Goal: Task Accomplishment & Management: Complete application form

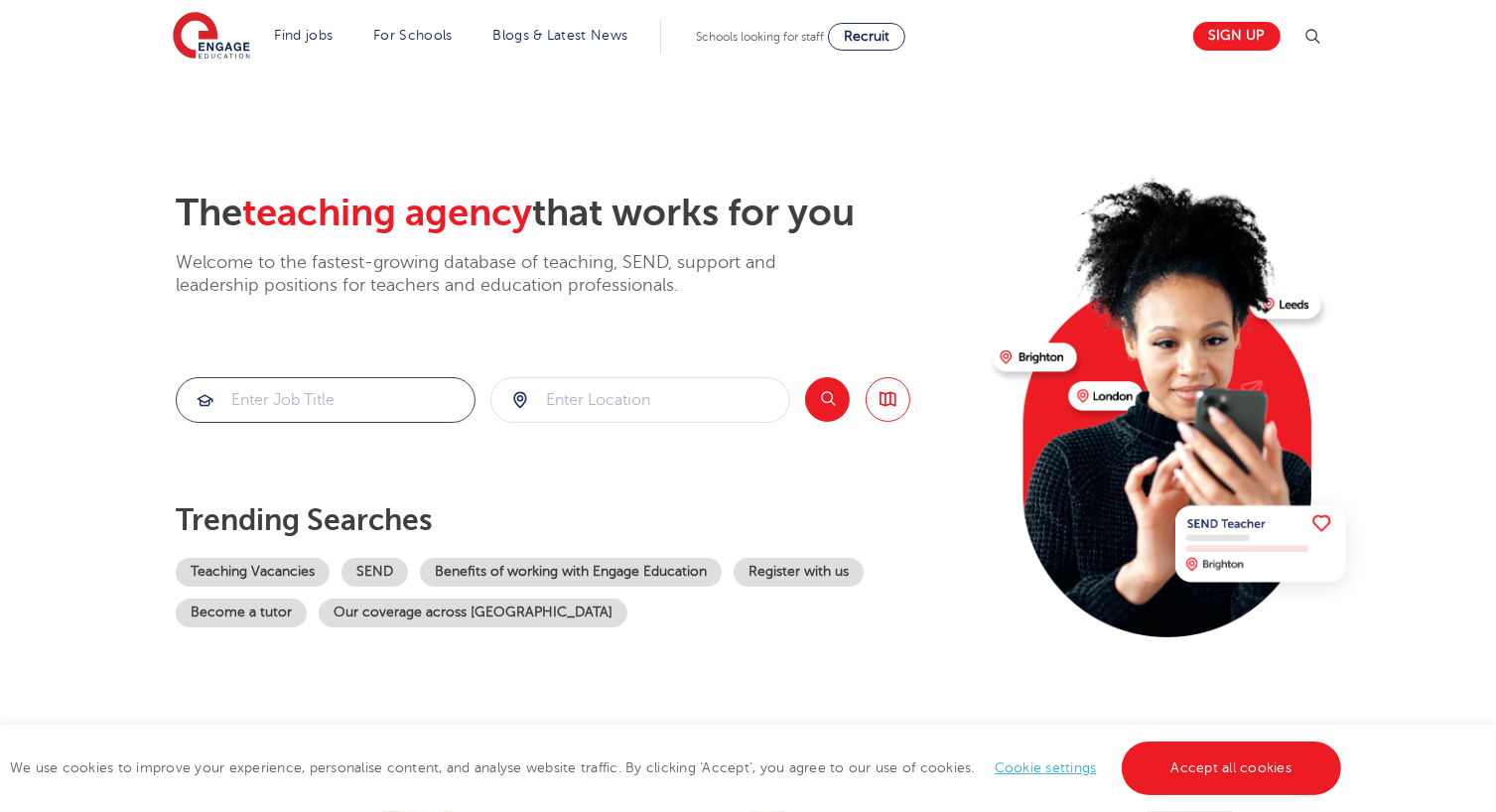
click at [382, 403] on input "search" at bounding box center [326, 401] width 298 height 44
click at [520, 403] on div at bounding box center [641, 401] width 298 height 44
click at [621, 402] on input "search" at bounding box center [641, 401] width 298 height 44
click at [589, 465] on li "London" at bounding box center [641, 457] width 284 height 40
type input "London"
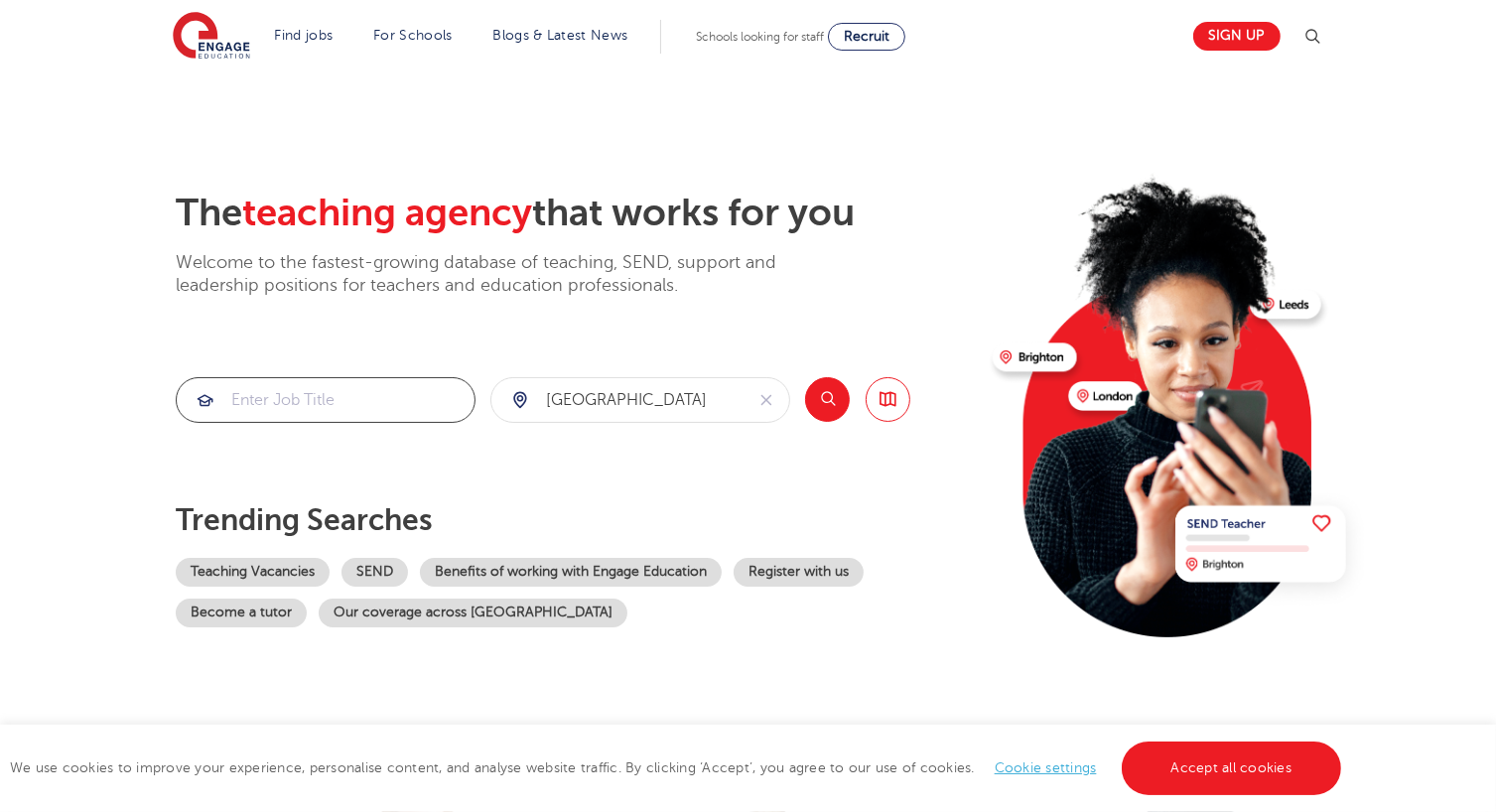
click at [333, 398] on input "search" at bounding box center [326, 401] width 298 height 44
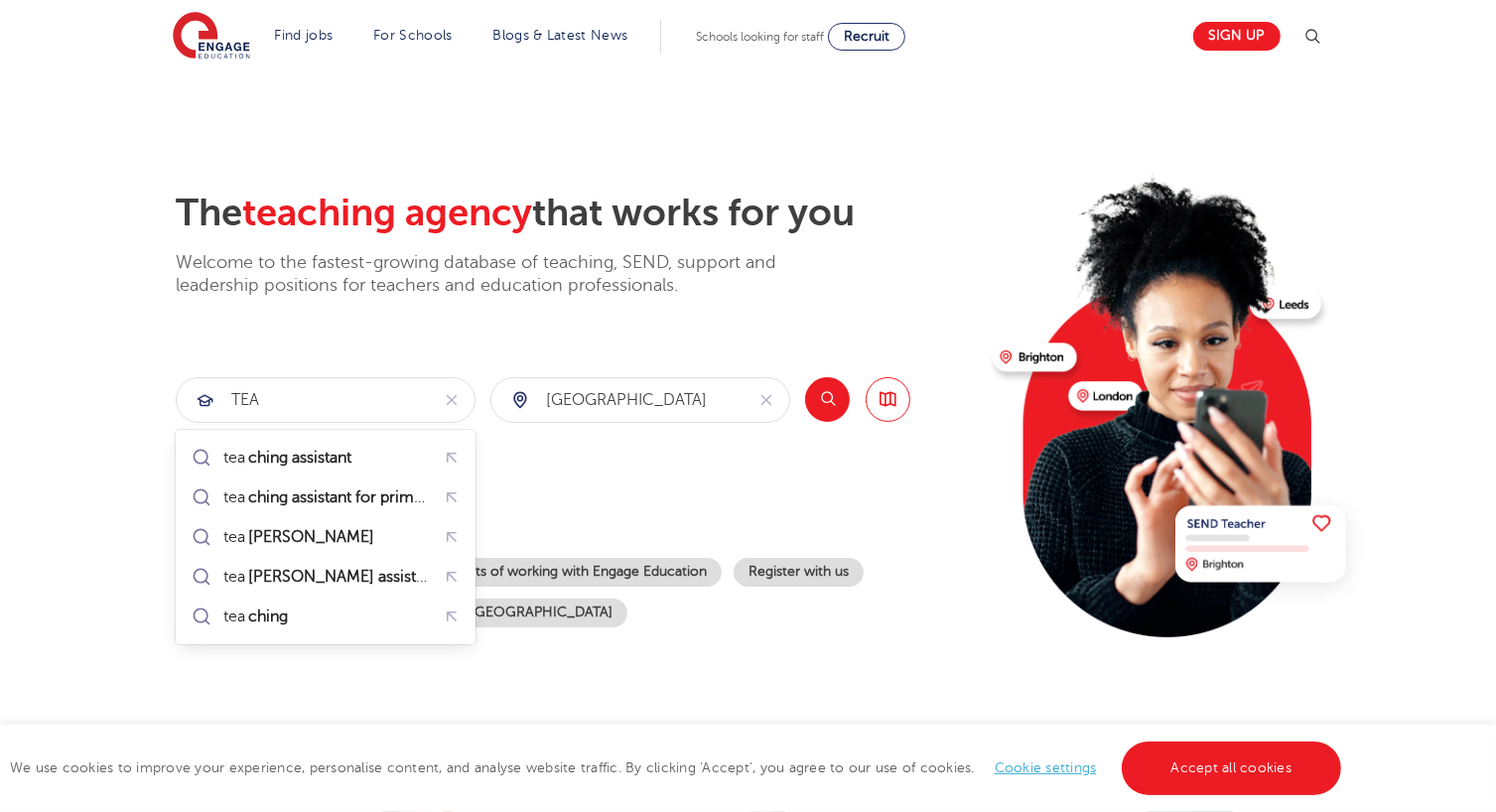
click at [354, 332] on div "The teaching agency that works for you Welcome to the fastest-growing database …" at bounding box center [577, 431] width 801 height 481
click at [353, 409] on input "TEA" at bounding box center [303, 401] width 252 height 44
type input "T"
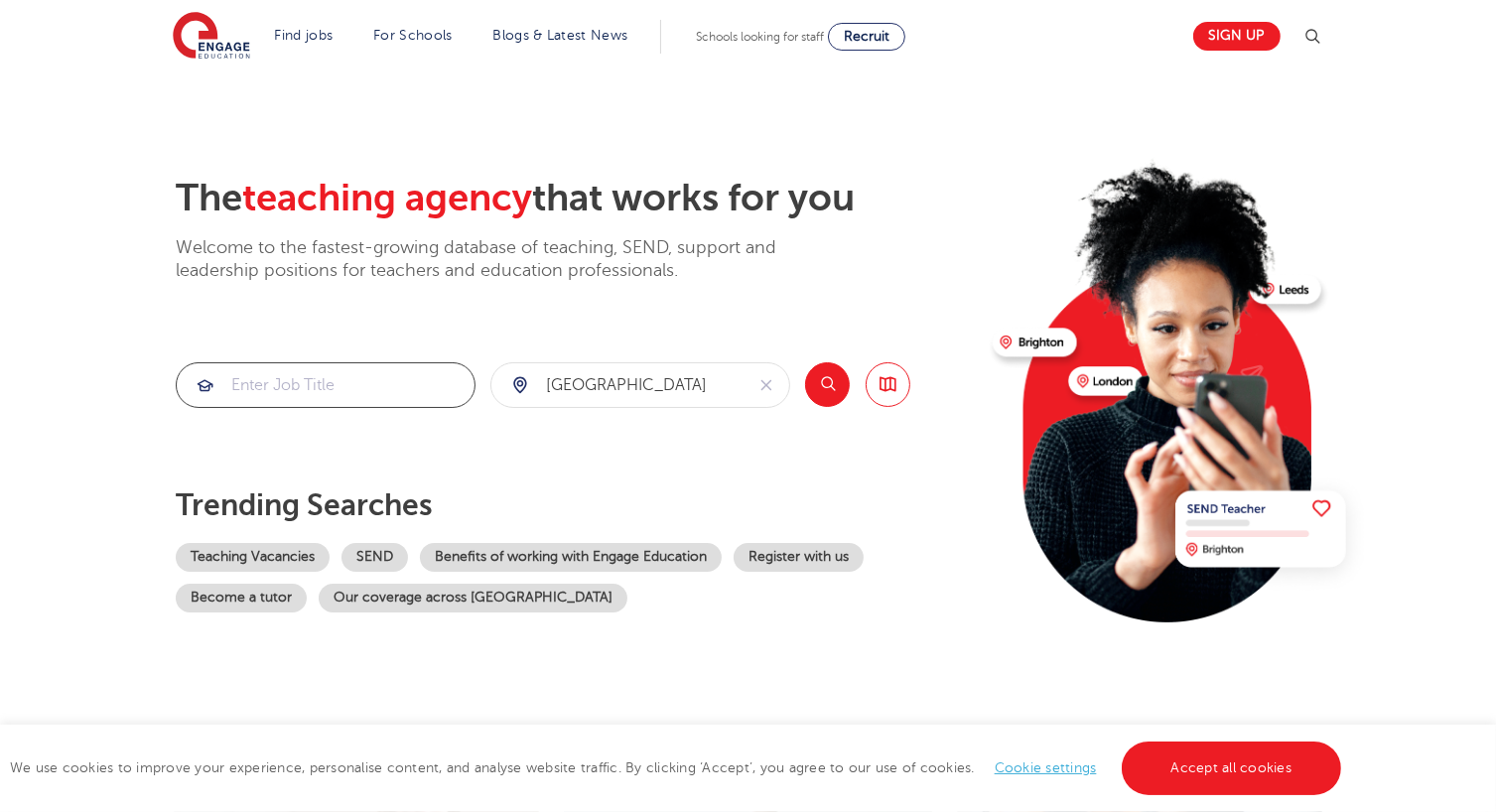
scroll to position [14, 0]
click at [830, 394] on button "Search" at bounding box center [827, 386] width 45 height 45
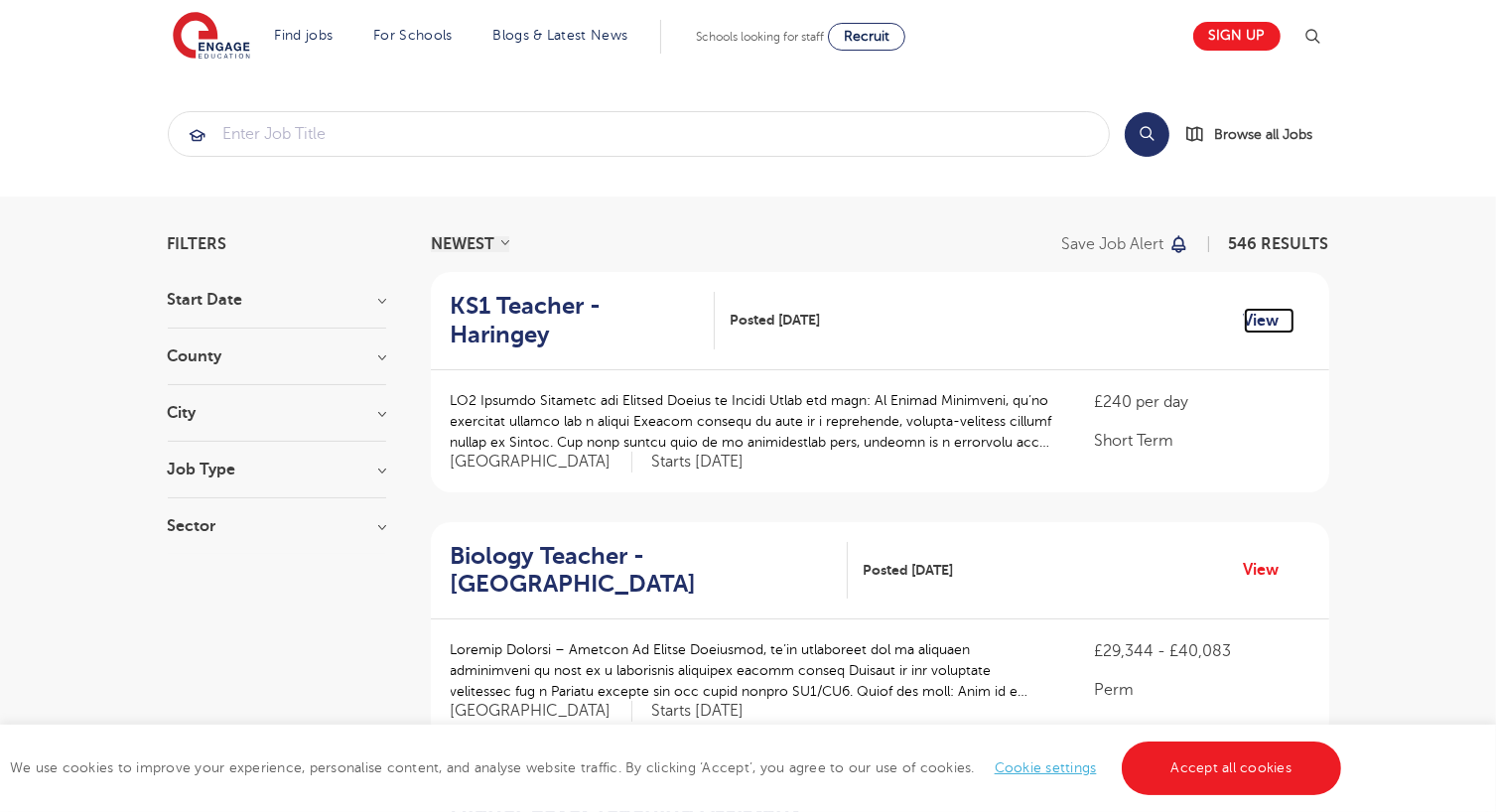
click at [1264, 308] on link "View" at bounding box center [1269, 321] width 51 height 26
click at [375, 473] on h3 "Job Type" at bounding box center [277, 469] width 219 height 16
click at [386, 473] on h3 "Job Type" at bounding box center [277, 469] width 219 height 16
click at [382, 533] on div "Sector Long Term 352 Short Term 140 Perm 54 Show more" at bounding box center [277, 536] width 219 height 36
click at [382, 527] on h3 "Sector" at bounding box center [277, 526] width 219 height 16
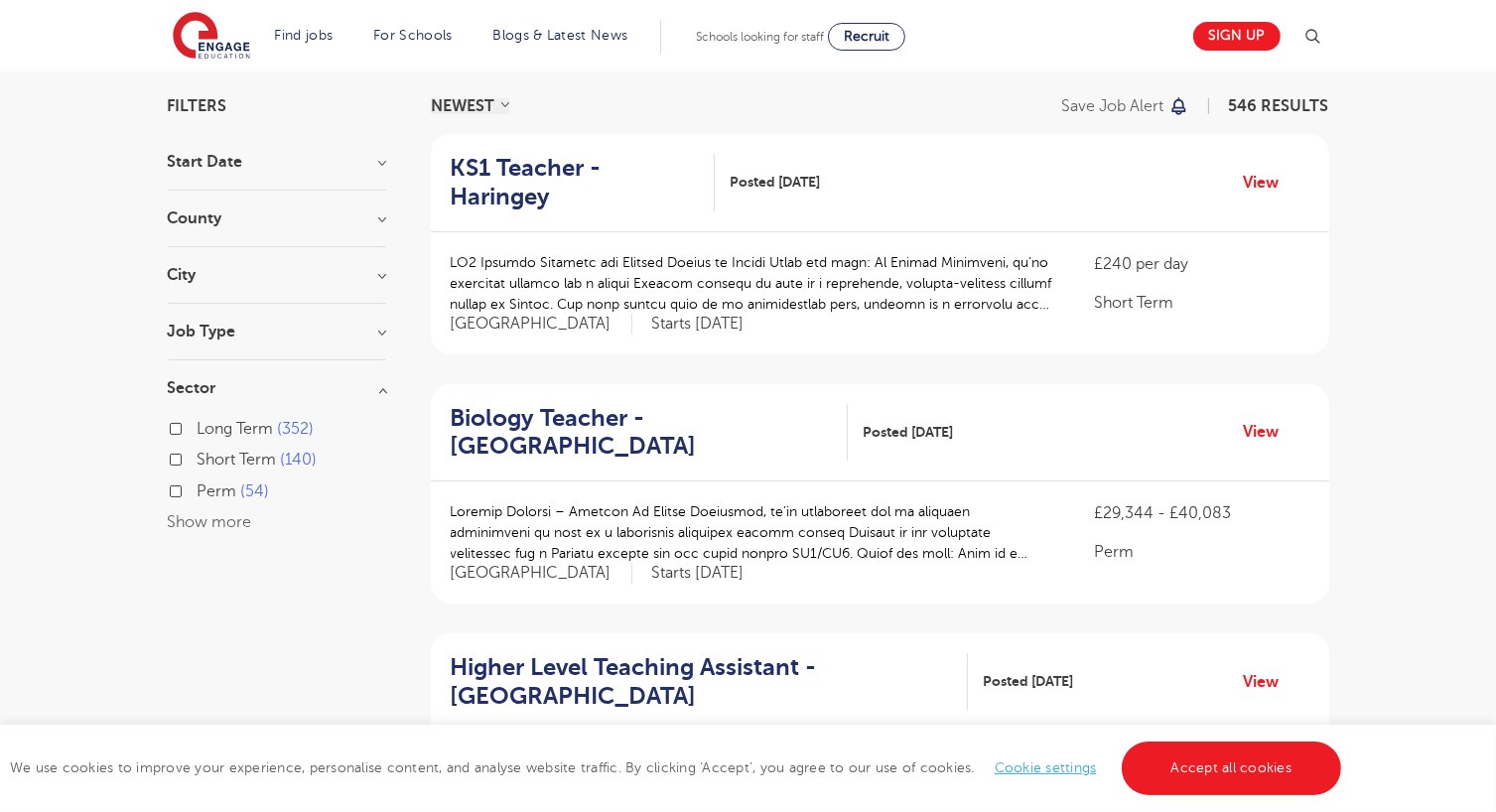
scroll to position [139, 0]
click at [198, 455] on label "Short Term 140" at bounding box center [258, 458] width 120 height 26
click at [198, 455] on input "Short Term 140" at bounding box center [204, 455] width 13 height 13
checkbox input "true"
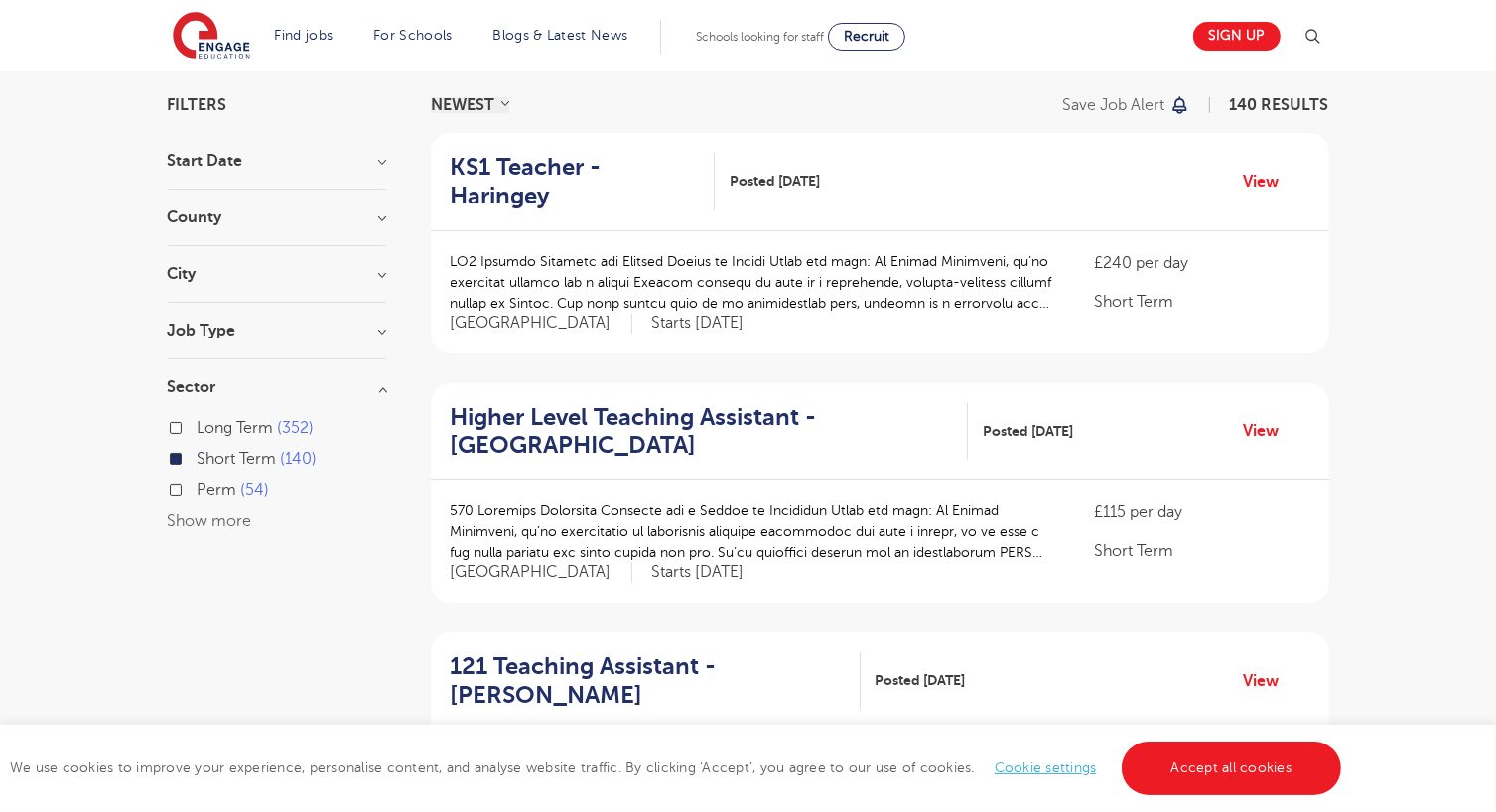
click at [198, 455] on label "Short Term 140" at bounding box center [258, 458] width 120 height 26
click at [198, 455] on input "Short Term 140" at bounding box center [204, 455] width 13 height 13
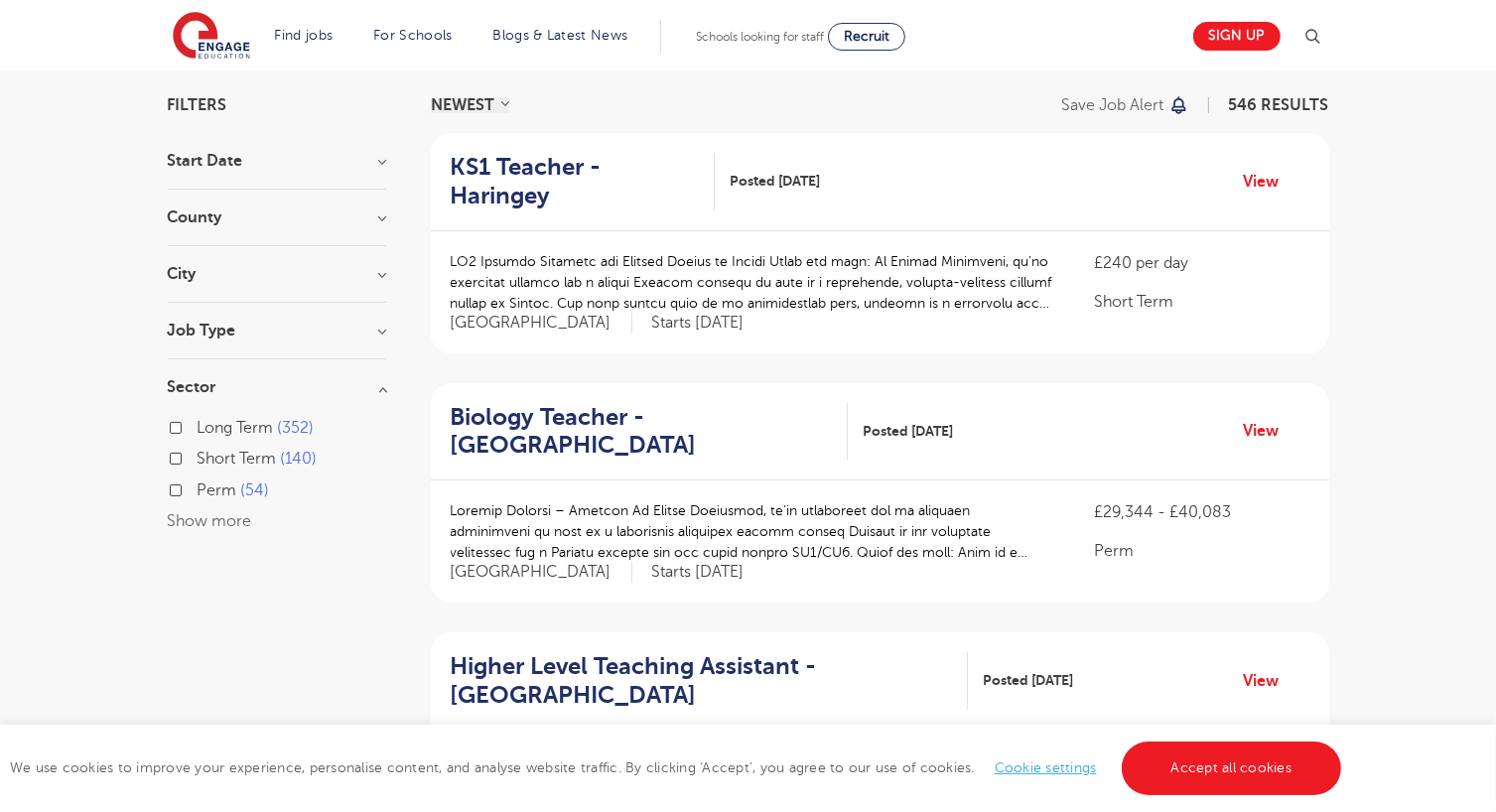
click at [198, 455] on label "Short Term 140" at bounding box center [258, 458] width 120 height 26
click at [198, 455] on input "Short Term 140" at bounding box center [204, 455] width 13 height 13
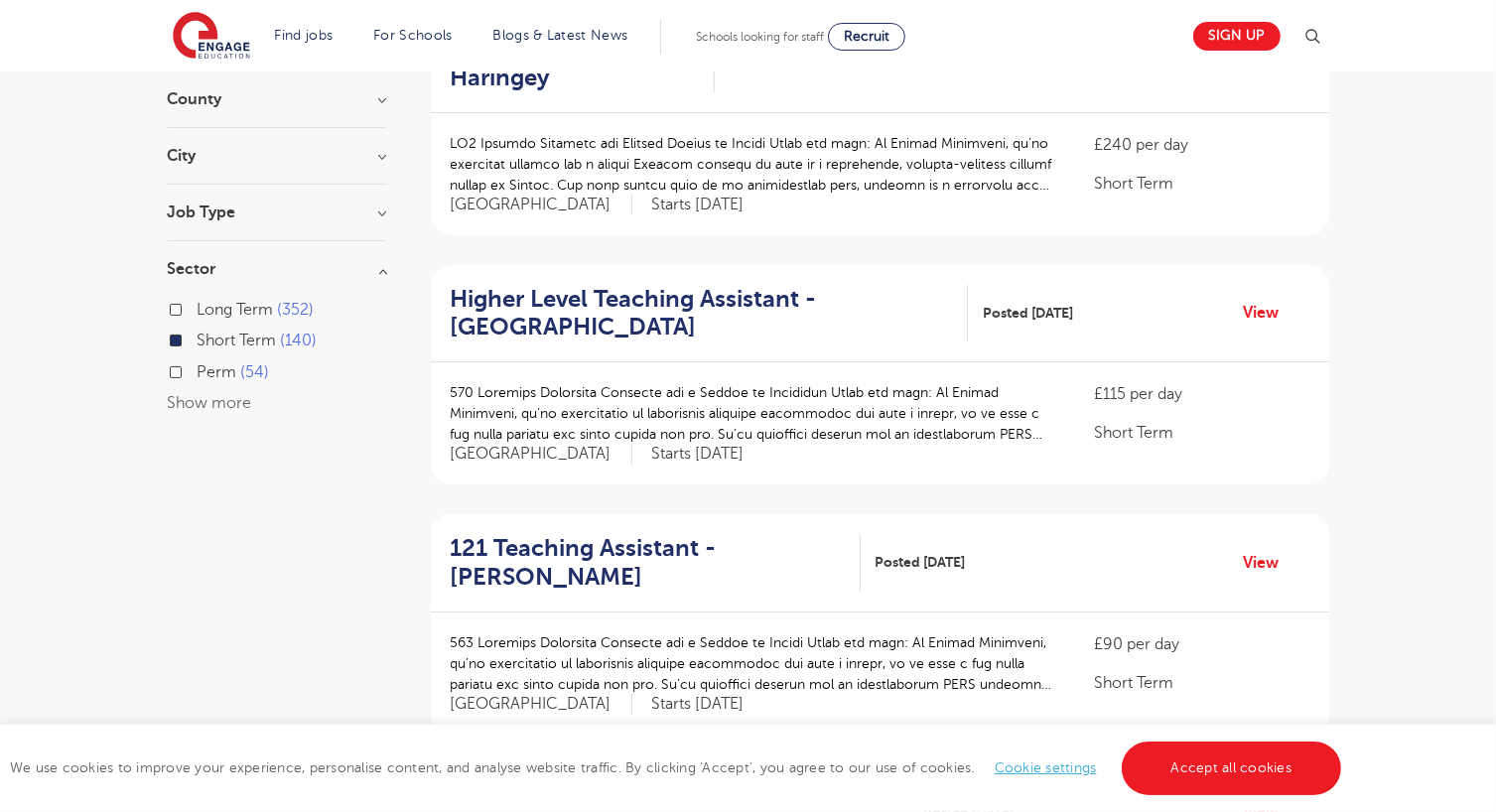
scroll to position [258, 0]
click at [1264, 299] on link "View" at bounding box center [1269, 312] width 51 height 26
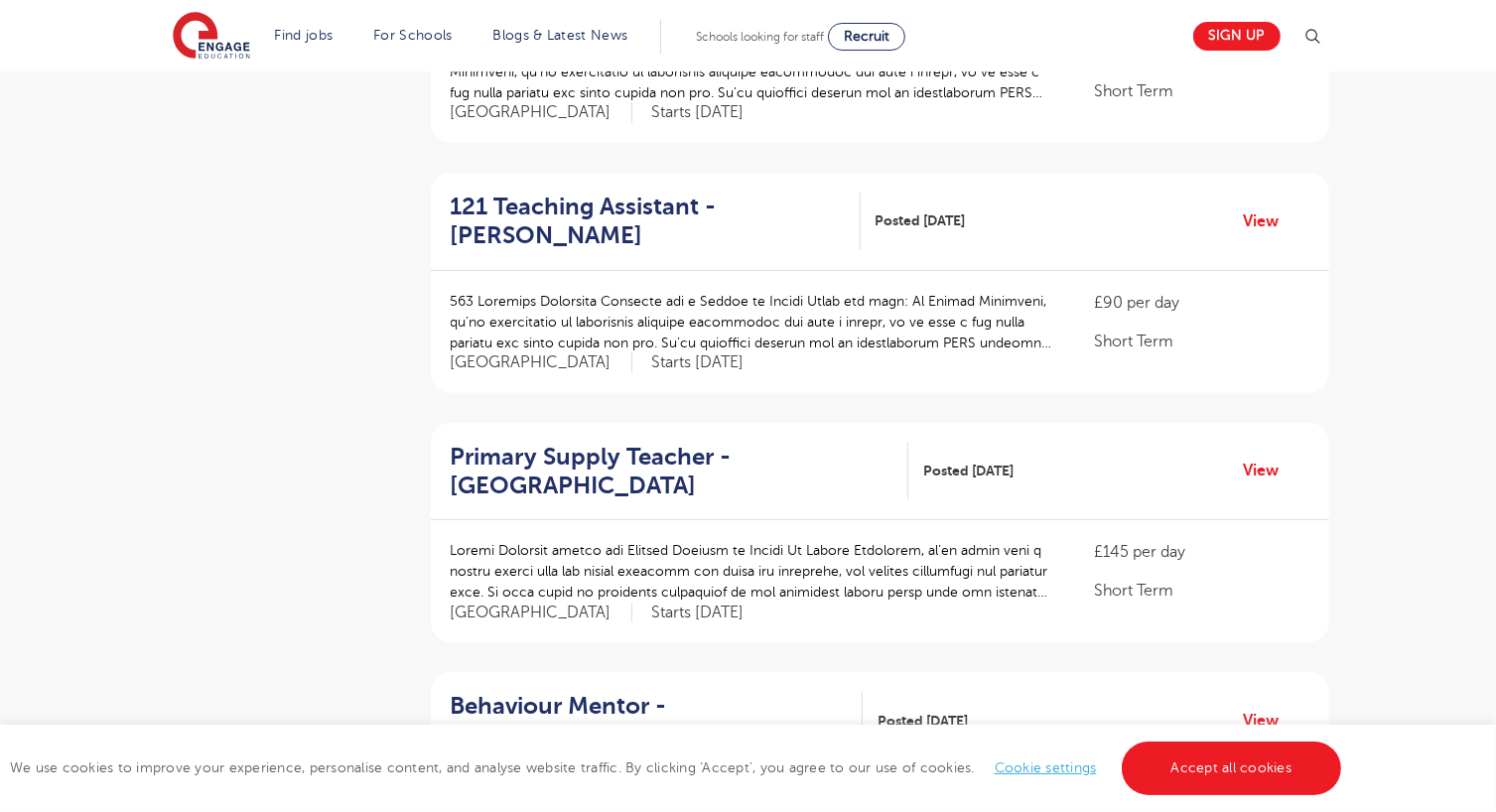
scroll to position [554, 0]
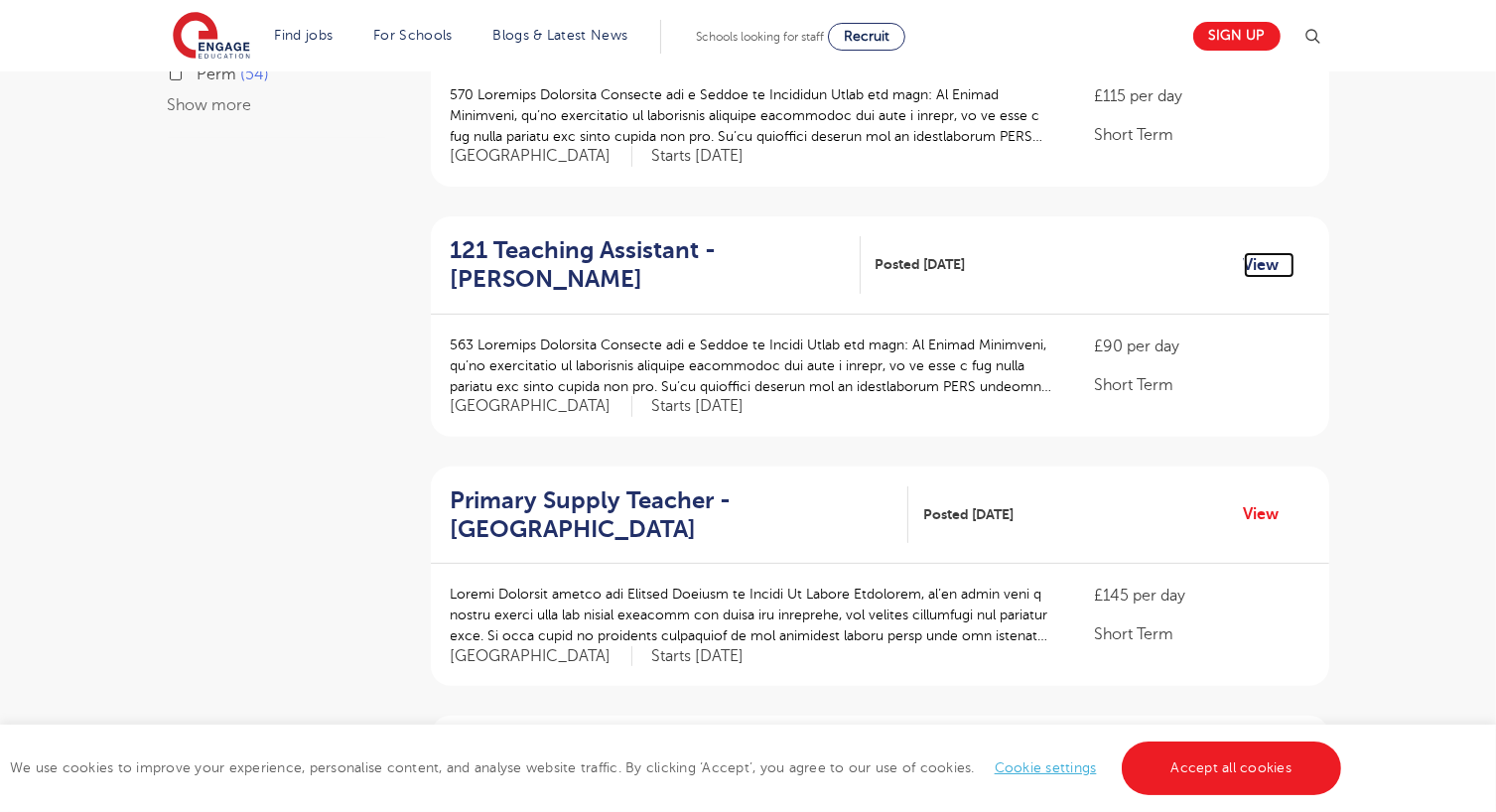
click at [1259, 252] on link "View" at bounding box center [1269, 265] width 51 height 26
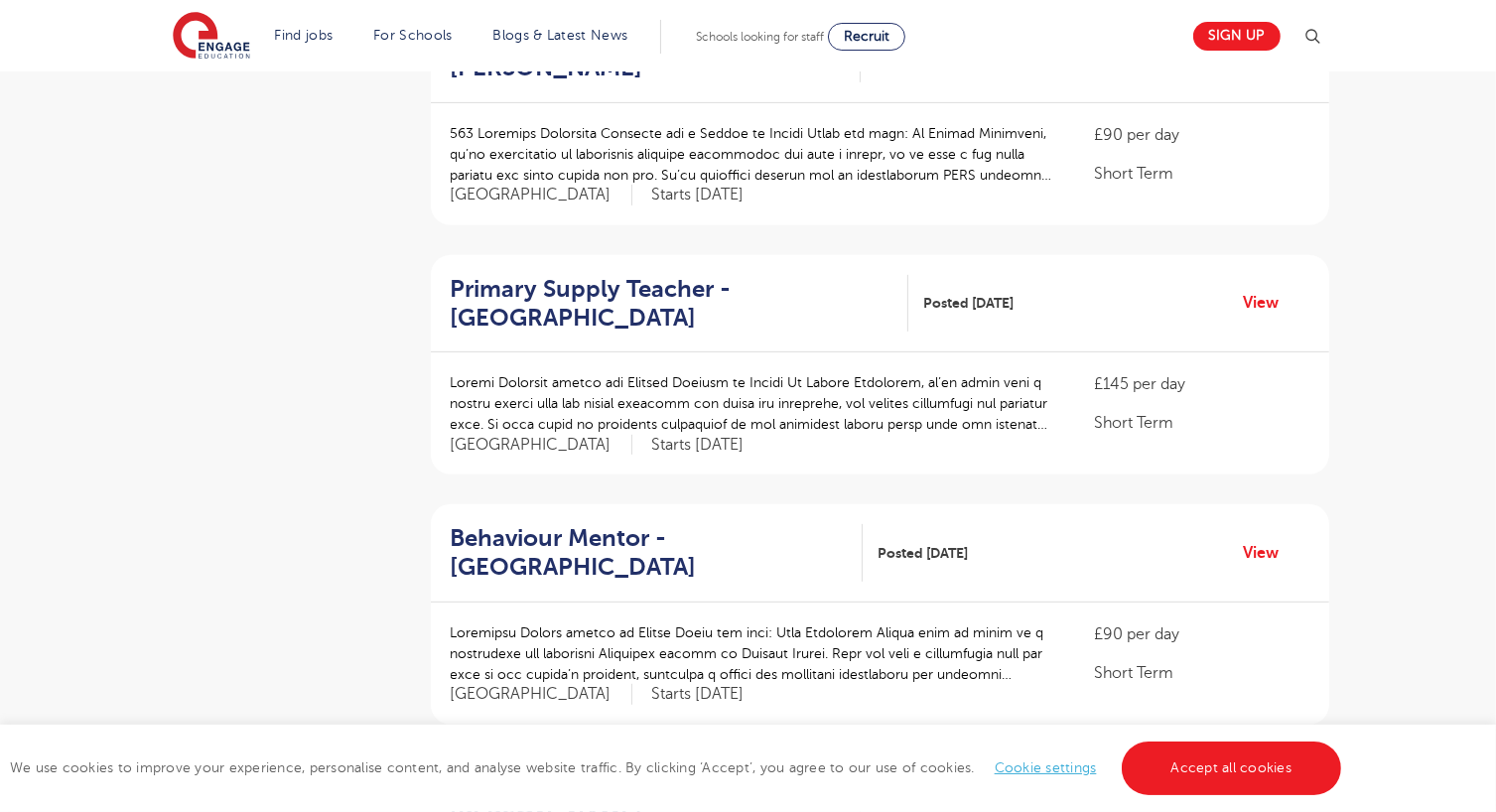
scroll to position [768, 0]
click at [1268, 288] on link "View" at bounding box center [1269, 301] width 51 height 26
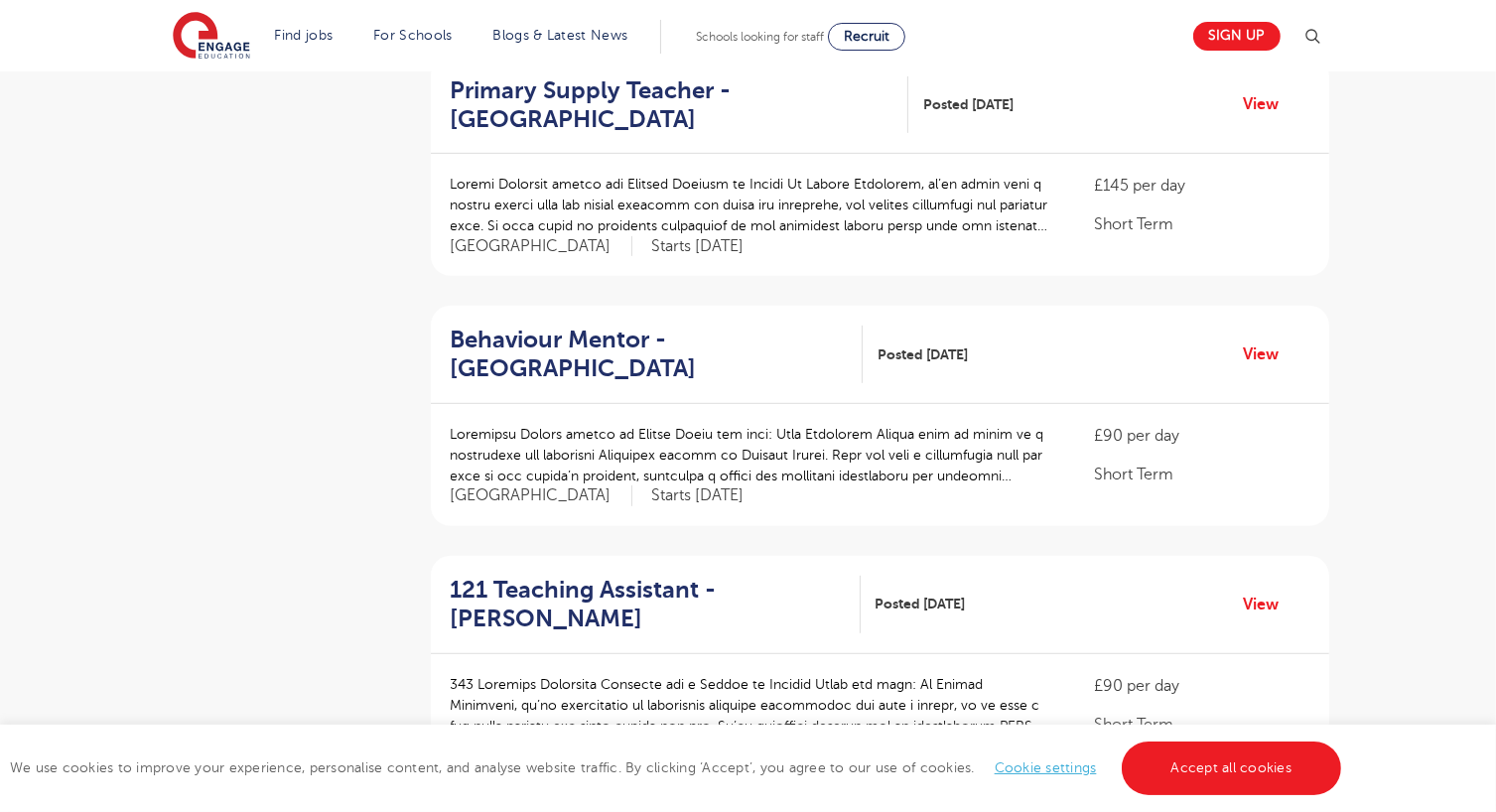
scroll to position [1034, 0]
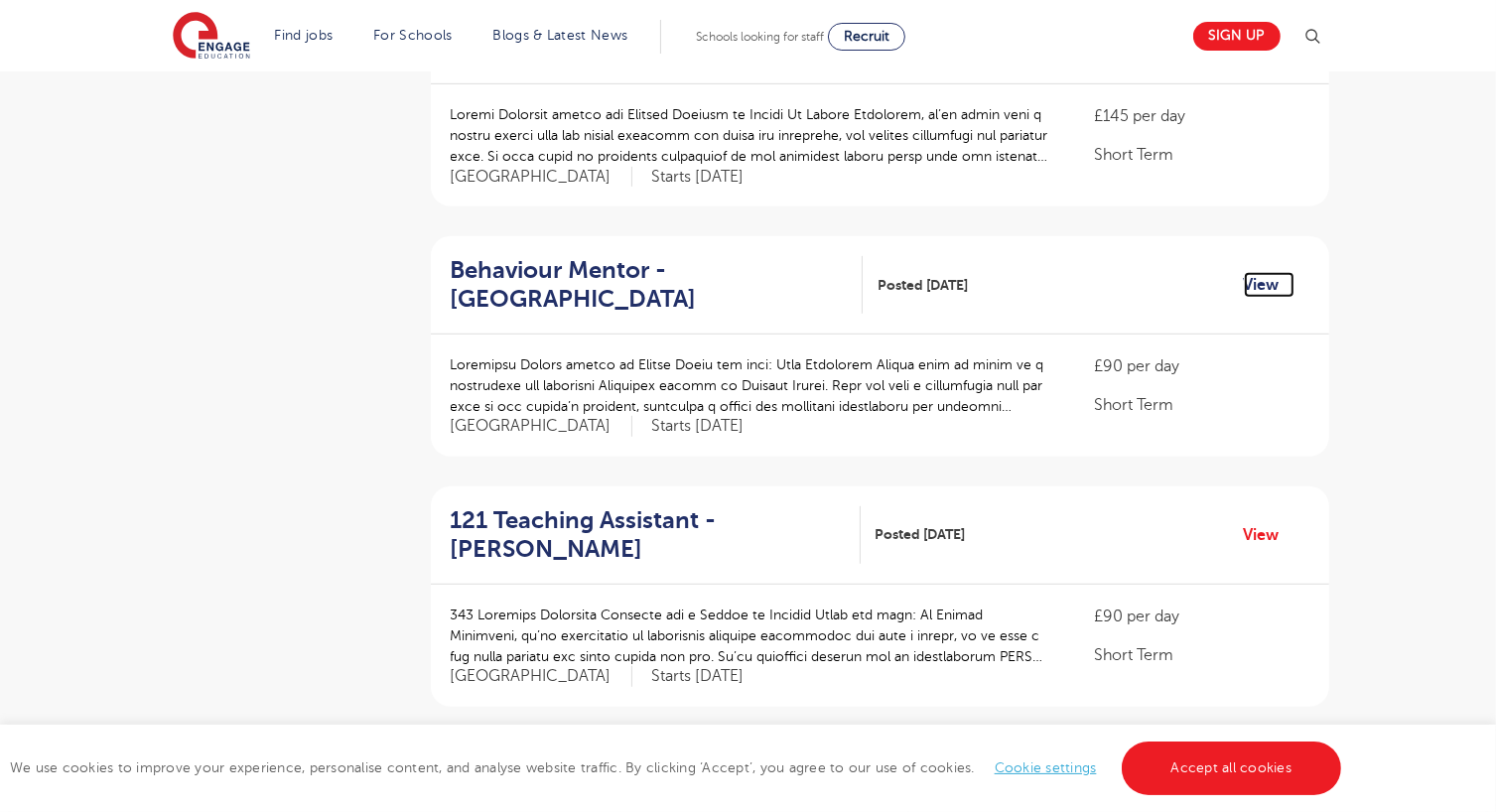
click at [1273, 272] on link "View" at bounding box center [1269, 285] width 51 height 26
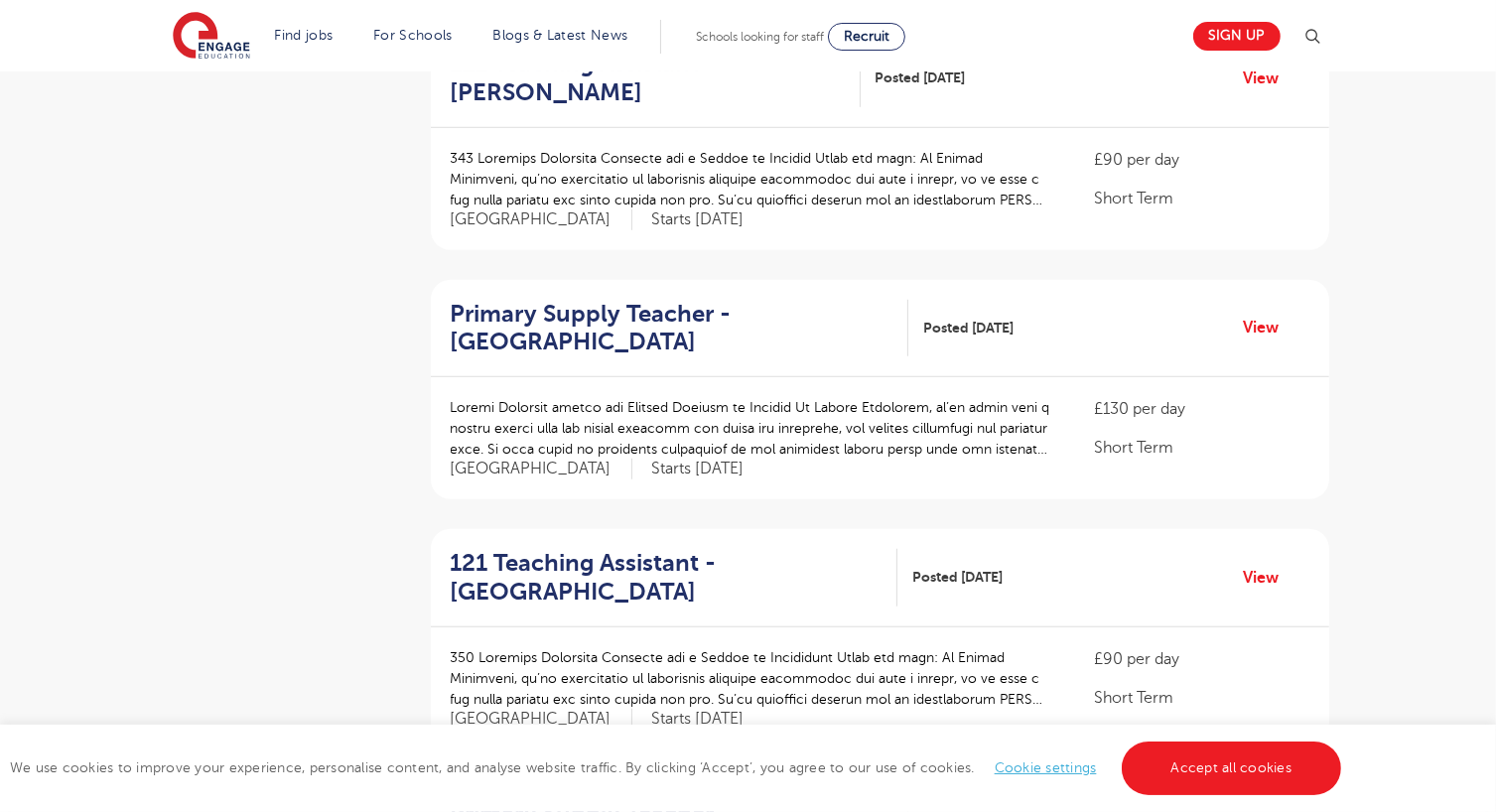
scroll to position [1502, 0]
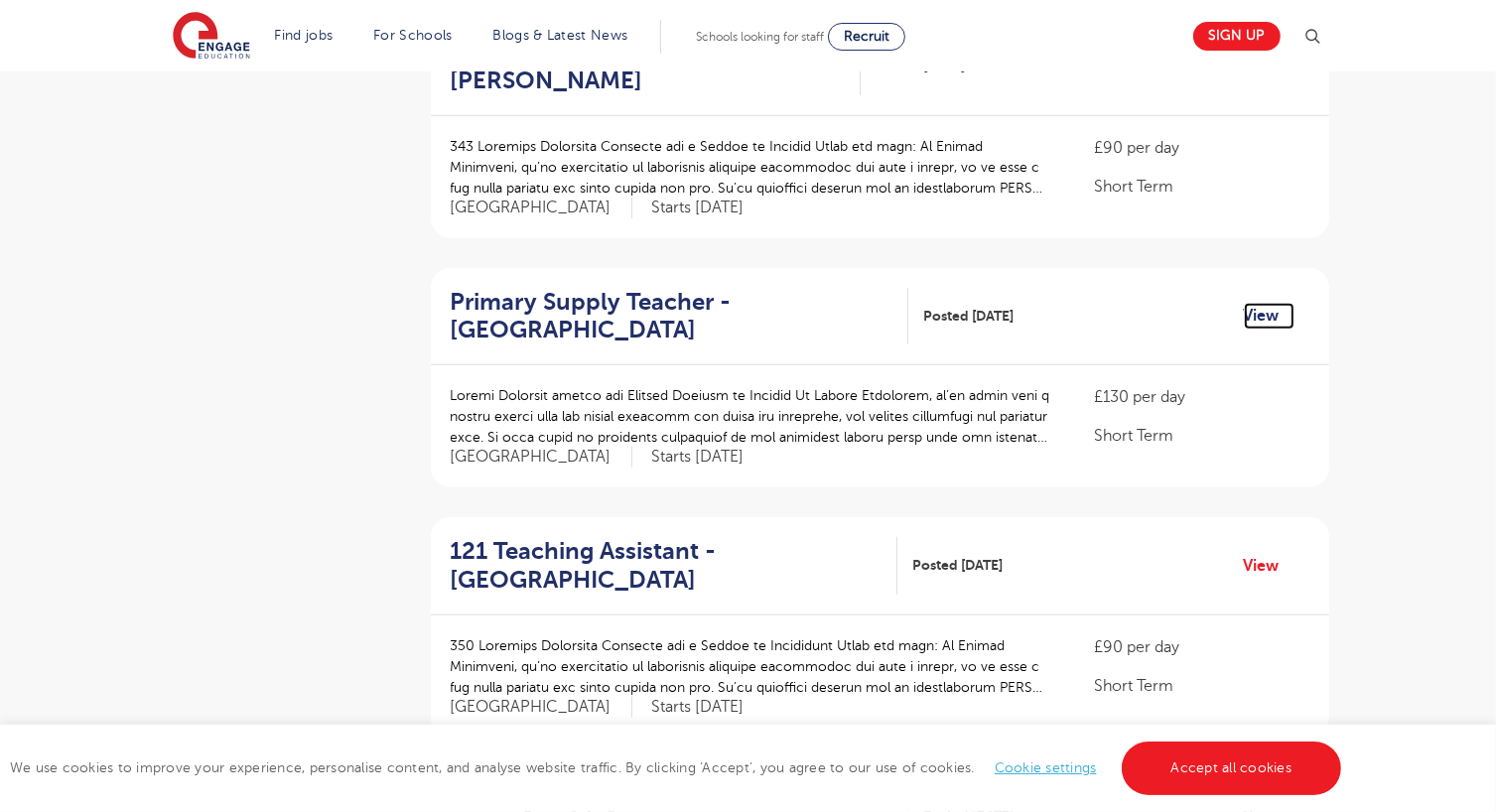
click at [1276, 303] on link "View" at bounding box center [1269, 316] width 51 height 26
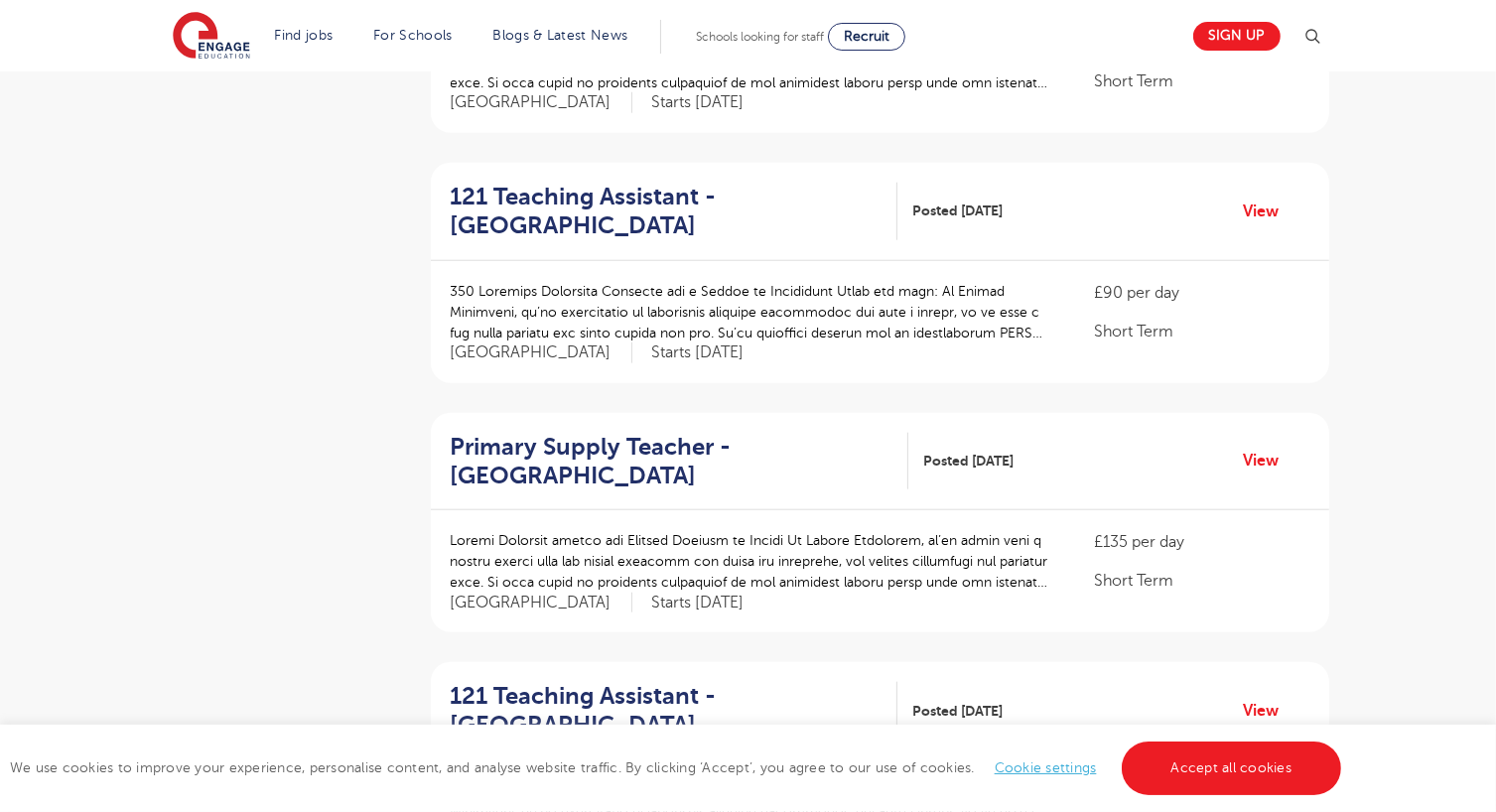
scroll to position [1862, 0]
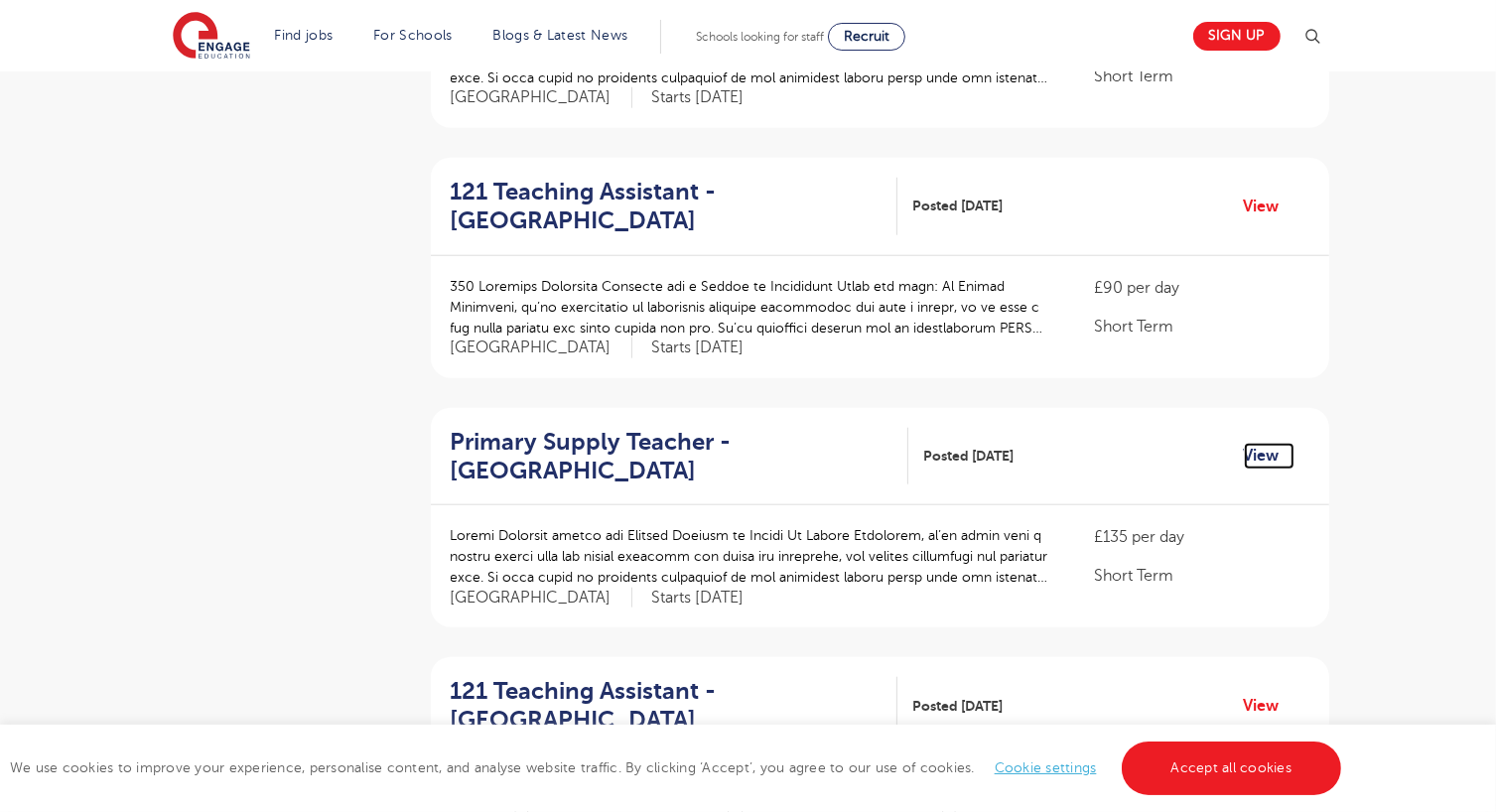
click at [1259, 442] on link "View" at bounding box center [1269, 455] width 51 height 26
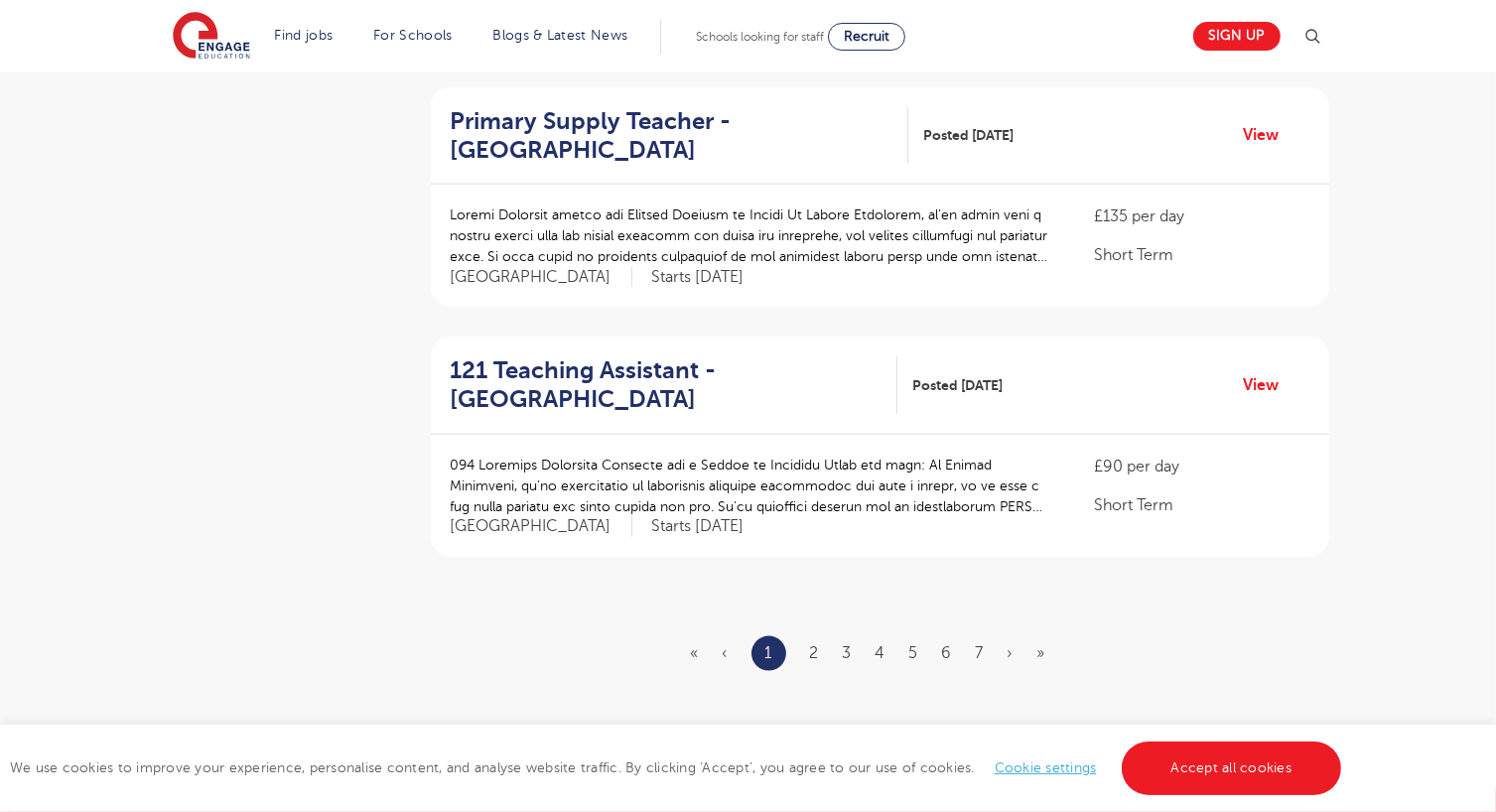
scroll to position [2186, 0]
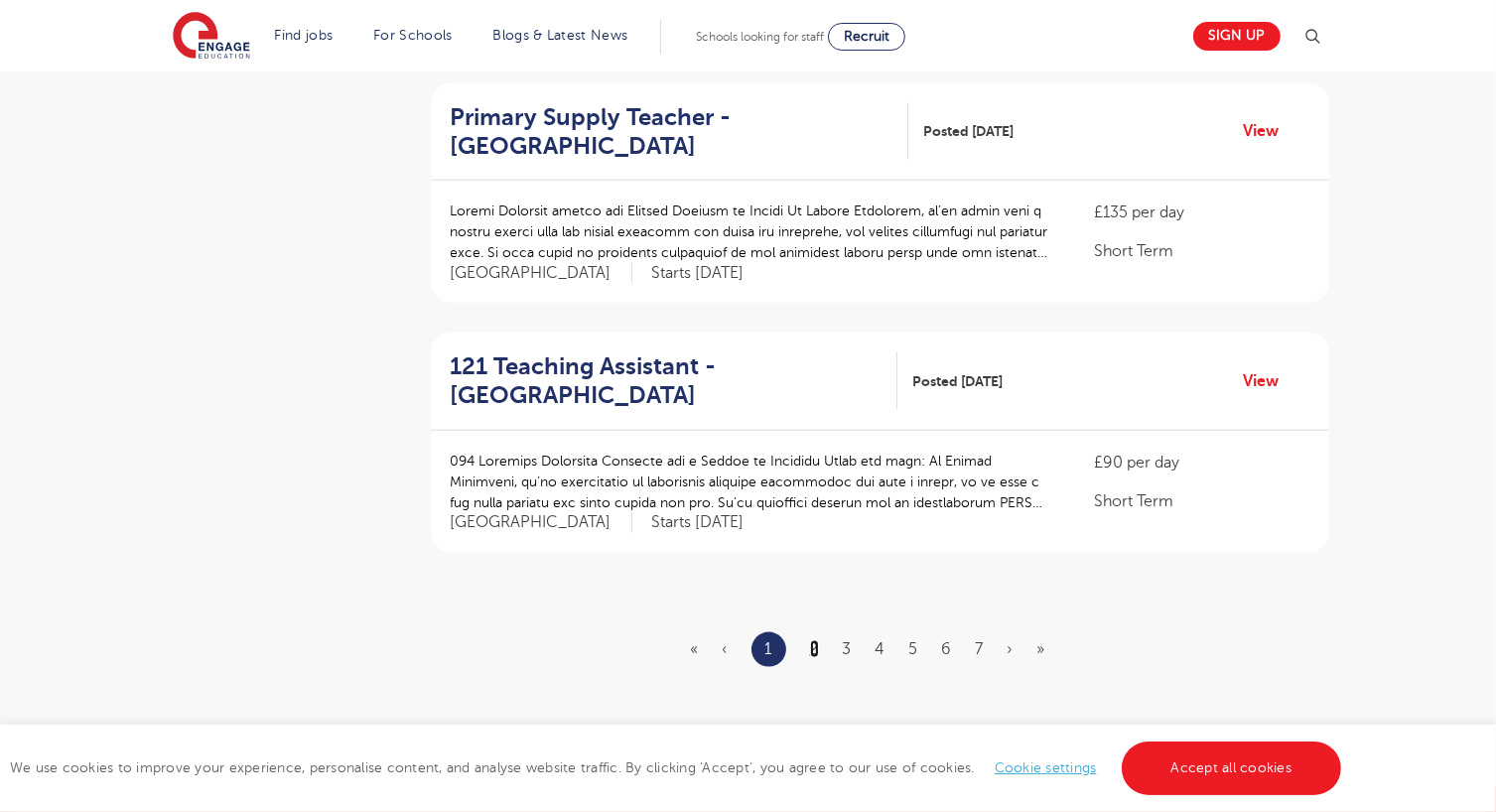
click at [813, 640] on link "2" at bounding box center [814, 649] width 9 height 18
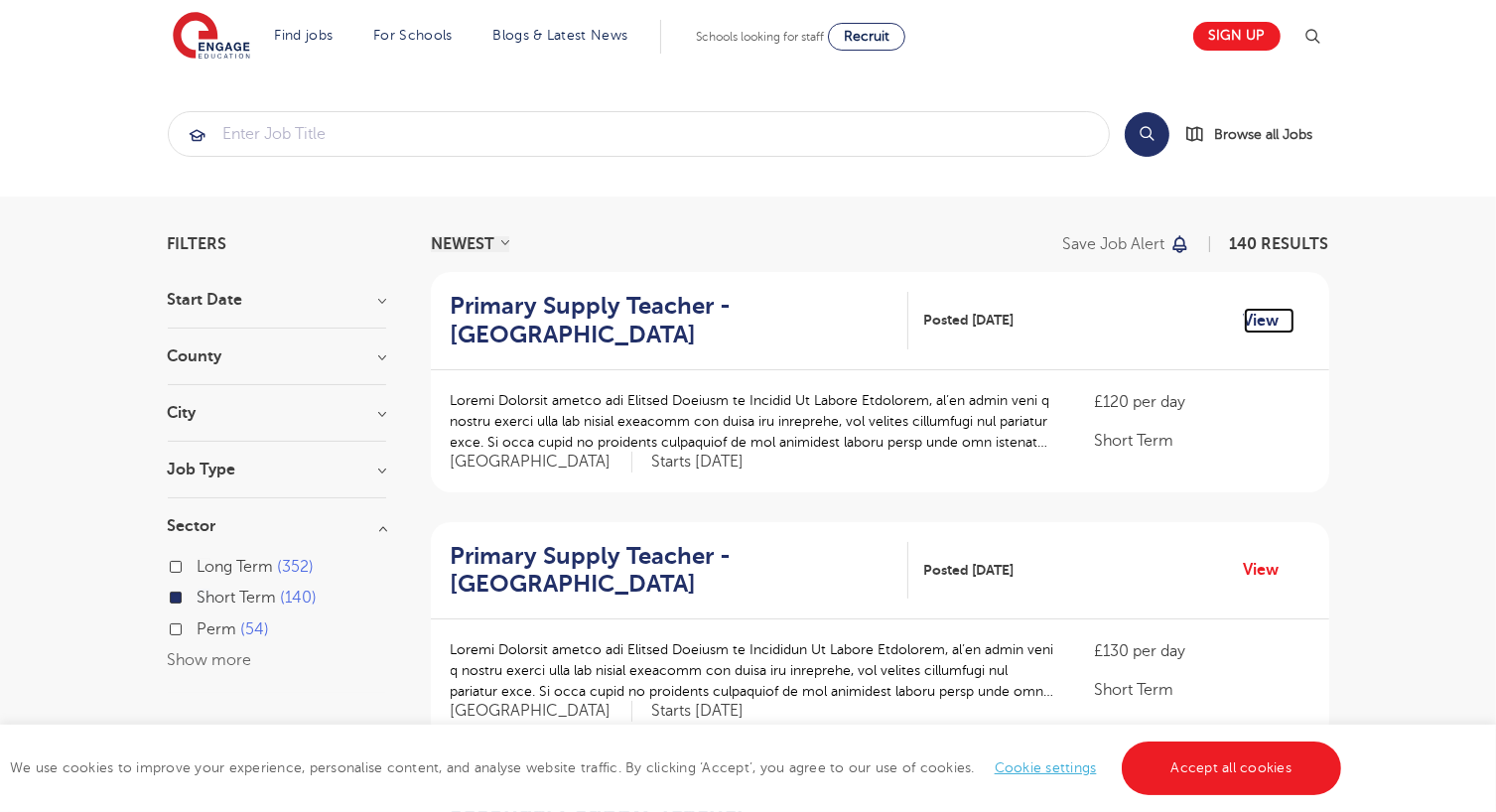
click at [1269, 311] on link "View" at bounding box center [1269, 321] width 51 height 26
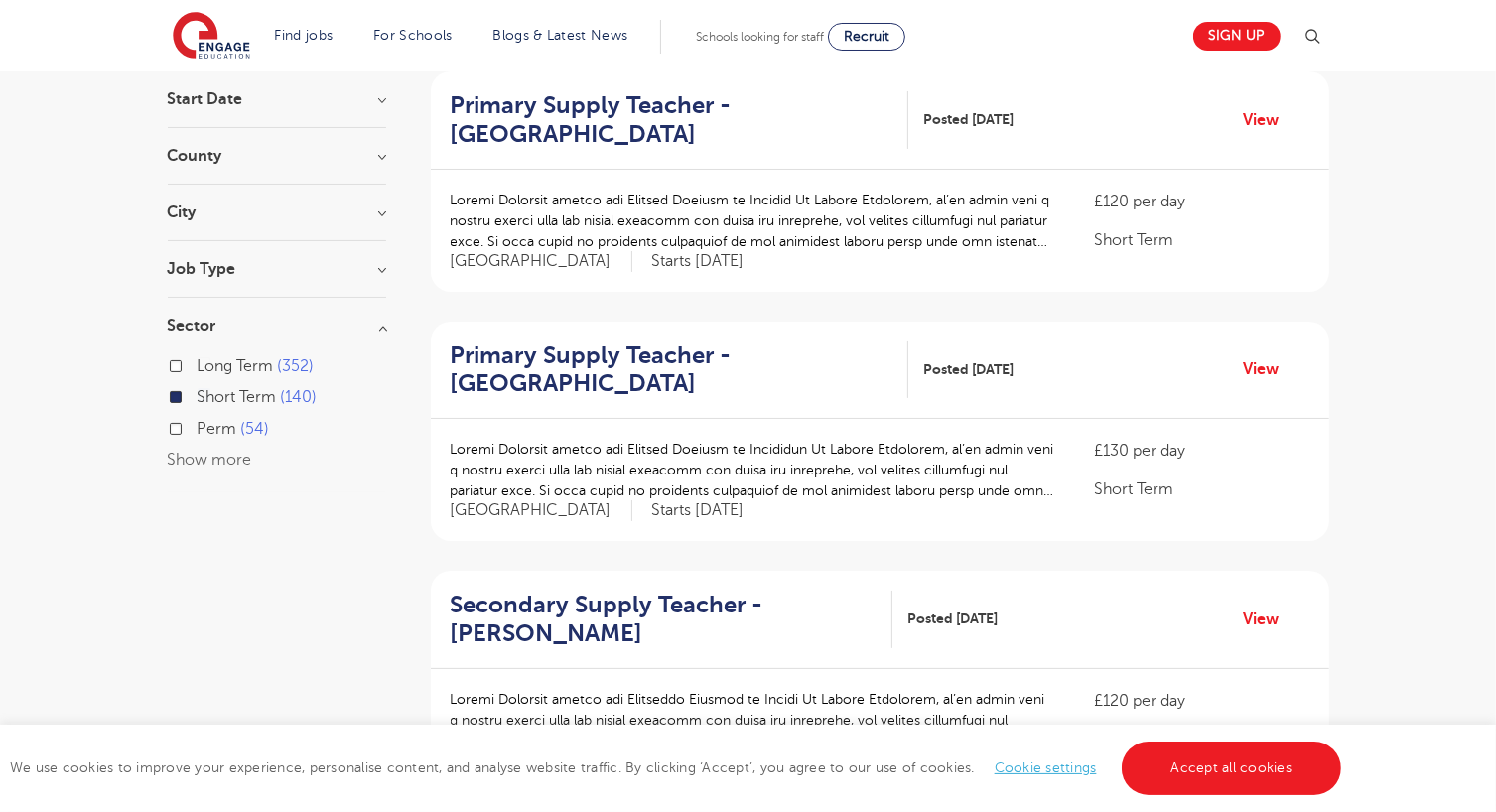
scroll to position [202, 0]
click at [1247, 367] on link "View" at bounding box center [1269, 369] width 51 height 26
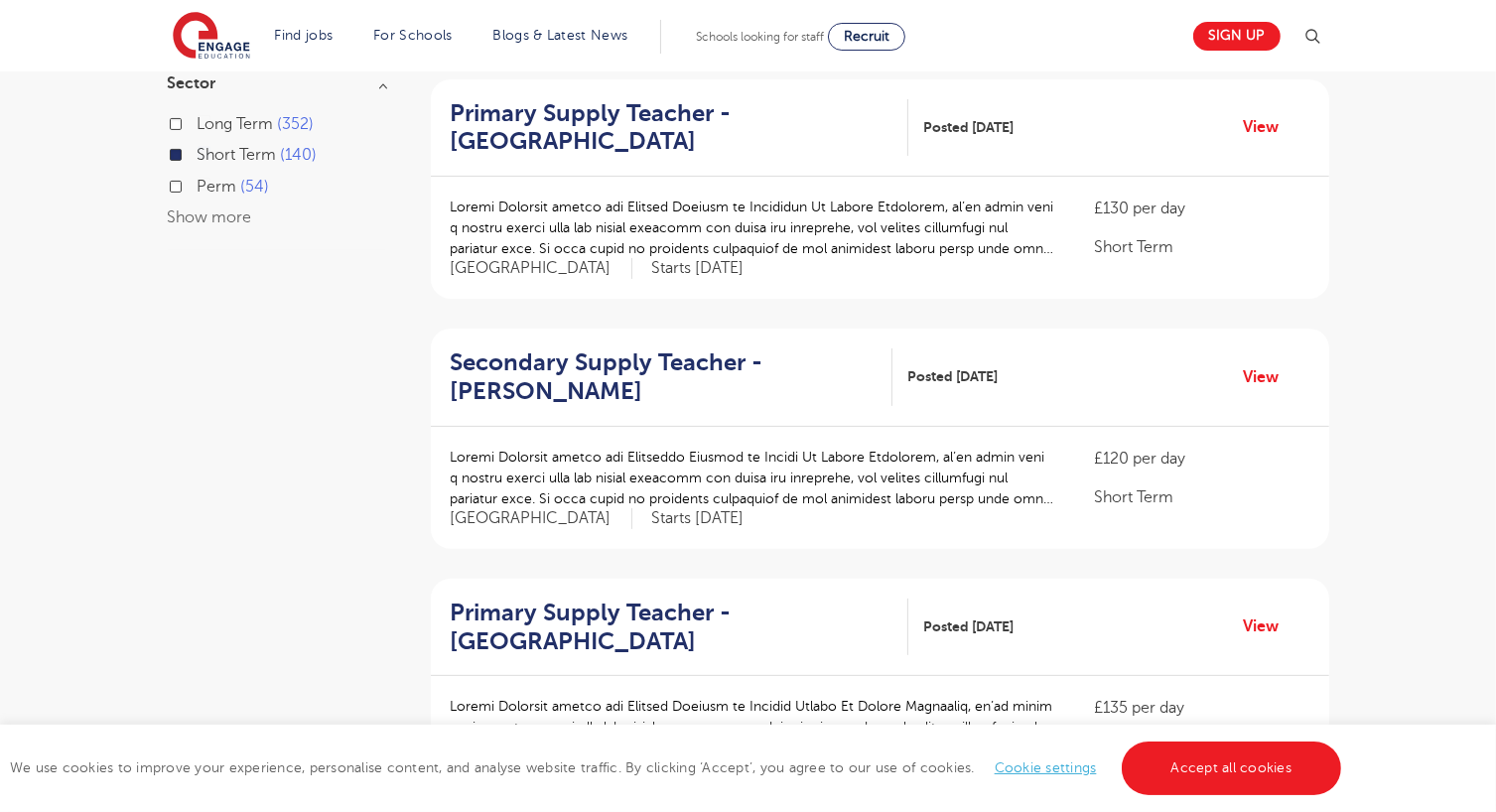
scroll to position [448, 0]
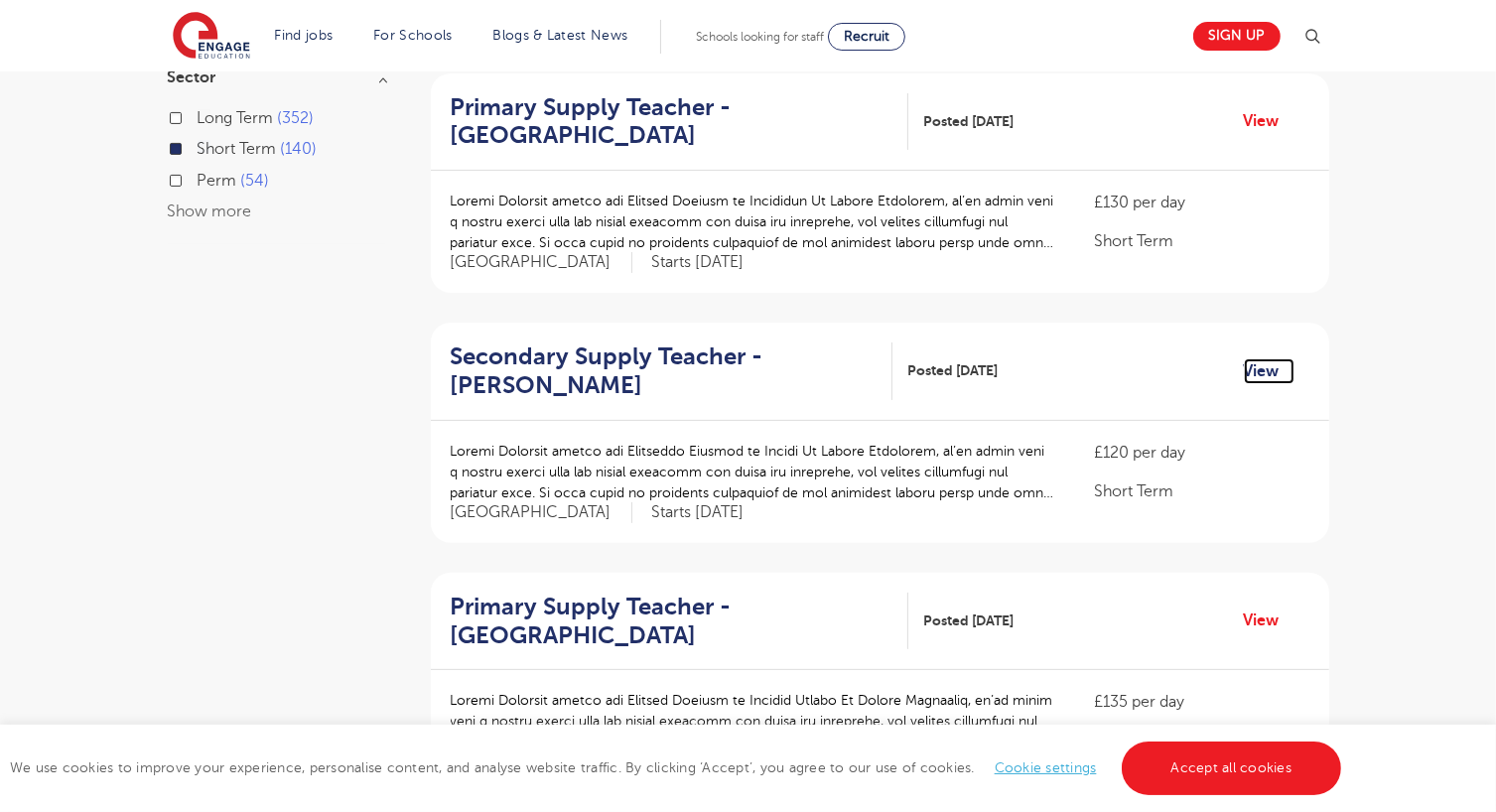
click at [1260, 364] on link "View" at bounding box center [1269, 372] width 51 height 26
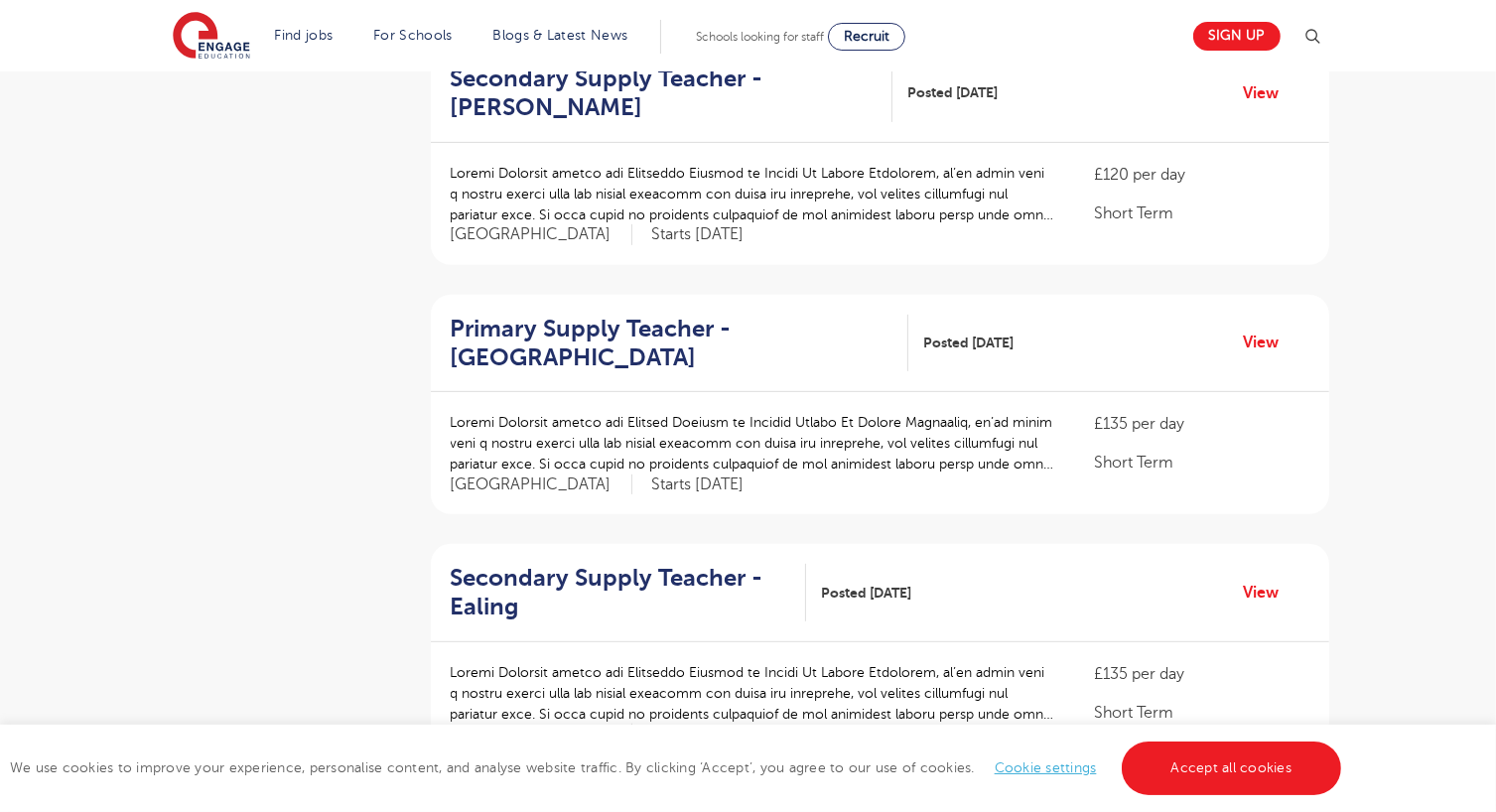
scroll to position [726, 0]
click at [1266, 331] on link "View" at bounding box center [1269, 343] width 51 height 26
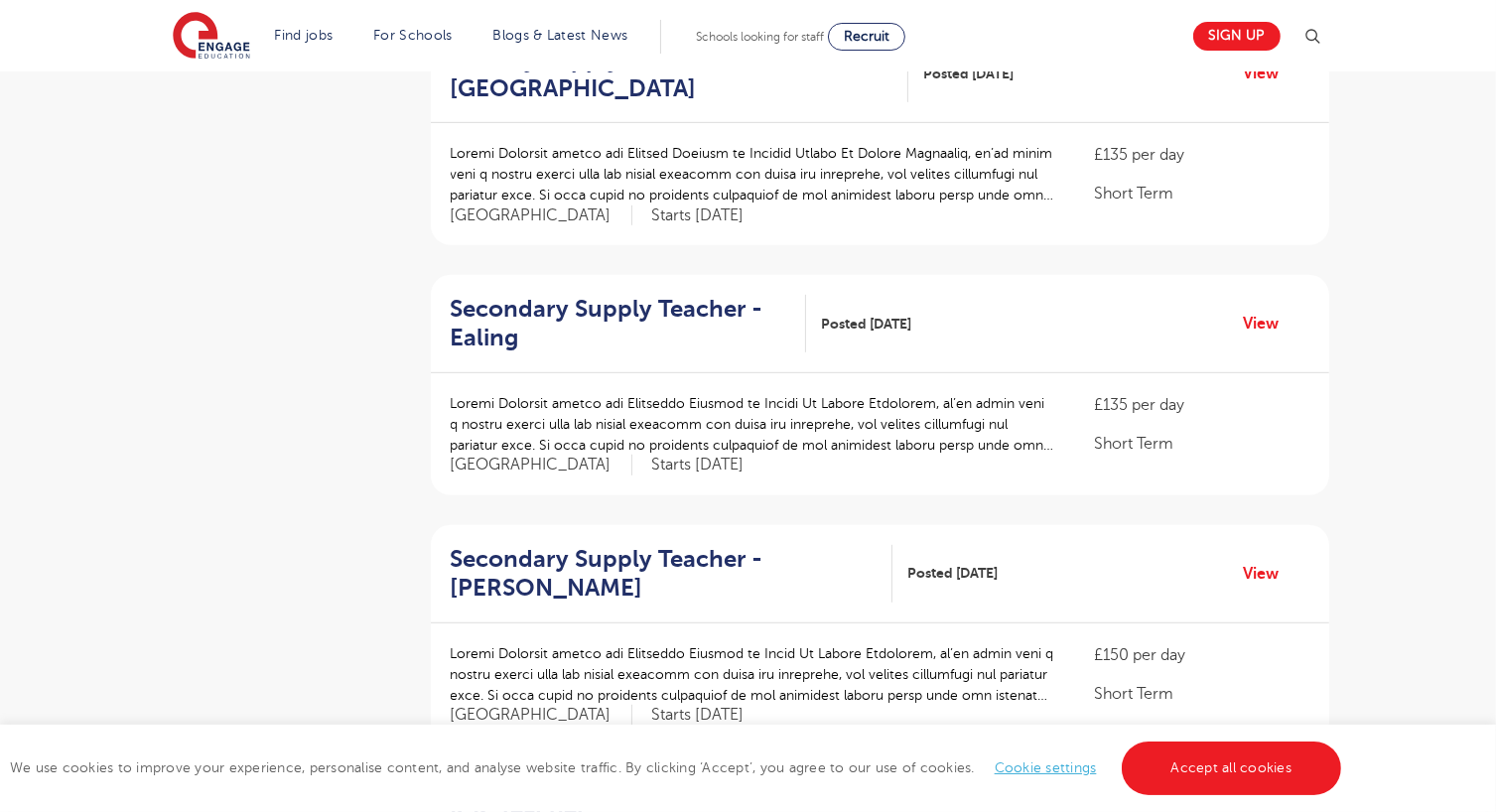
scroll to position [1050, 0]
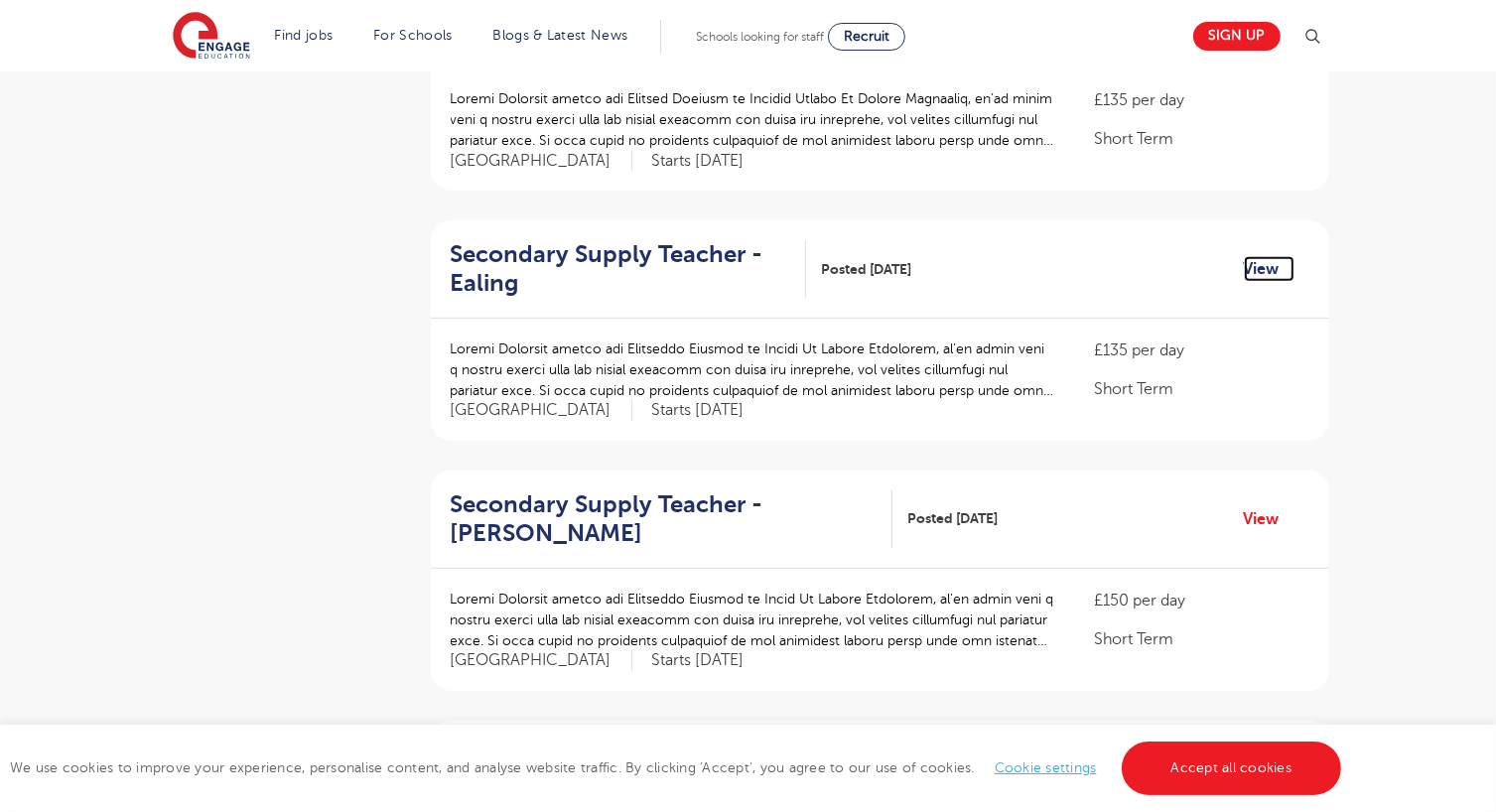
click at [1256, 269] on link "View" at bounding box center [1269, 269] width 51 height 26
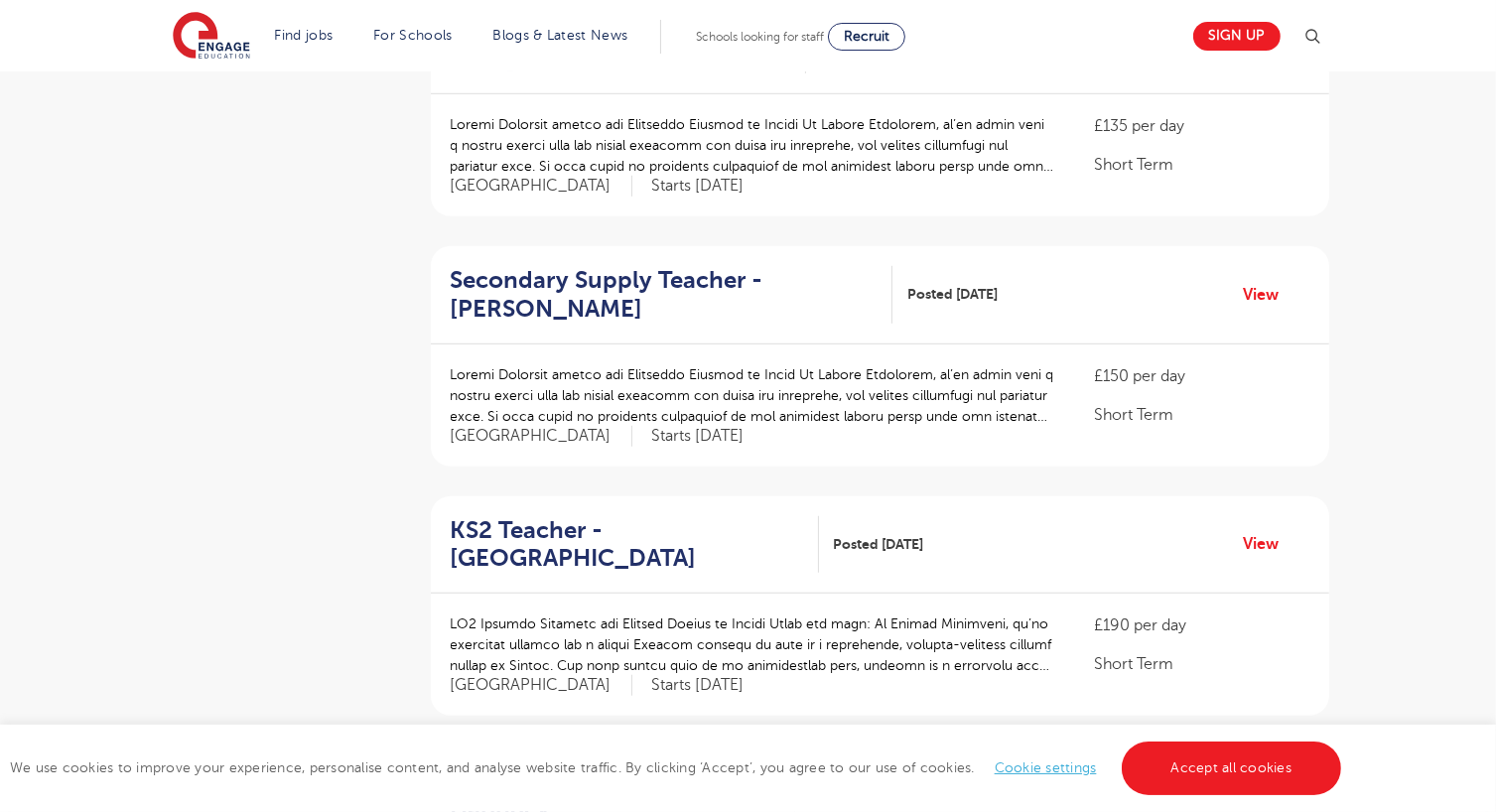
scroll to position [1293, 0]
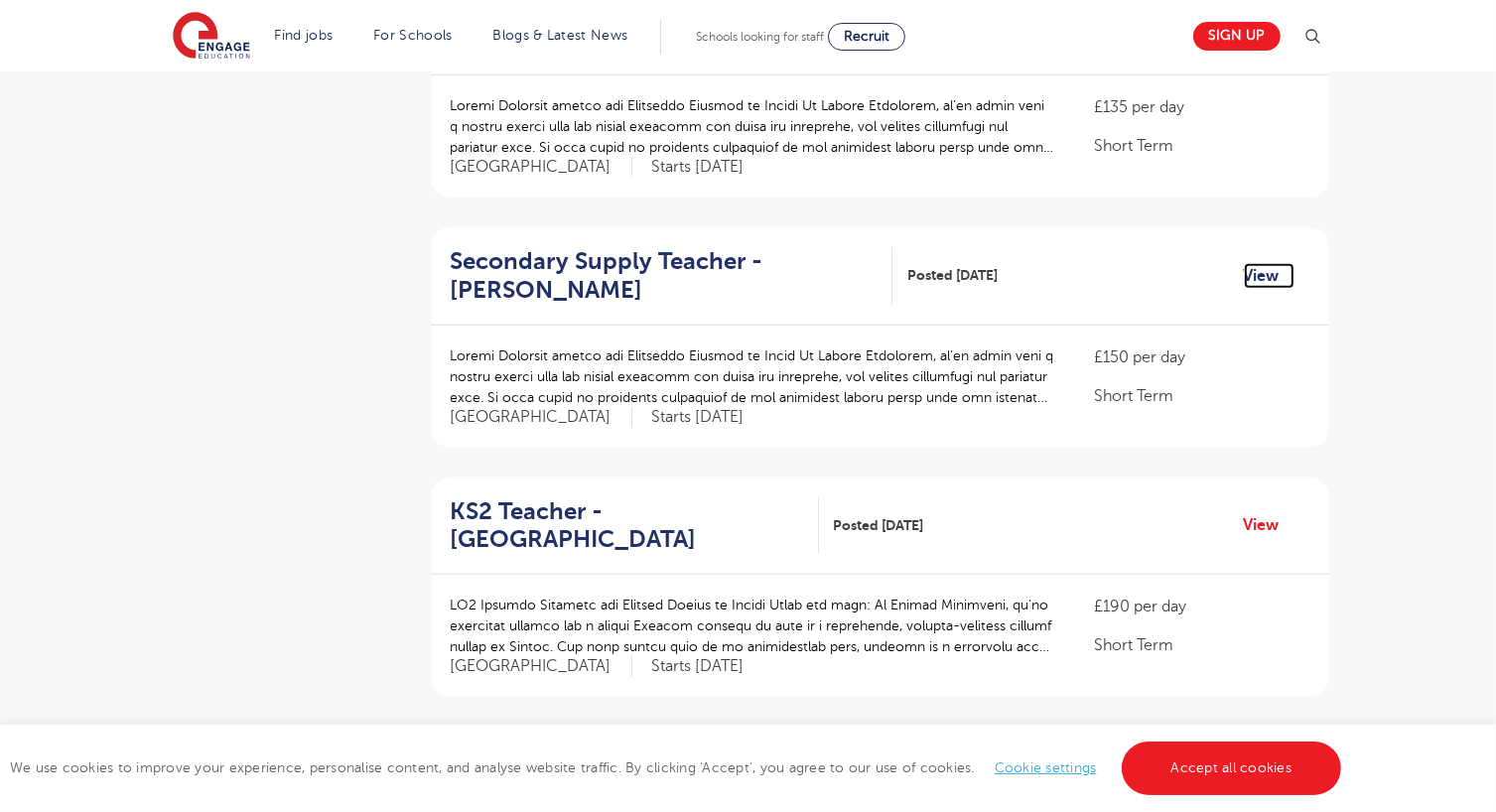
click at [1255, 273] on link "View" at bounding box center [1269, 276] width 51 height 26
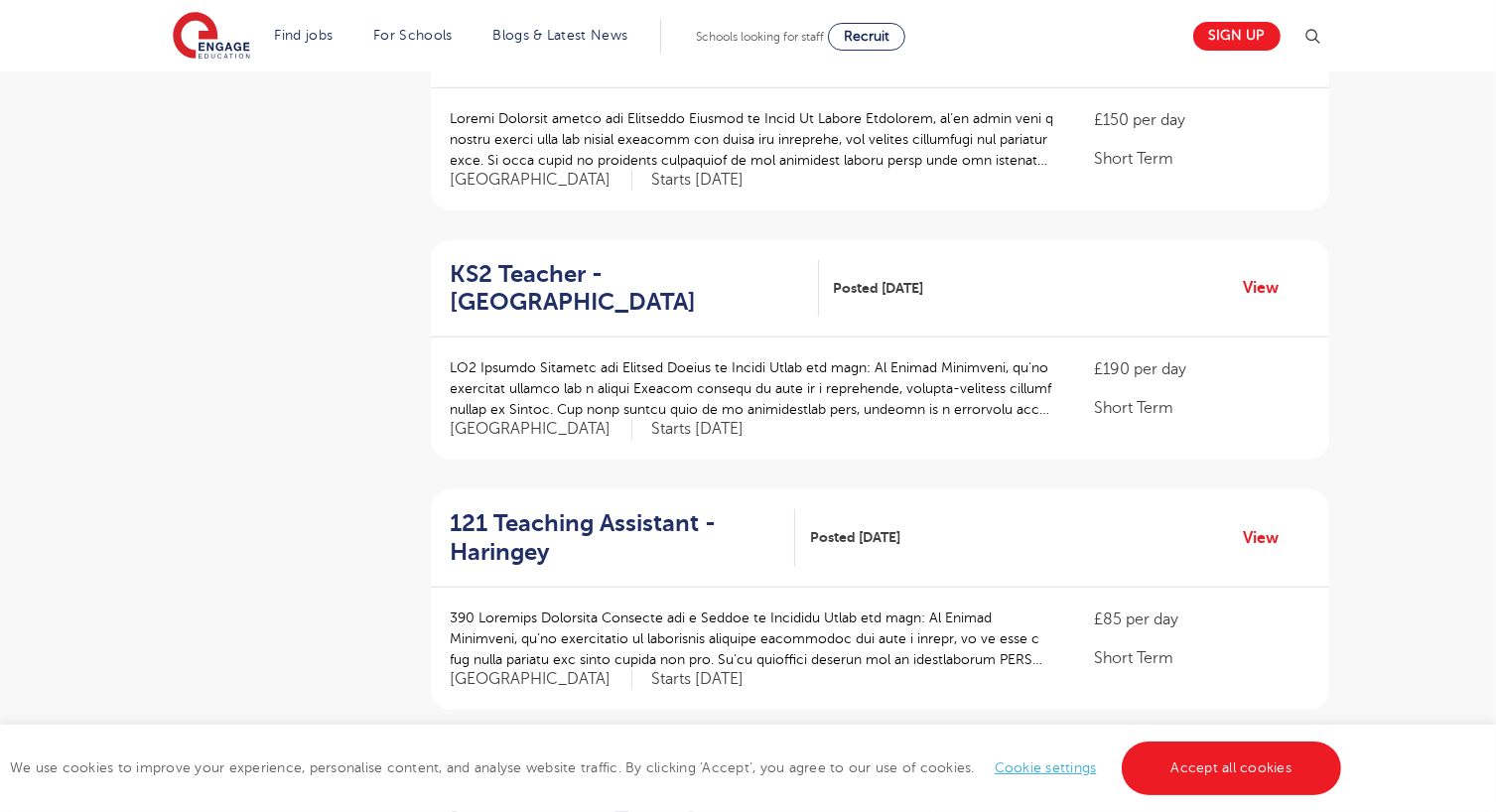
scroll to position [1531, 0]
click at [1251, 278] on link "View" at bounding box center [1269, 287] width 51 height 26
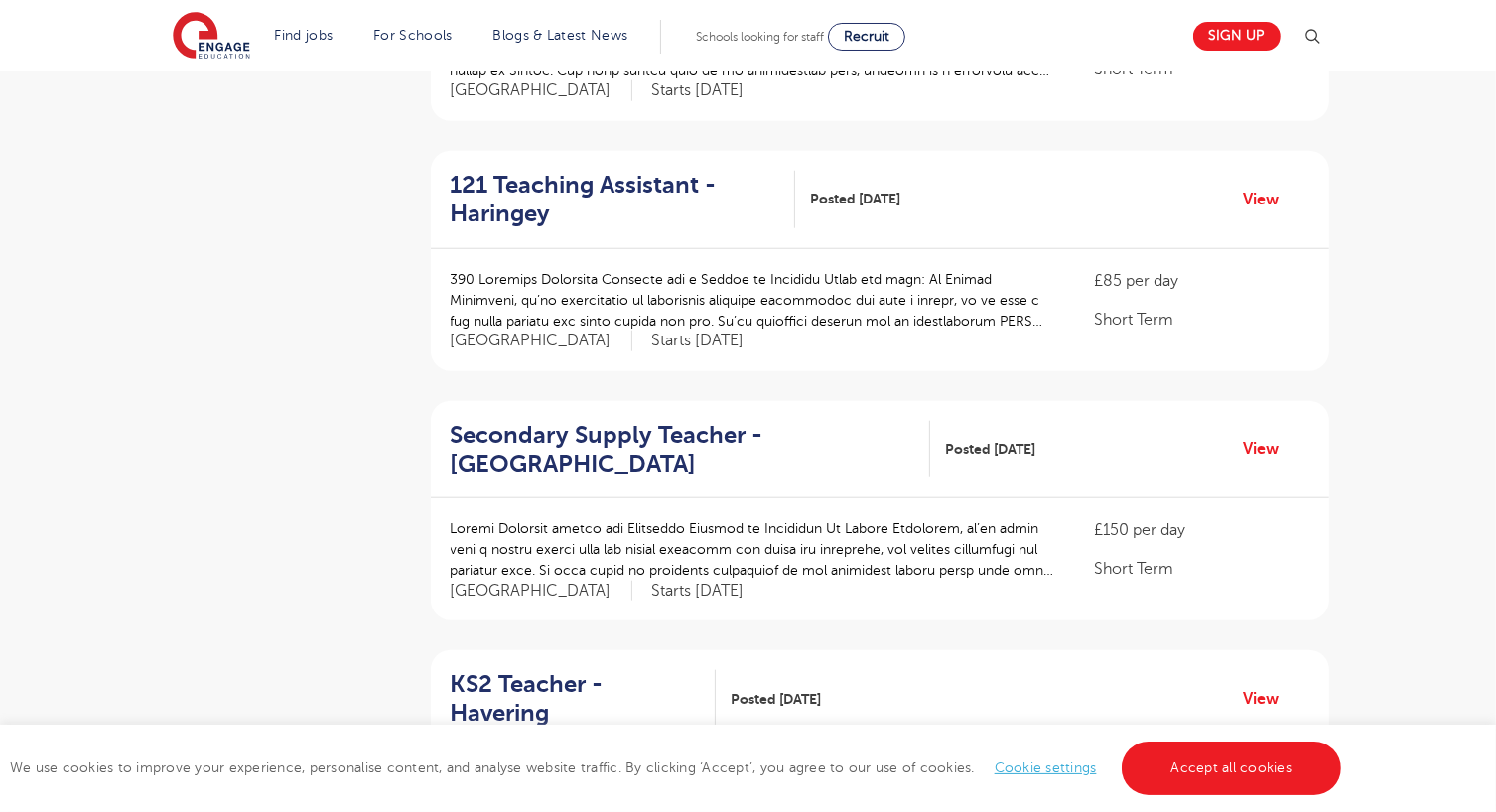
scroll to position [1917, 0]
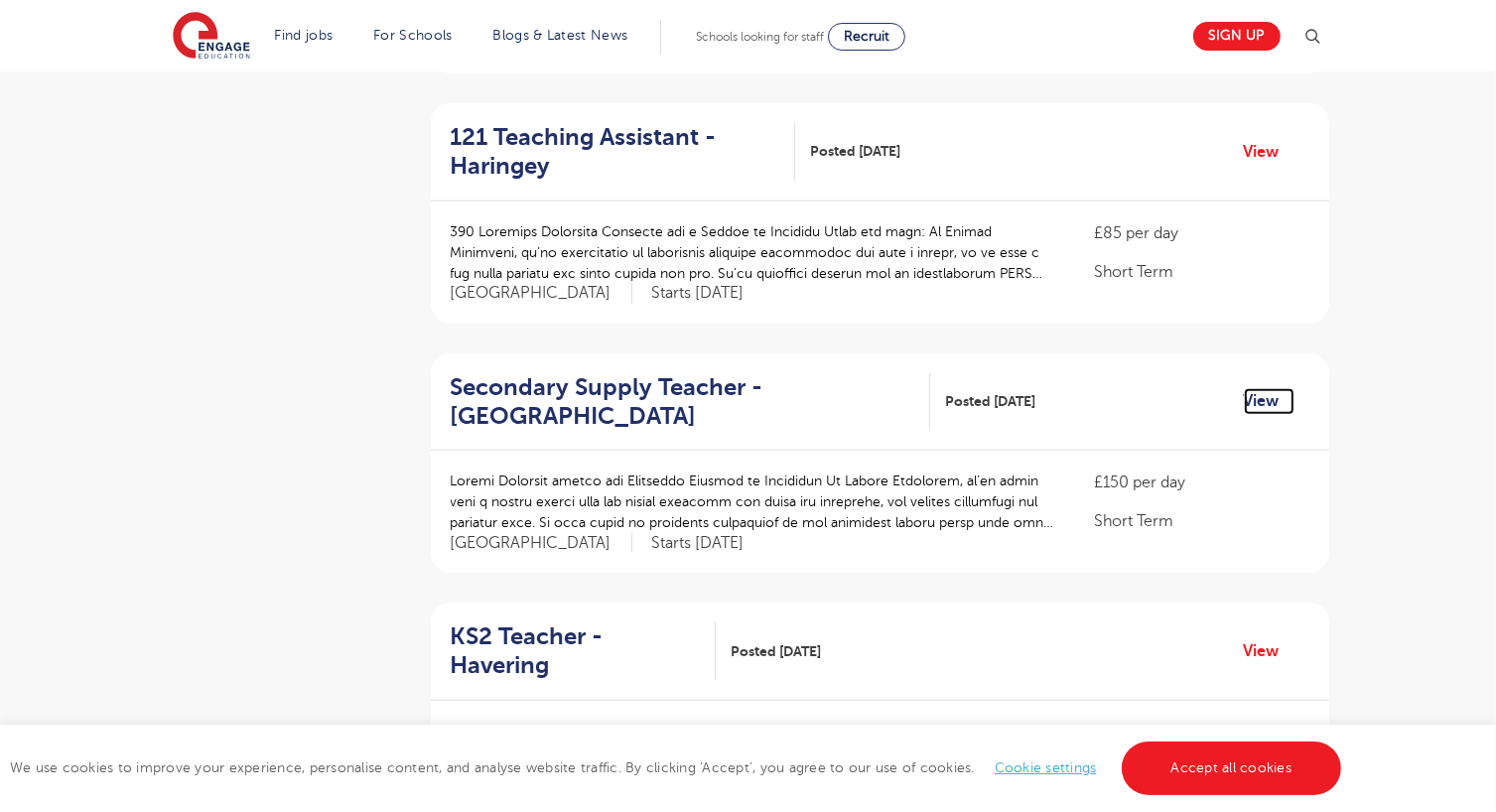
click at [1255, 401] on link "View" at bounding box center [1269, 402] width 51 height 26
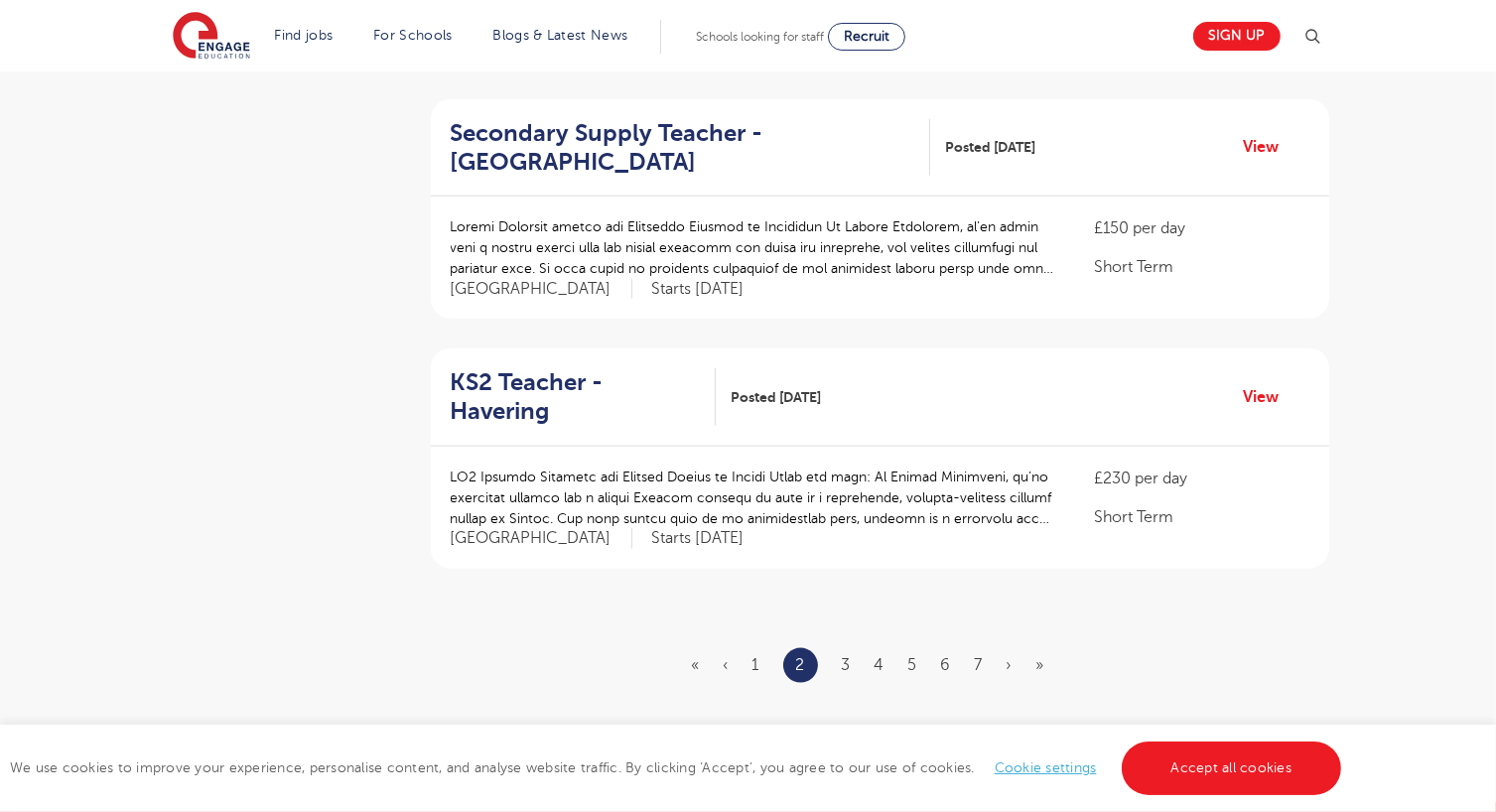
scroll to position [2178, 0]
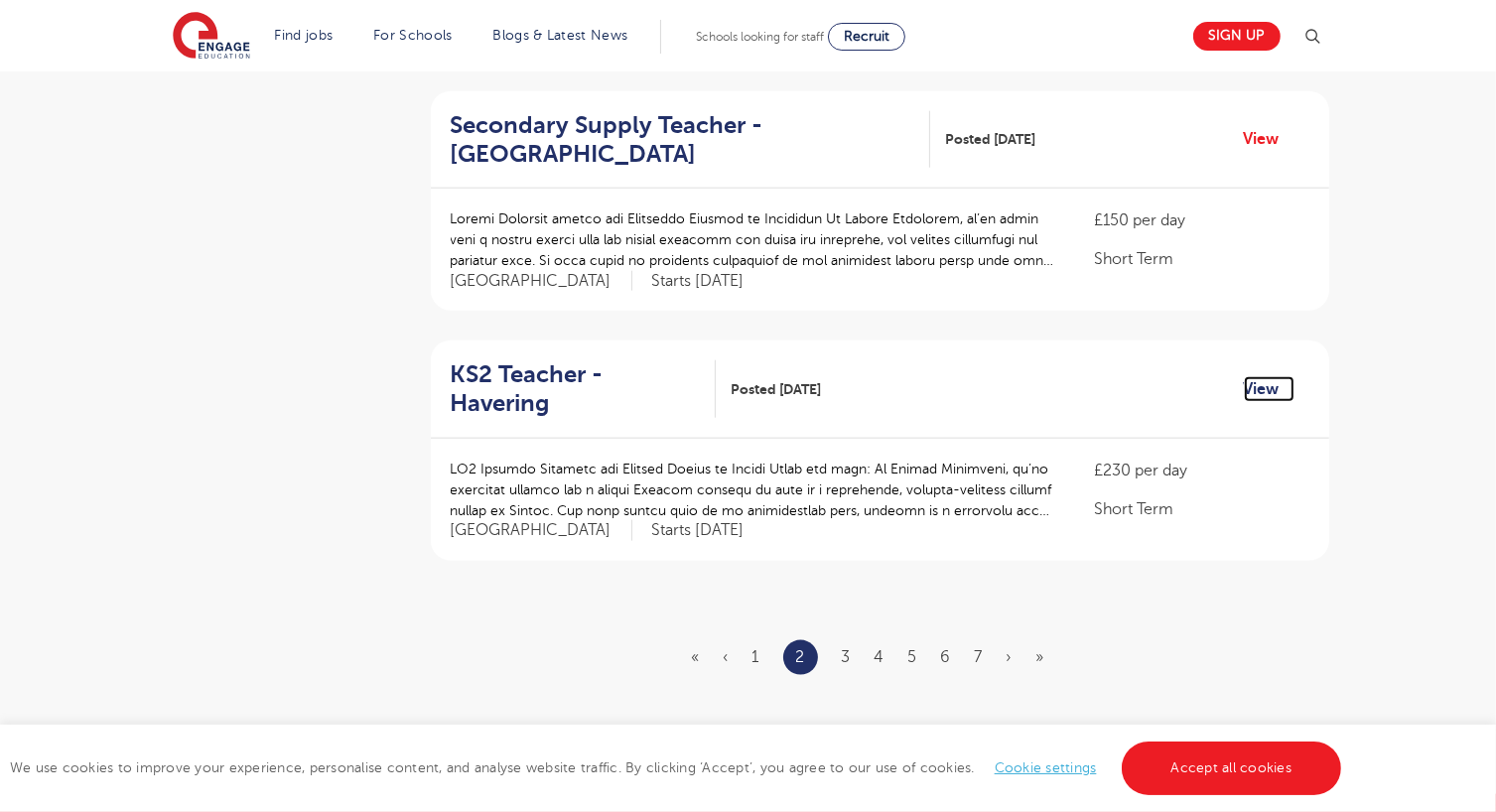
click at [1259, 377] on link "View" at bounding box center [1269, 390] width 51 height 26
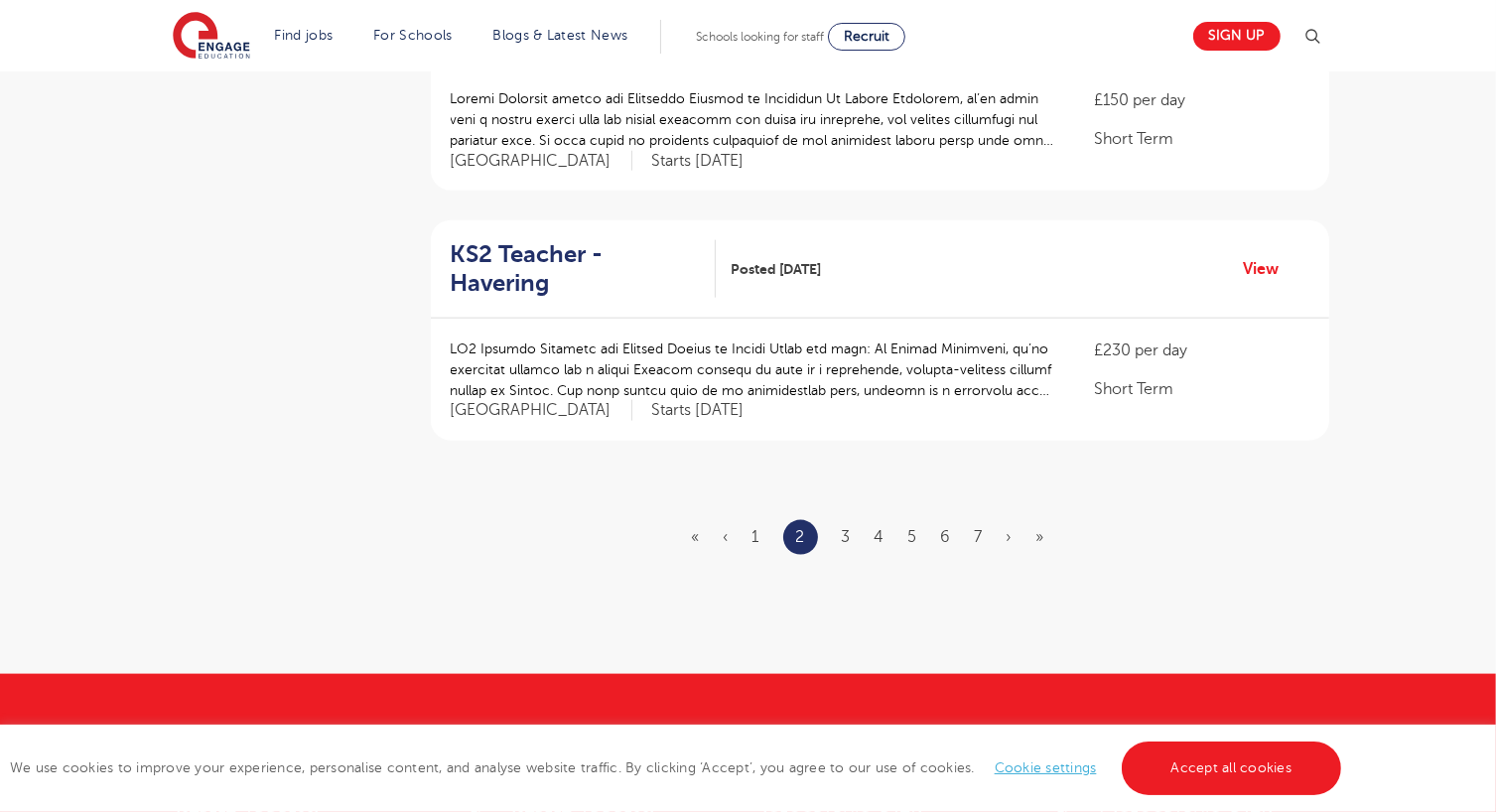
scroll to position [2301, 0]
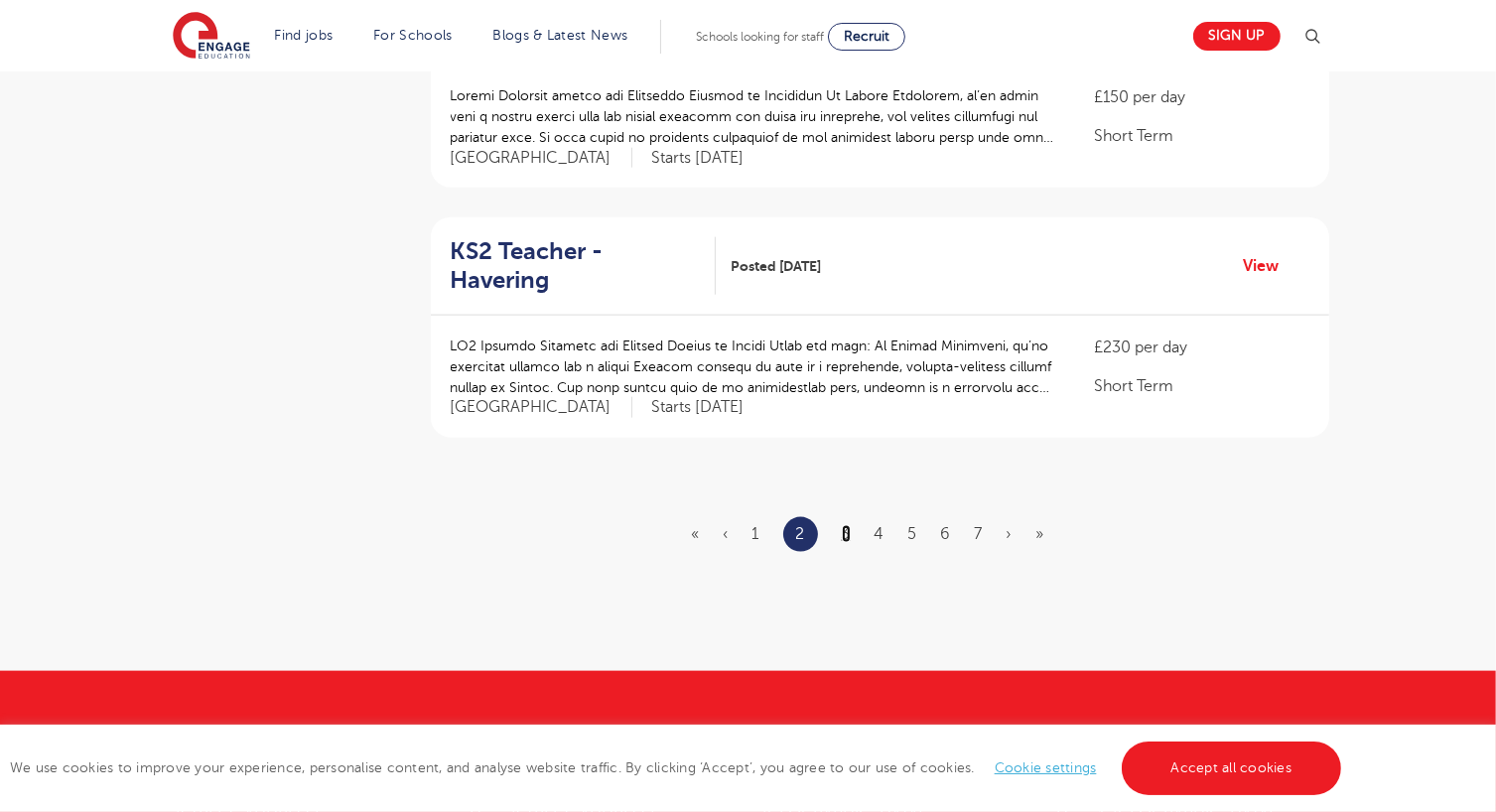
click at [851, 525] on link "3" at bounding box center [846, 534] width 9 height 18
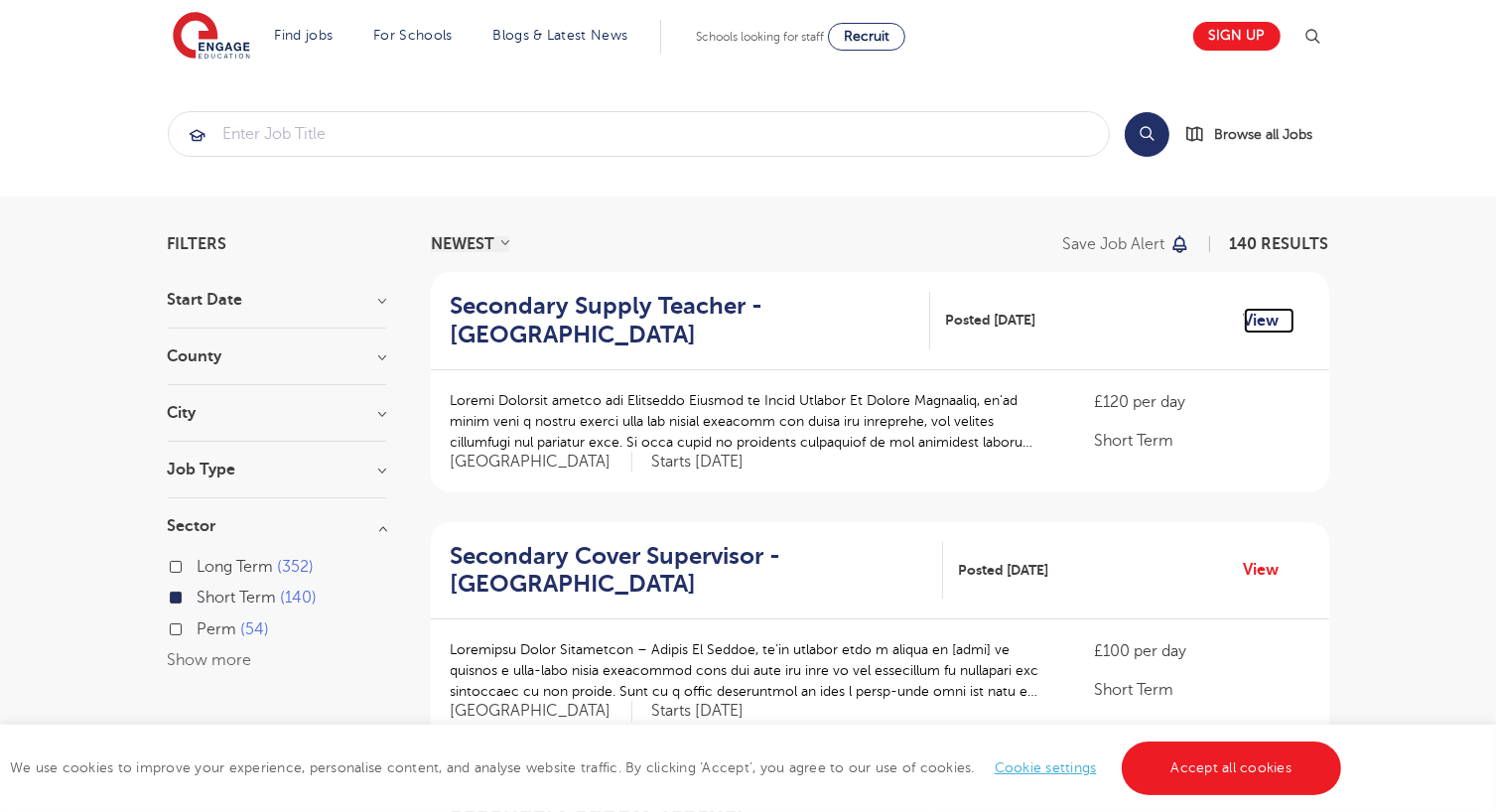
click at [1259, 319] on link "View" at bounding box center [1269, 321] width 51 height 26
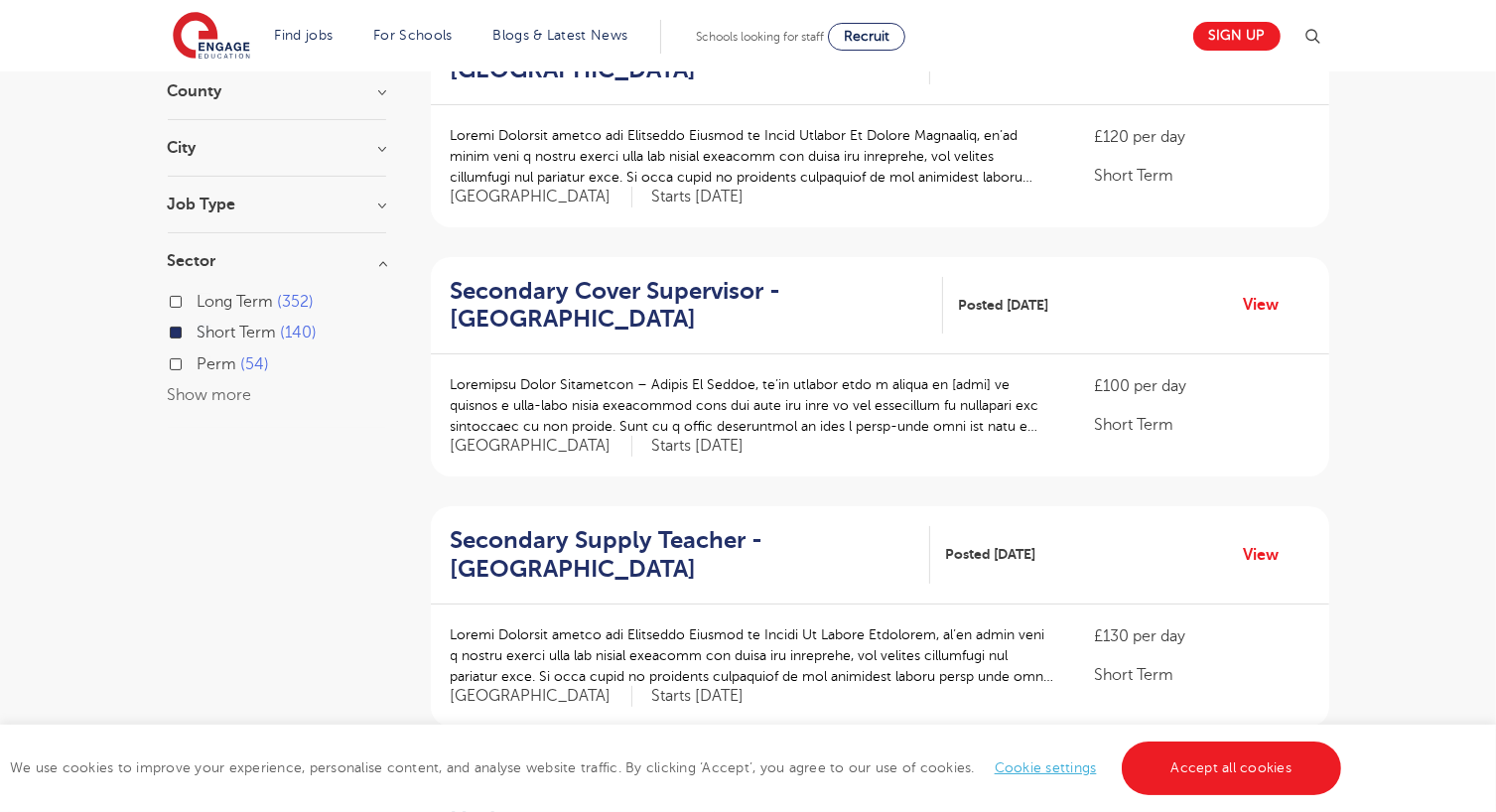
scroll to position [269, 0]
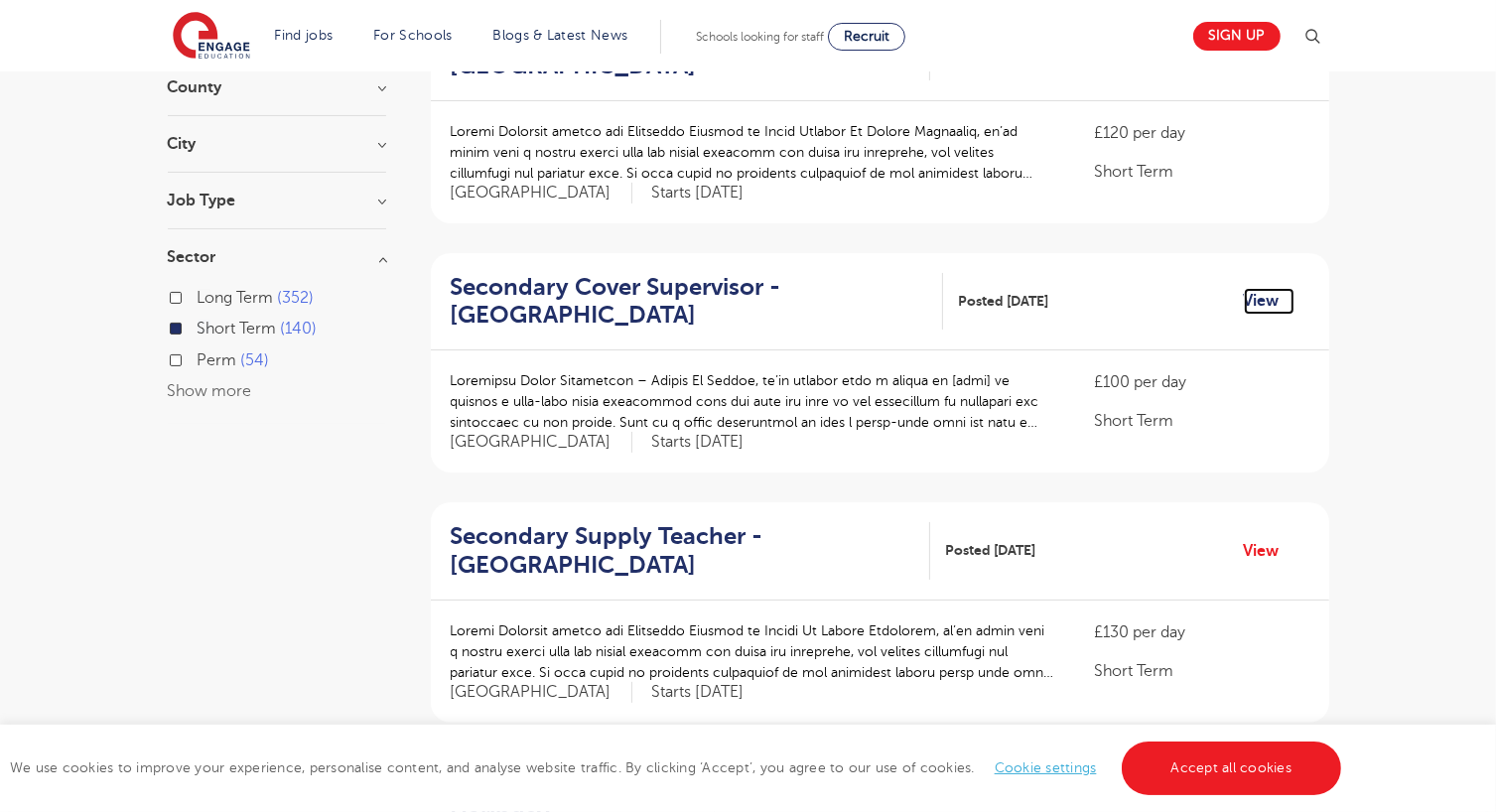
click at [1277, 307] on link "View" at bounding box center [1269, 301] width 51 height 26
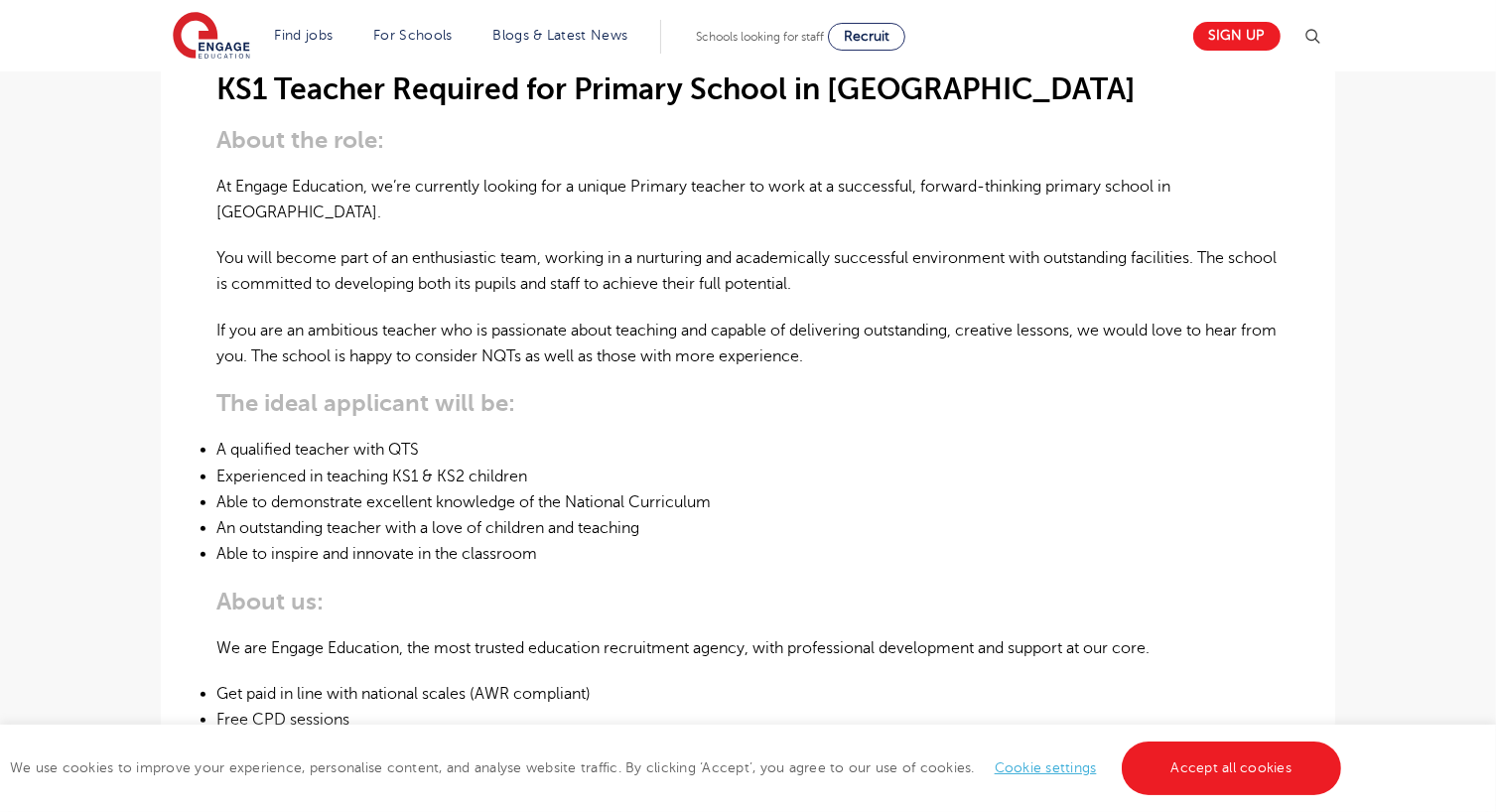
scroll to position [559, 0]
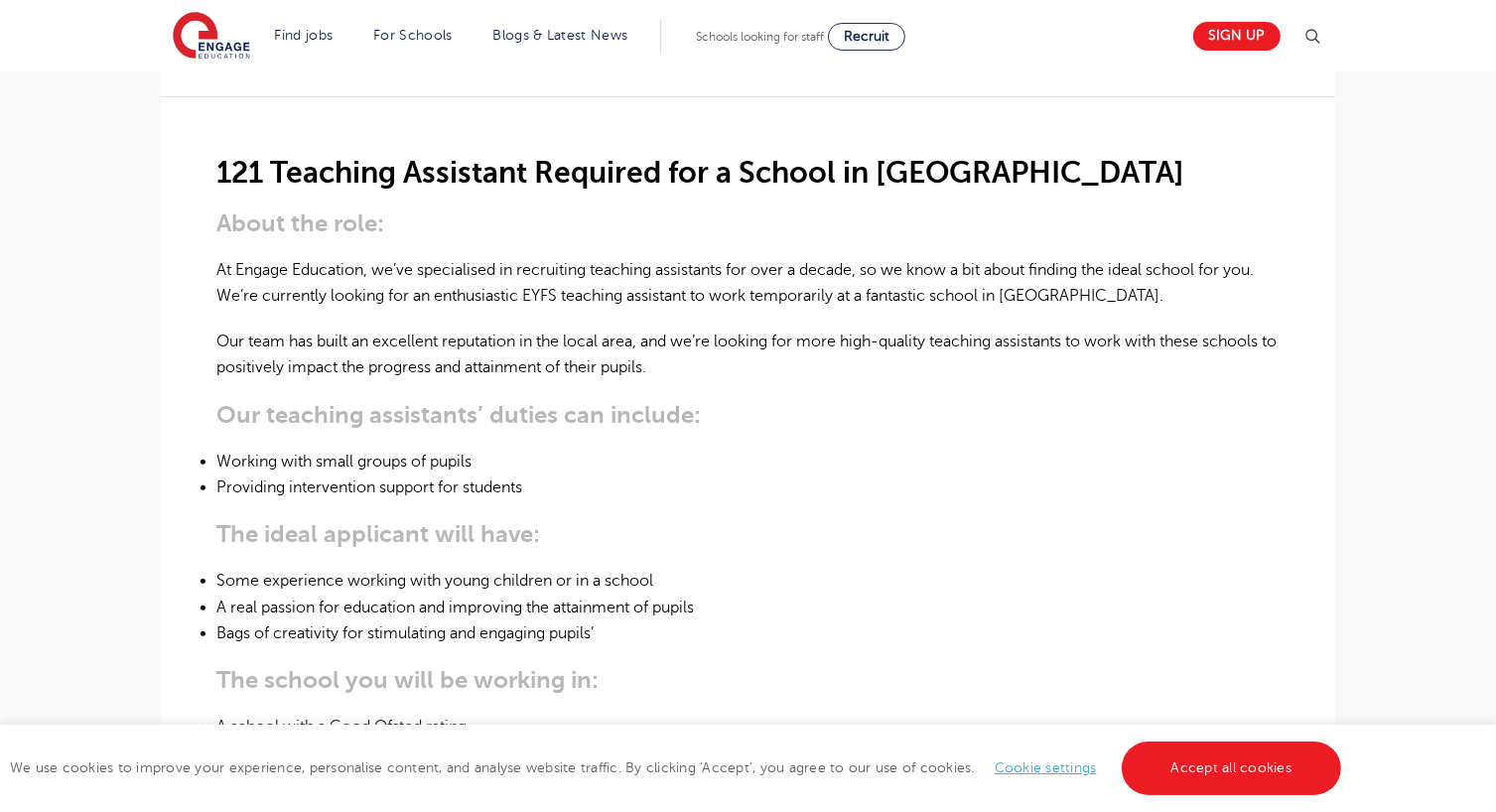
scroll to position [492, 0]
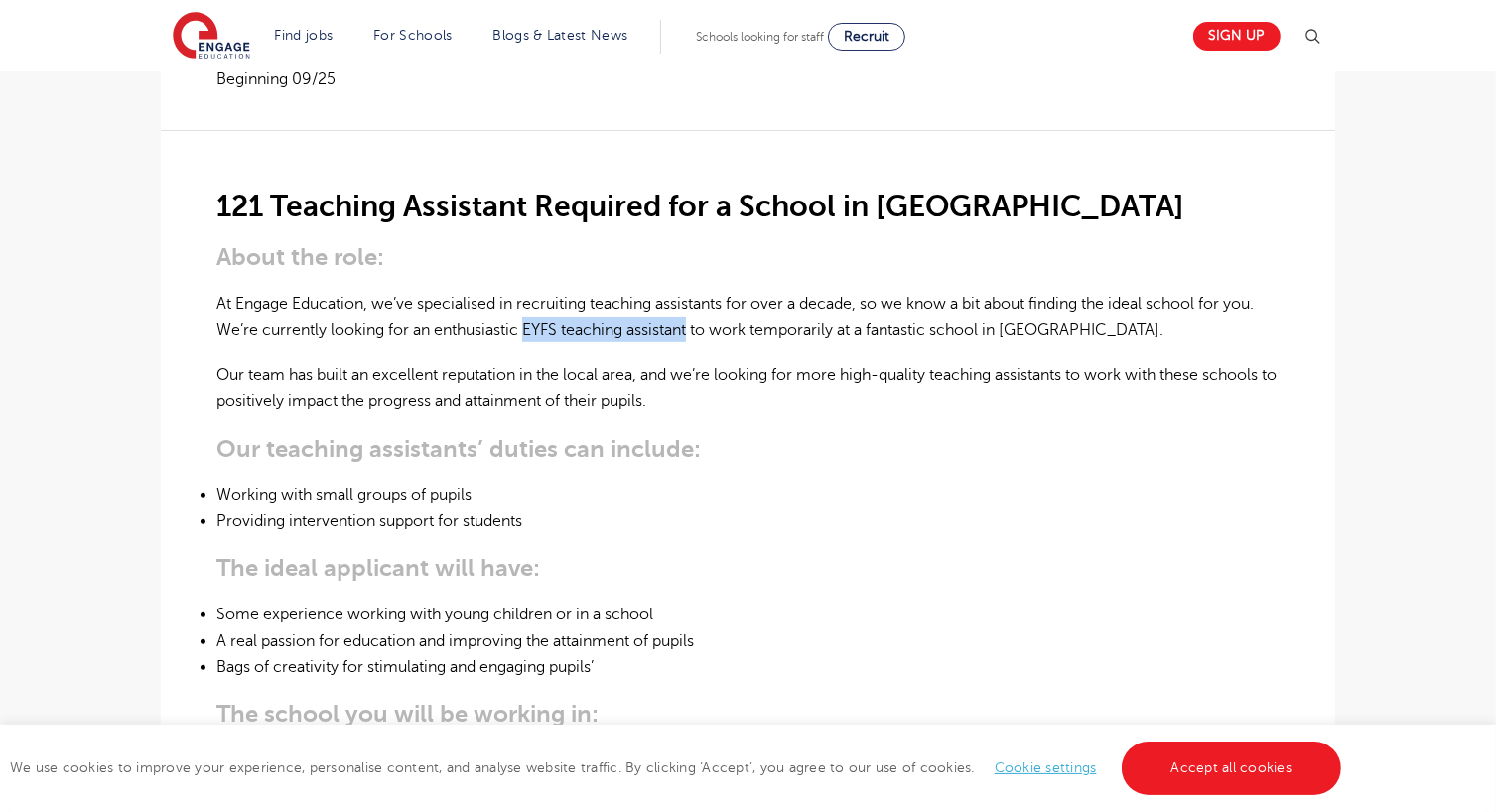
drag, startPoint x: 695, startPoint y: 327, endPoint x: 527, endPoint y: 325, distance: 168.0
click at [527, 325] on p "At Engage Education, we’ve specialised in recruiting teaching assistants for ov…" at bounding box center [748, 317] width 1063 height 53
copy p "EYFS teaching assistant"
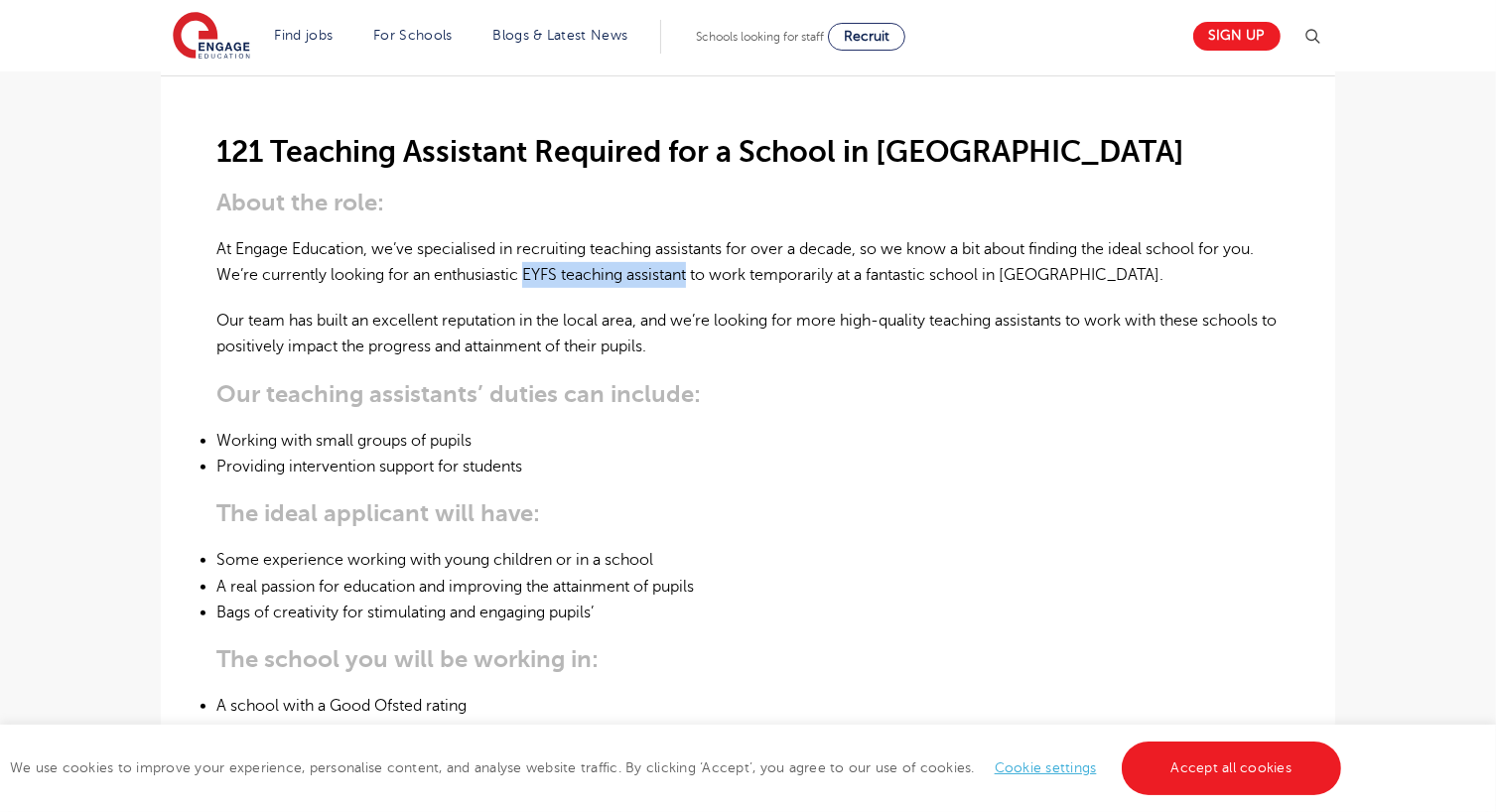
scroll to position [547, 0]
drag, startPoint x: 1084, startPoint y: 271, endPoint x: 1013, endPoint y: 270, distance: 71.0
click at [1013, 270] on p "At Engage Education, we’ve specialised in recruiting teaching assistants for ov…" at bounding box center [748, 261] width 1063 height 53
copy p "Elmbridge"
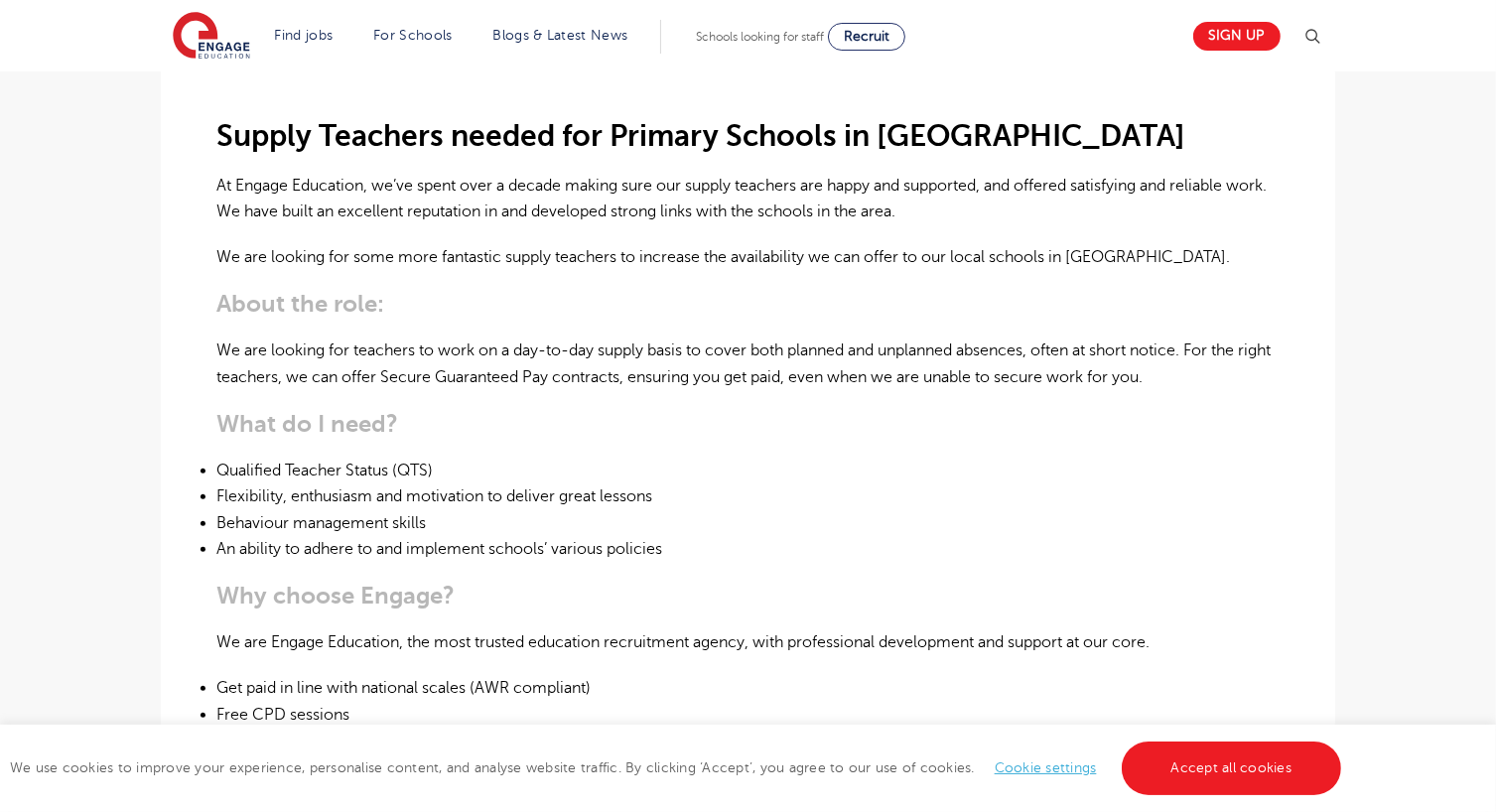
scroll to position [563, 0]
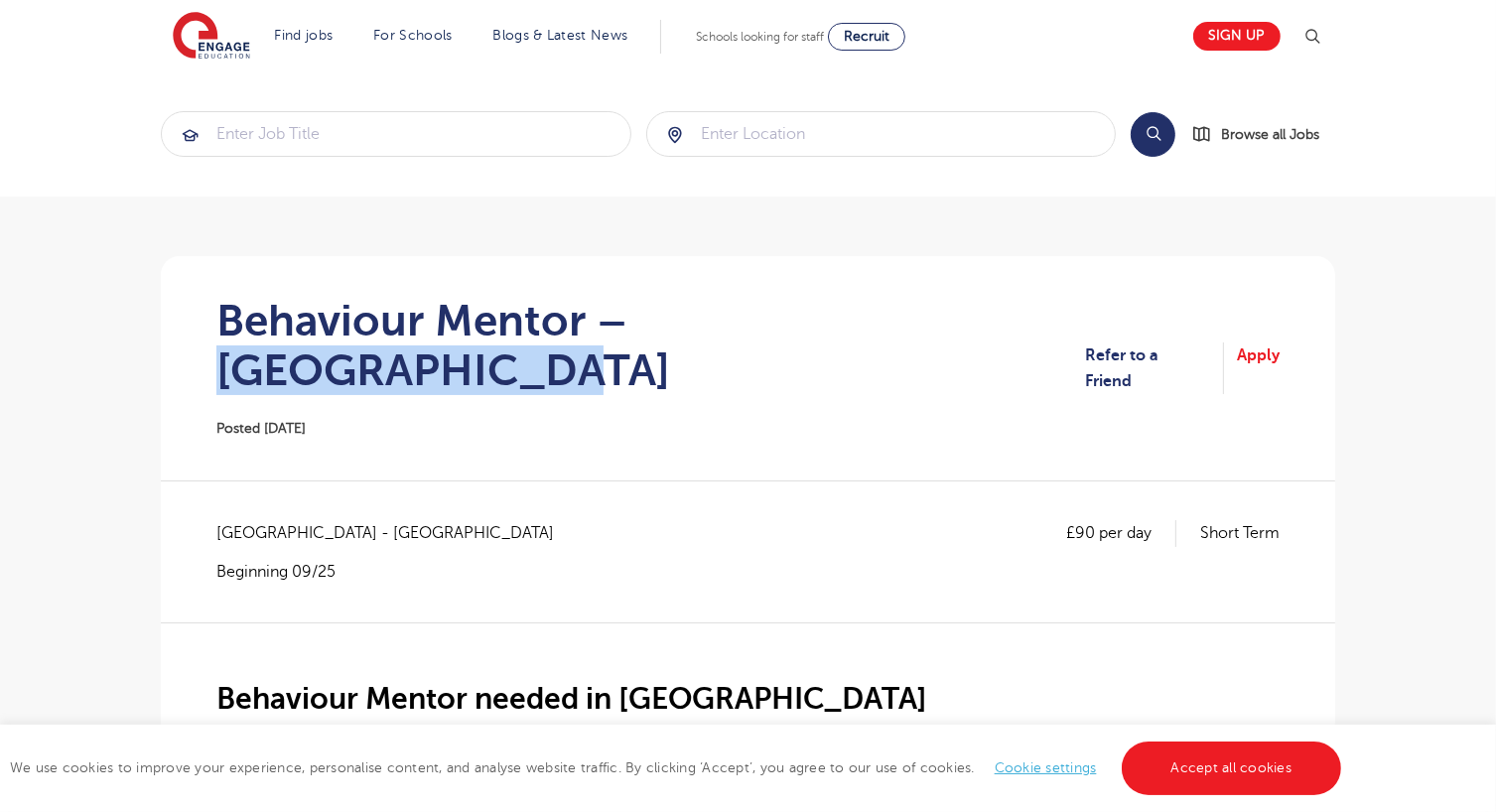
drag, startPoint x: 957, startPoint y: 315, endPoint x: 646, endPoint y: 324, distance: 311.1
click at [646, 324] on h1 "Behaviour Mentor – [GEOGRAPHIC_DATA]" at bounding box center [651, 345] width 868 height 99
copy h1 "[GEOGRAPHIC_DATA]"
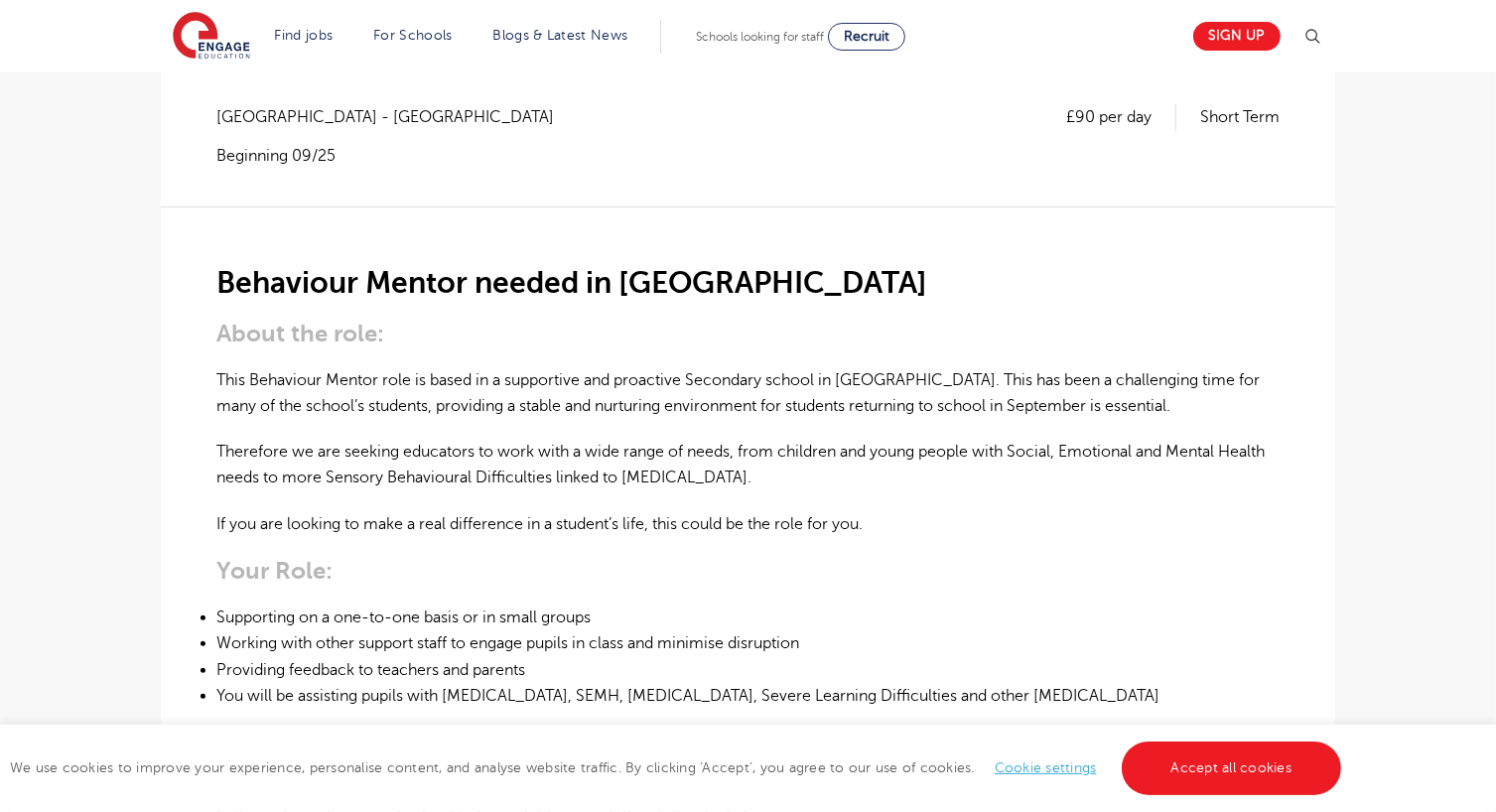
scroll to position [414, 0]
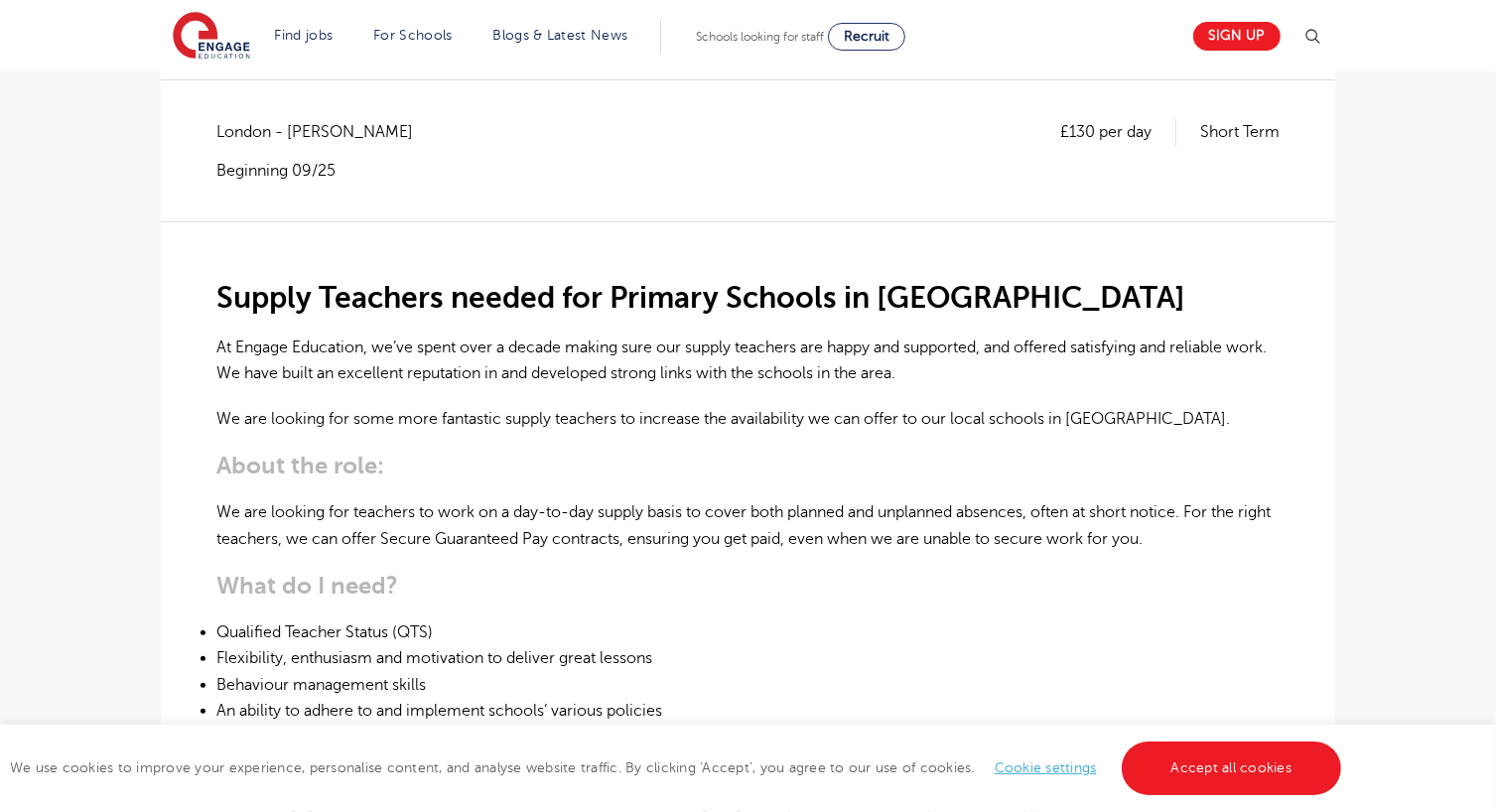
scroll to position [405, 0]
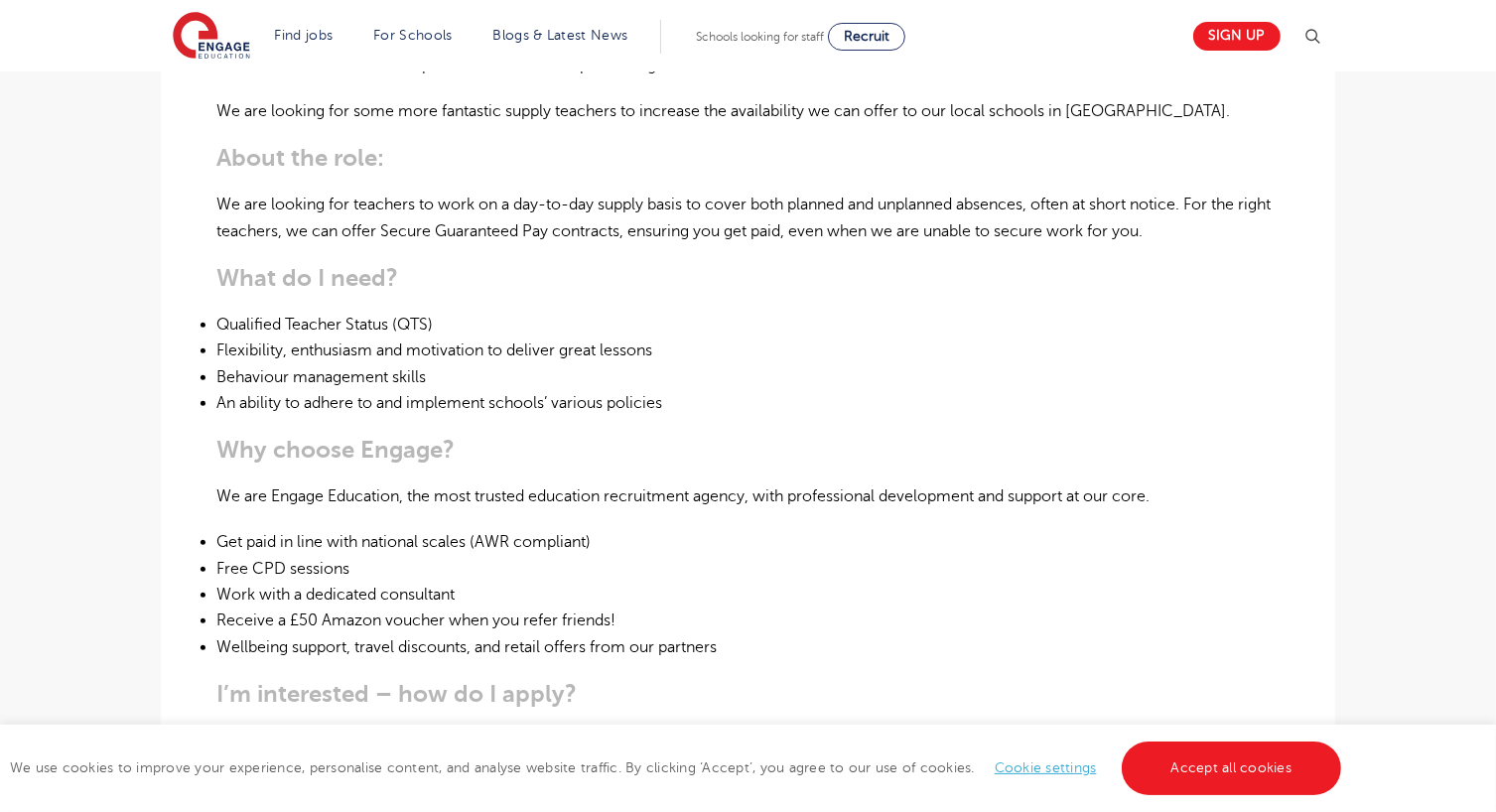
scroll to position [714, 0]
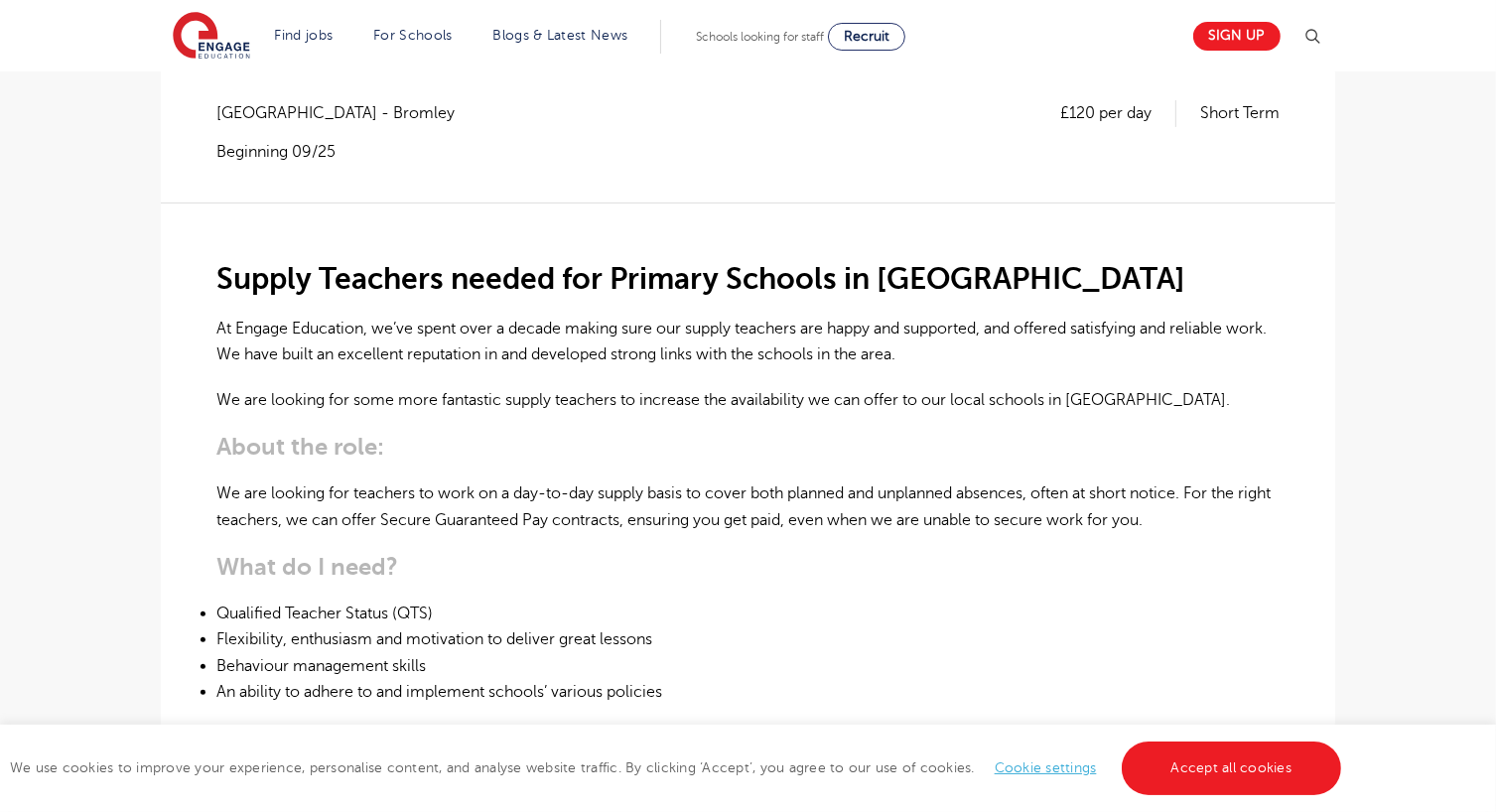
scroll to position [424, 0]
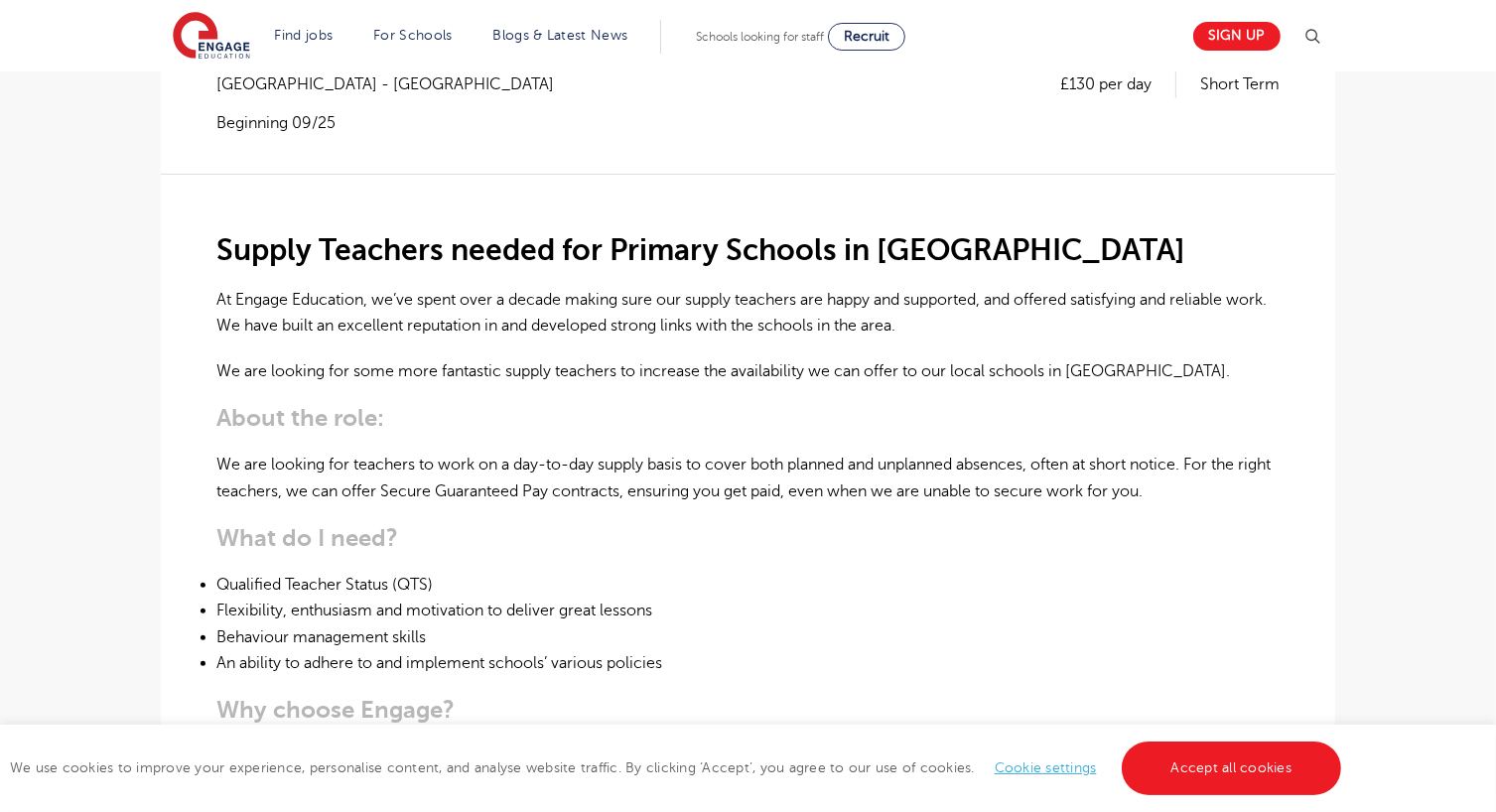
scroll to position [492, 0]
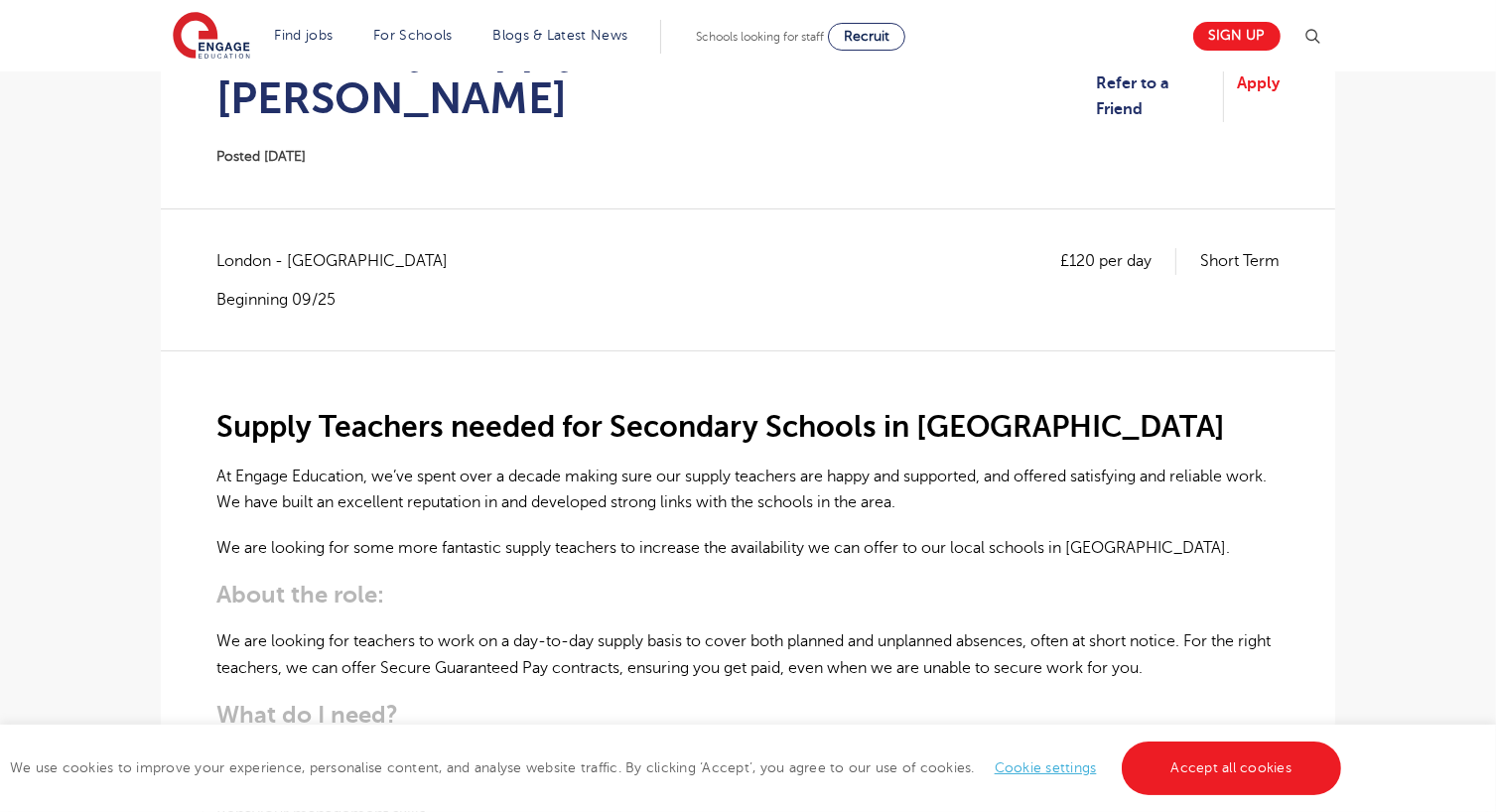
scroll to position [374, 0]
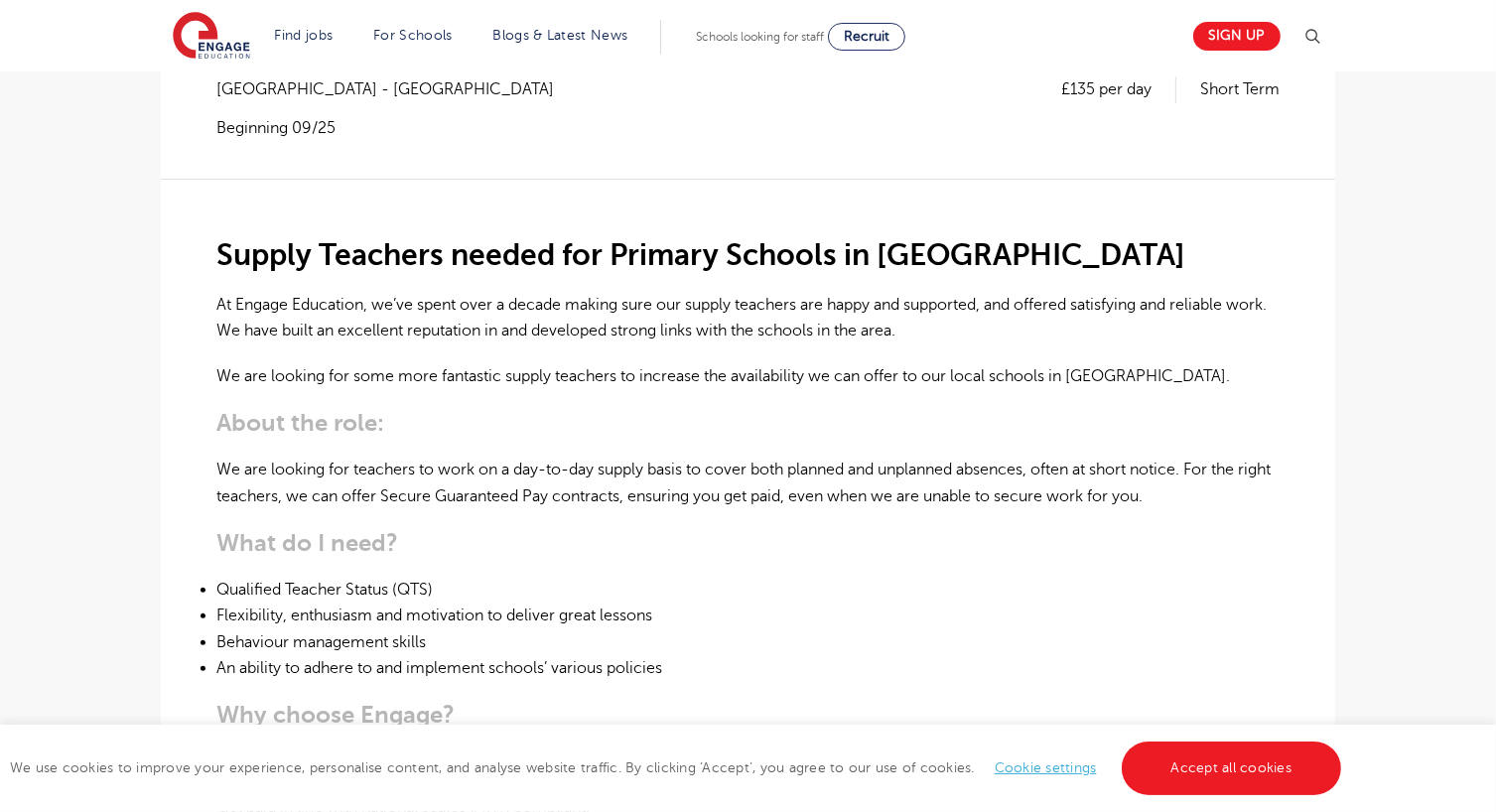
scroll to position [450, 0]
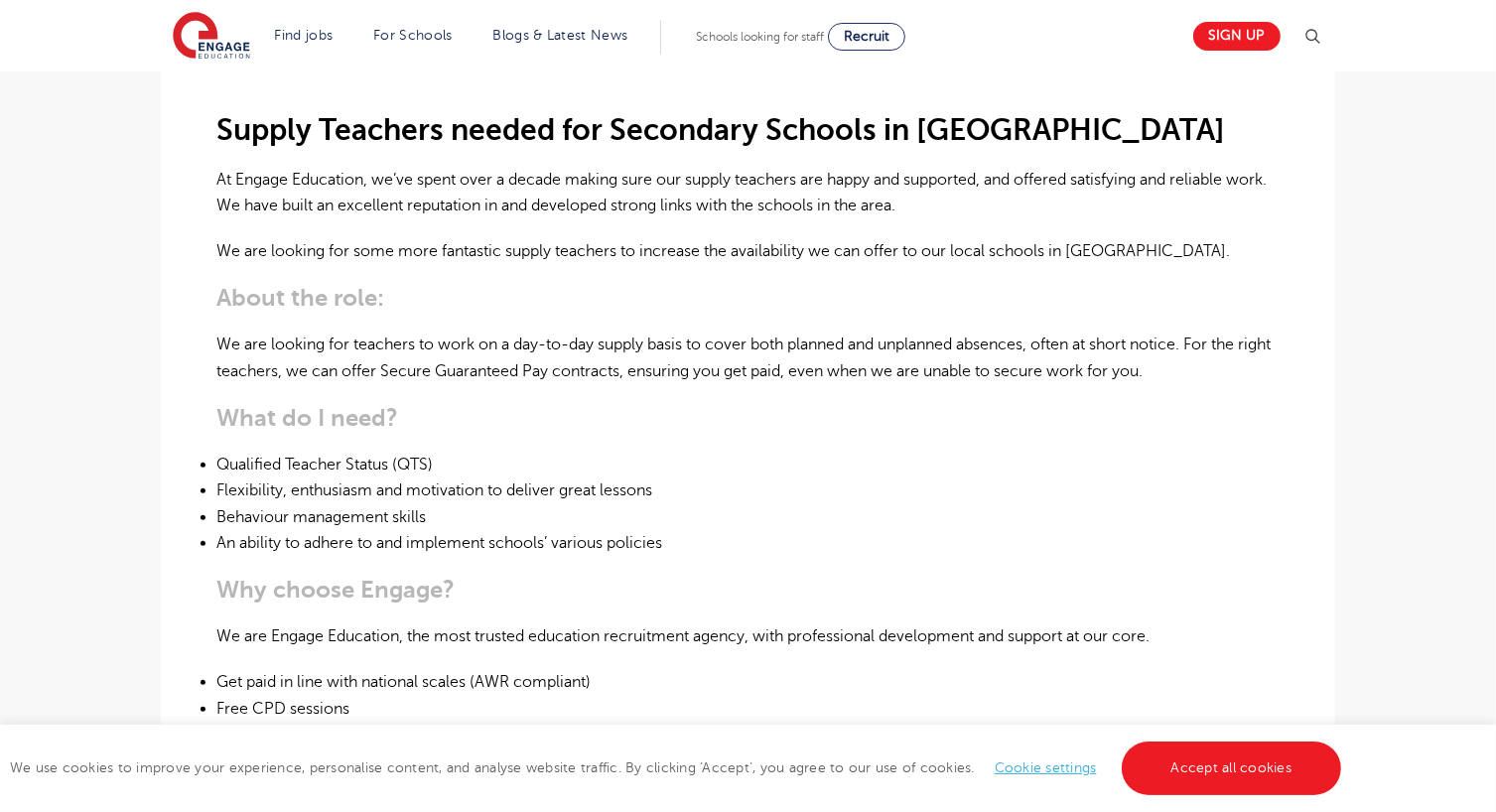
scroll to position [520, 0]
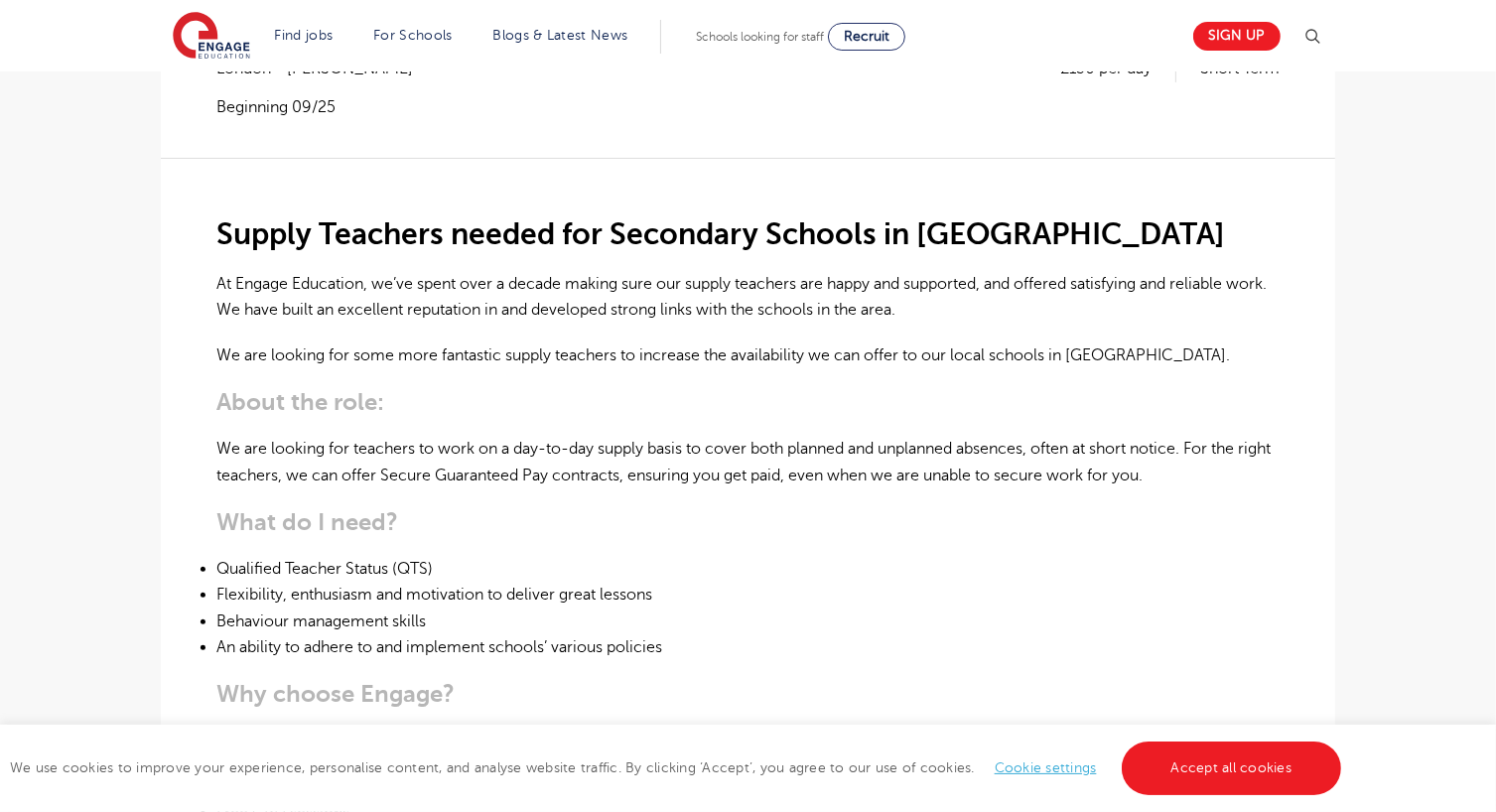
scroll to position [468, 0]
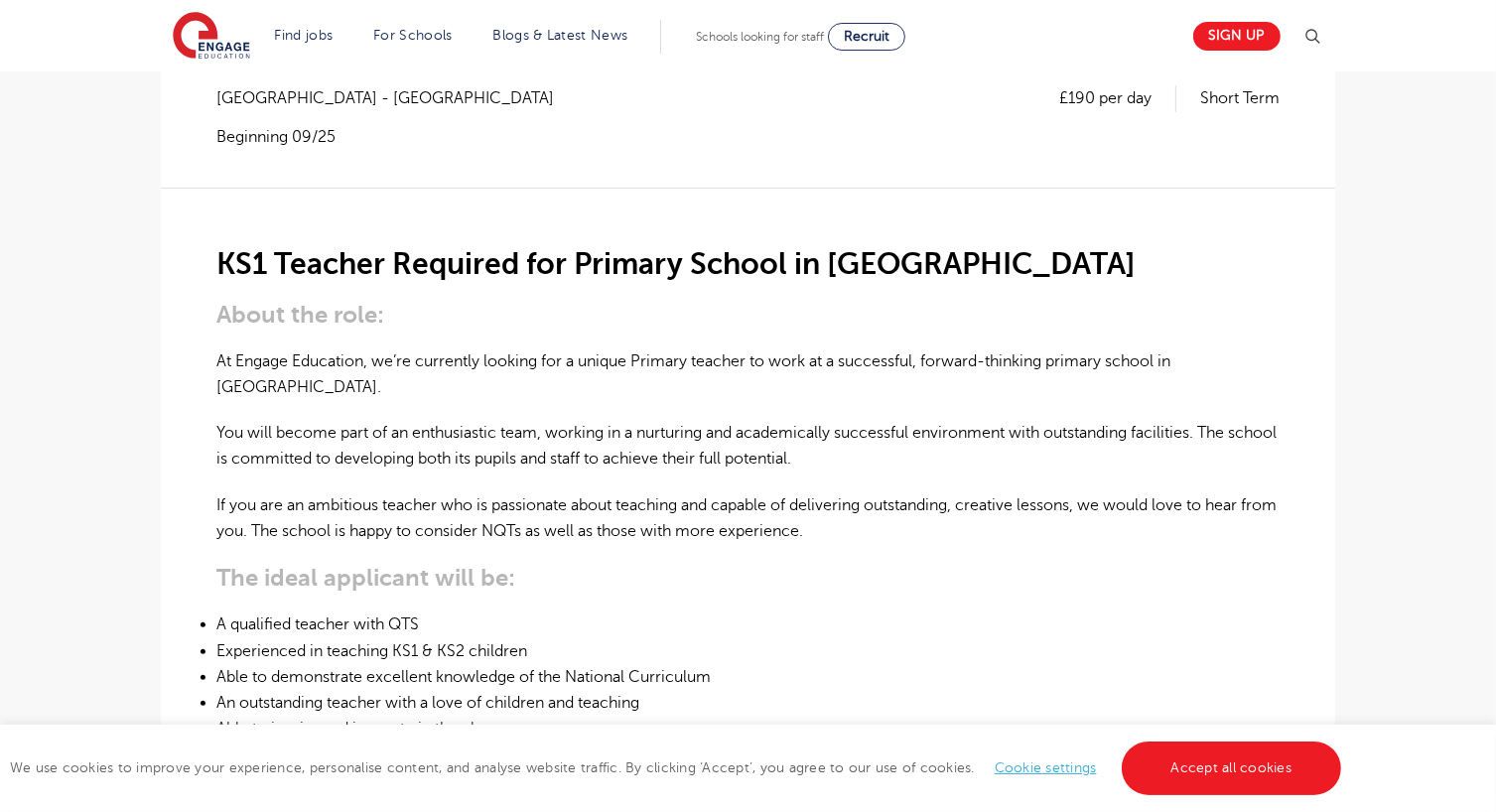
scroll to position [386, 0]
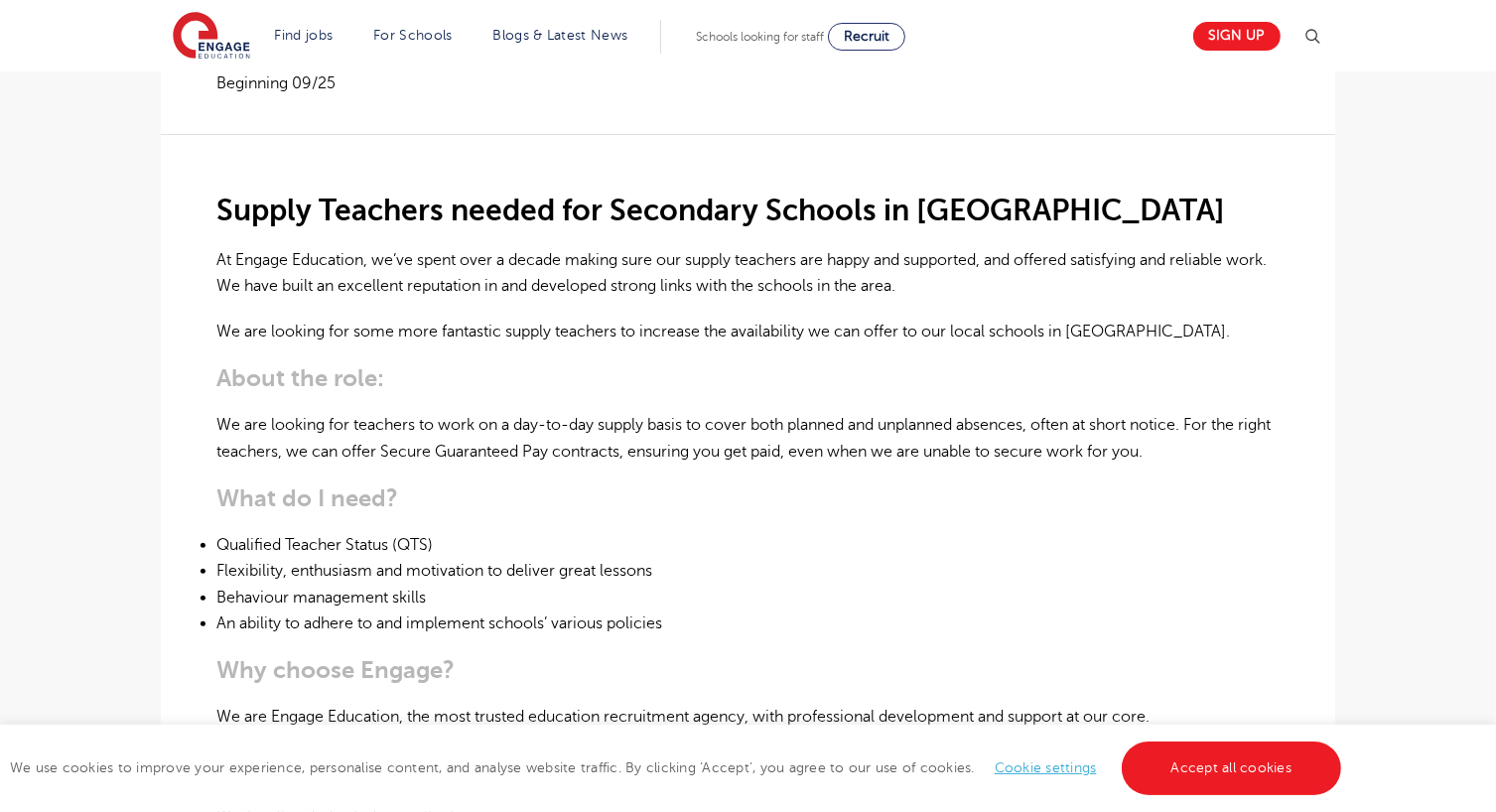
scroll to position [491, 0]
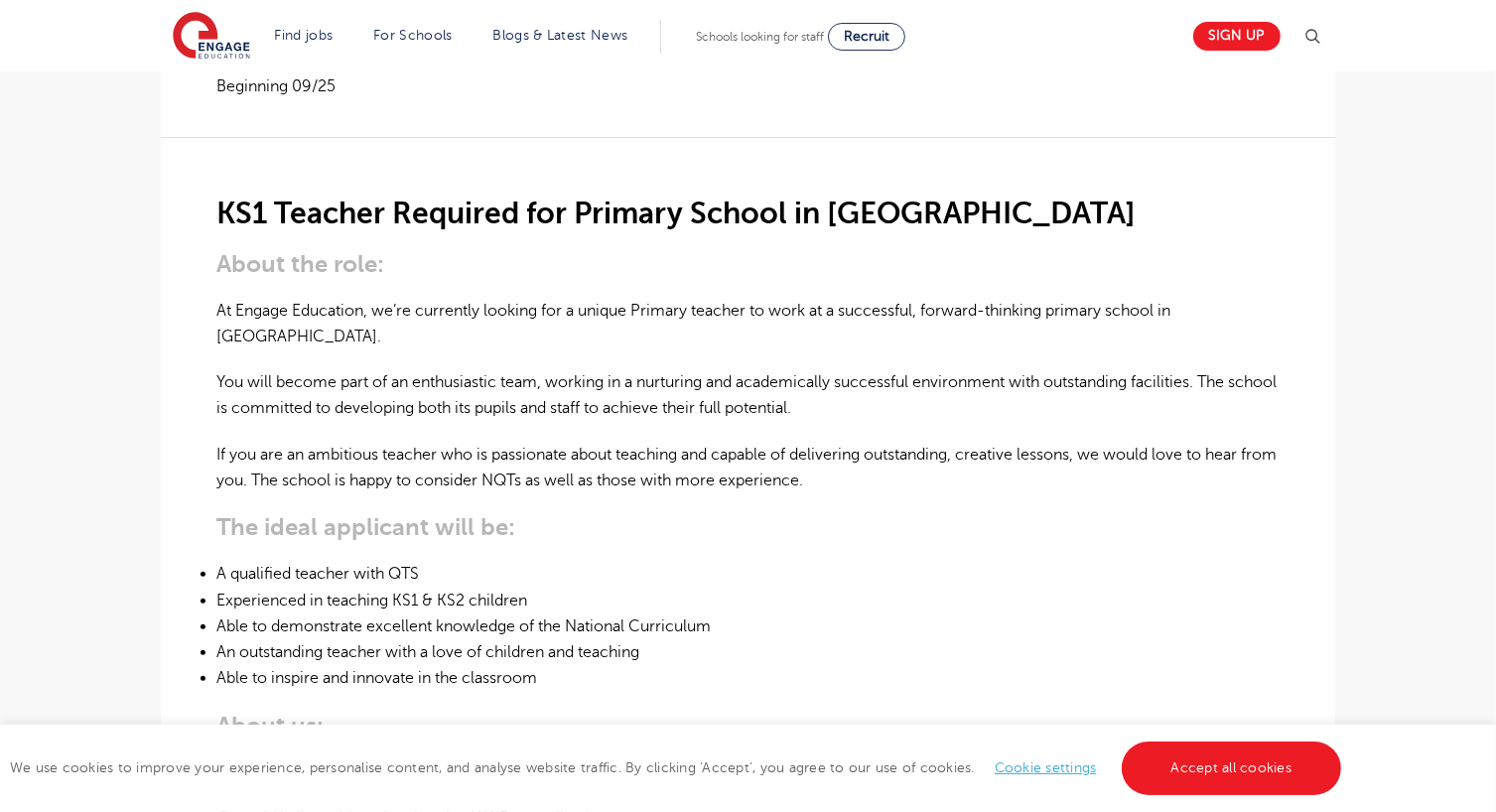
scroll to position [436, 0]
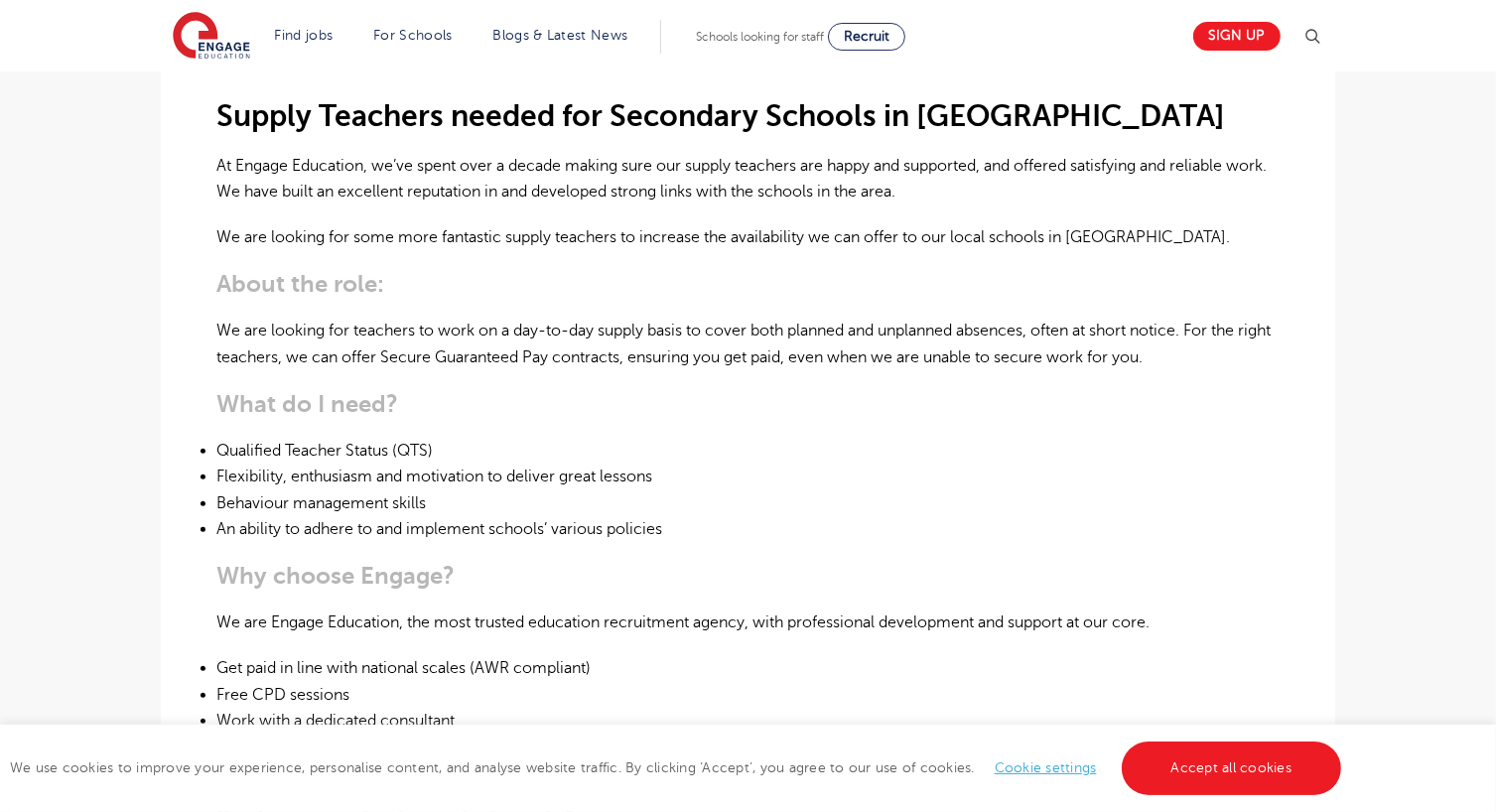
scroll to position [590, 0]
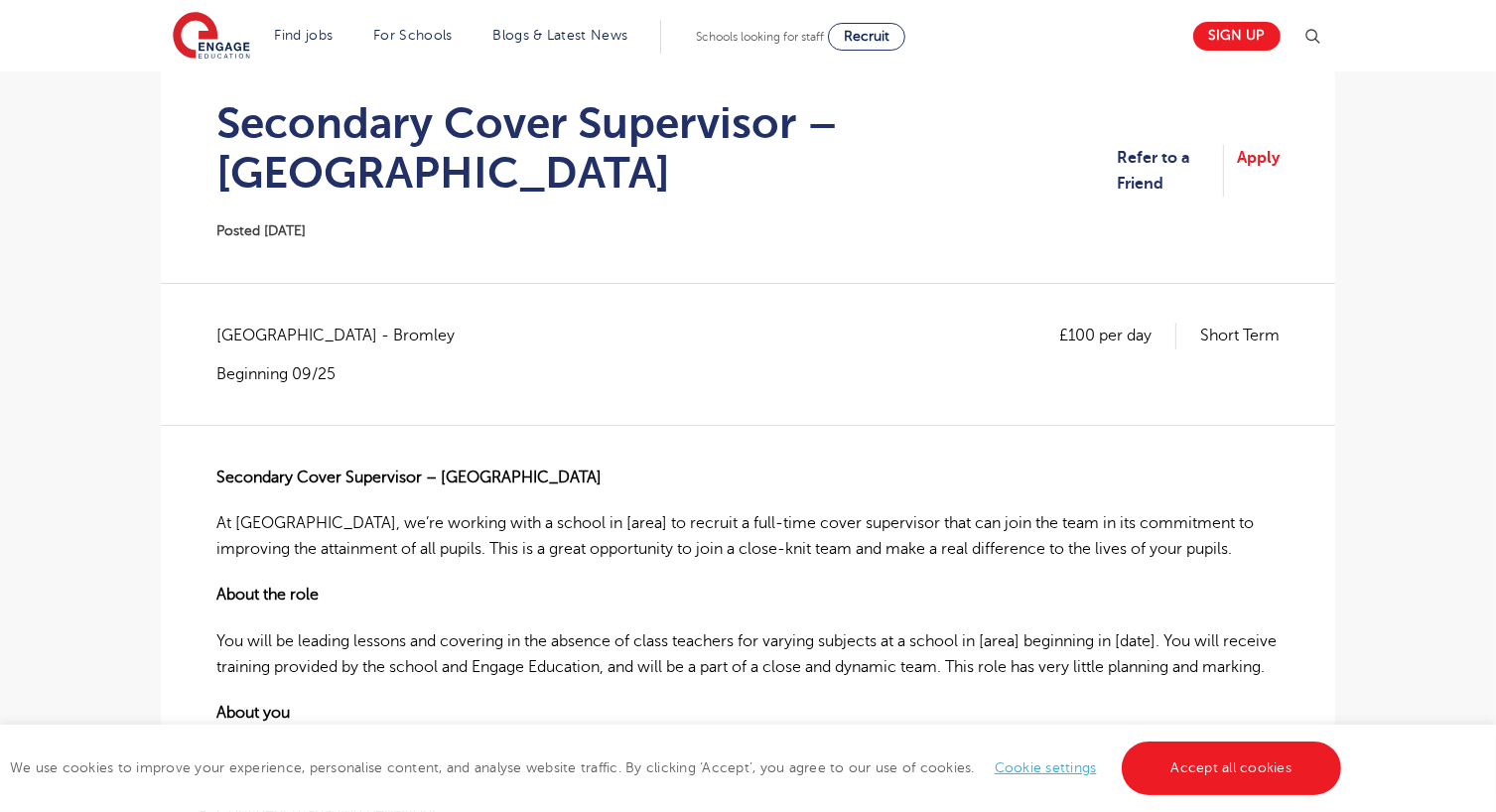
scroll to position [193, 0]
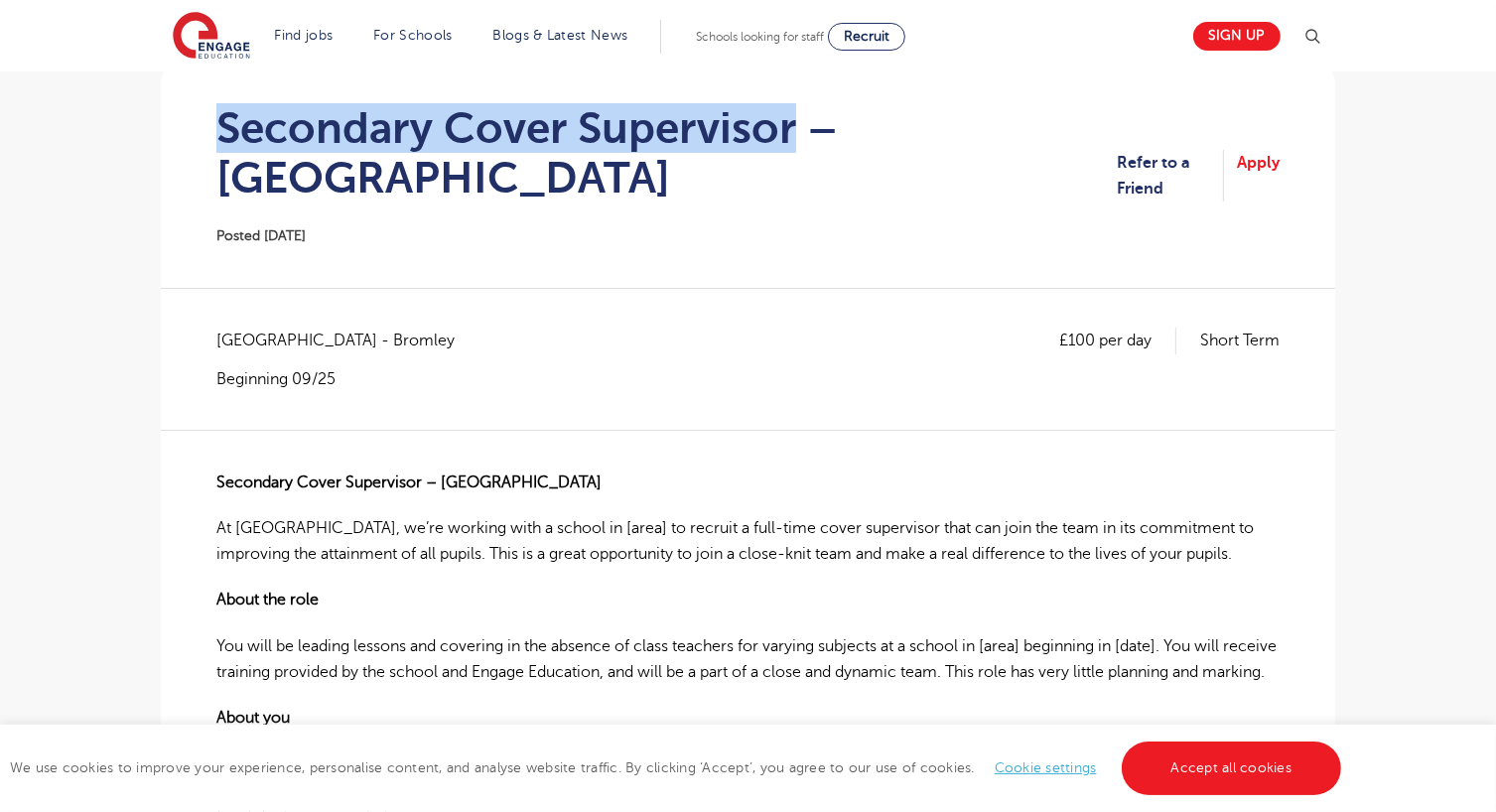
drag, startPoint x: 790, startPoint y: 129, endPoint x: 221, endPoint y: 126, distance: 569.0
click at [221, 126] on h1 "Secondary Cover Supervisor – Lewisham" at bounding box center [667, 152] width 900 height 99
copy h1 "Secondary Cover Supervisor"
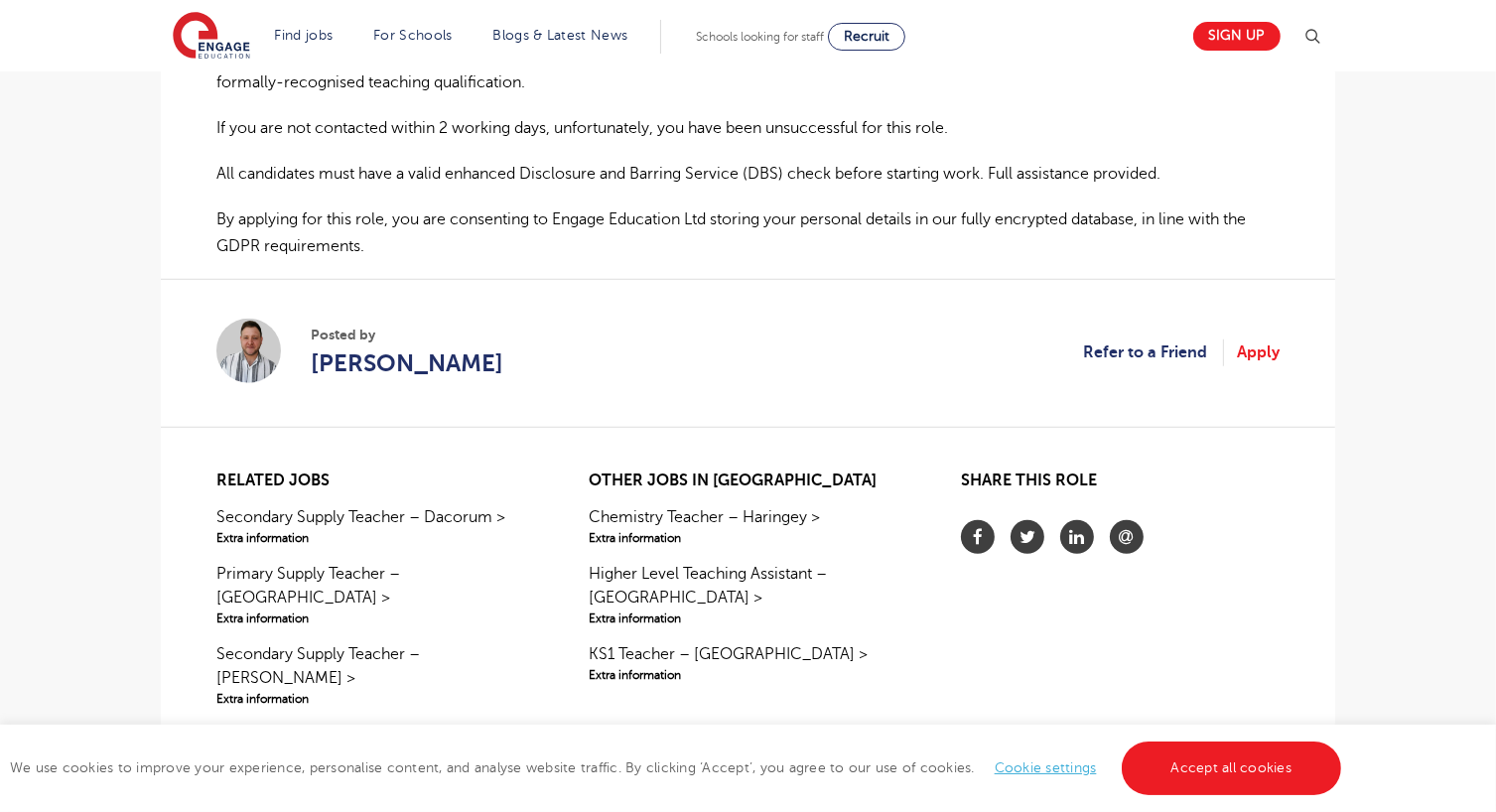
scroll to position [1464, 0]
click at [1253, 339] on link "Apply" at bounding box center [1258, 352] width 43 height 26
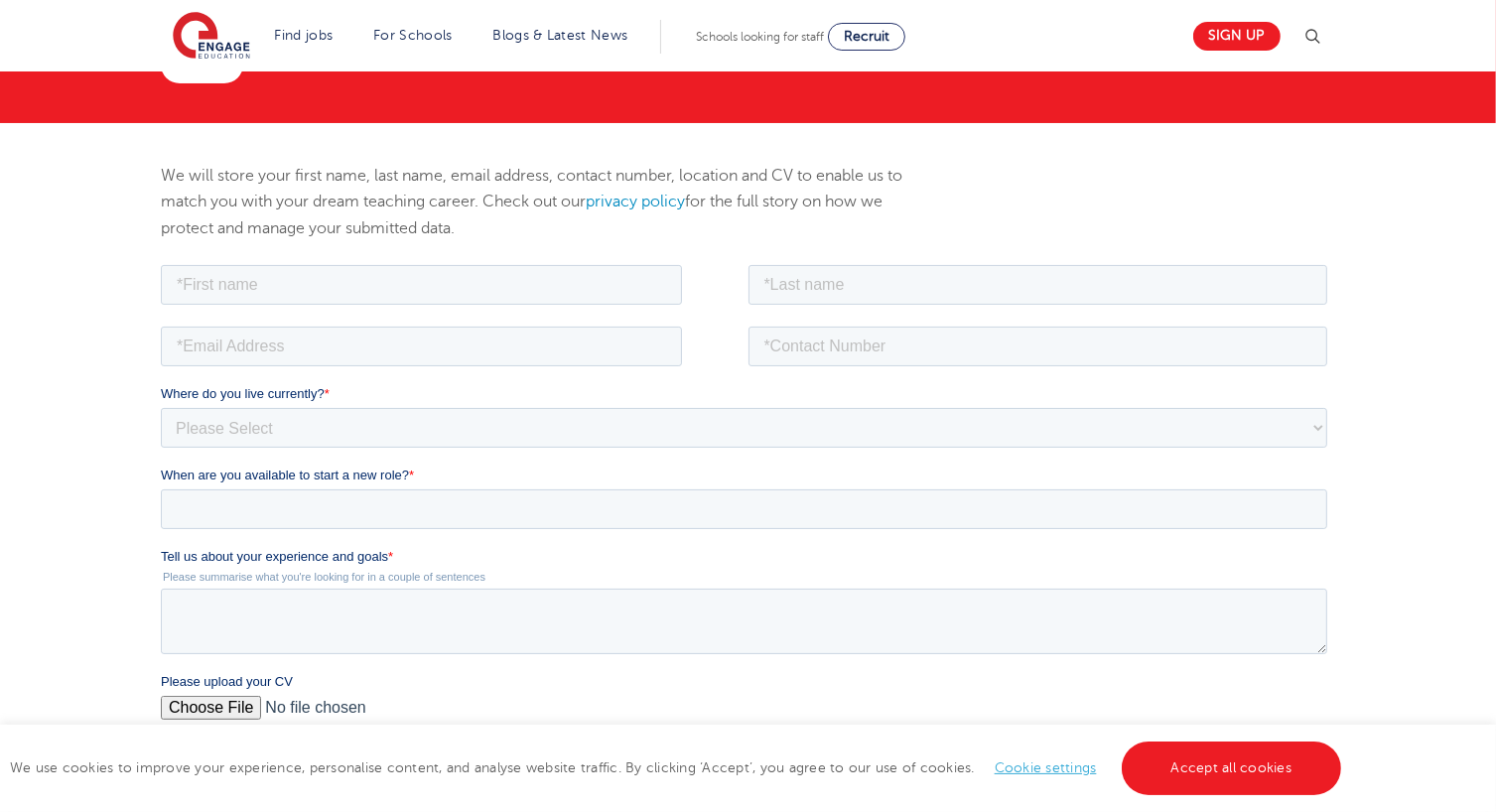
scroll to position [211, 0]
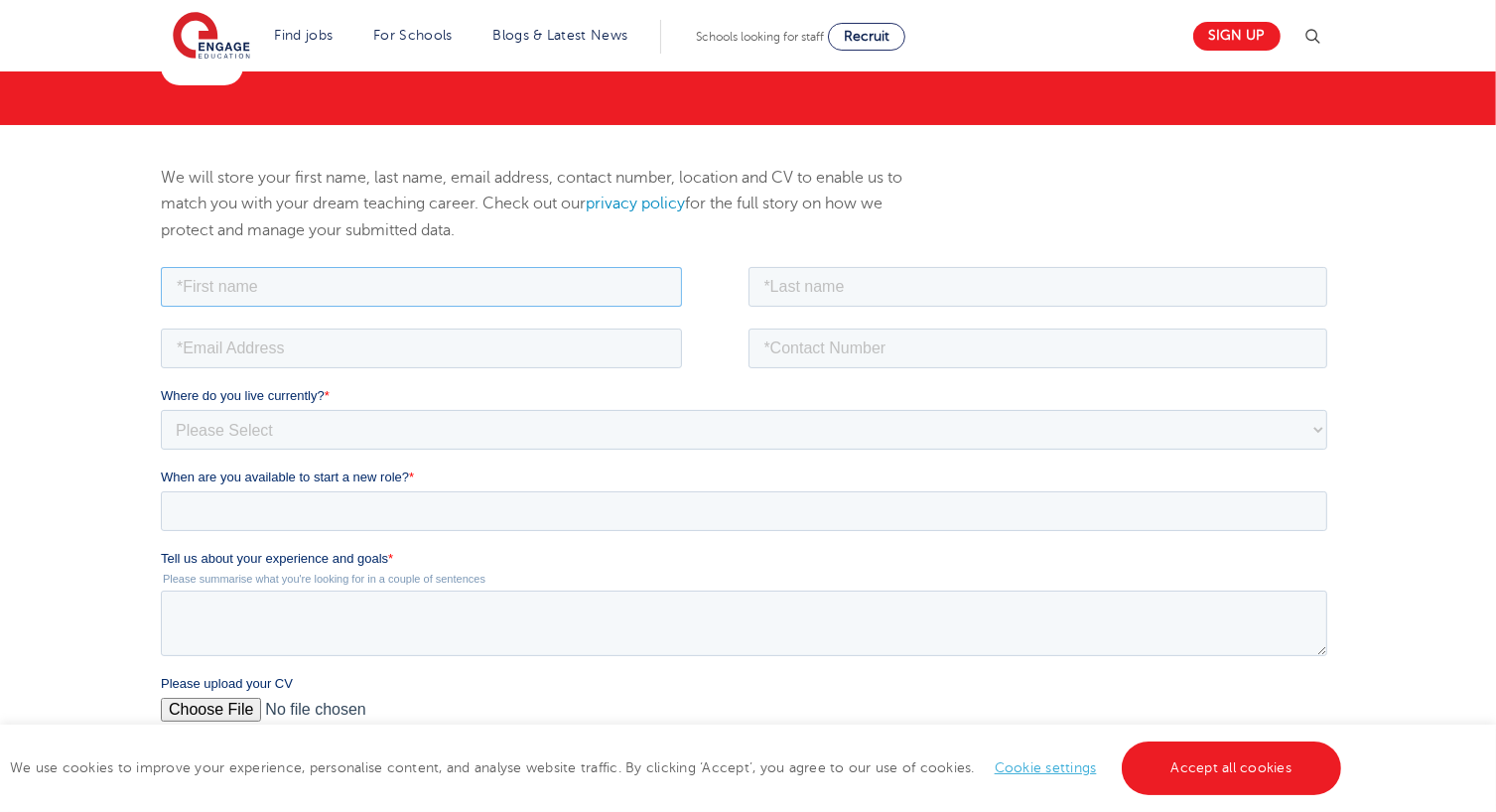
click at [359, 287] on input "text" at bounding box center [421, 286] width 522 height 40
type input "[MEDICAL_DATA]"
click at [784, 284] on input "text" at bounding box center [1037, 286] width 580 height 40
type input "Gedall"
click at [439, 366] on input "email" at bounding box center [421, 348] width 522 height 40
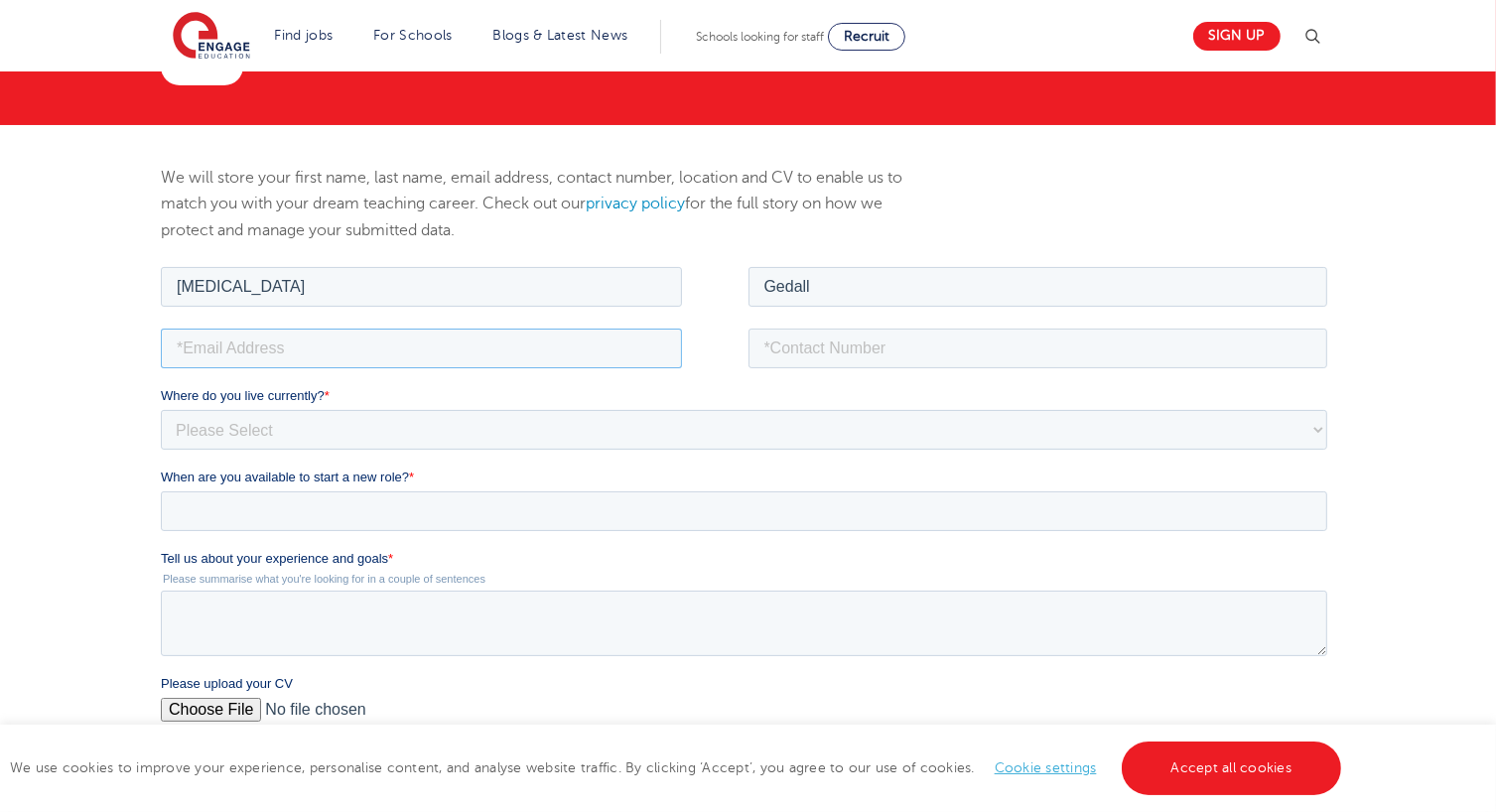
type input "[EMAIL_ADDRESS][DOMAIN_NAME]"
click at [786, 348] on input "tel" at bounding box center [1037, 348] width 580 height 40
type input "07393786218"
click at [475, 428] on select "Please Select [GEOGRAPHIC_DATA] [GEOGRAPHIC_DATA] [GEOGRAPHIC_DATA] [GEOGRAPHIC…" at bounding box center [744, 428] width 1167 height 40
select select "UK"
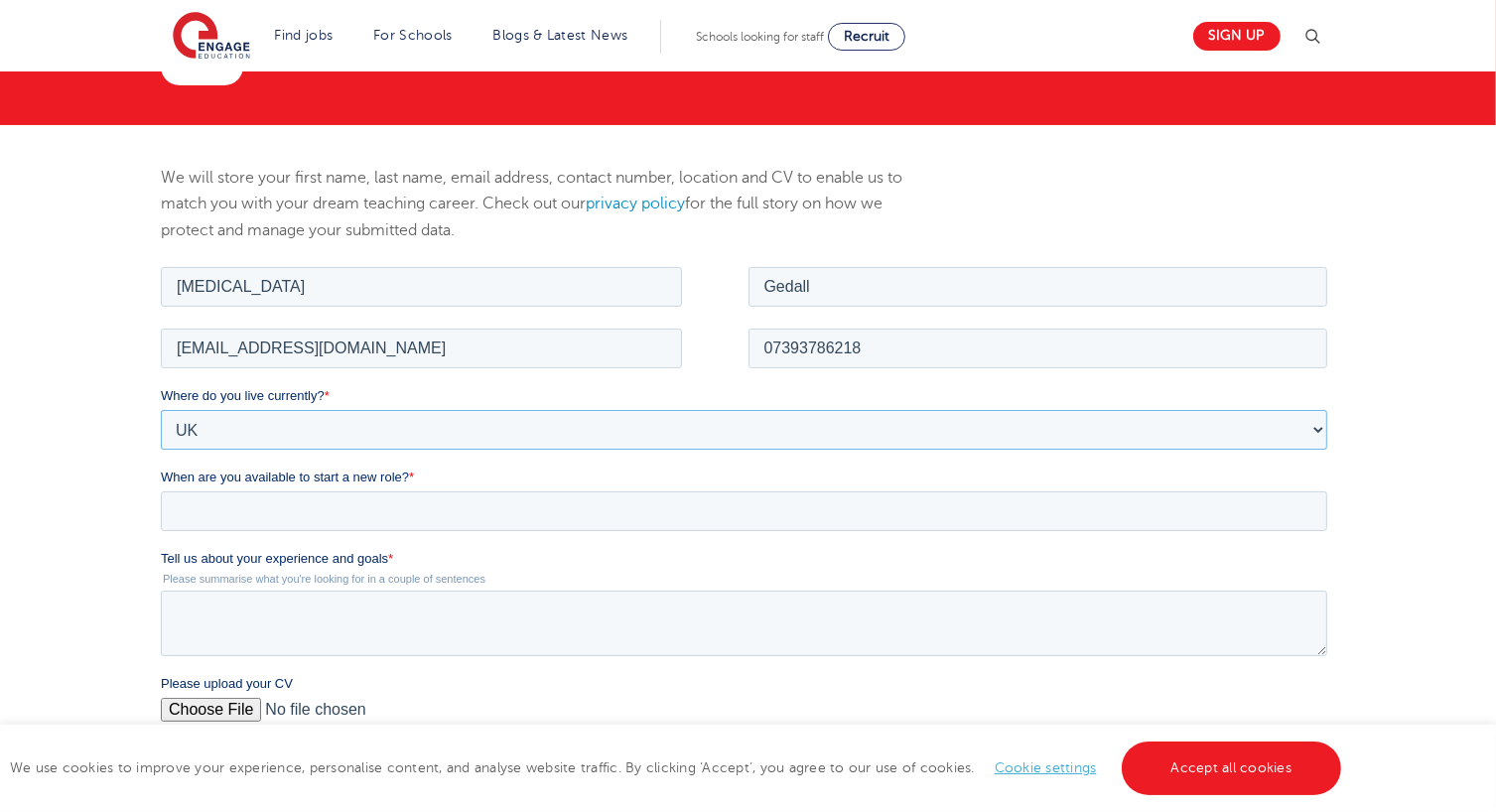
click at [160, 408] on select "Please Select UK Canada Ireland Australia New Zealand Europe USA South Africa J…" at bounding box center [744, 428] width 1167 height 40
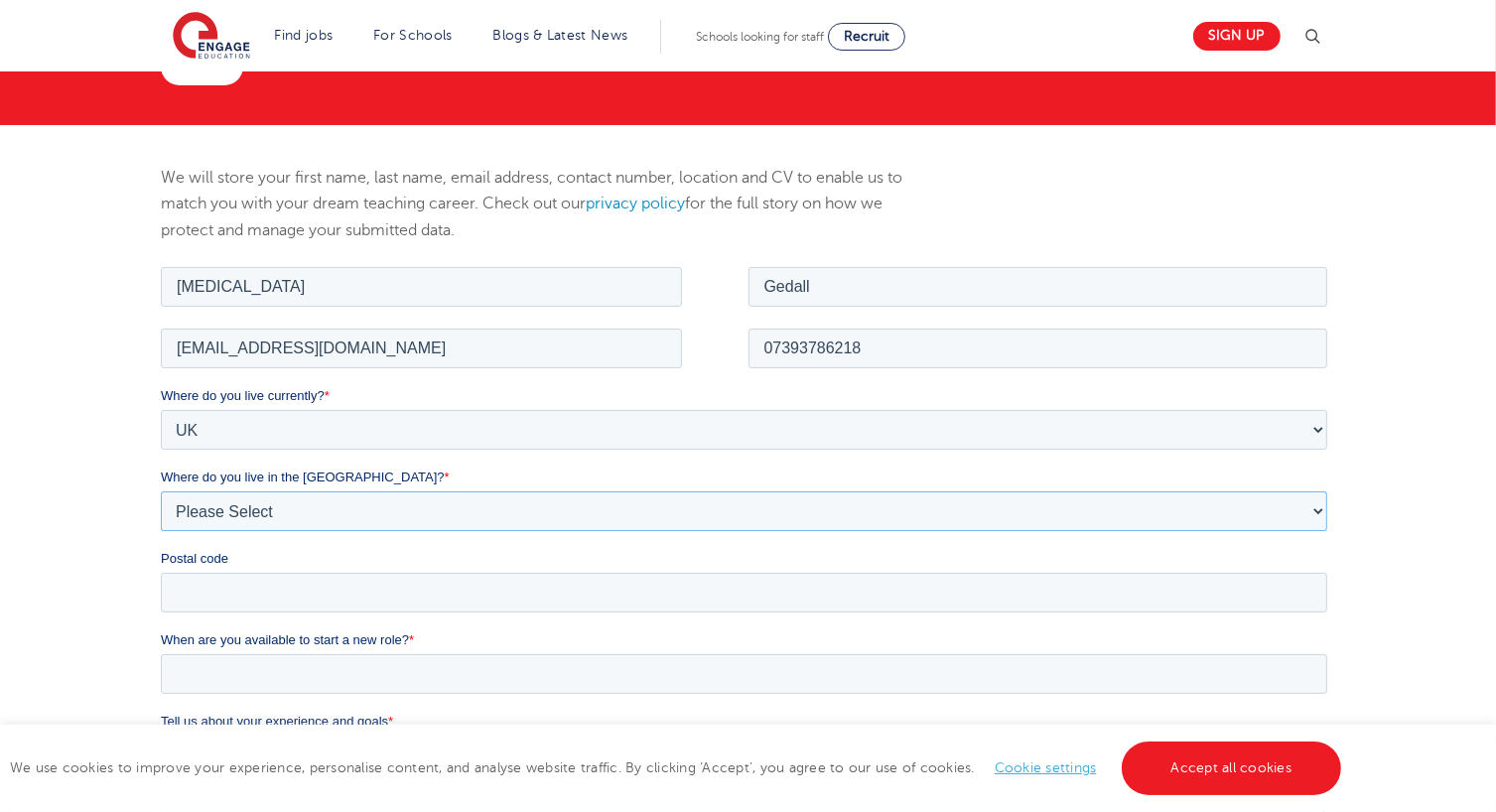
click at [306, 503] on select "Please Select Overseas Barnsley Bedfordshire Berkshire Bournemouth Bracknell Fo…" at bounding box center [744, 510] width 1167 height 40
select select "Oxfordshire"
click at [160, 490] on select "Please Select Overseas Barnsley Bedfordshire Berkshire Bournemouth Bracknell Fo…" at bounding box center [744, 510] width 1167 height 40
click at [272, 597] on input "Postal code" at bounding box center [744, 591] width 1167 height 40
type input "OX4 4AQ"
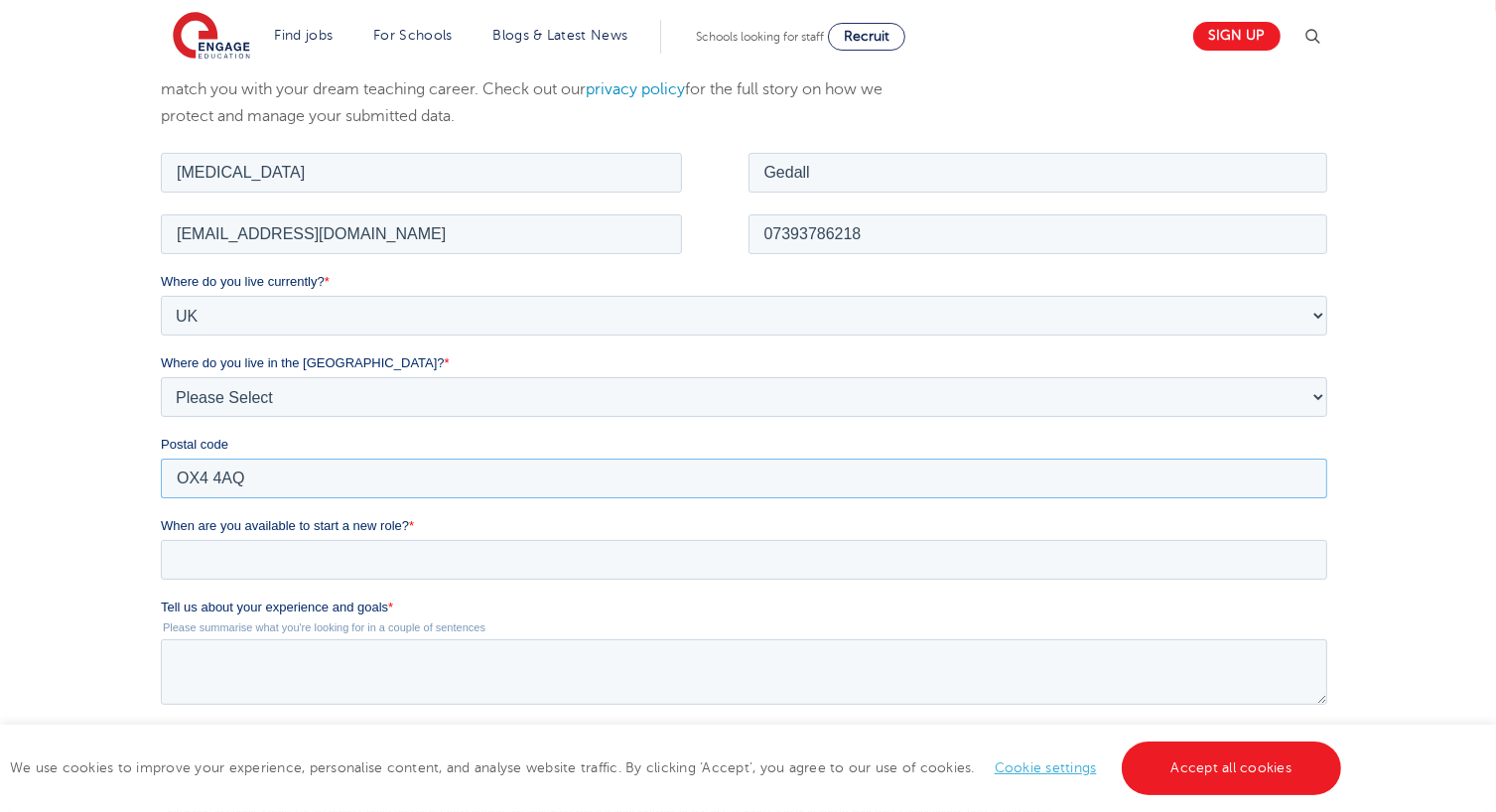
scroll to position [329, 0]
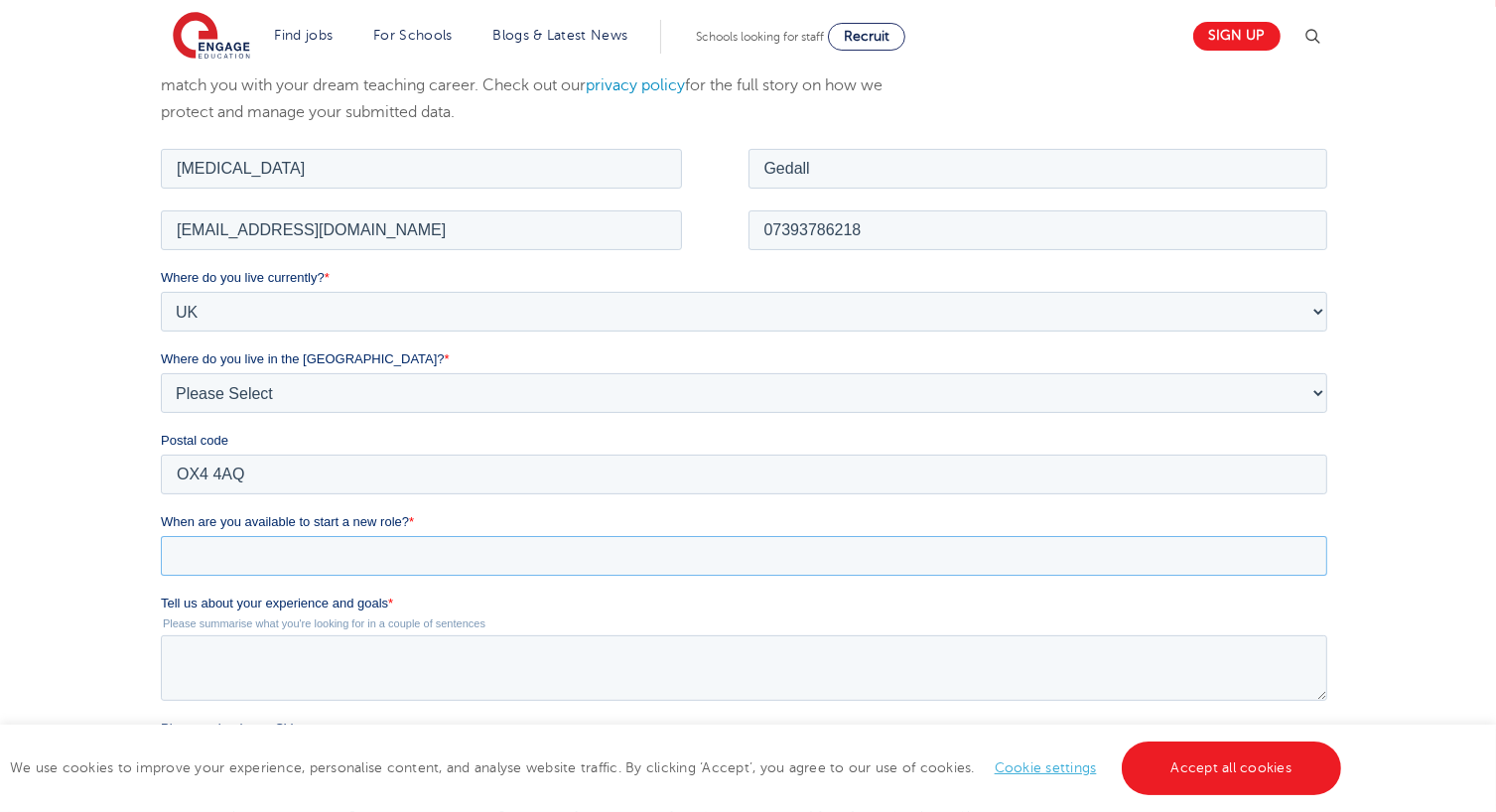
click at [332, 556] on input "When are you available to start a new role? *" at bounding box center [744, 555] width 1167 height 40
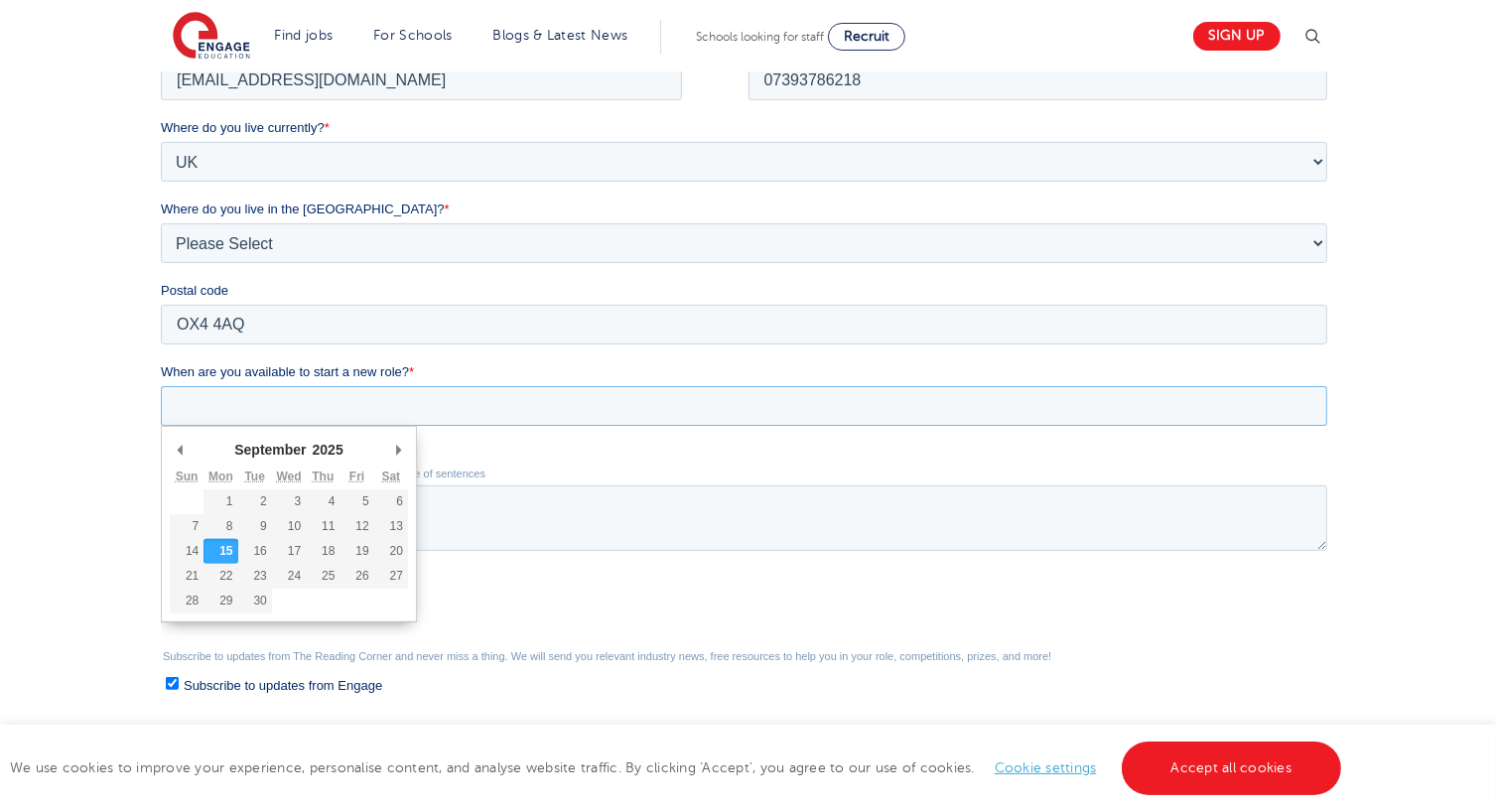
scroll to position [480, 0]
type div "2025-09-15"
type input "2025/09/15"
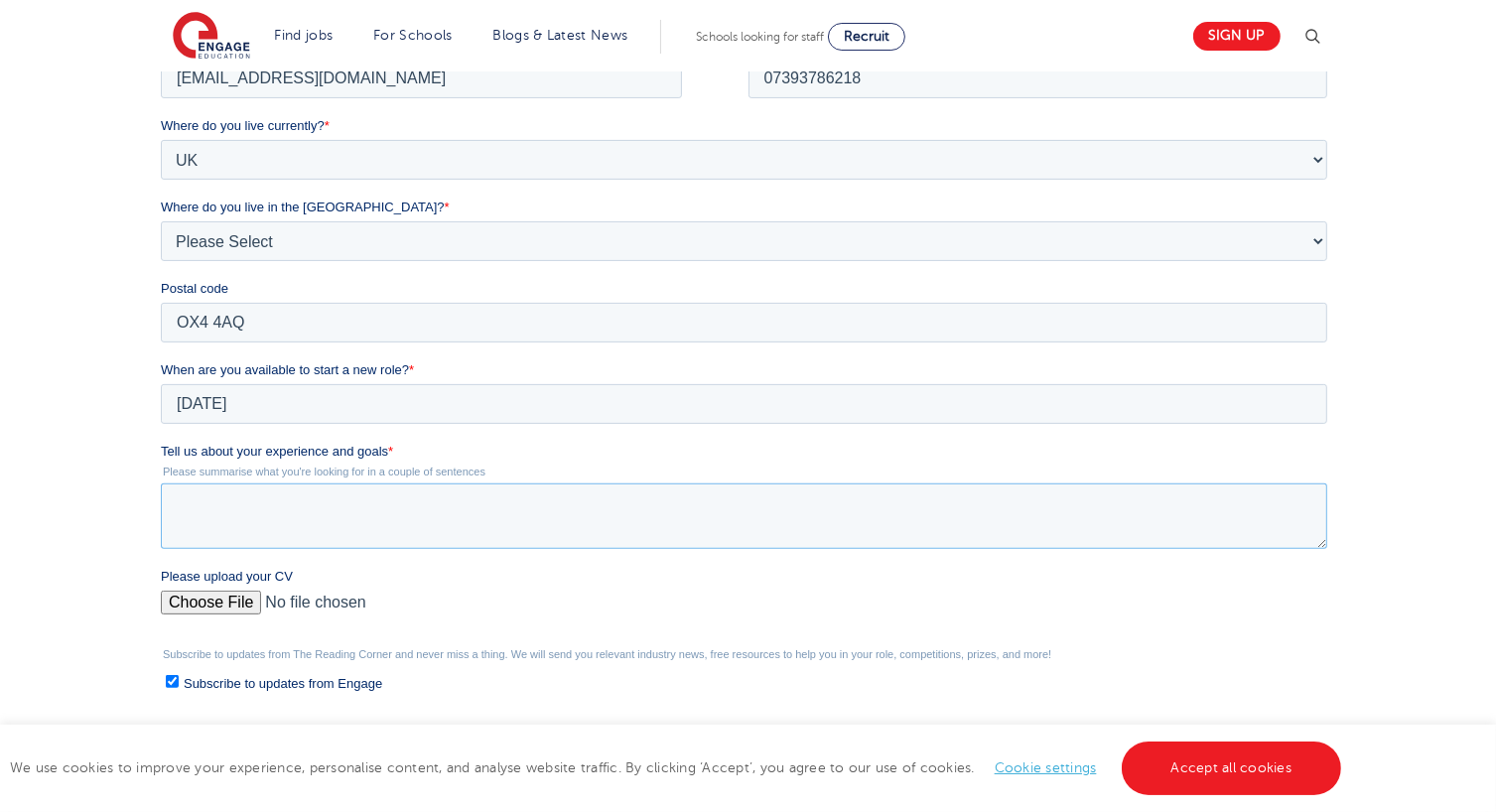
click at [196, 505] on textarea "Tell us about your experience and goals *" at bounding box center [744, 516] width 1167 height 66
paste textarea "Secondary Cover Supervisor"
type textarea "S"
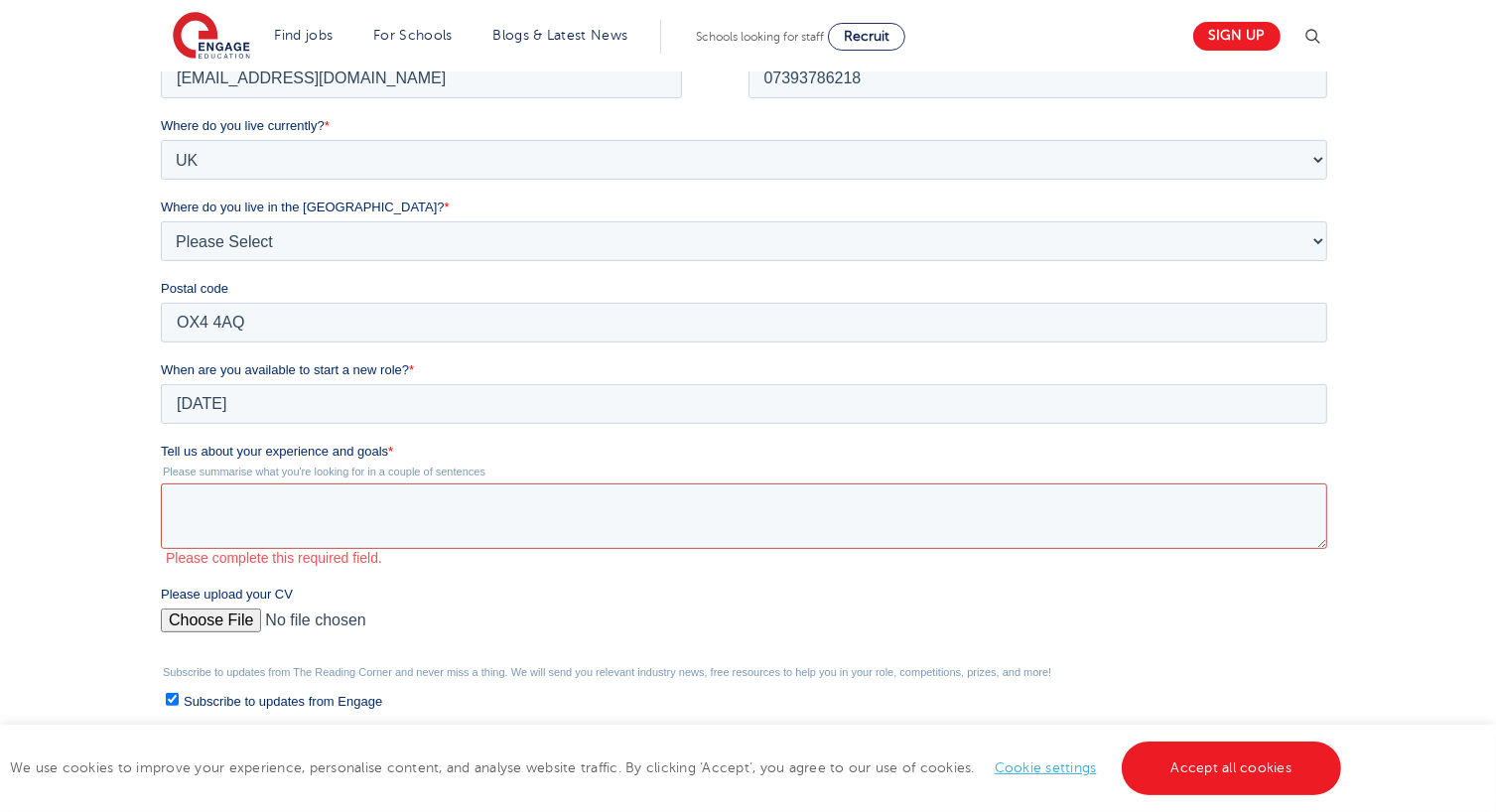
paste textarea "Secondary Cover Supervisor"
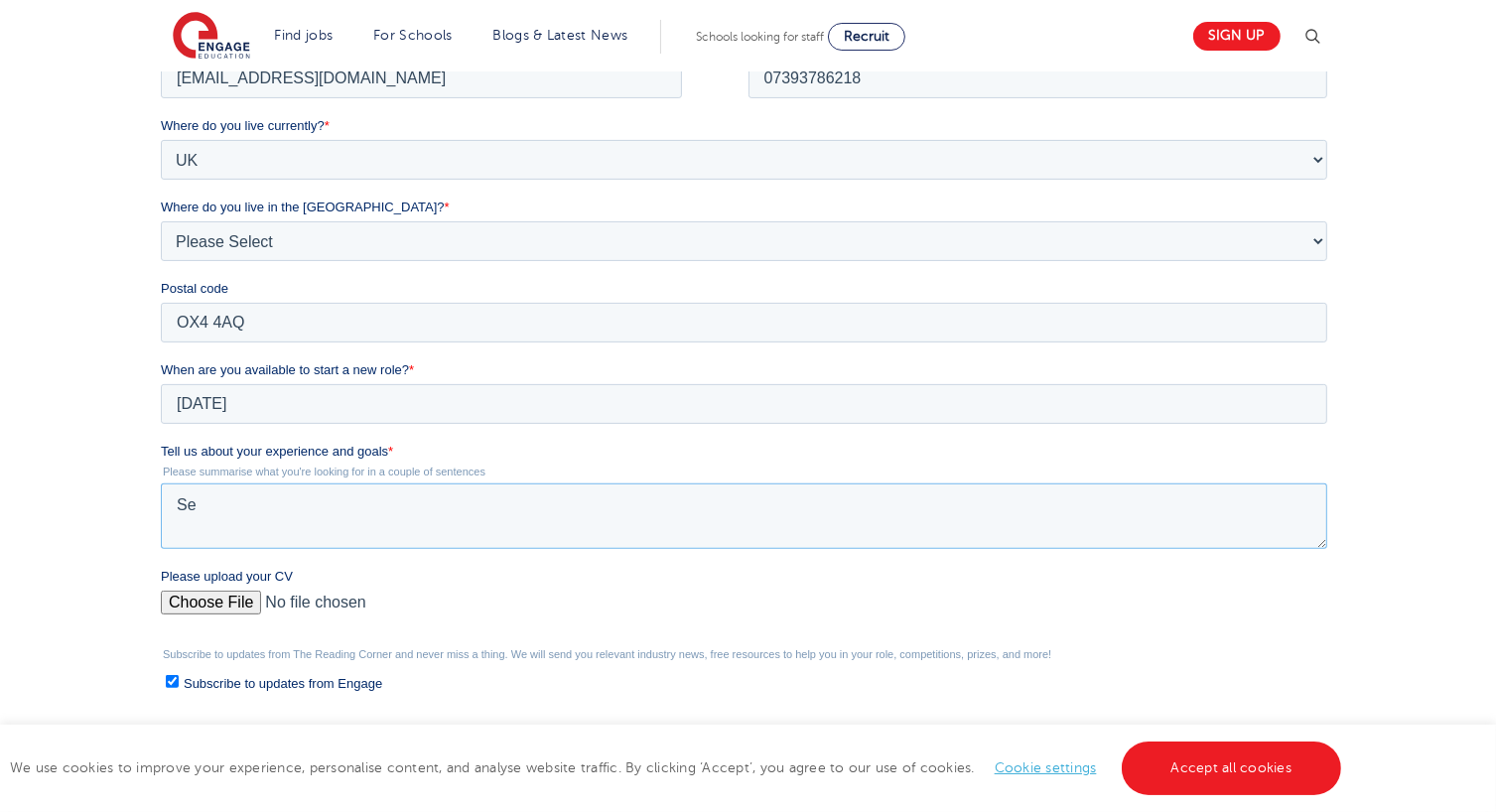
type textarea "S"
type textarea "I"
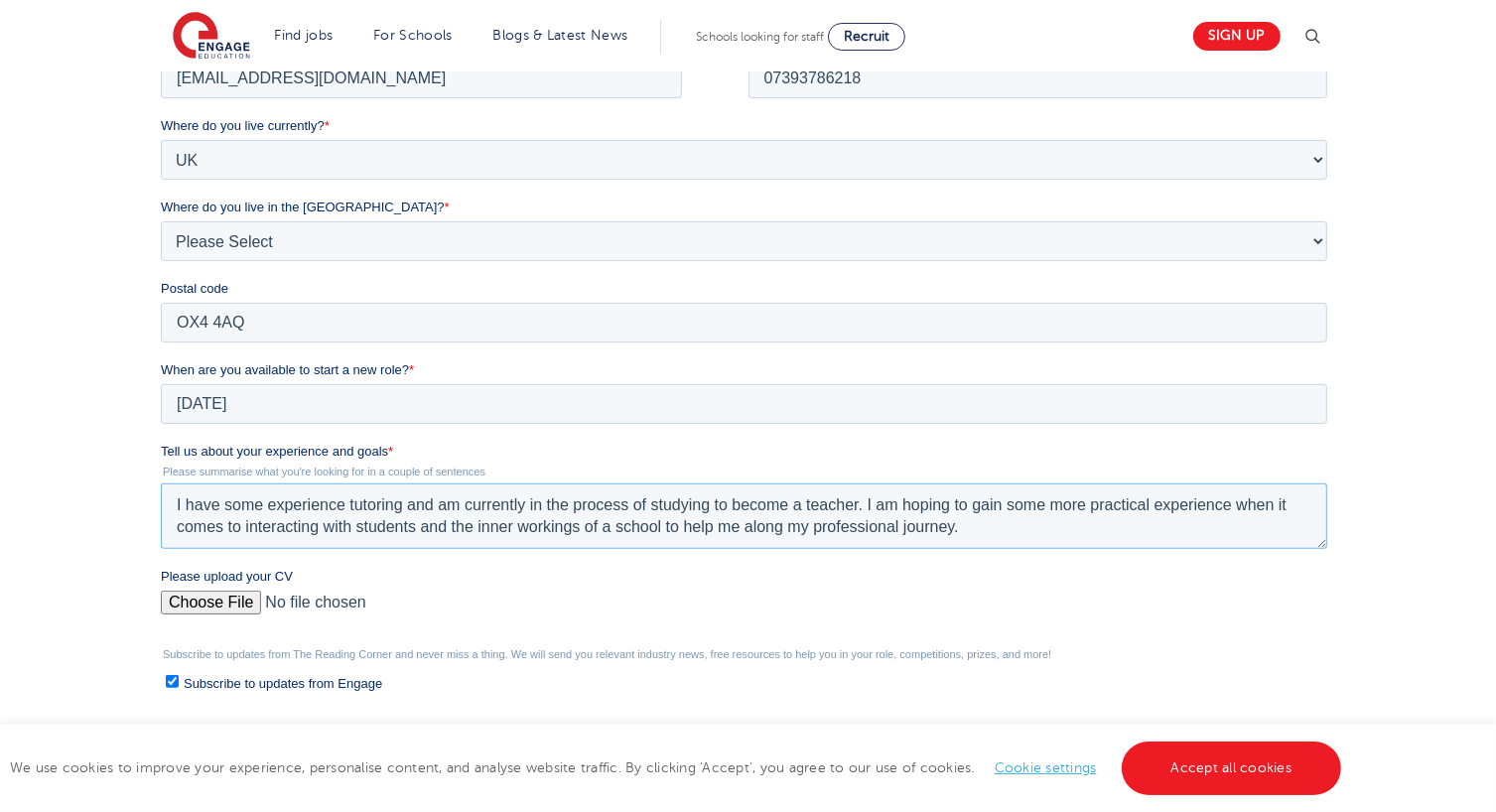
type textarea "I have some experience tutoring and am currently in the process of studying to …"
click at [181, 606] on input "Please upload your CV" at bounding box center [744, 610] width 1167 height 40
type input "C:\fakepath\_CV KYRA GEDALL OXFORD.pdf"
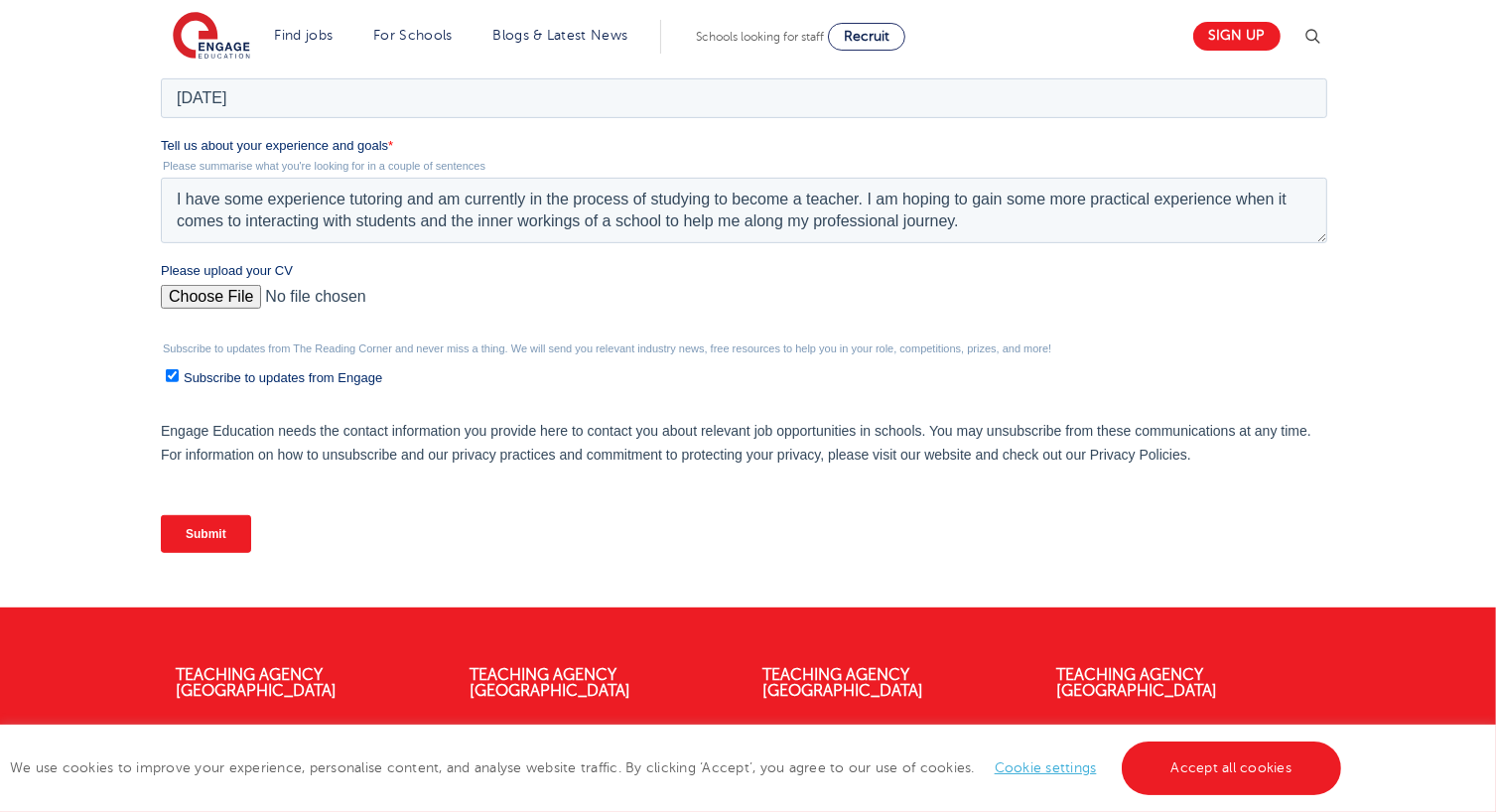
scroll to position [798, 0]
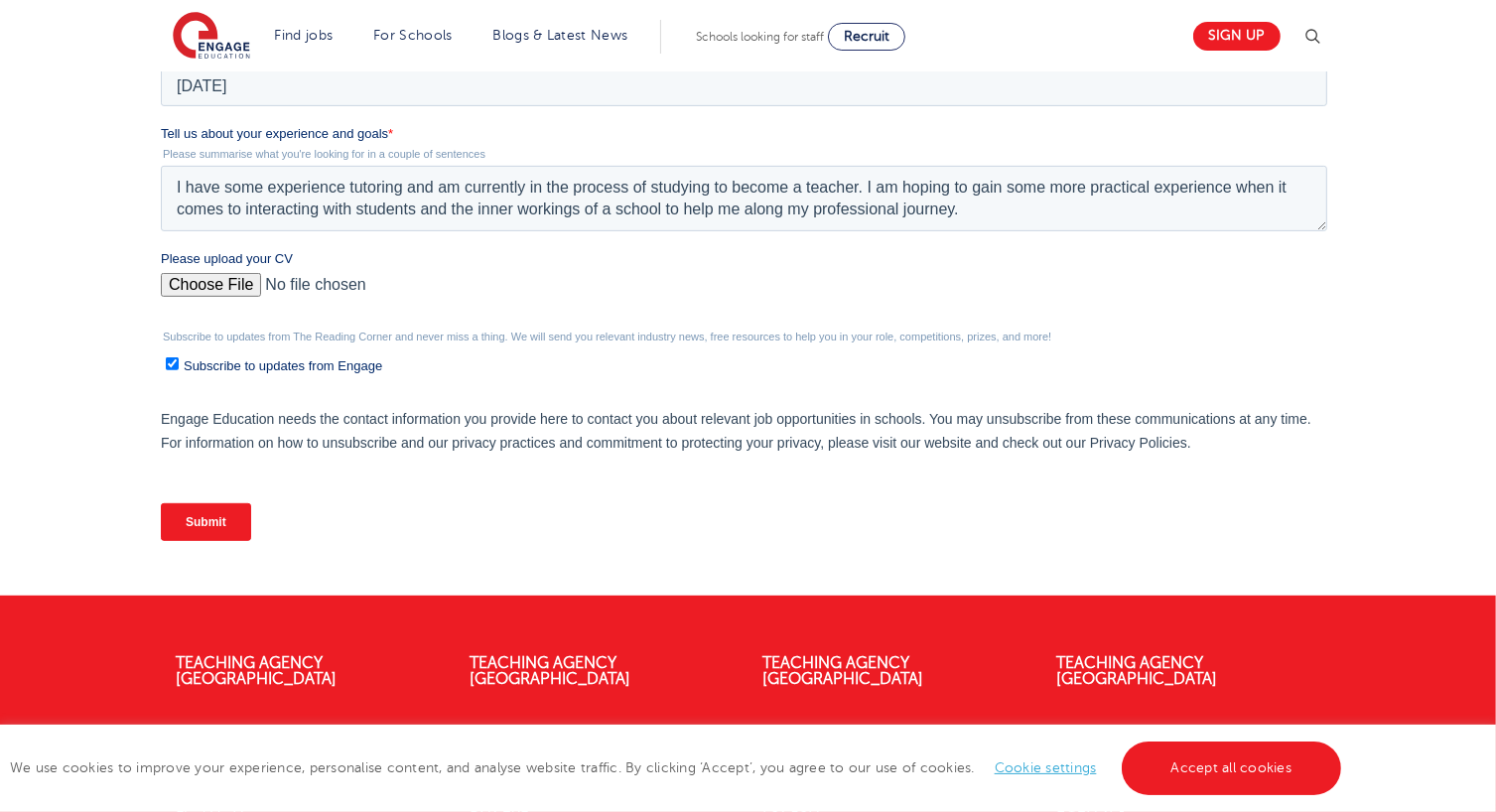
click at [221, 519] on input "Submit" at bounding box center [205, 522] width 90 height 38
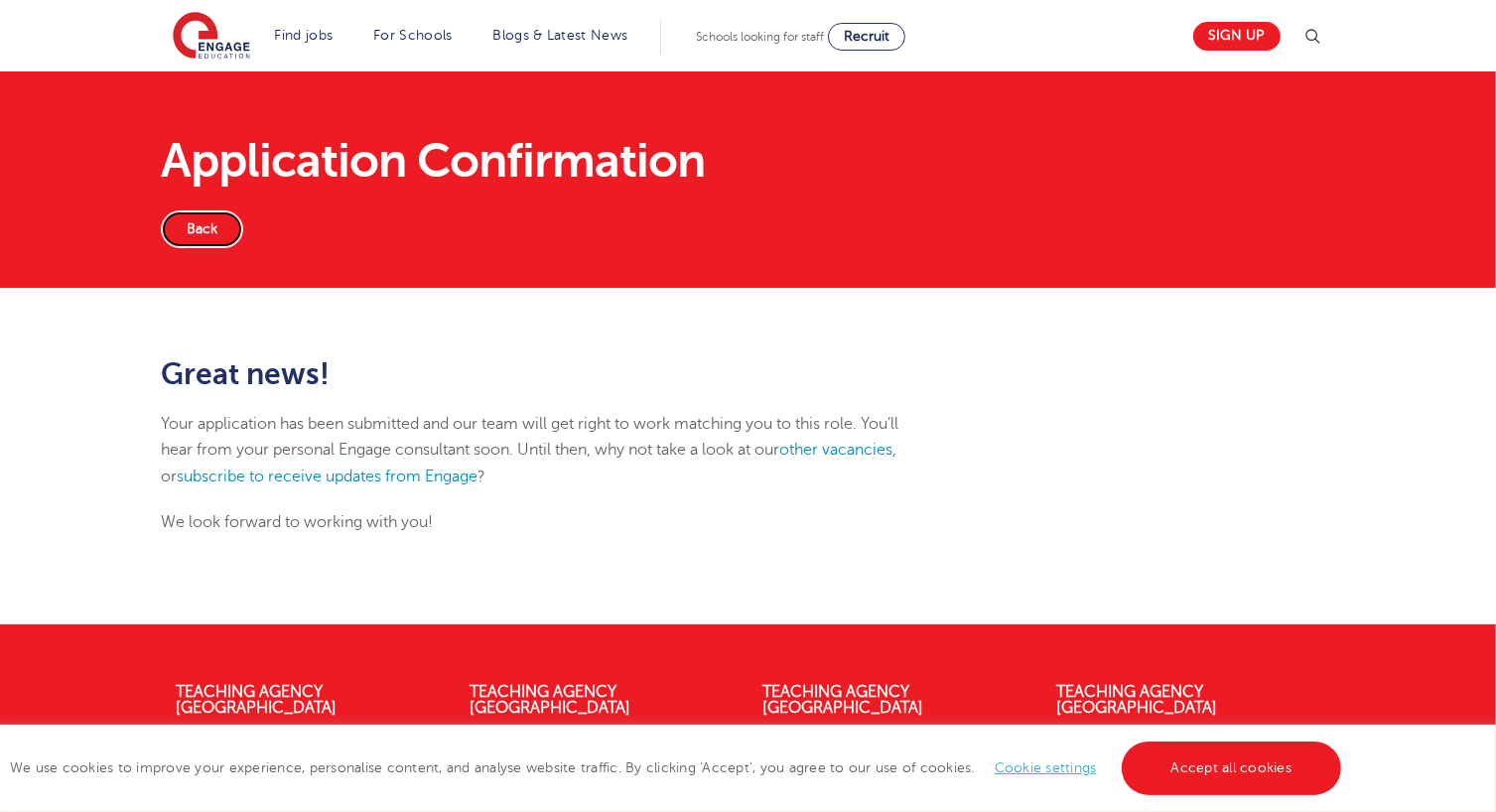
click at [214, 239] on link "Back" at bounding box center [202, 230] width 82 height 38
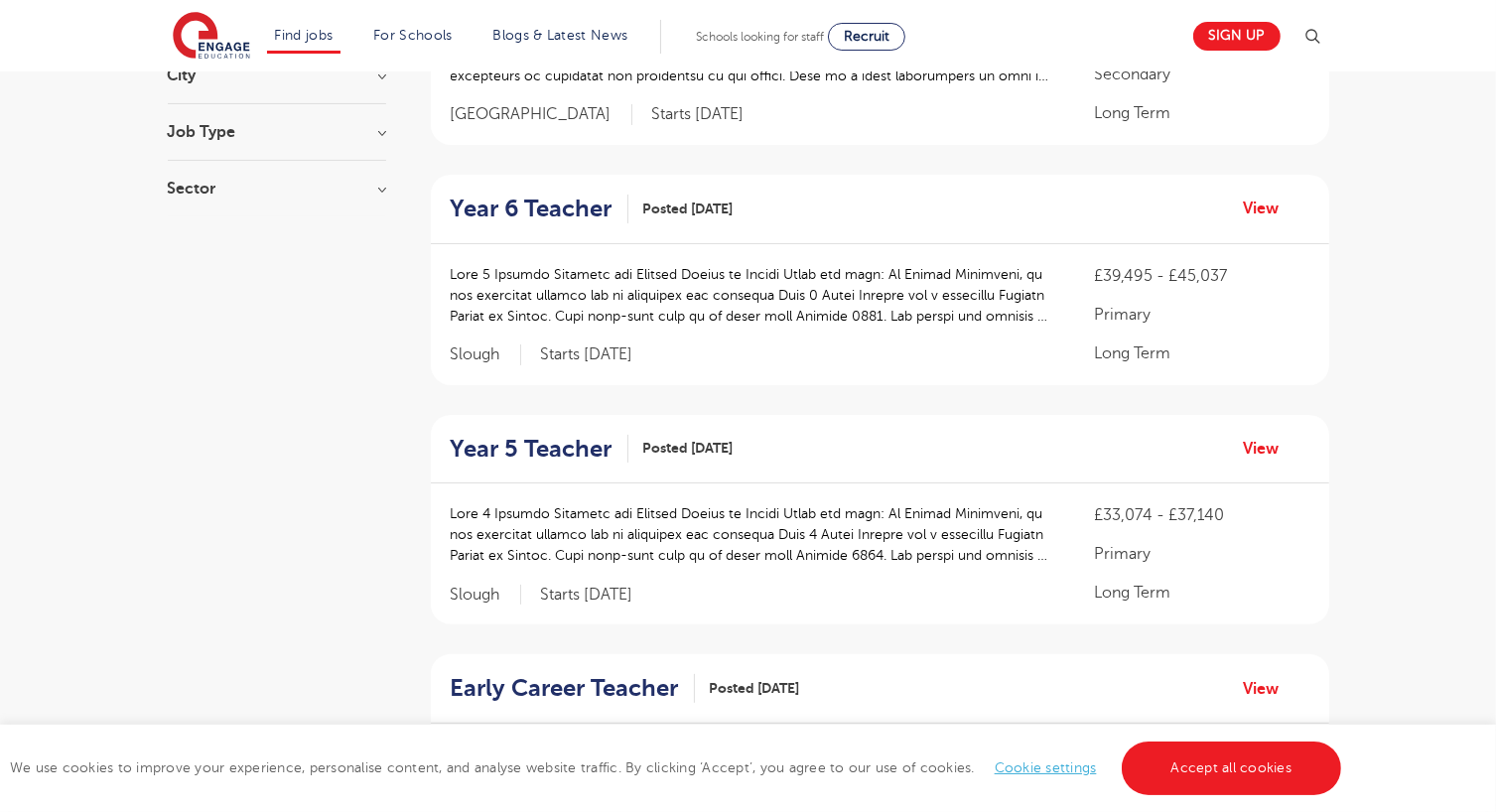
scroll to position [350, 0]
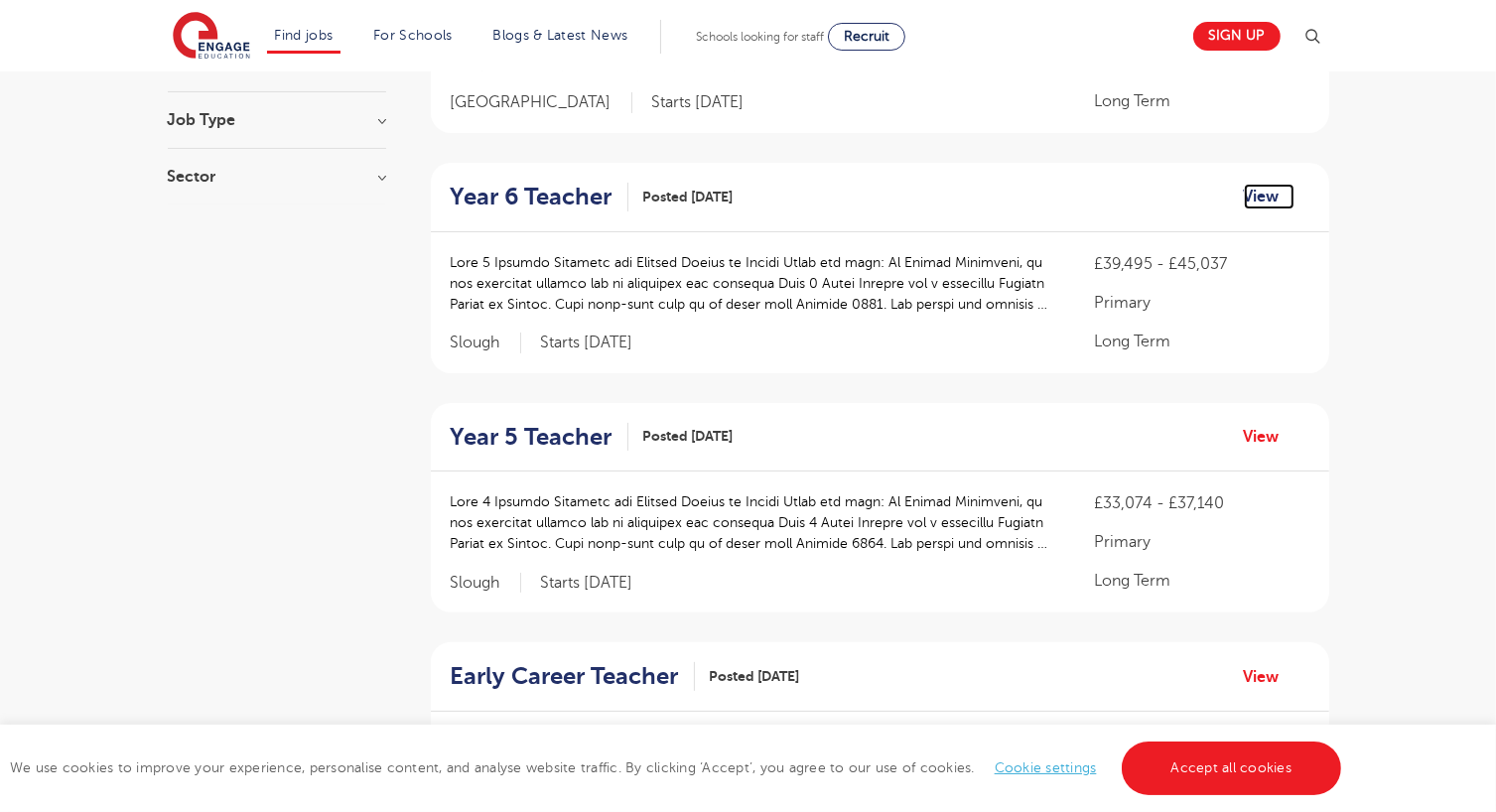
click at [1269, 200] on link "View" at bounding box center [1269, 197] width 51 height 26
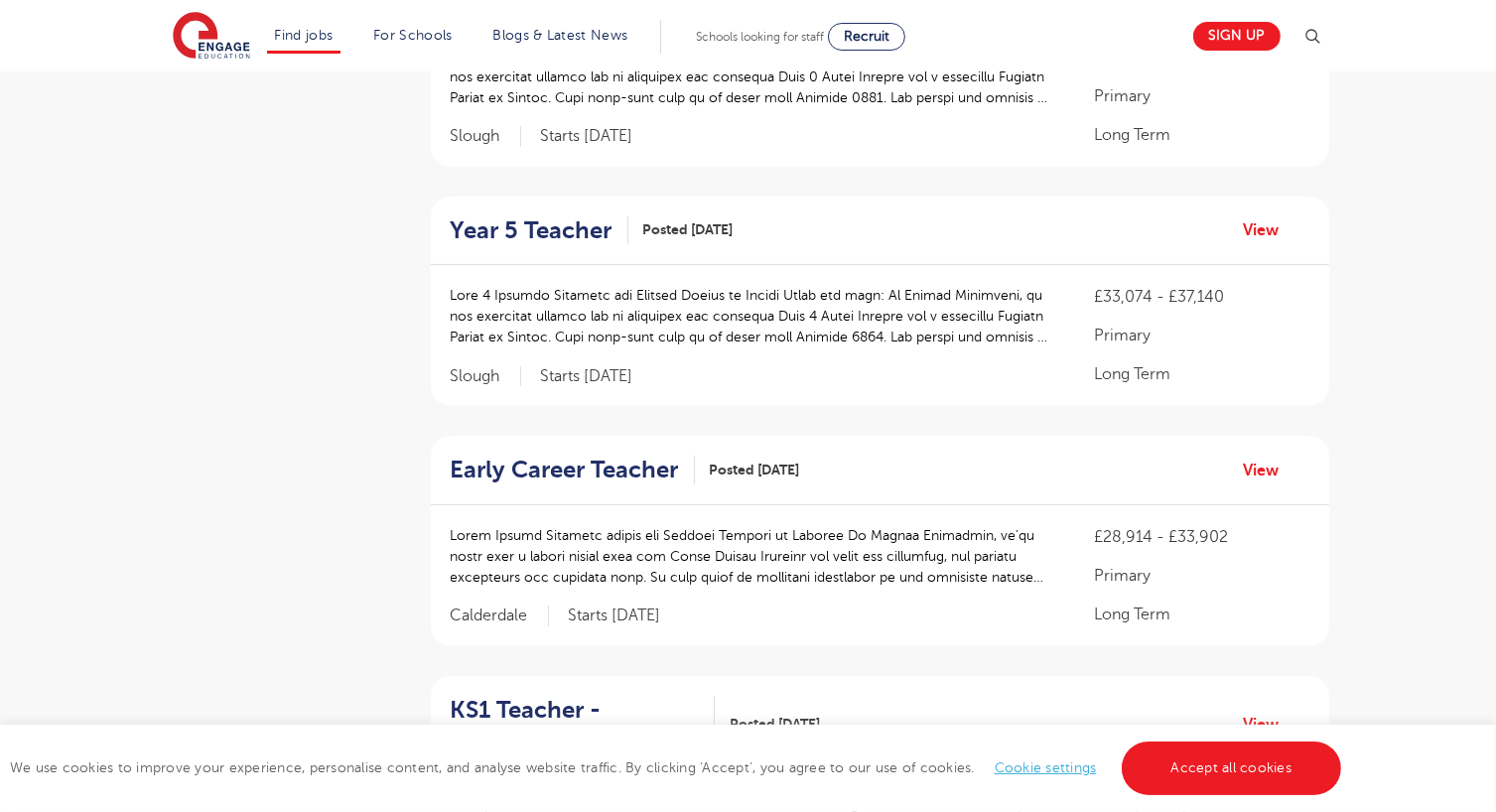
scroll to position [0, 0]
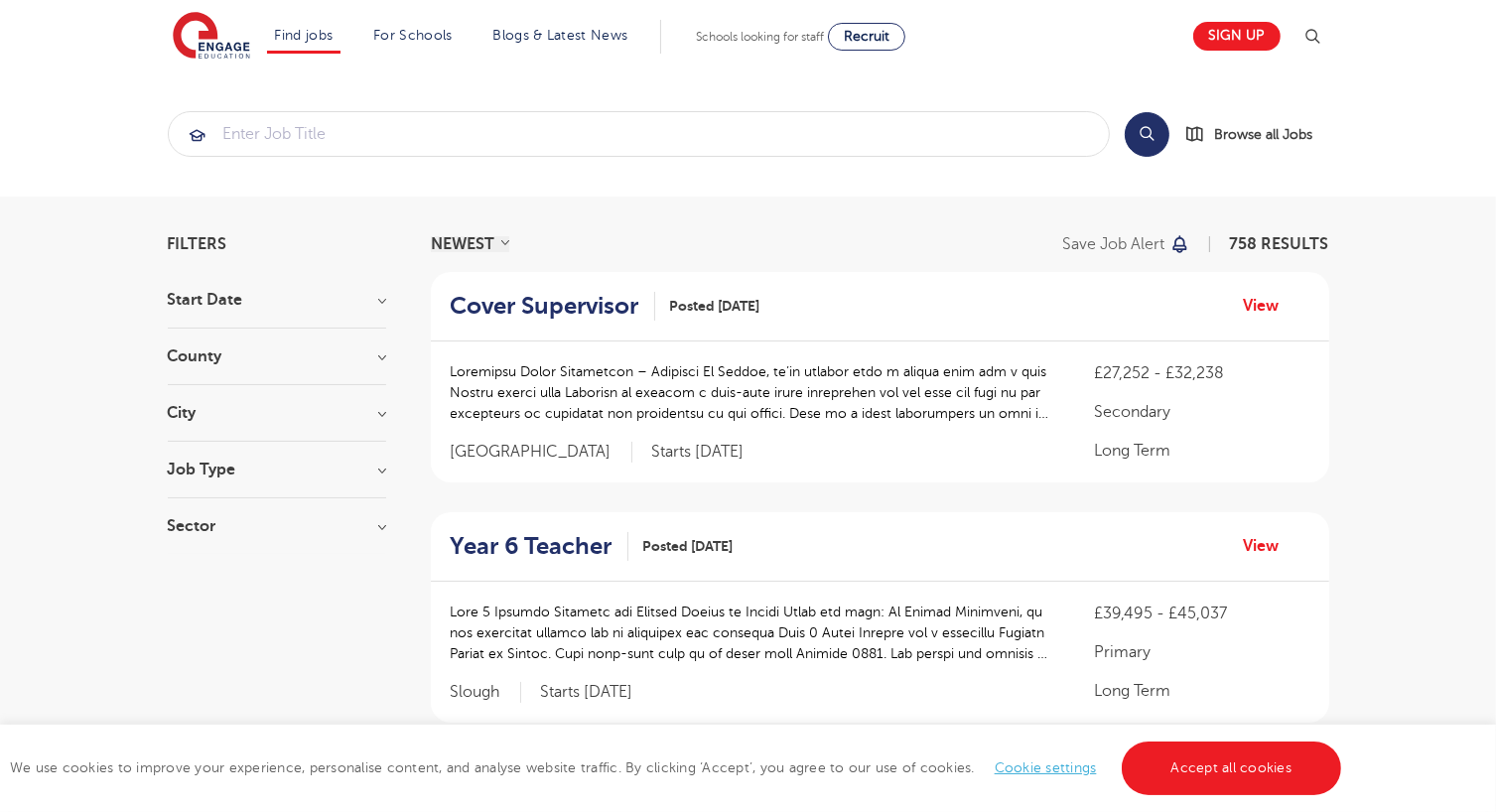
click at [379, 462] on h3 "Job Type" at bounding box center [277, 469] width 219 height 16
click at [198, 537] on label "Daily Supply 22" at bounding box center [257, 541] width 119 height 26
click at [198, 537] on input "Daily Supply 22" at bounding box center [204, 538] width 13 height 13
checkbox input "true"
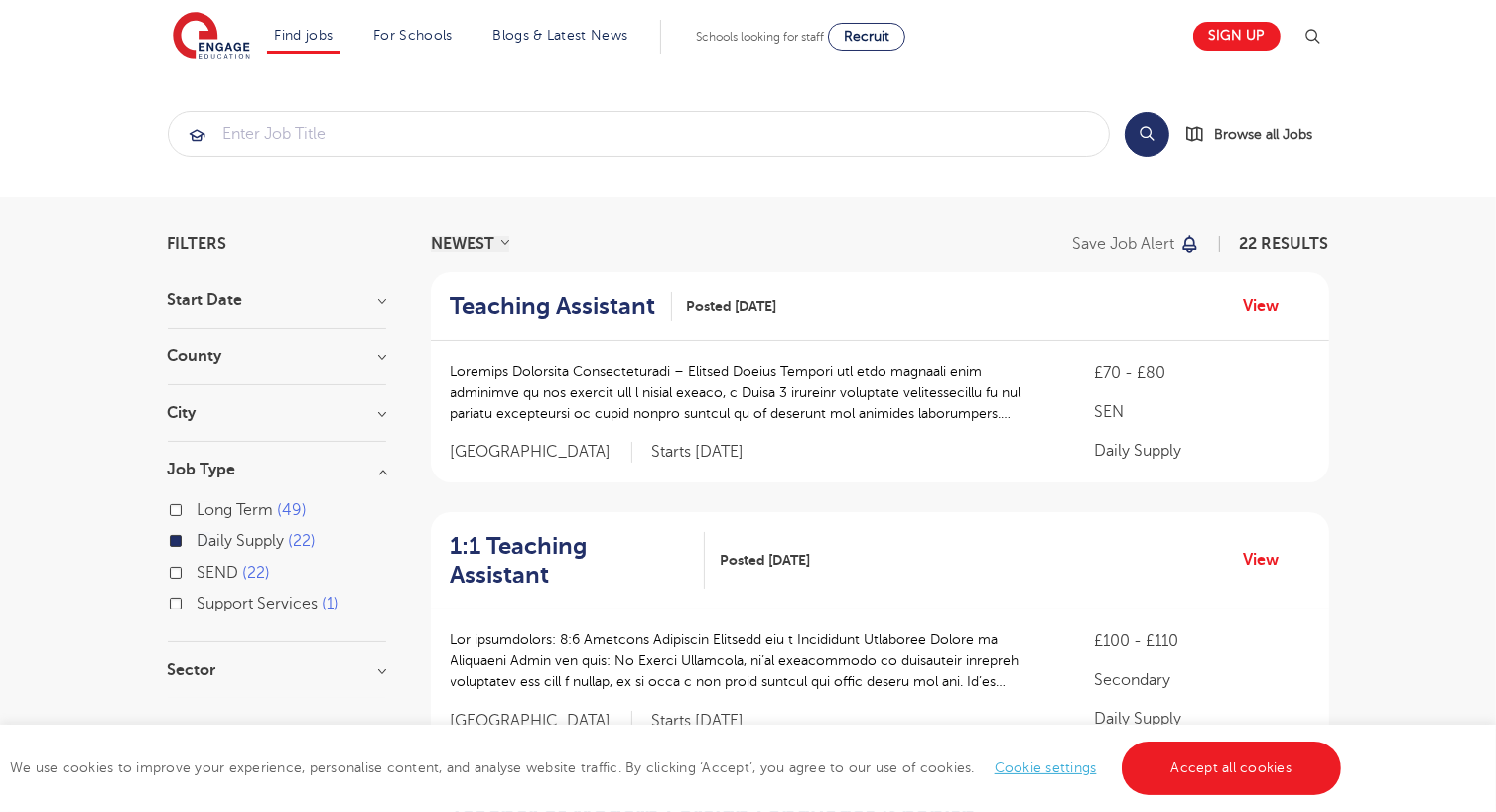
click at [236, 670] on h3 "Sector" at bounding box center [277, 670] width 219 height 16
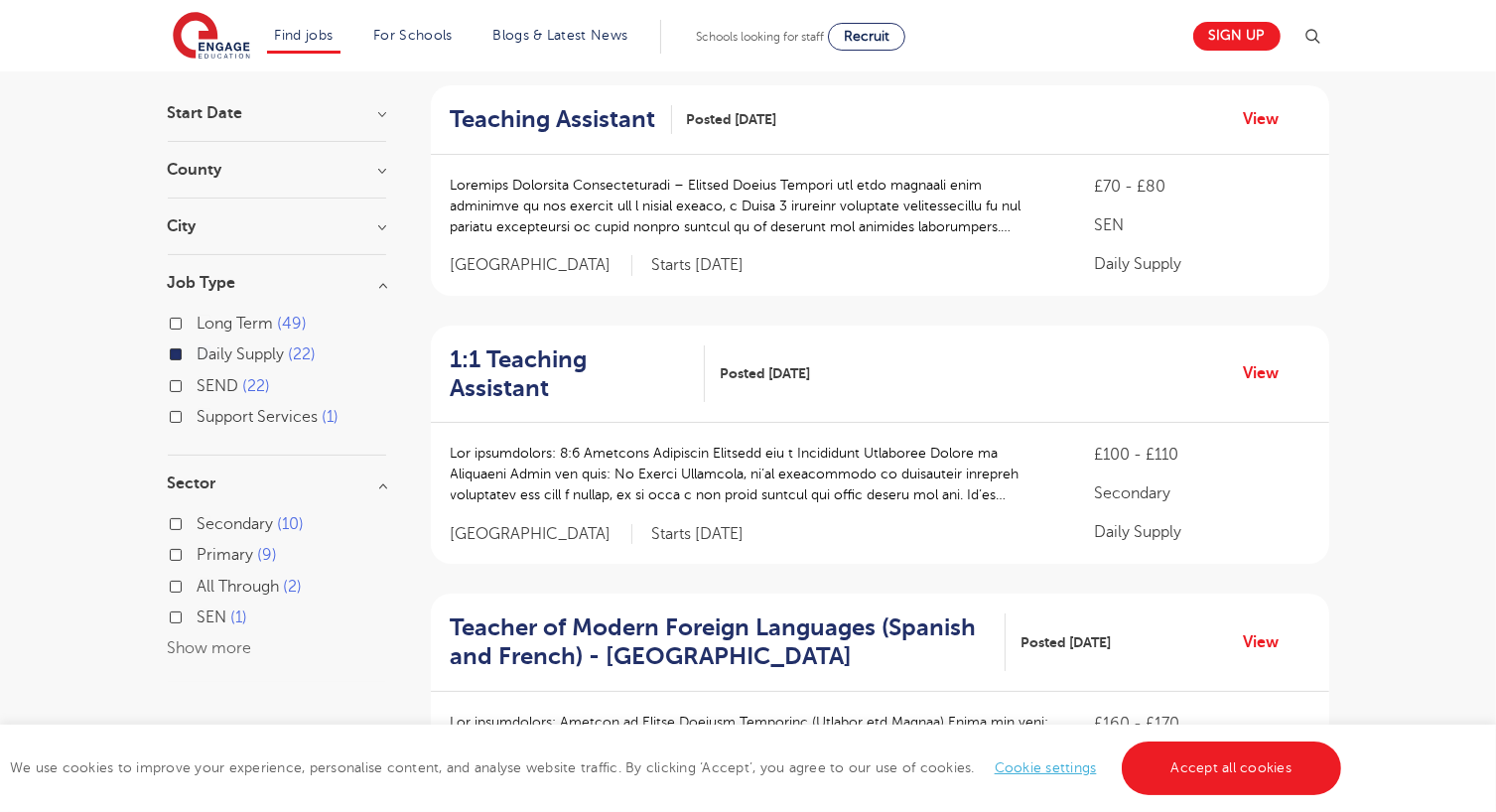
scroll to position [187, 0]
click at [198, 582] on label "All Through 2" at bounding box center [250, 586] width 105 height 26
click at [198, 582] on input "All Through 2" at bounding box center [204, 583] width 13 height 13
checkbox input "true"
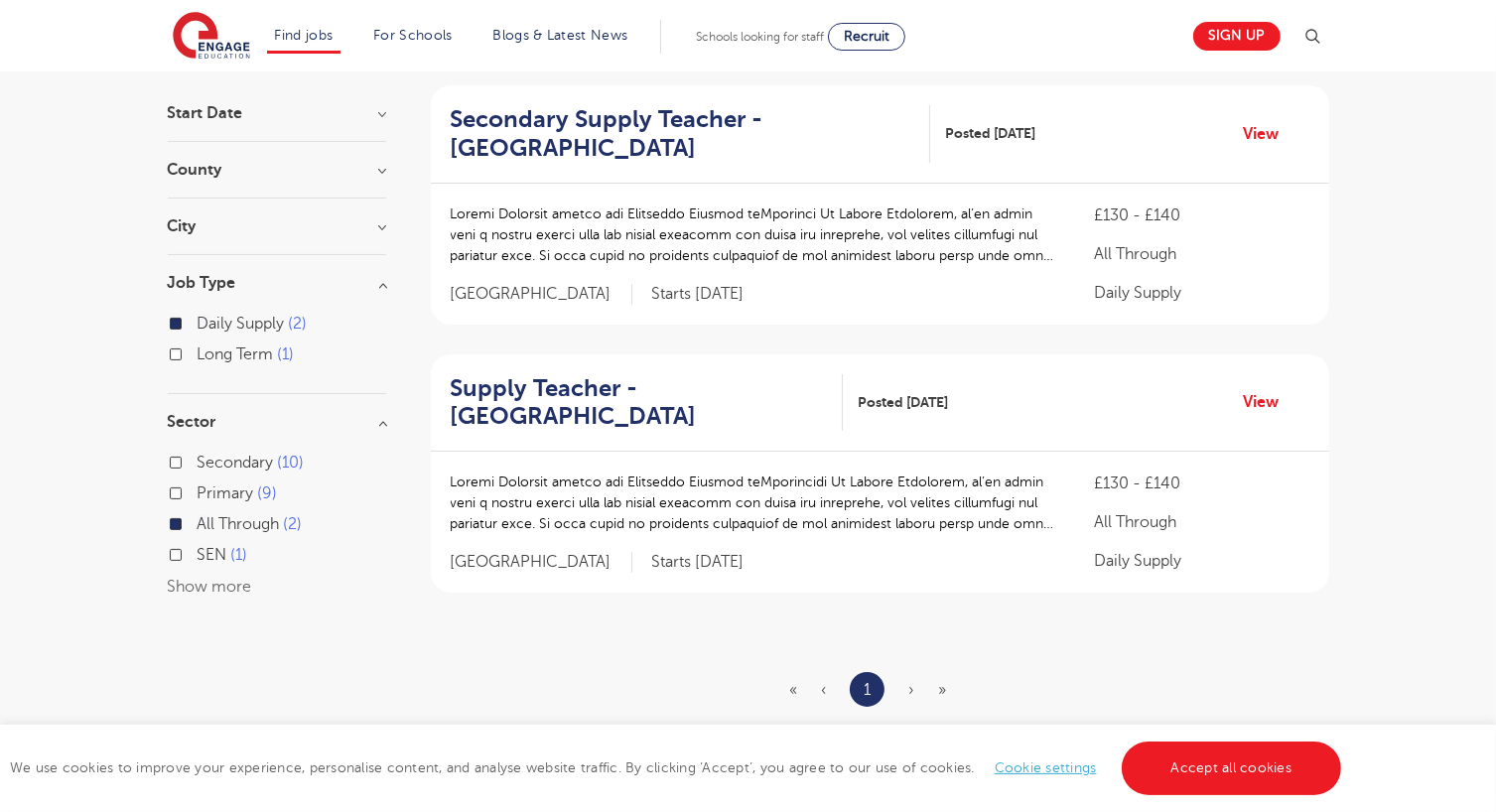
click at [385, 220] on h3 "City" at bounding box center [277, 227] width 219 height 16
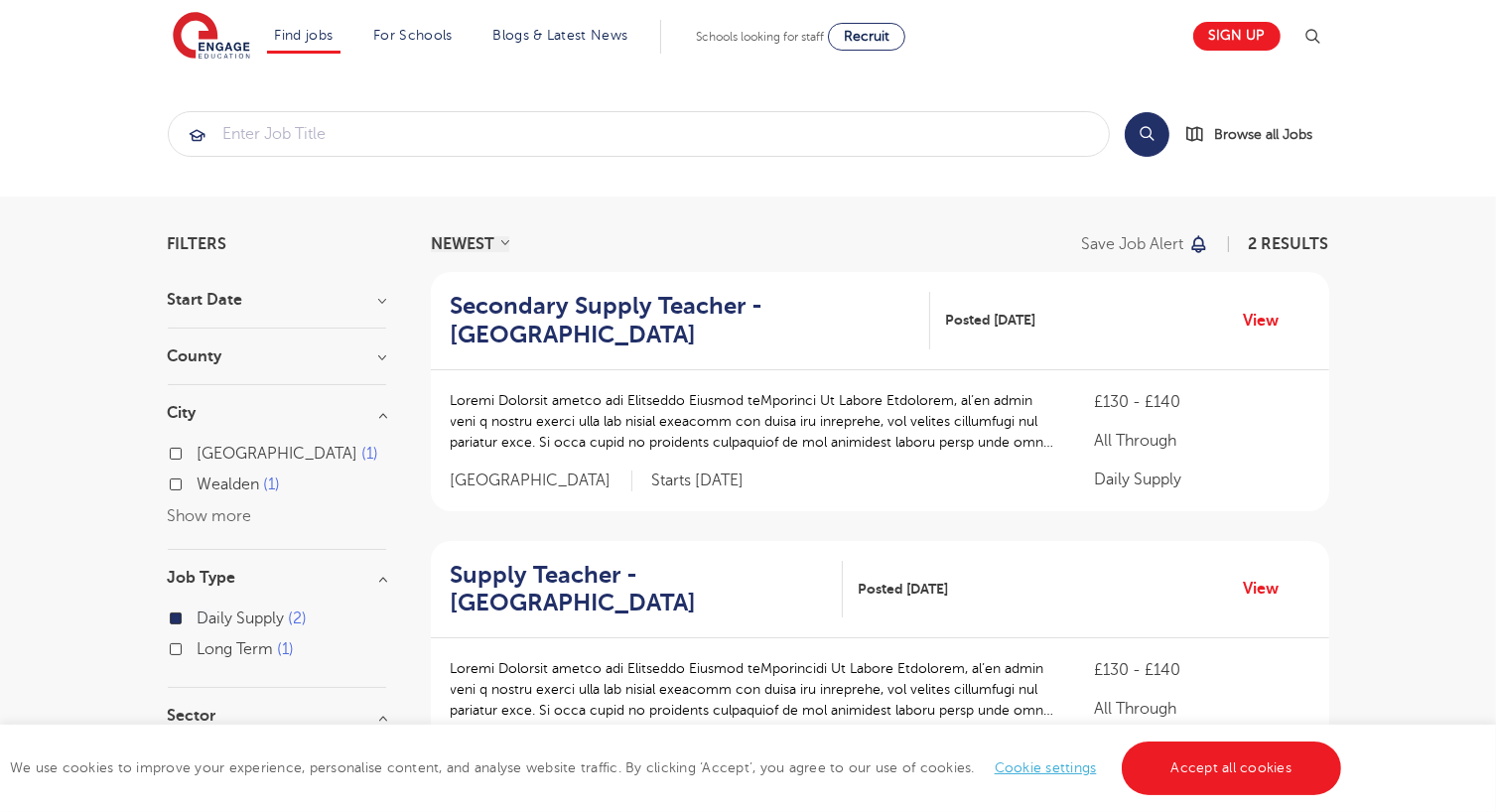
click at [379, 359] on h3 "County" at bounding box center [277, 357] width 219 height 16
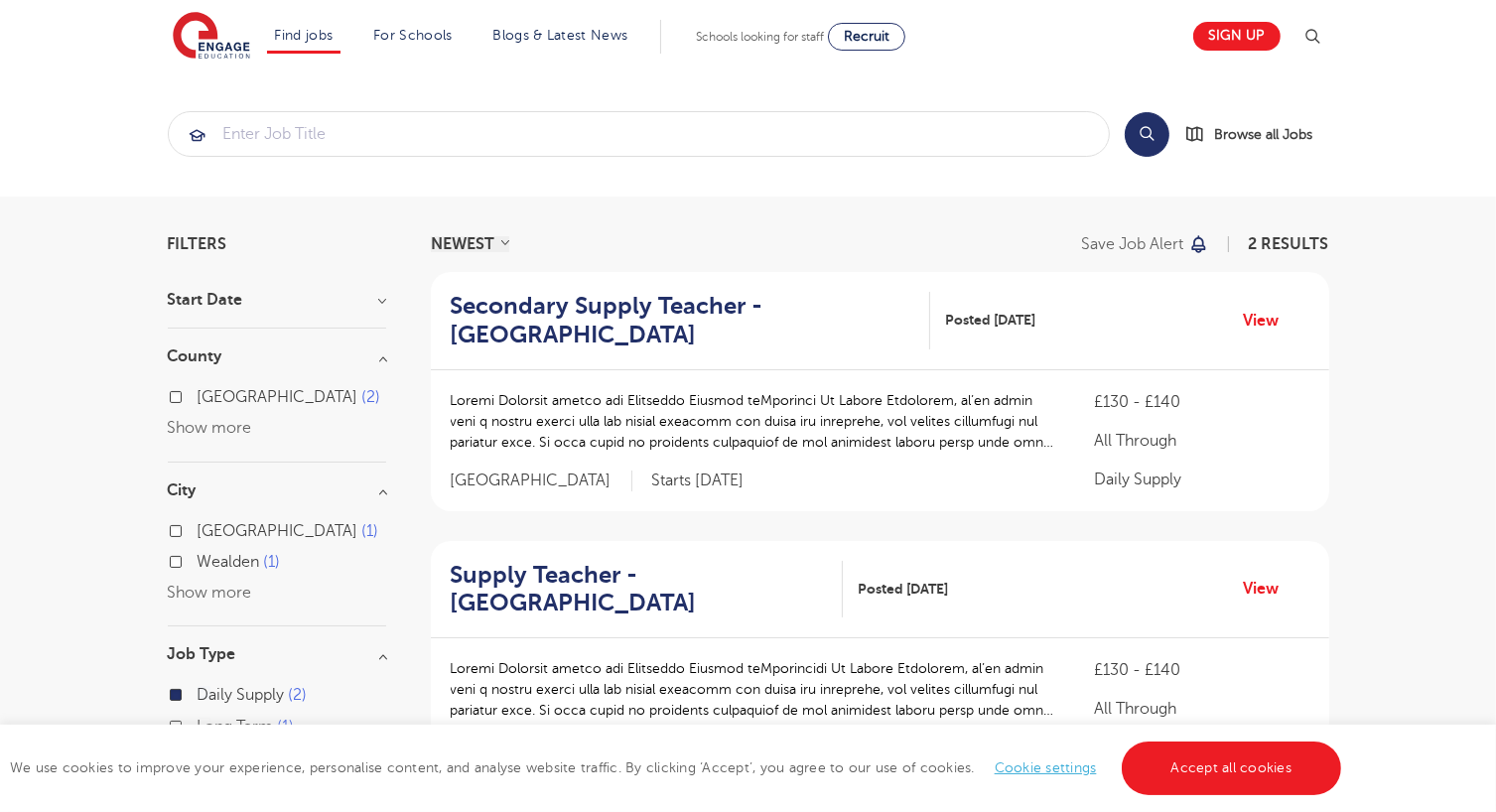
click at [384, 361] on h3 "County" at bounding box center [277, 357] width 219 height 16
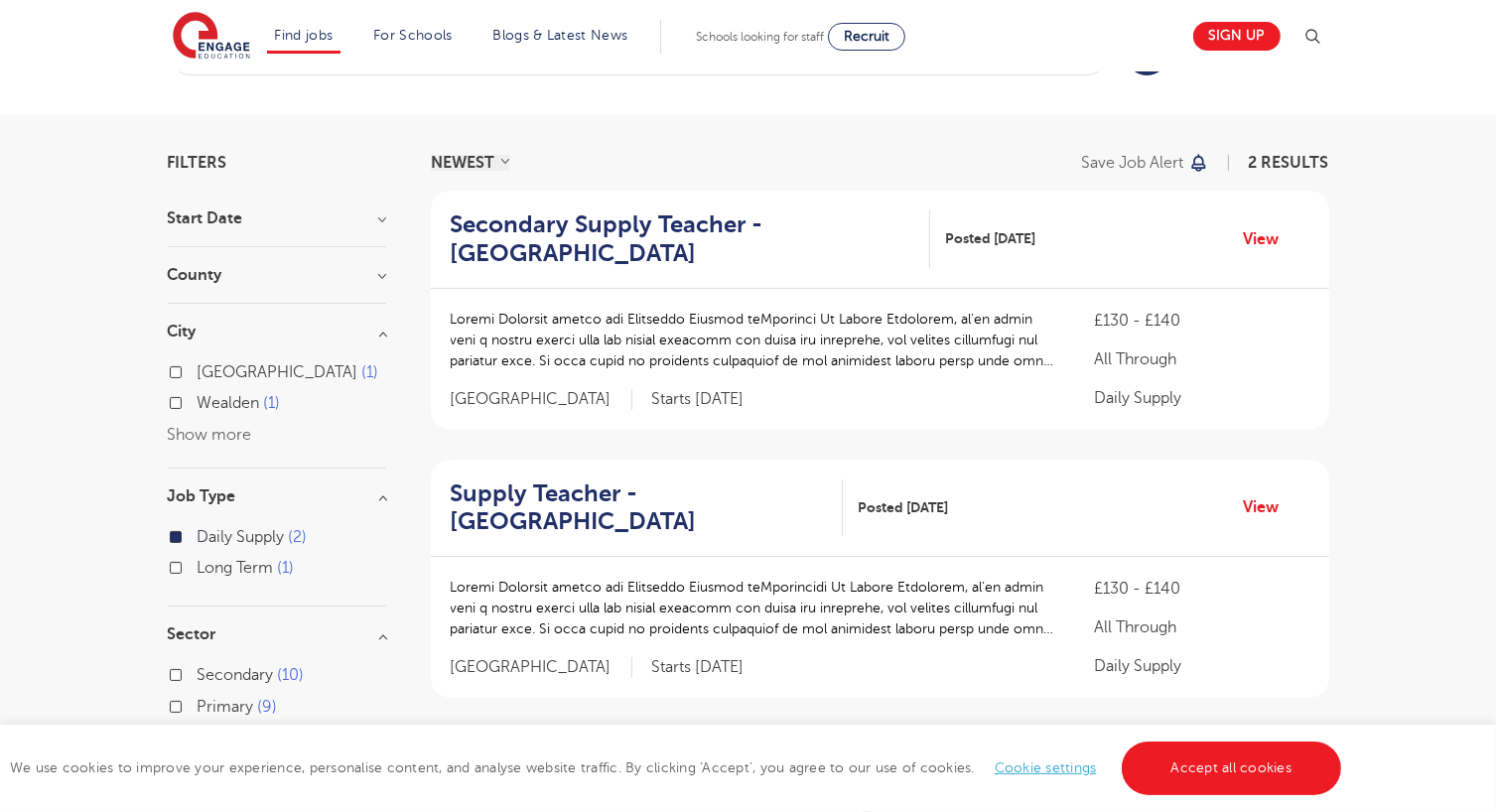
scroll to position [83, 0]
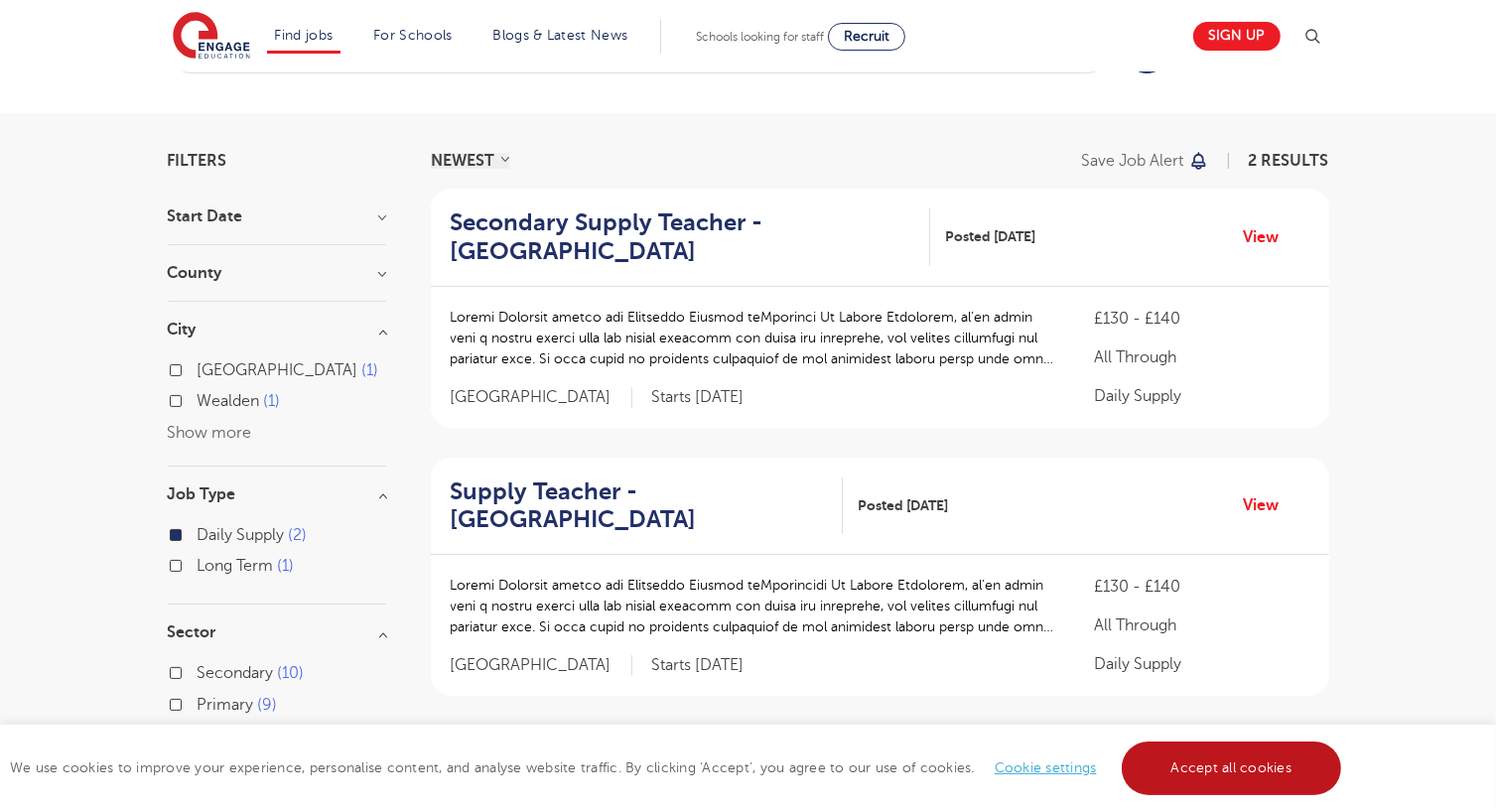
click at [1171, 755] on link "Accept all cookies" at bounding box center [1232, 768] width 221 height 54
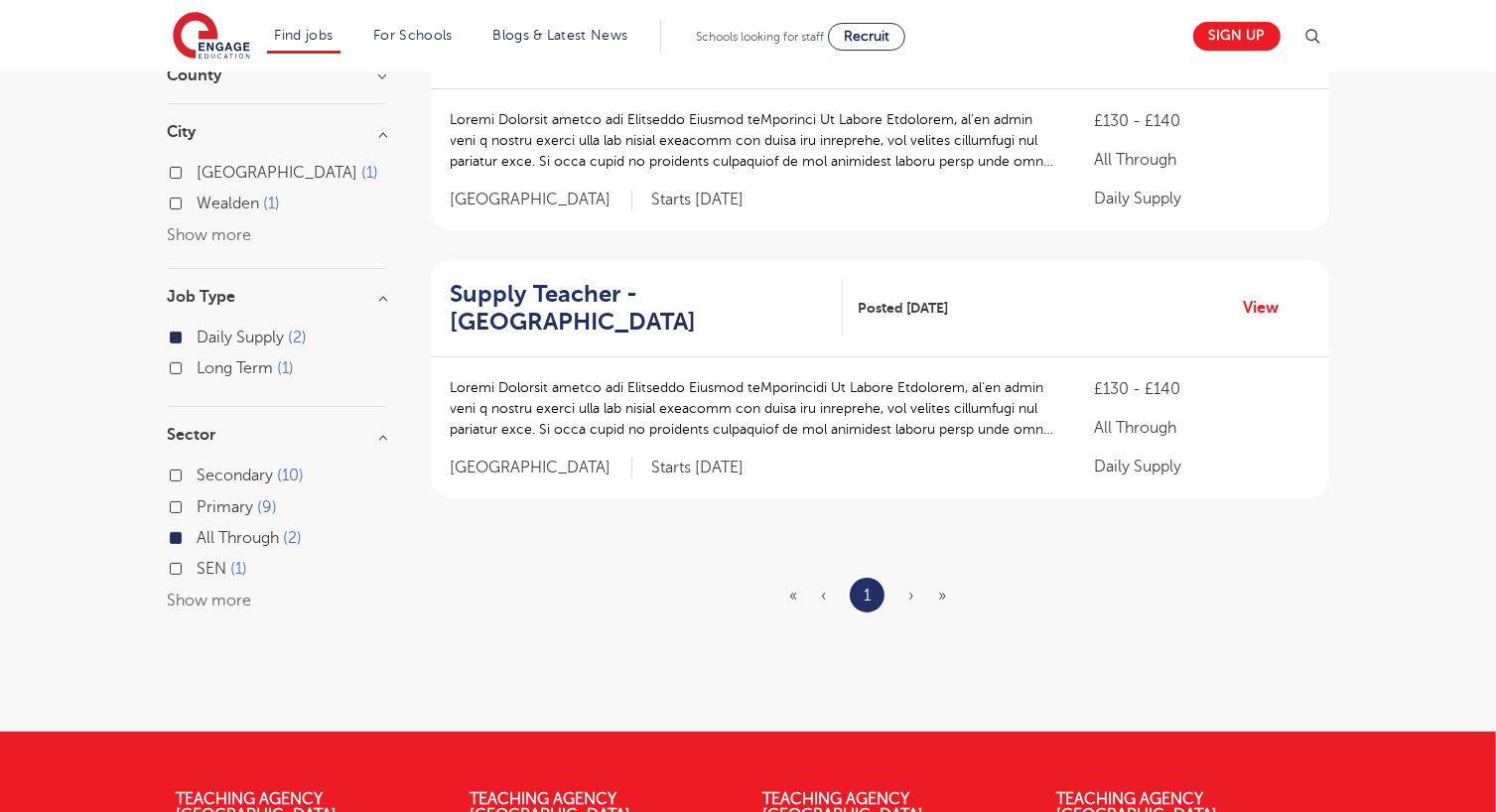
scroll to position [282, 0]
click at [198, 534] on label "All Through 2" at bounding box center [250, 537] width 105 height 26
click at [198, 534] on input "All Through 2" at bounding box center [204, 534] width 13 height 13
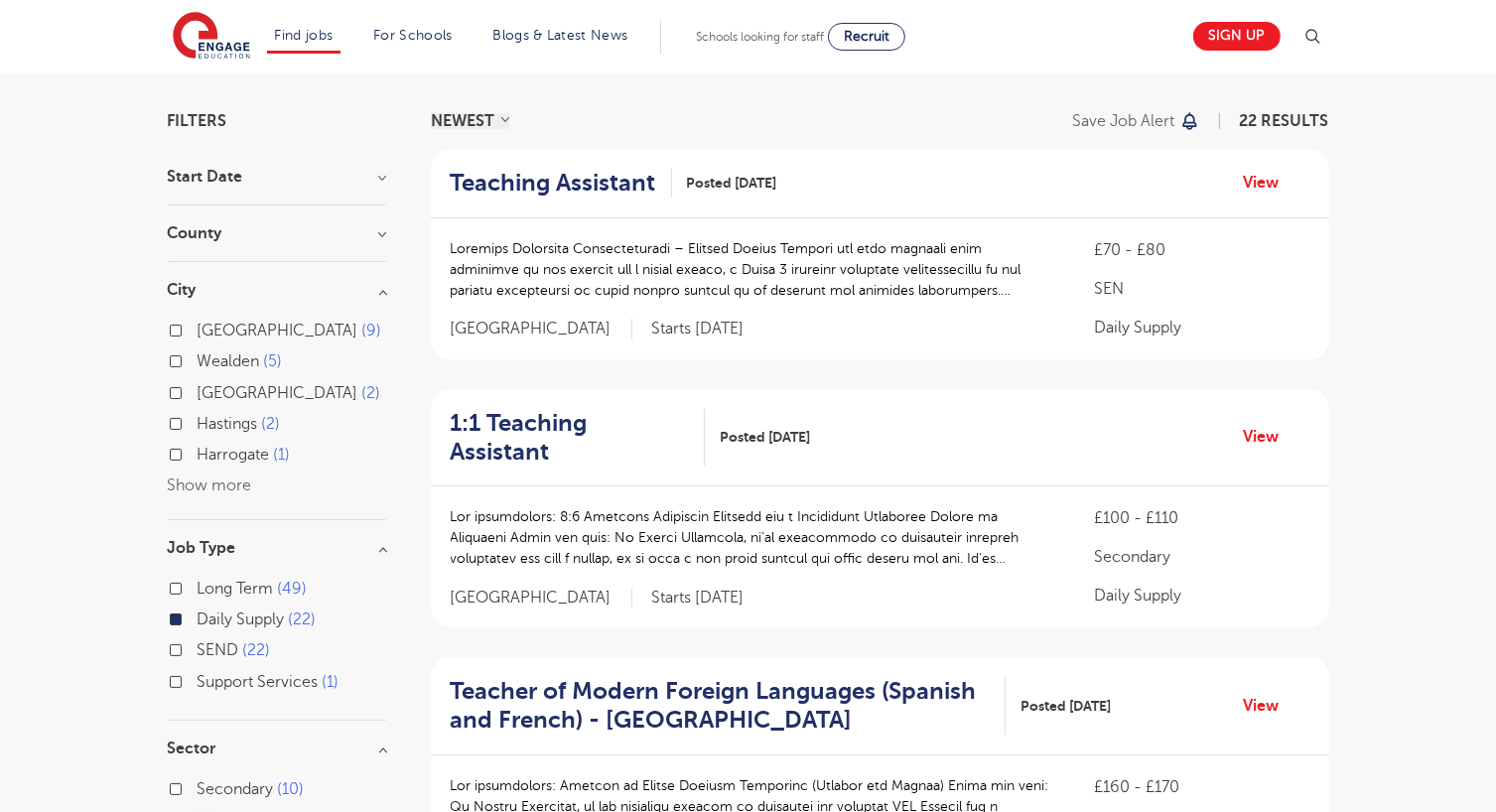
scroll to position [127, 0]
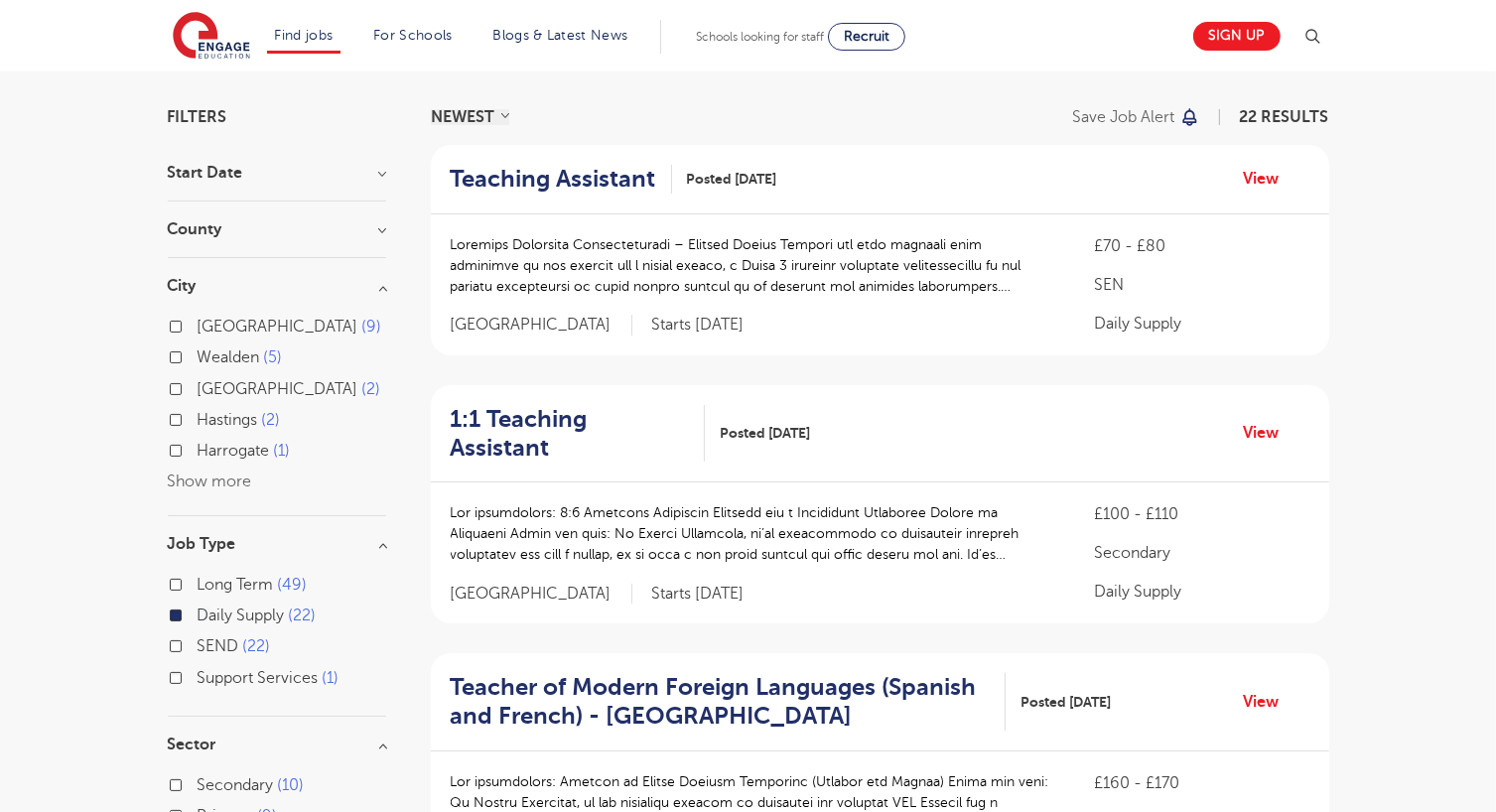
click at [189, 479] on button "Show more" at bounding box center [210, 481] width 84 height 18
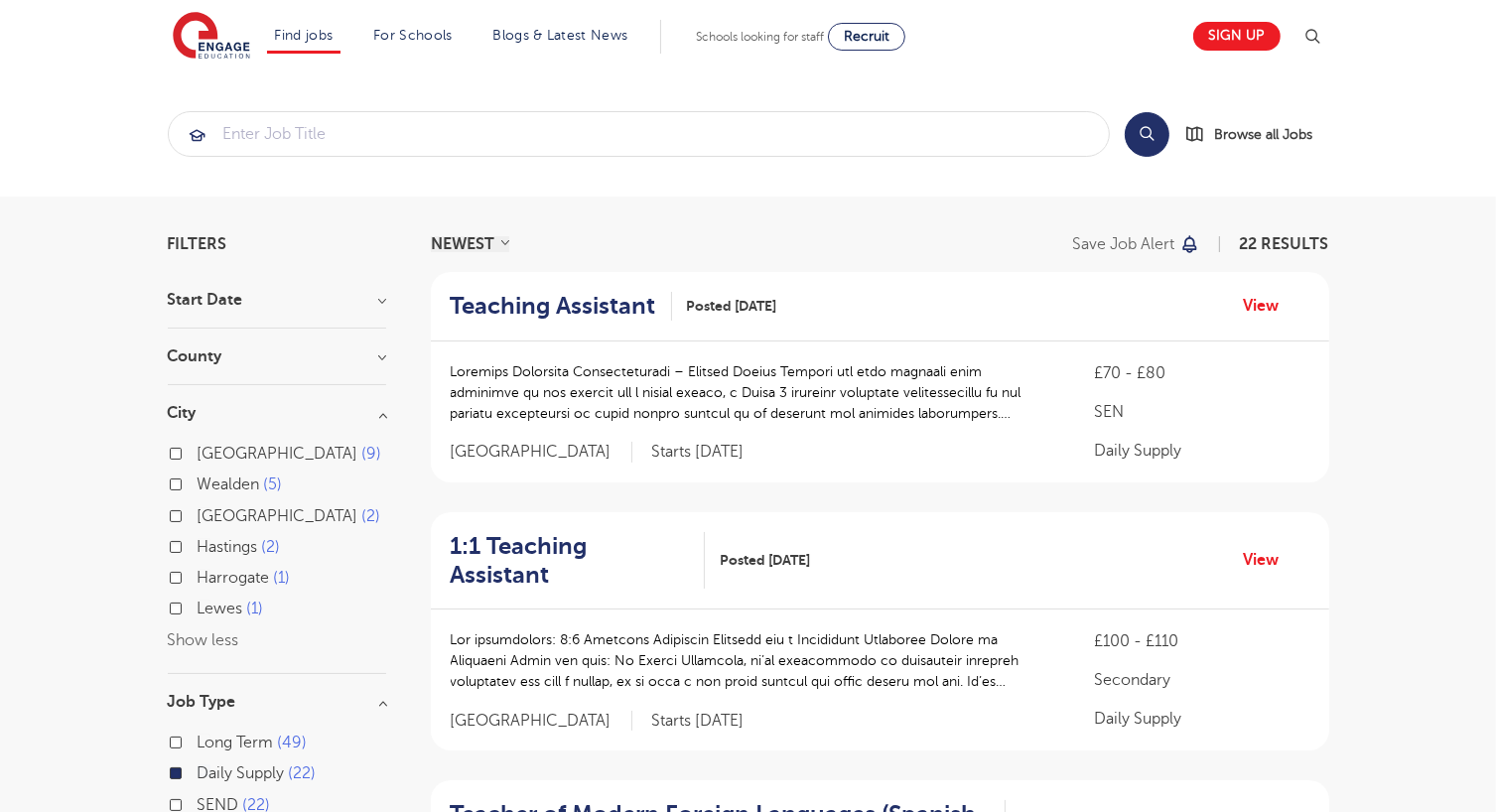
click at [377, 352] on h3 "County" at bounding box center [277, 357] width 219 height 16
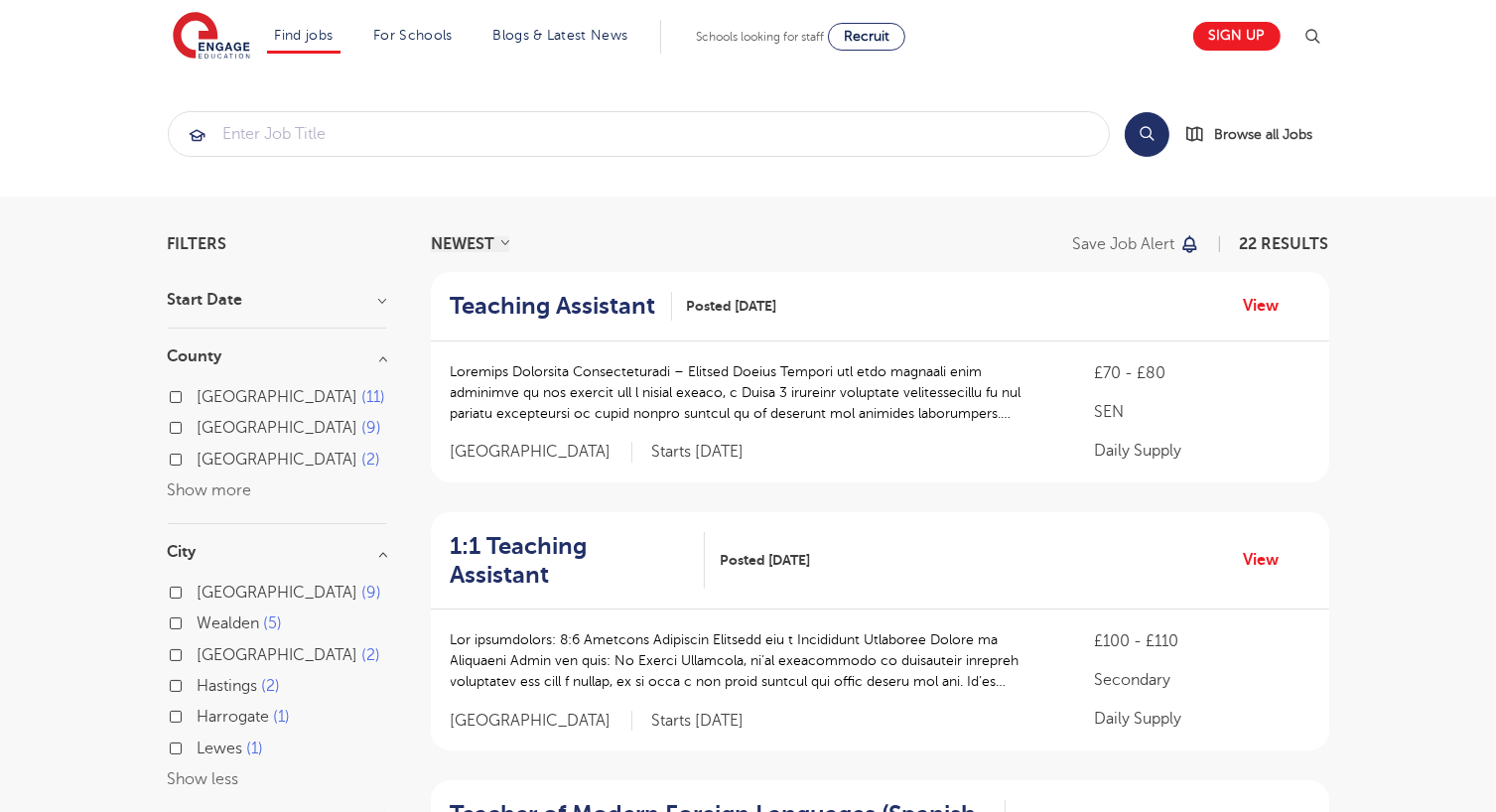
scroll to position [282, 0]
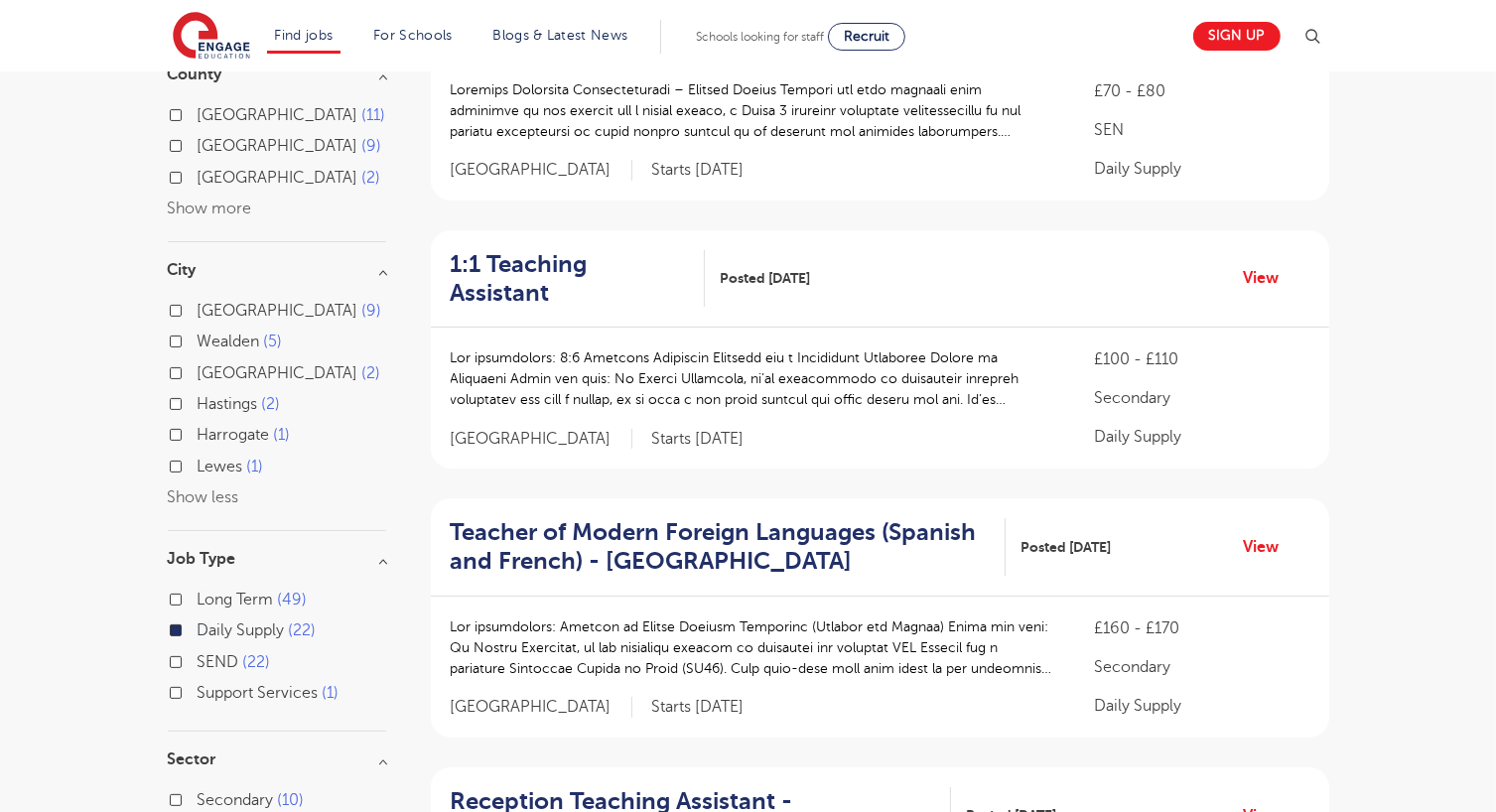
scroll to position [187, 0]
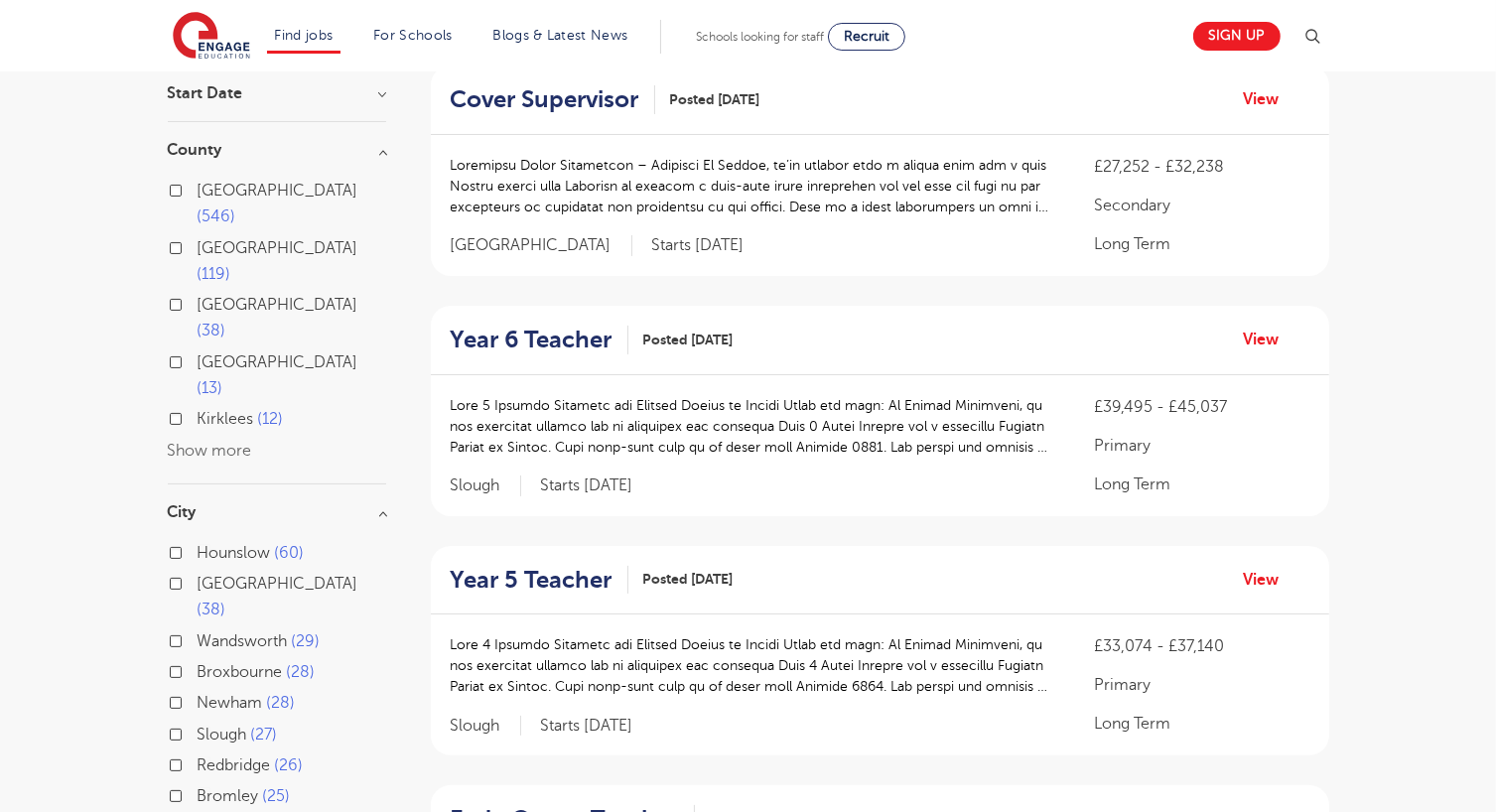
scroll to position [234, 0]
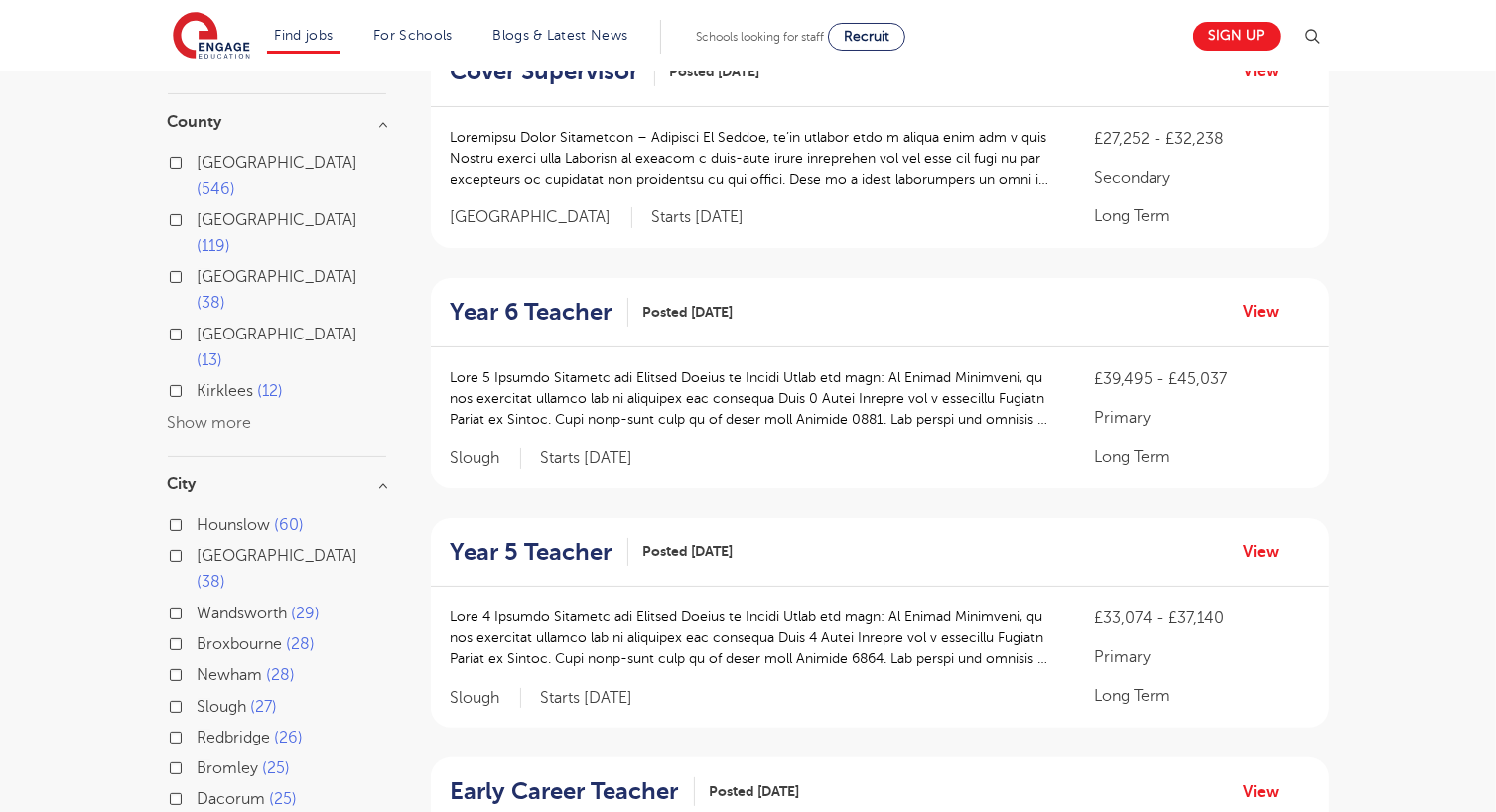
click at [198, 158] on label "London 546" at bounding box center [292, 176] width 189 height 53
click at [198, 158] on input "London 546" at bounding box center [204, 160] width 13 height 13
checkbox input "true"
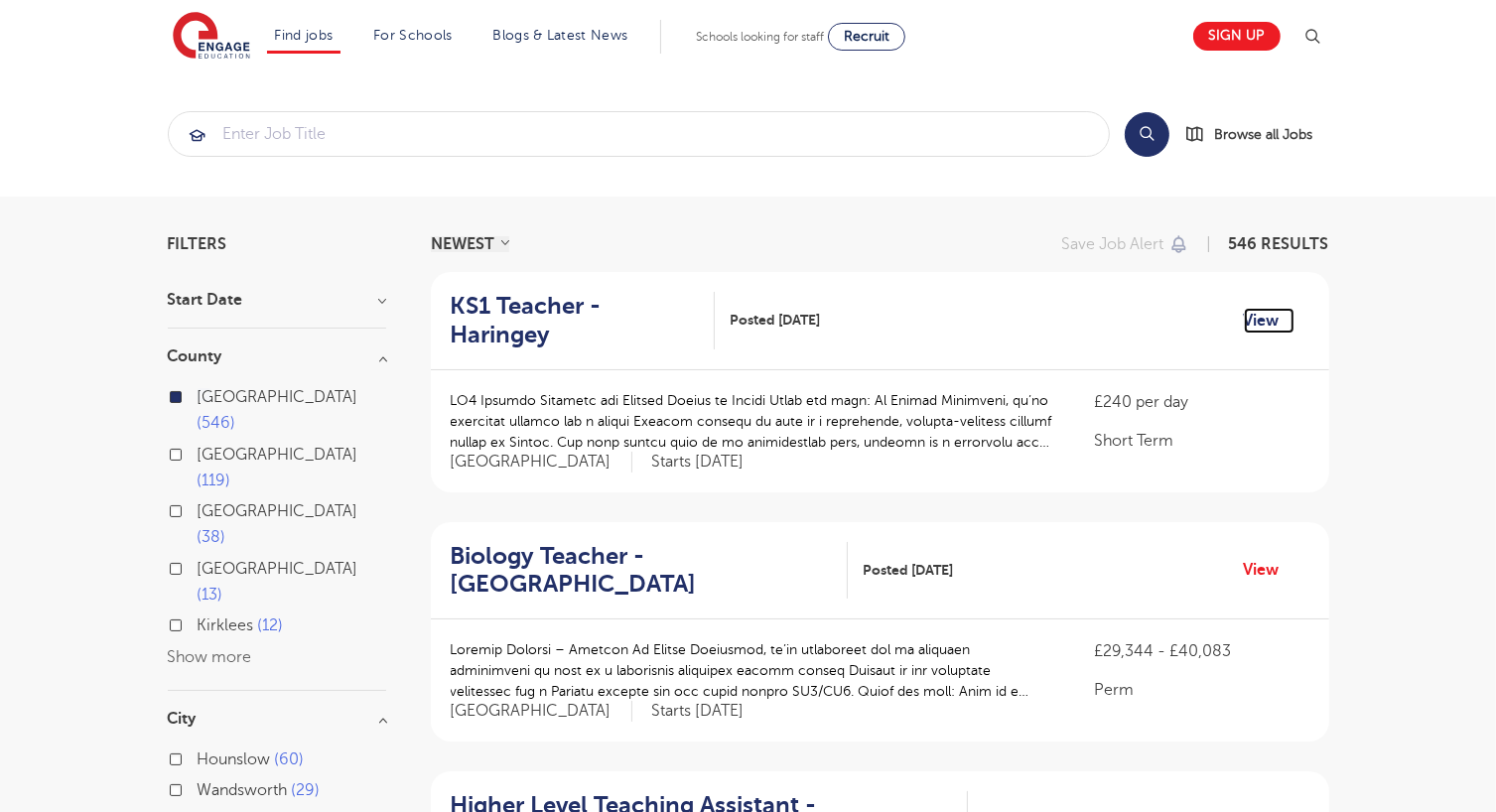
click at [1253, 308] on link "View" at bounding box center [1269, 321] width 51 height 26
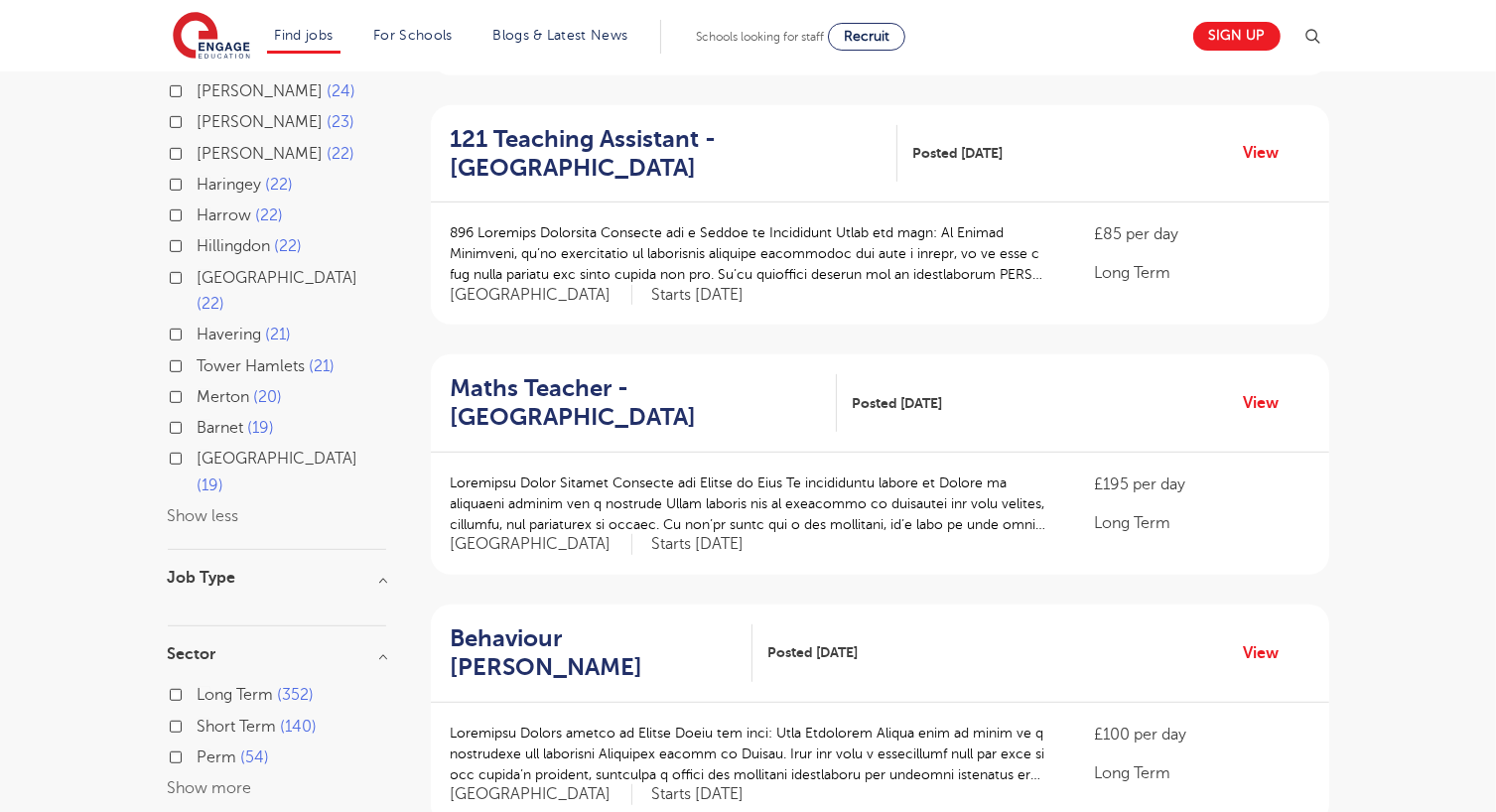
scroll to position [924, 0]
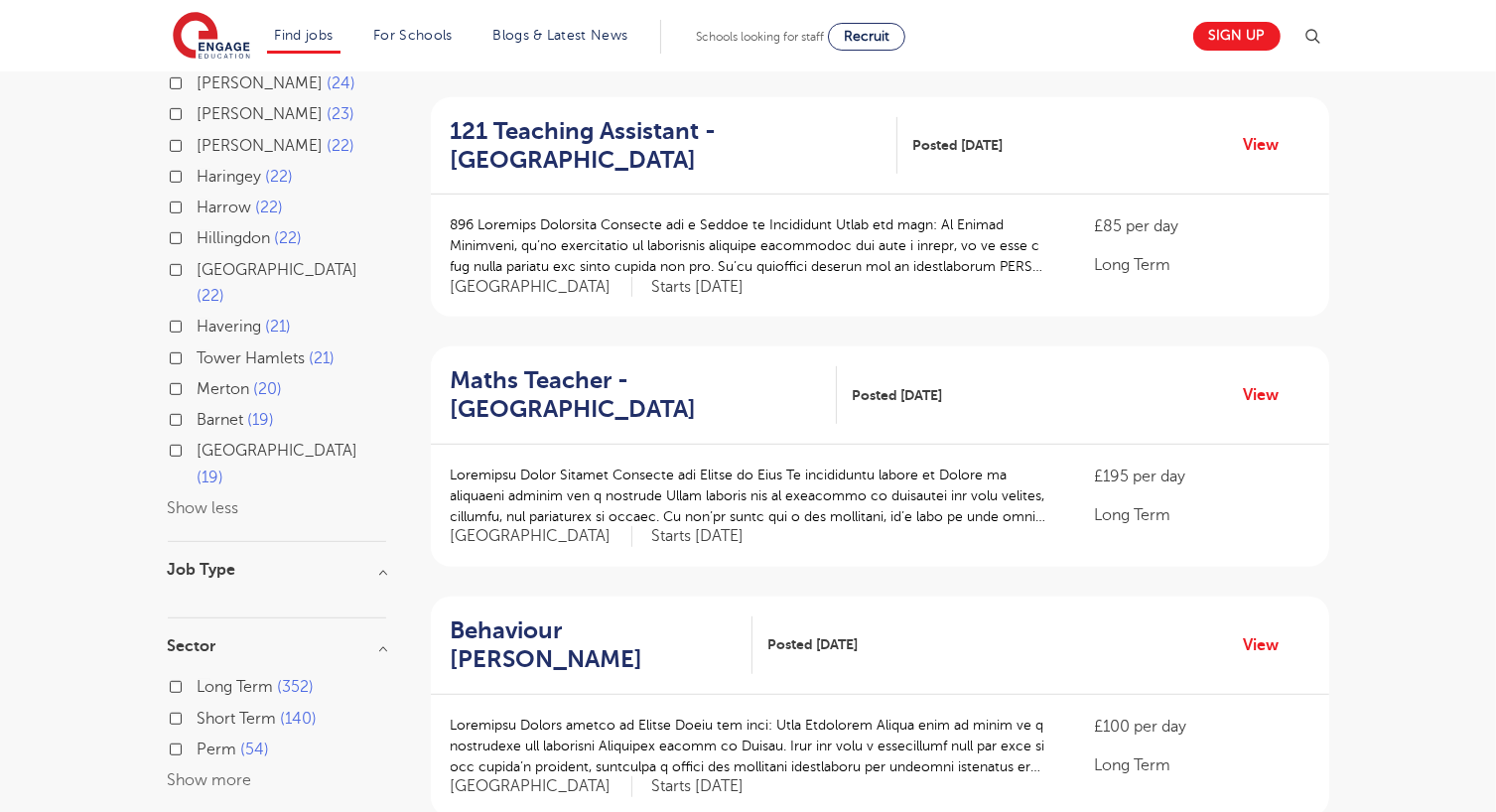
click at [198, 705] on label "Short Term 140" at bounding box center [258, 718] width 120 height 26
click at [198, 709] on input "Short Term 140" at bounding box center [204, 715] width 13 height 13
checkbox input "true"
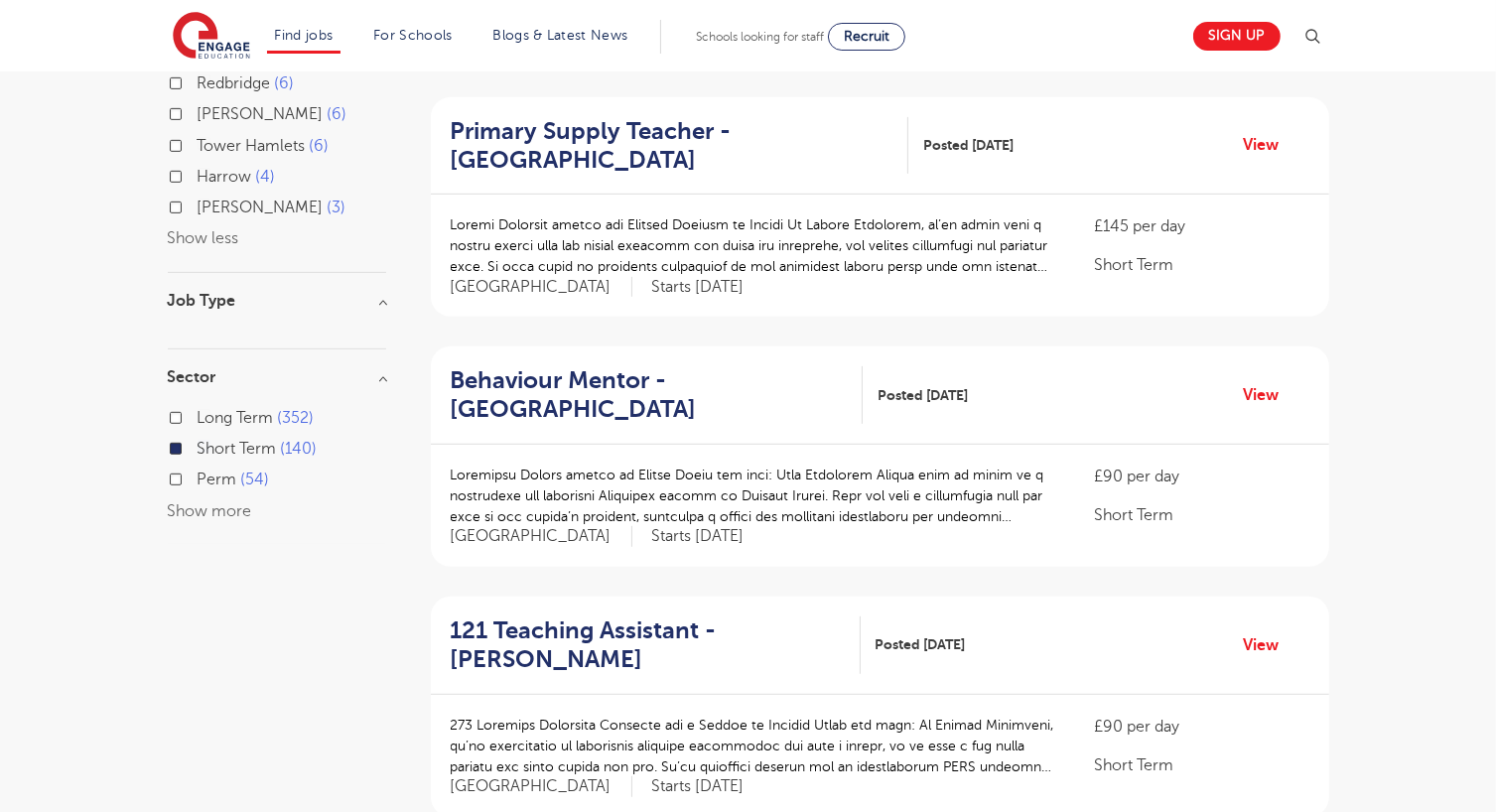
scroll to position [831, 0]
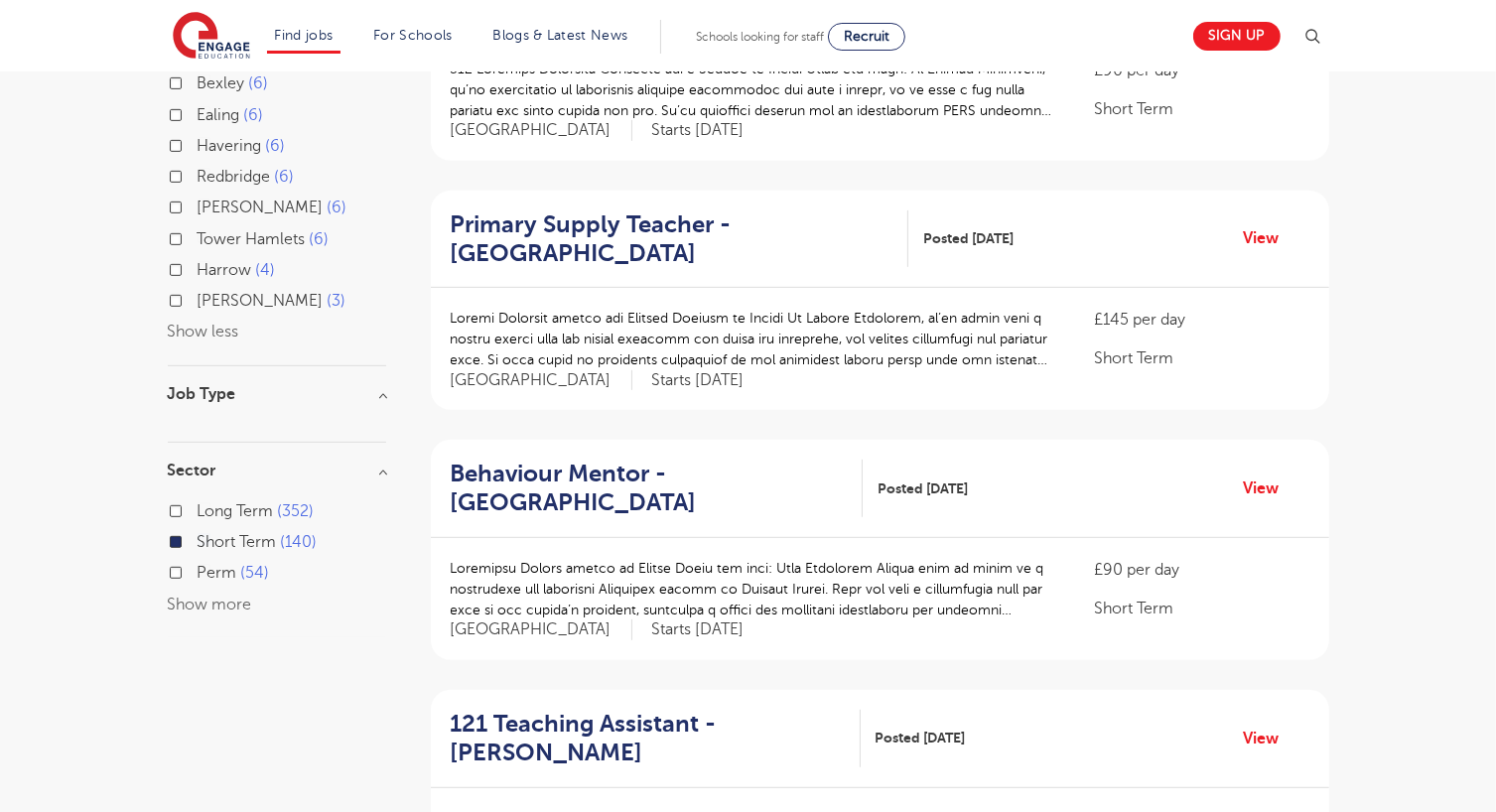
click at [380, 387] on h3 "Job Type" at bounding box center [277, 395] width 219 height 16
click at [380, 387] on div "Job Type" at bounding box center [277, 405] width 219 height 37
click at [380, 387] on h3 "Job Type" at bounding box center [277, 395] width 219 height 16
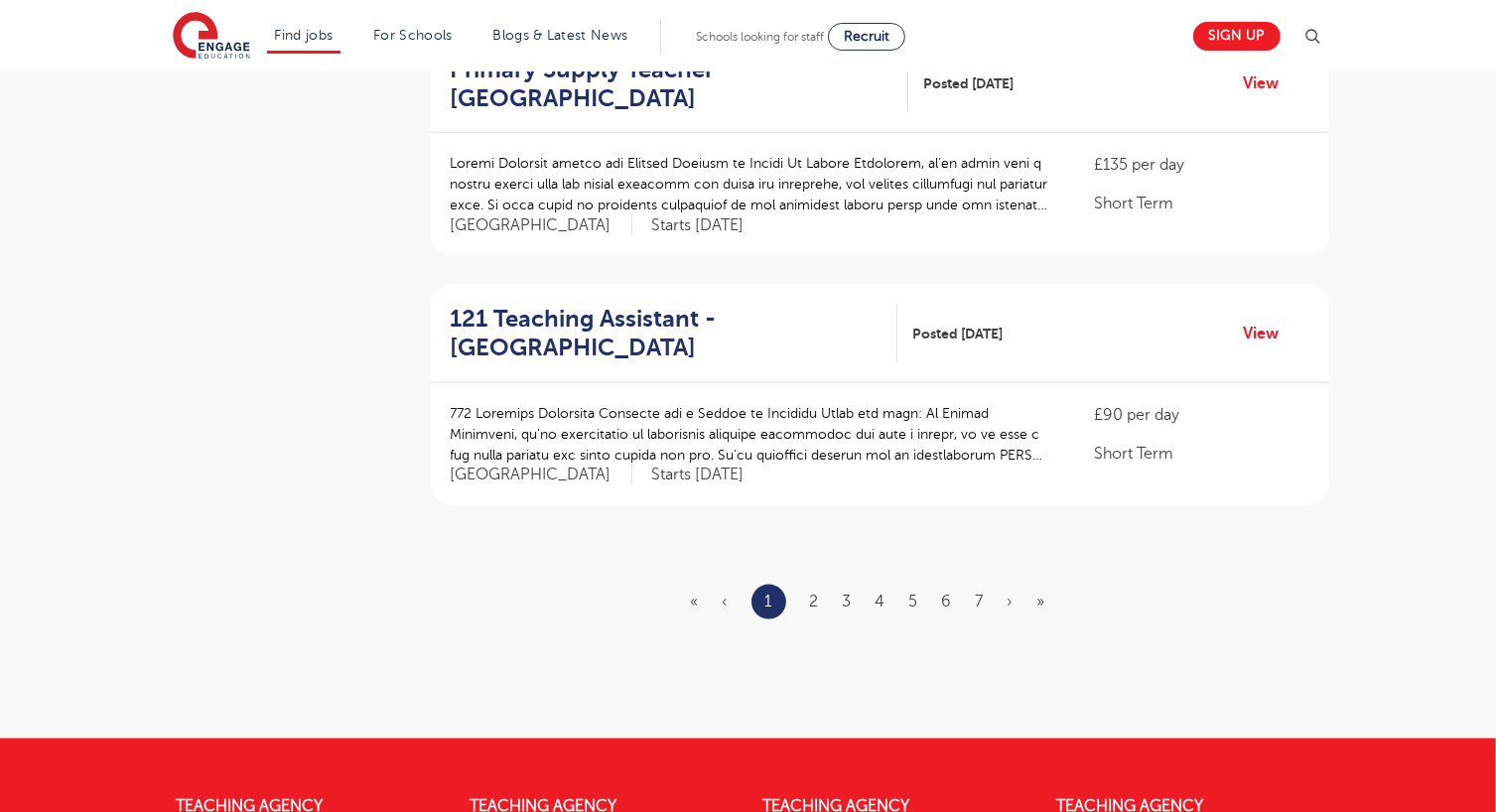
scroll to position [2267, 0]
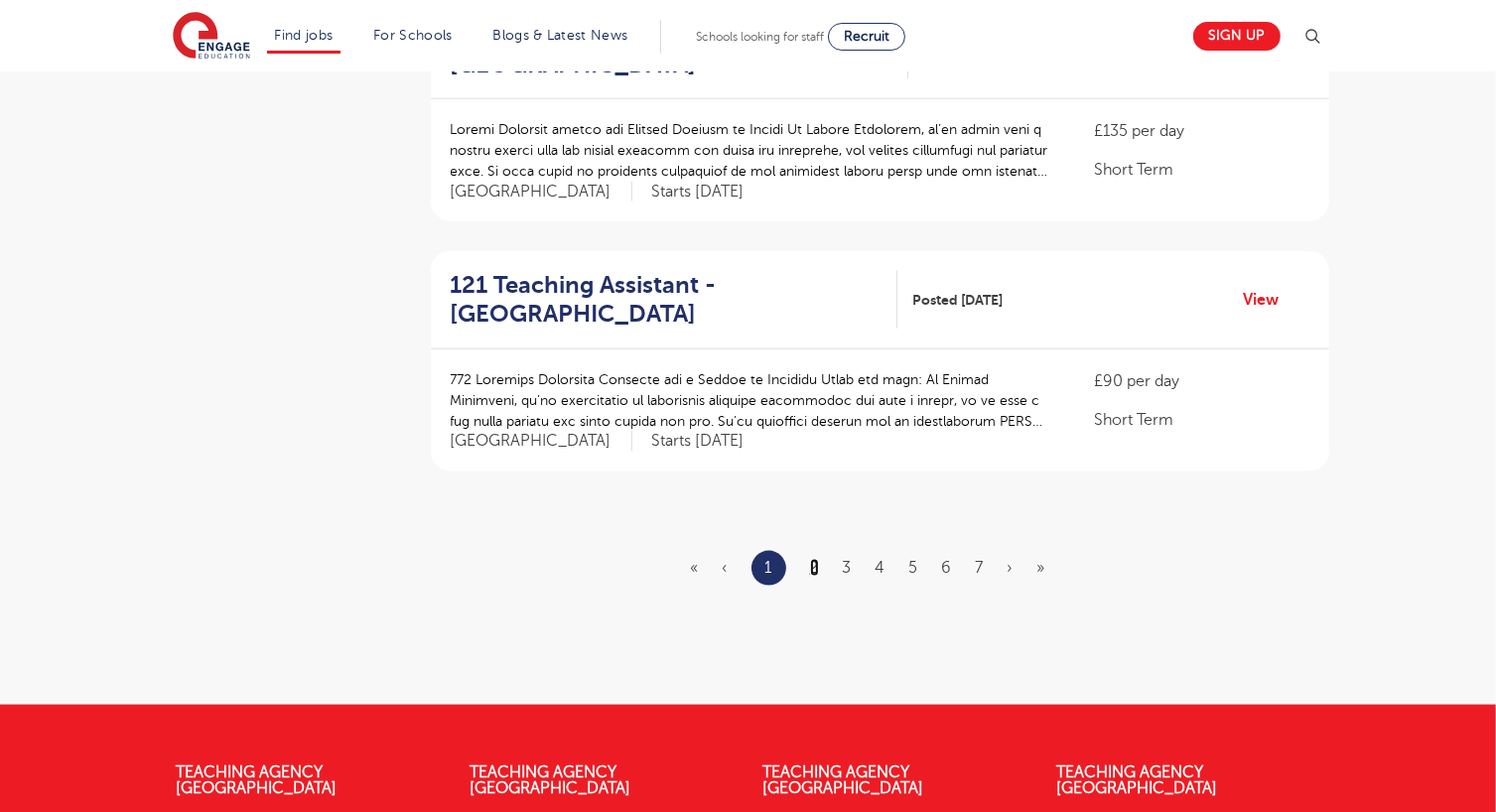
click at [810, 558] on link "2" at bounding box center [814, 567] width 9 height 18
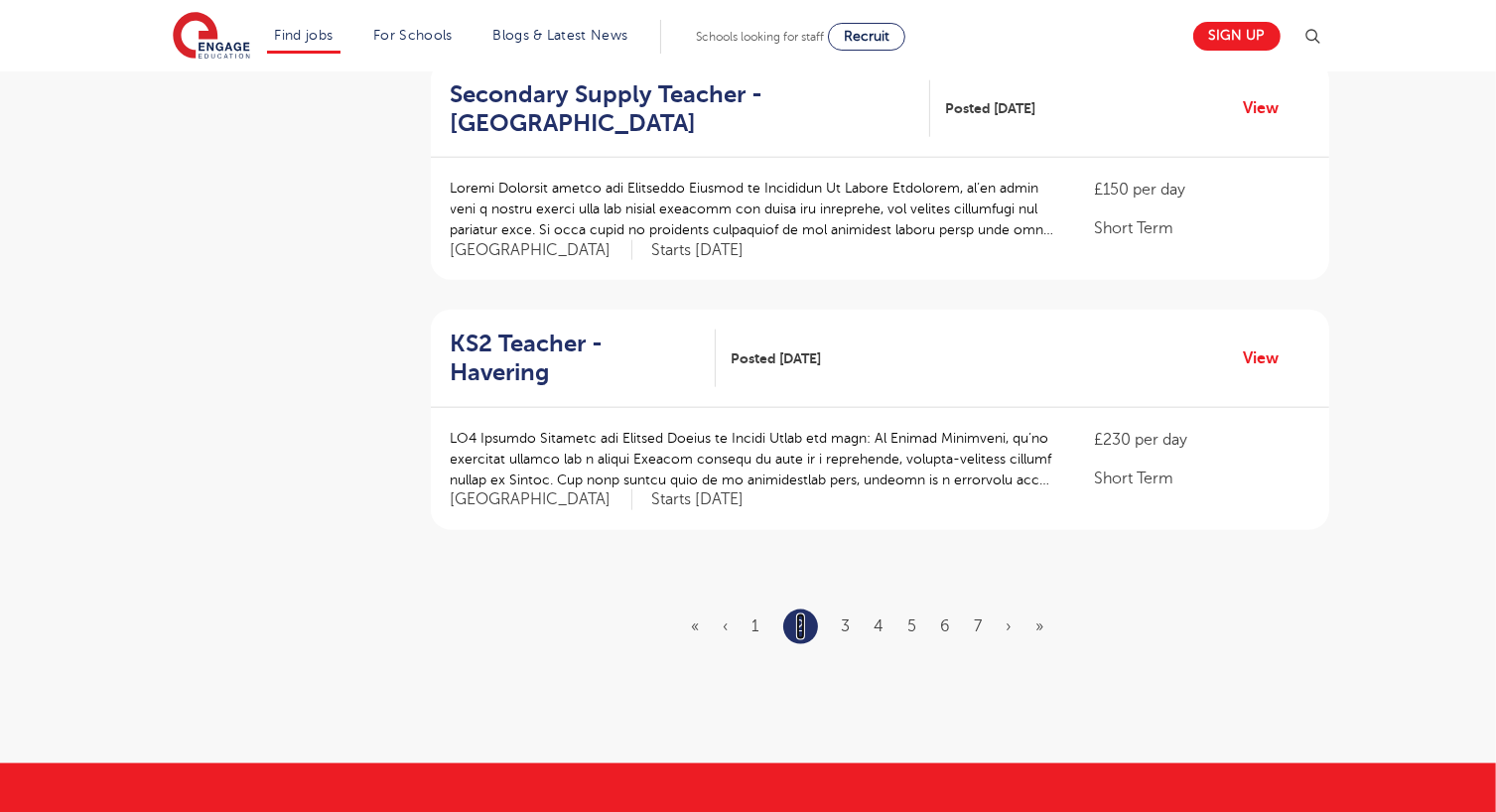
scroll to position [2255, 0]
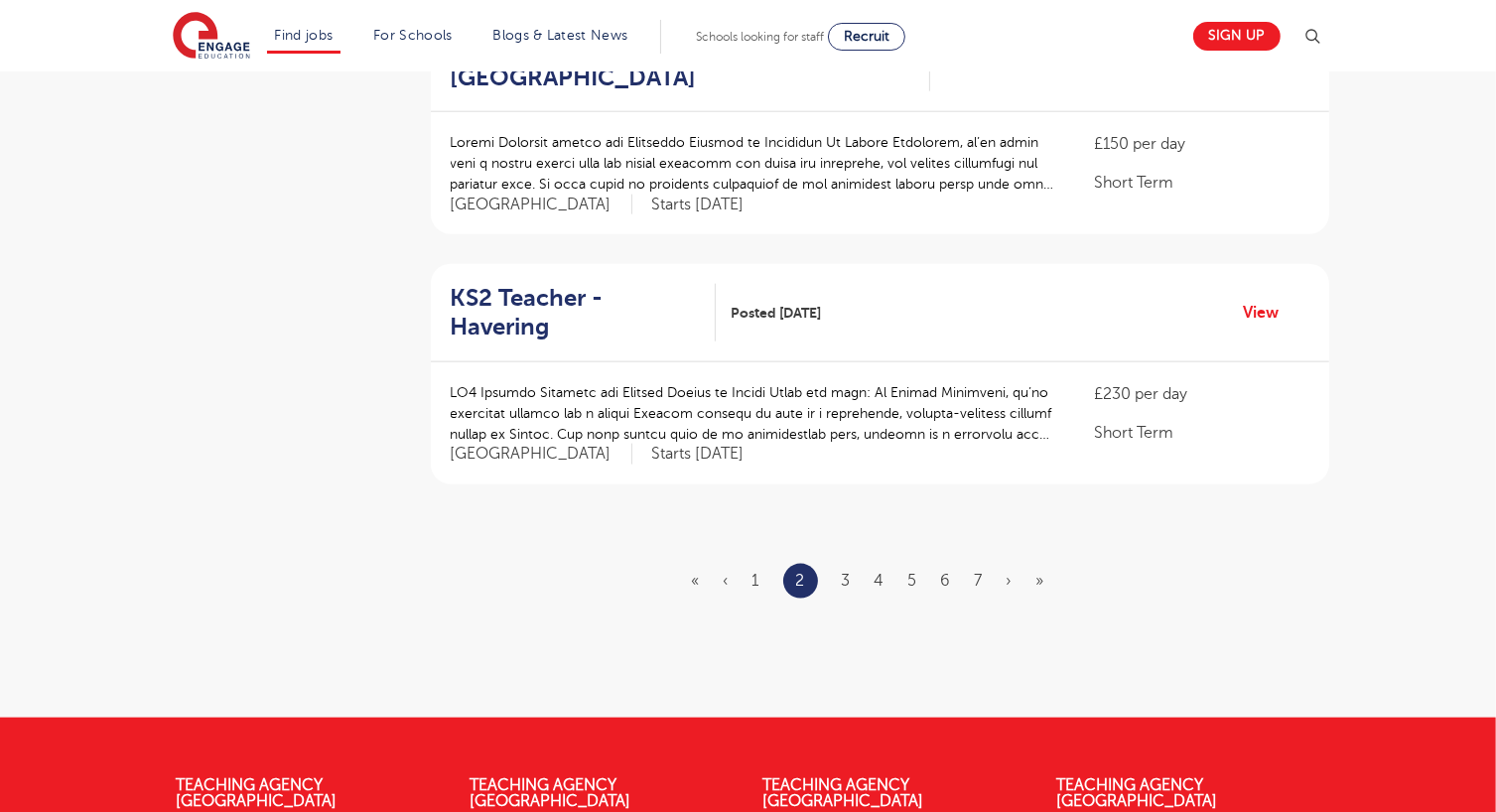
click at [852, 563] on ul "« ‹ 1 2 3 4 5 6 7 › »" at bounding box center [880, 580] width 377 height 35
click at [846, 571] on link "3" at bounding box center [846, 580] width 9 height 18
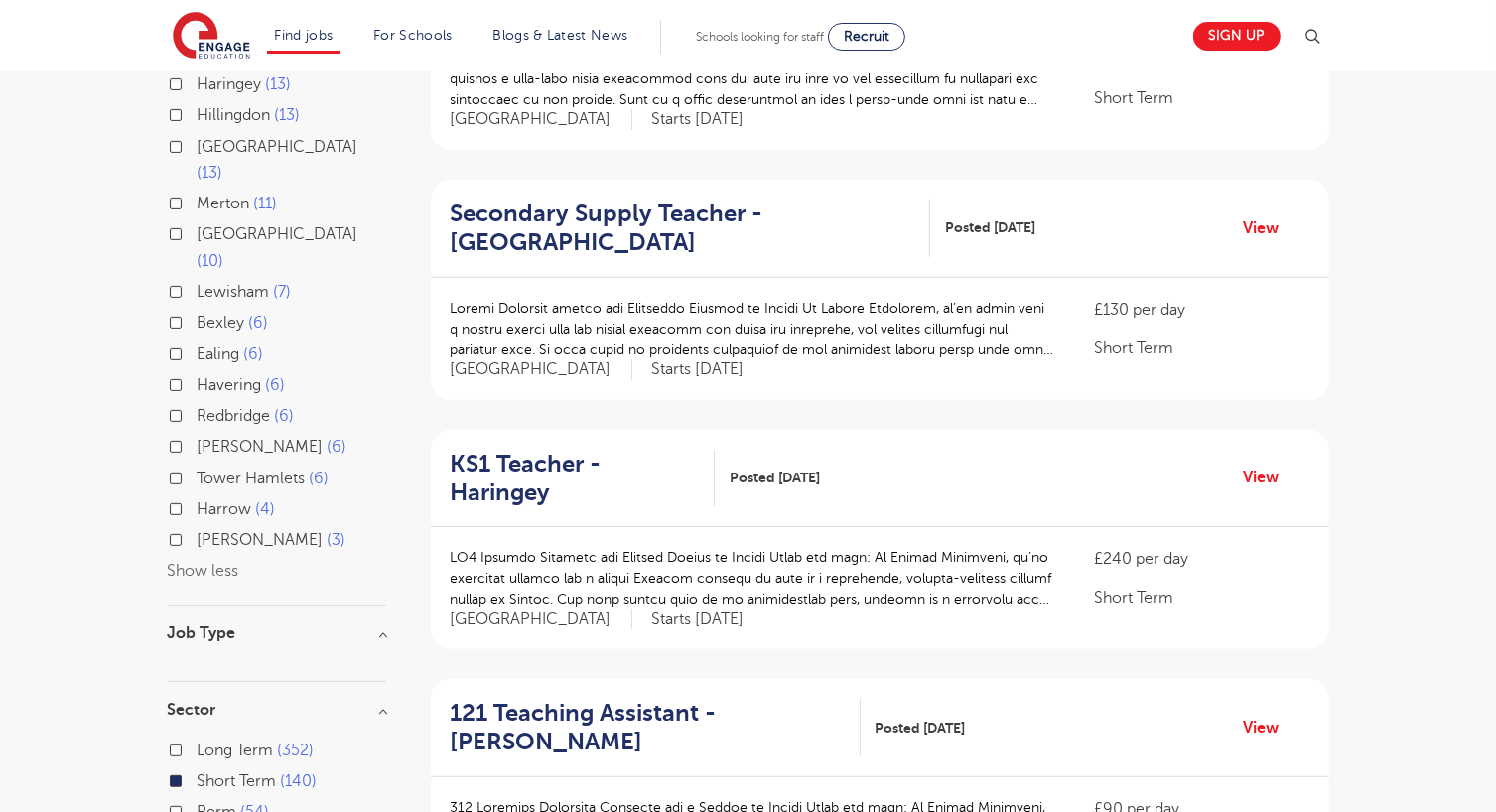
scroll to position [593, 0]
click at [1267, 228] on link "View" at bounding box center [1269, 227] width 51 height 26
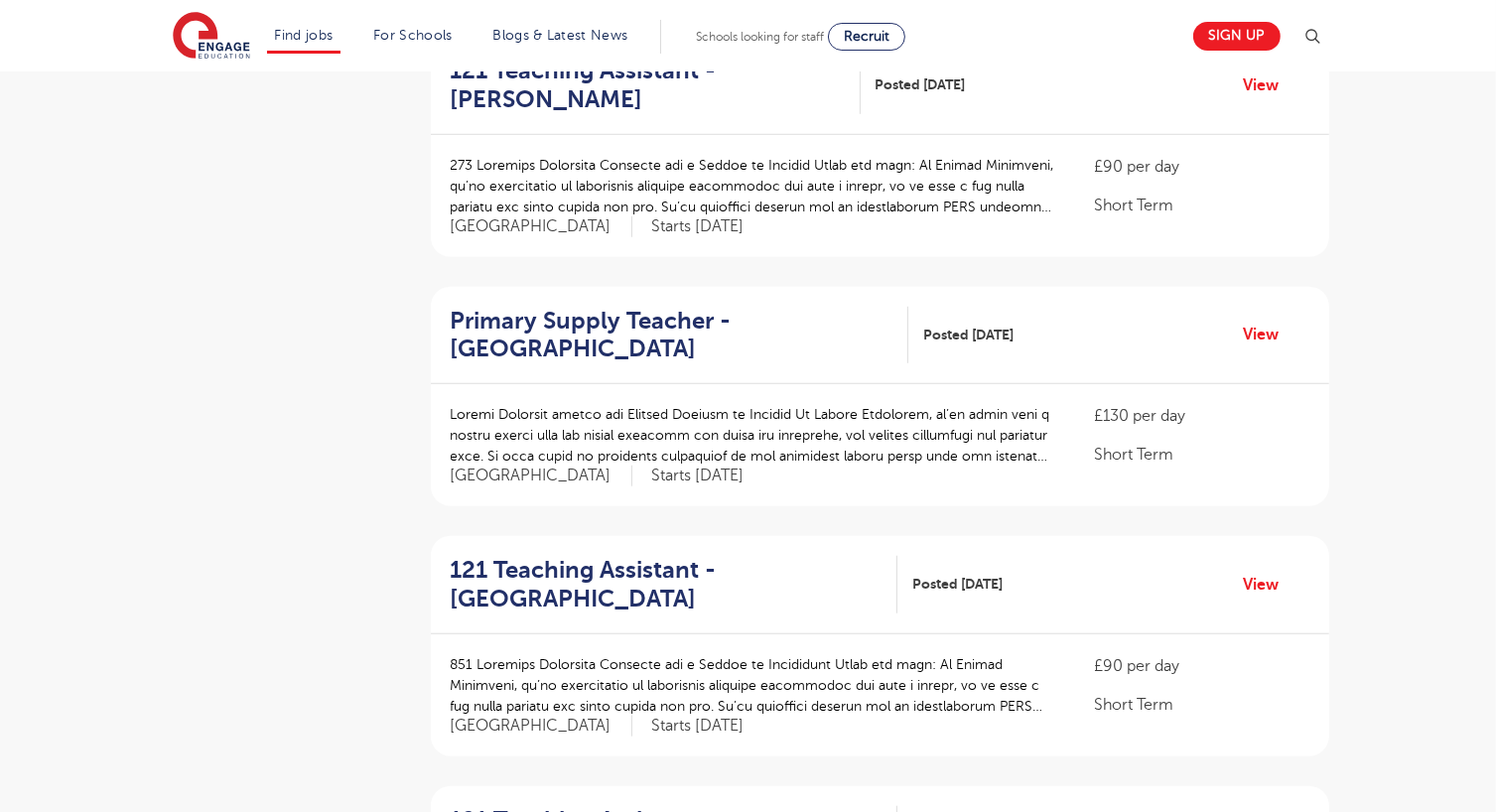
scroll to position [1484, 0]
click at [1267, 321] on link "View" at bounding box center [1269, 334] width 51 height 26
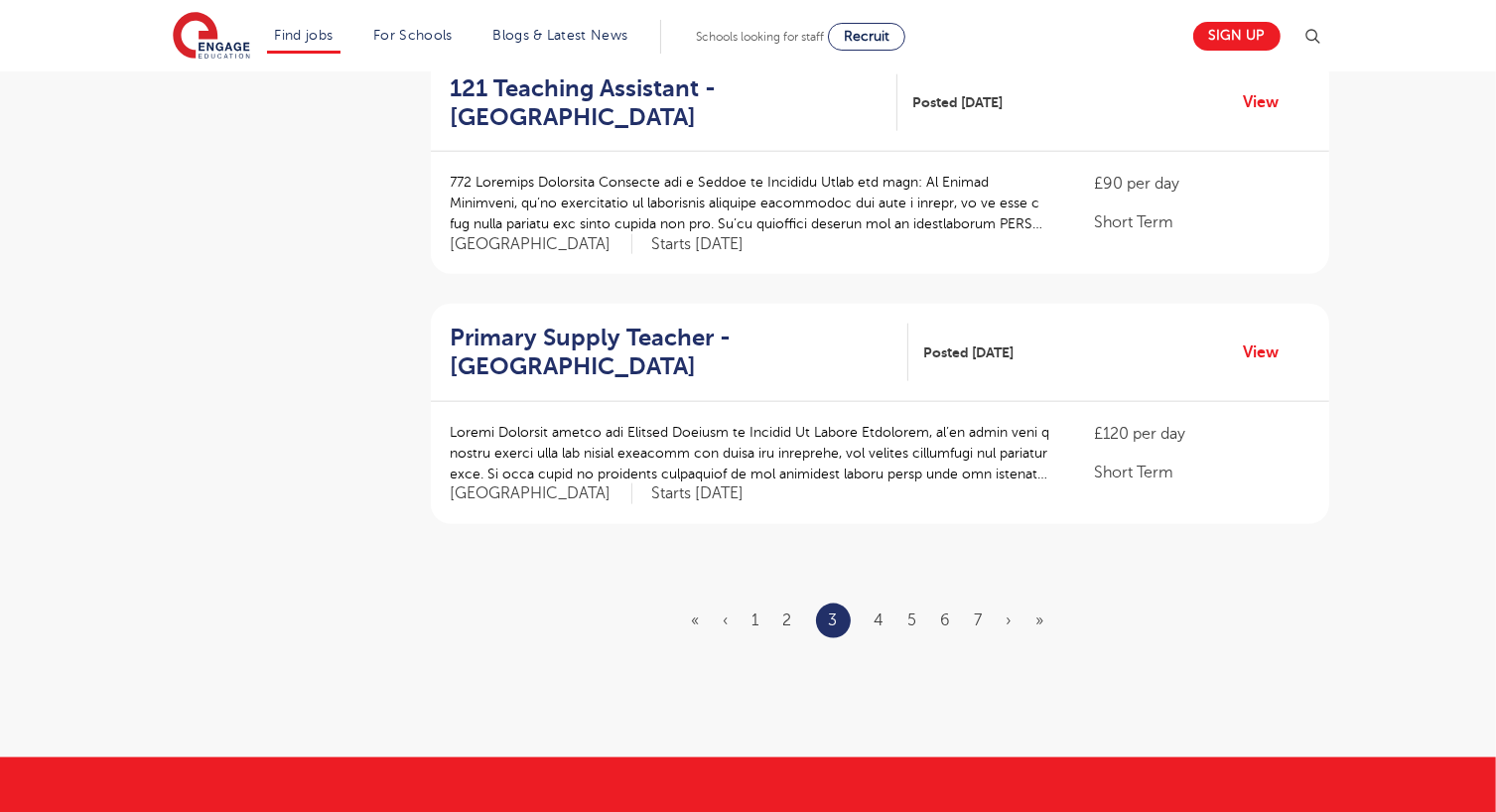
scroll to position [2217, 0]
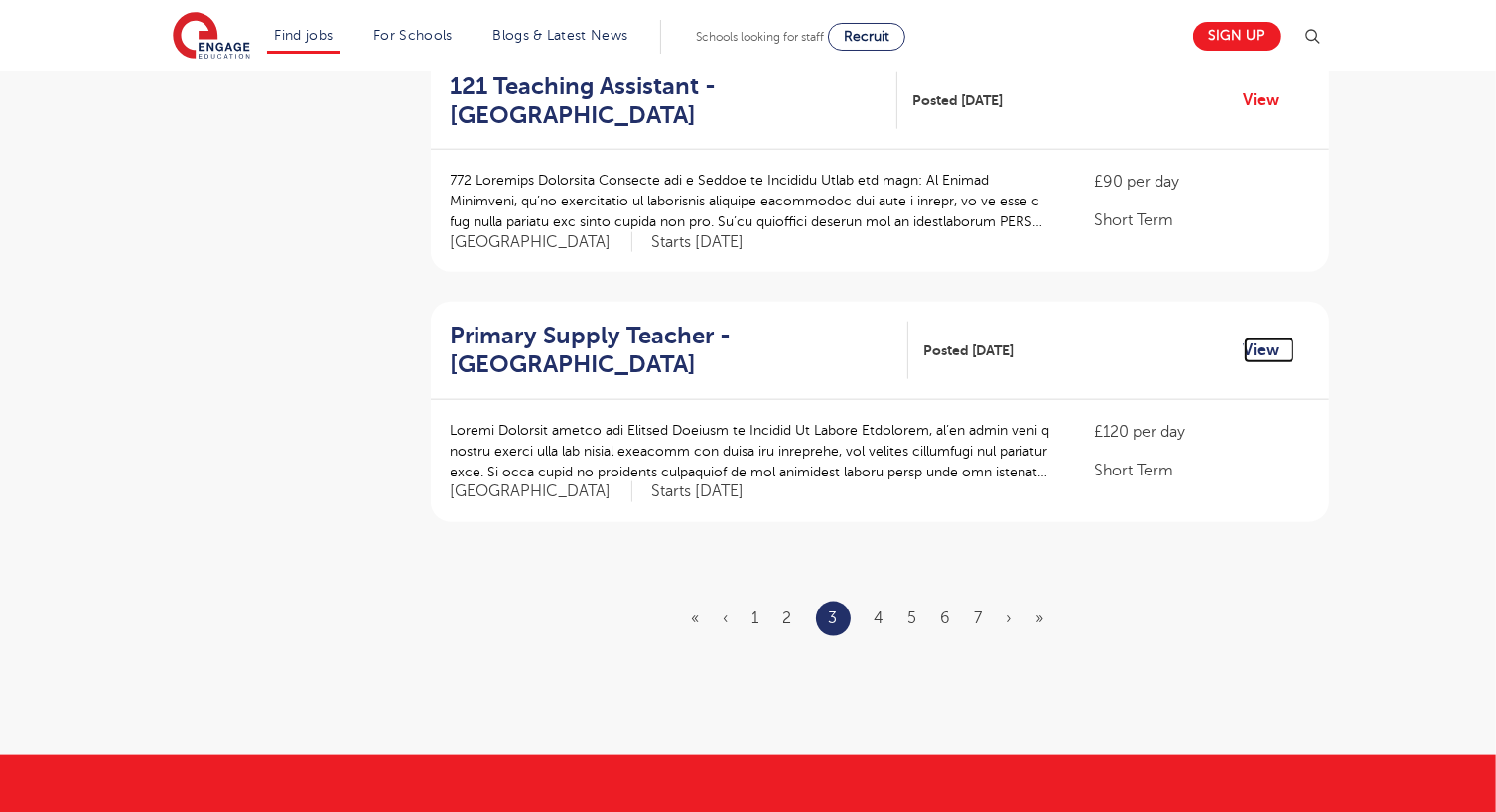
click at [1271, 338] on link "View" at bounding box center [1269, 351] width 51 height 26
click at [884, 609] on link "4" at bounding box center [879, 618] width 10 height 18
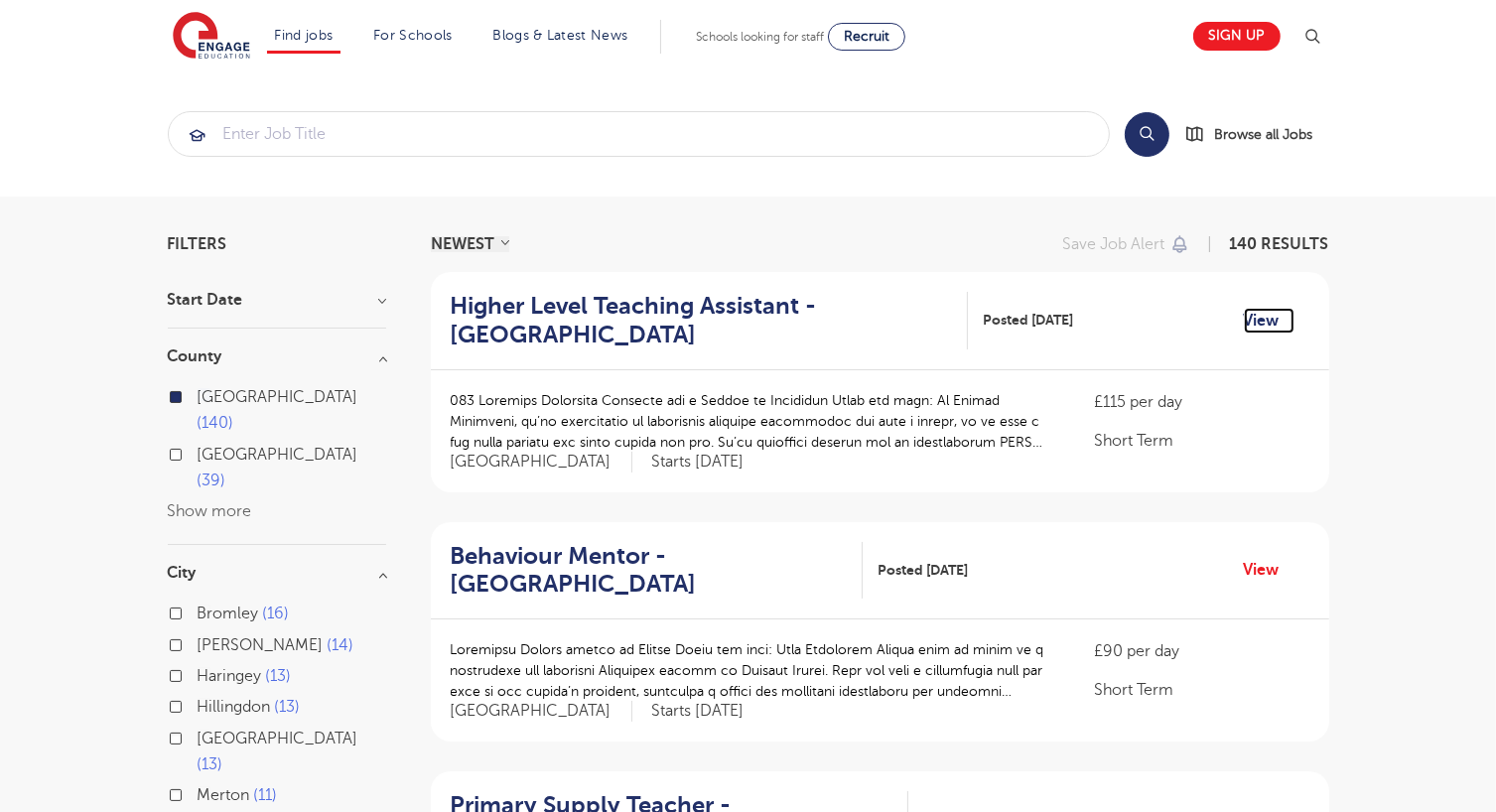
click at [1263, 311] on link "View" at bounding box center [1269, 321] width 51 height 26
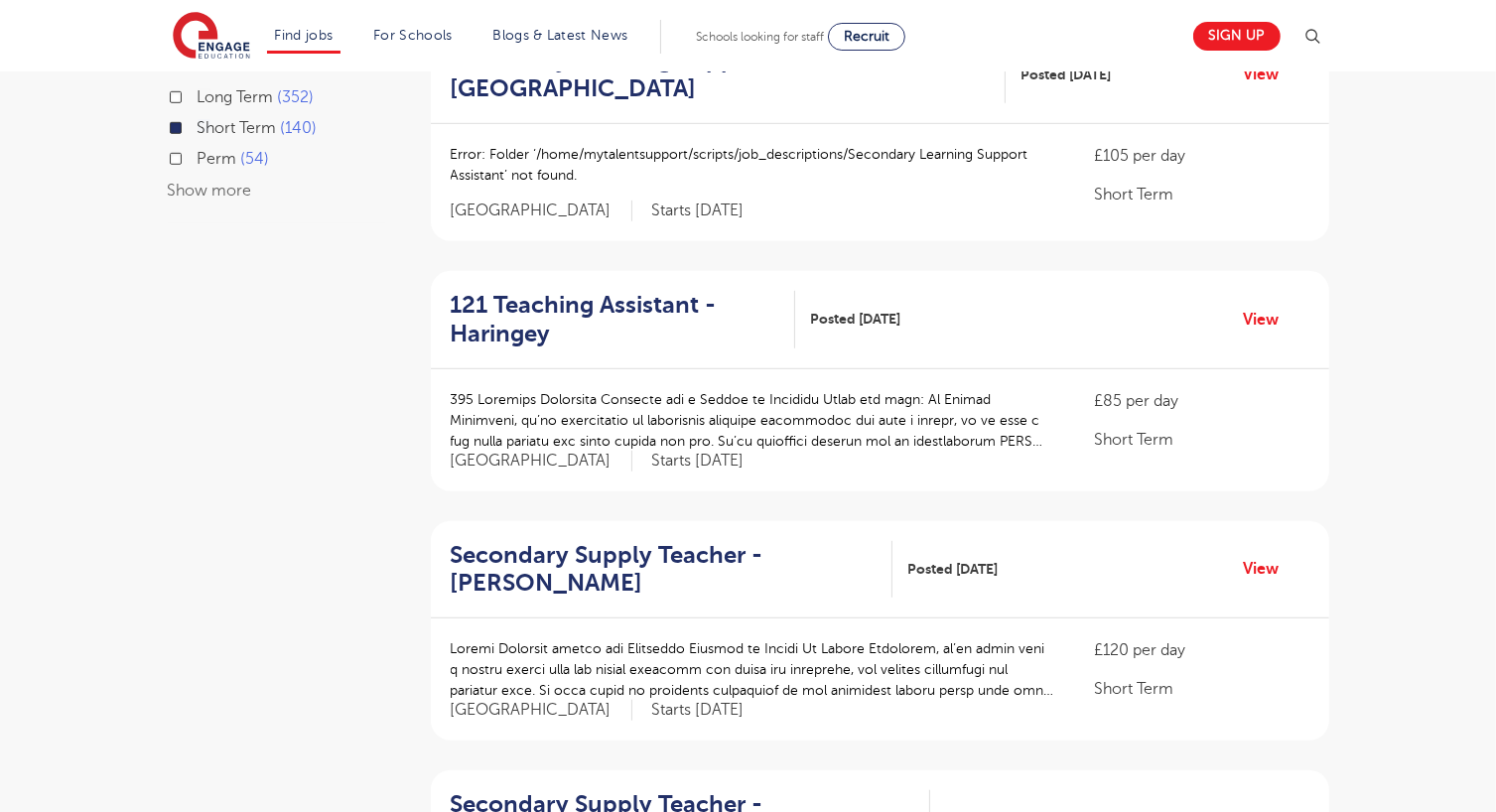
scroll to position [1246, 0]
click at [1263, 555] on link "View" at bounding box center [1269, 566] width 51 height 26
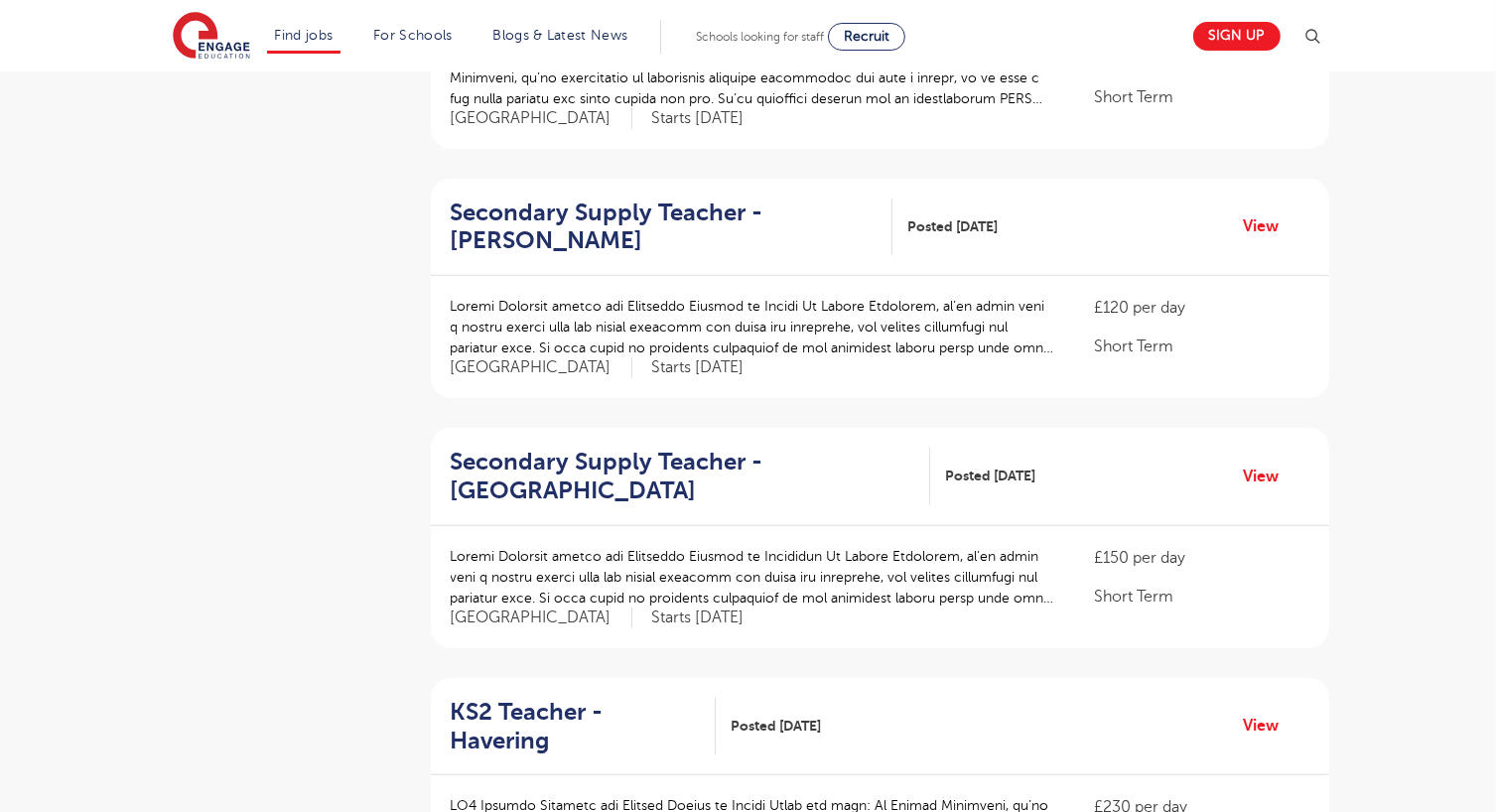
scroll to position [1600, 0]
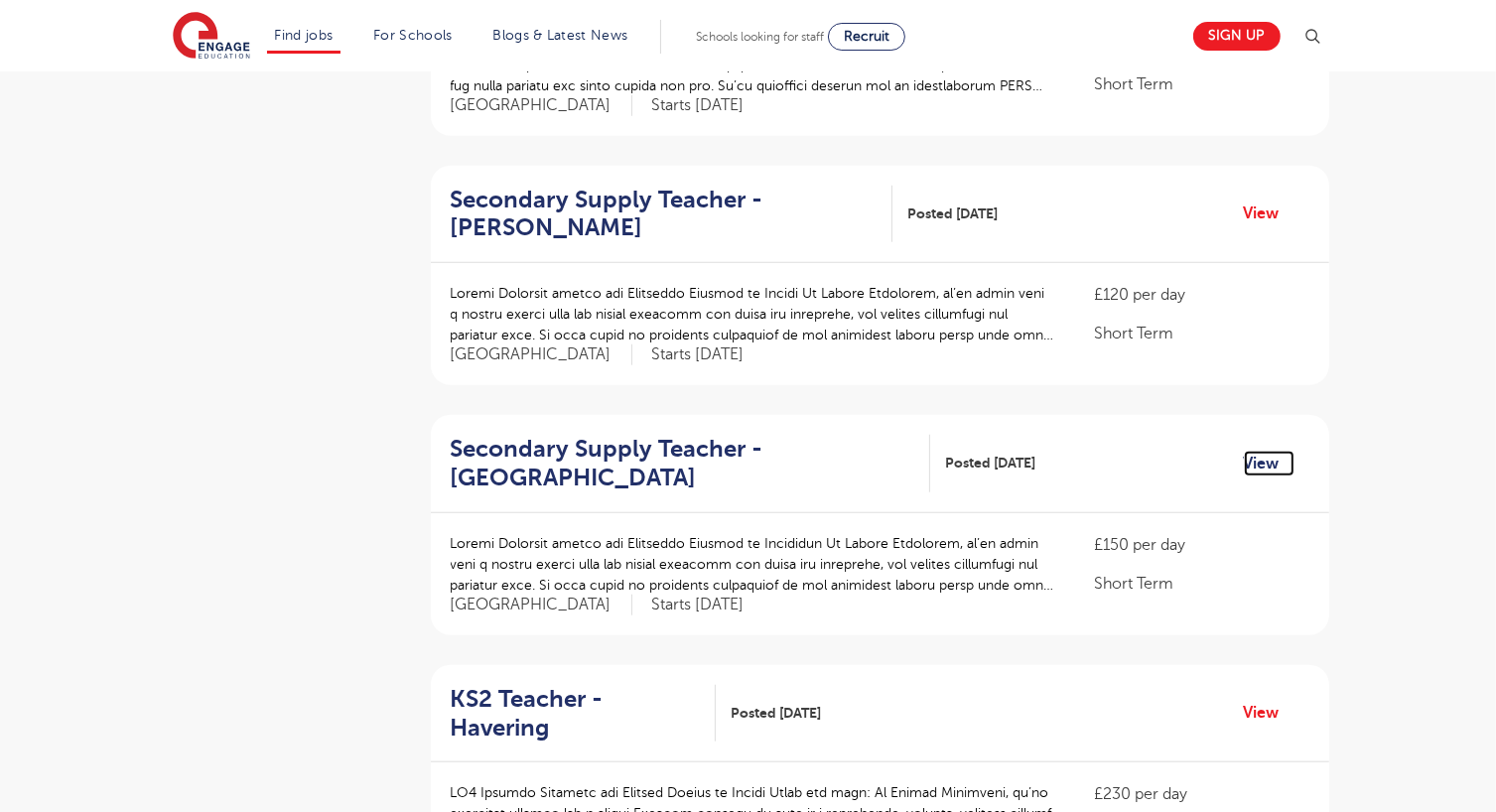
click at [1260, 457] on link "View" at bounding box center [1269, 463] width 51 height 26
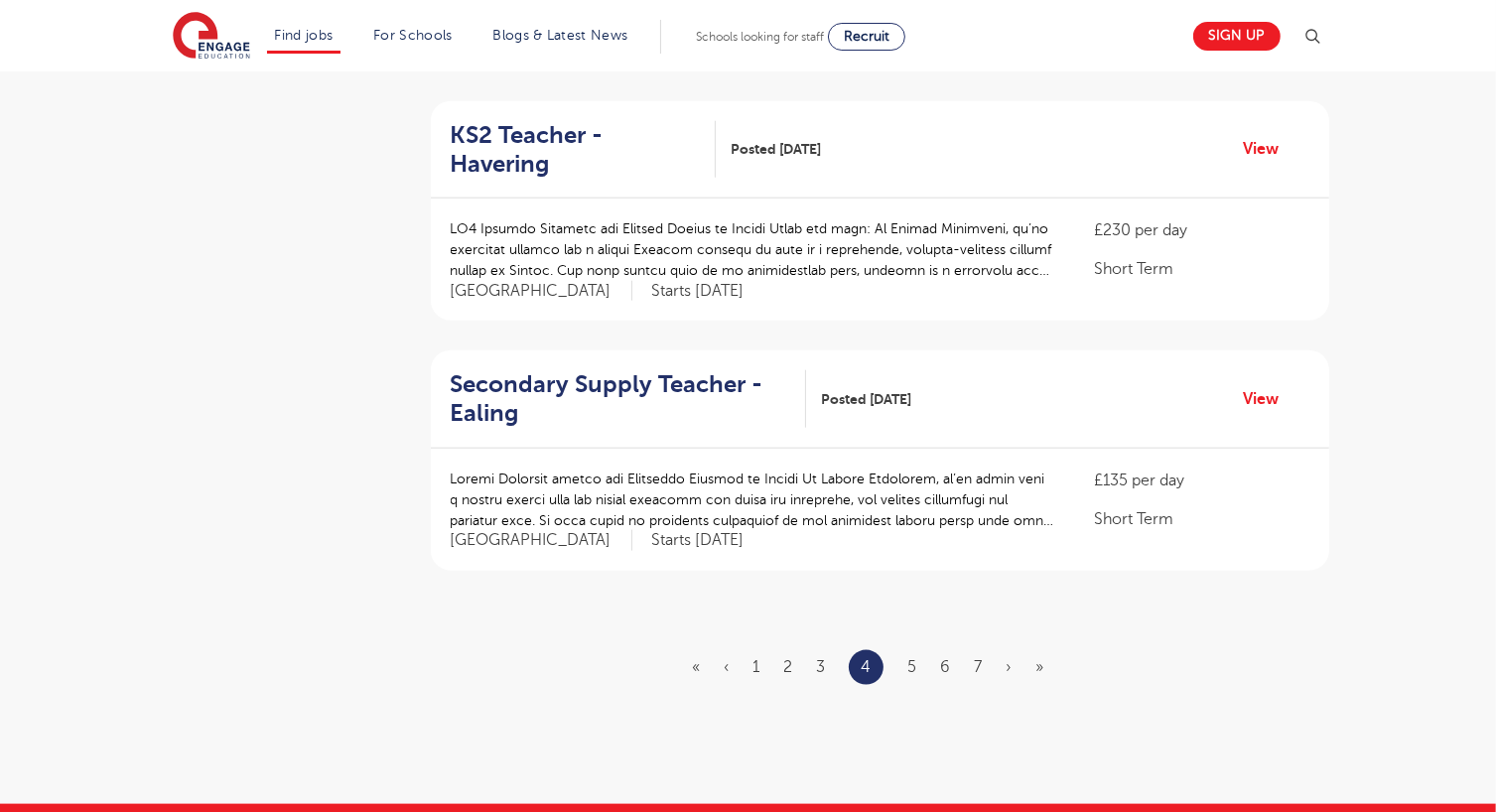
scroll to position [2163, 0]
click at [1255, 387] on link "View" at bounding box center [1269, 400] width 51 height 26
click at [908, 658] on link "5" at bounding box center [911, 667] width 9 height 18
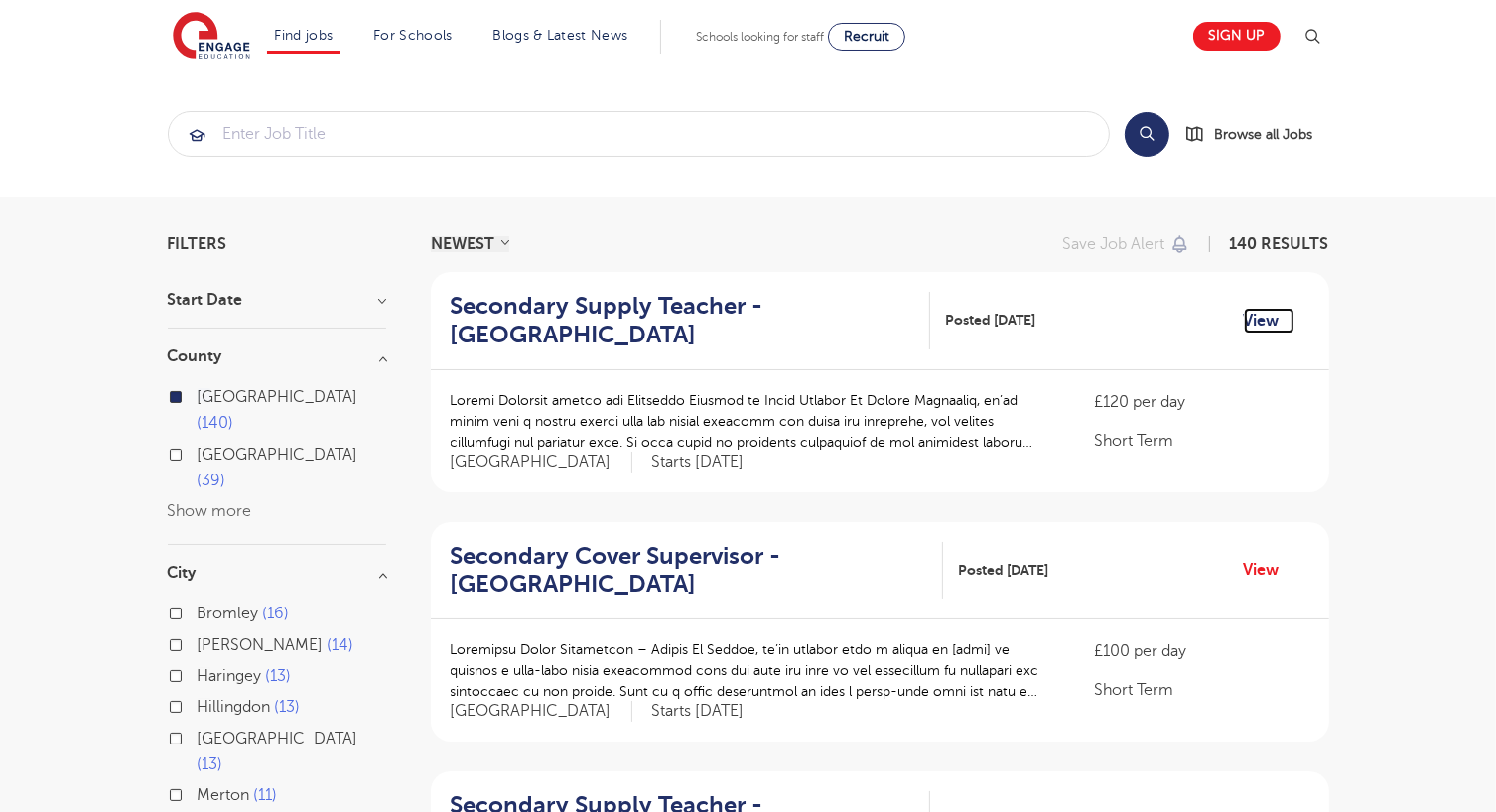
click at [1264, 320] on link "View" at bounding box center [1269, 321] width 51 height 26
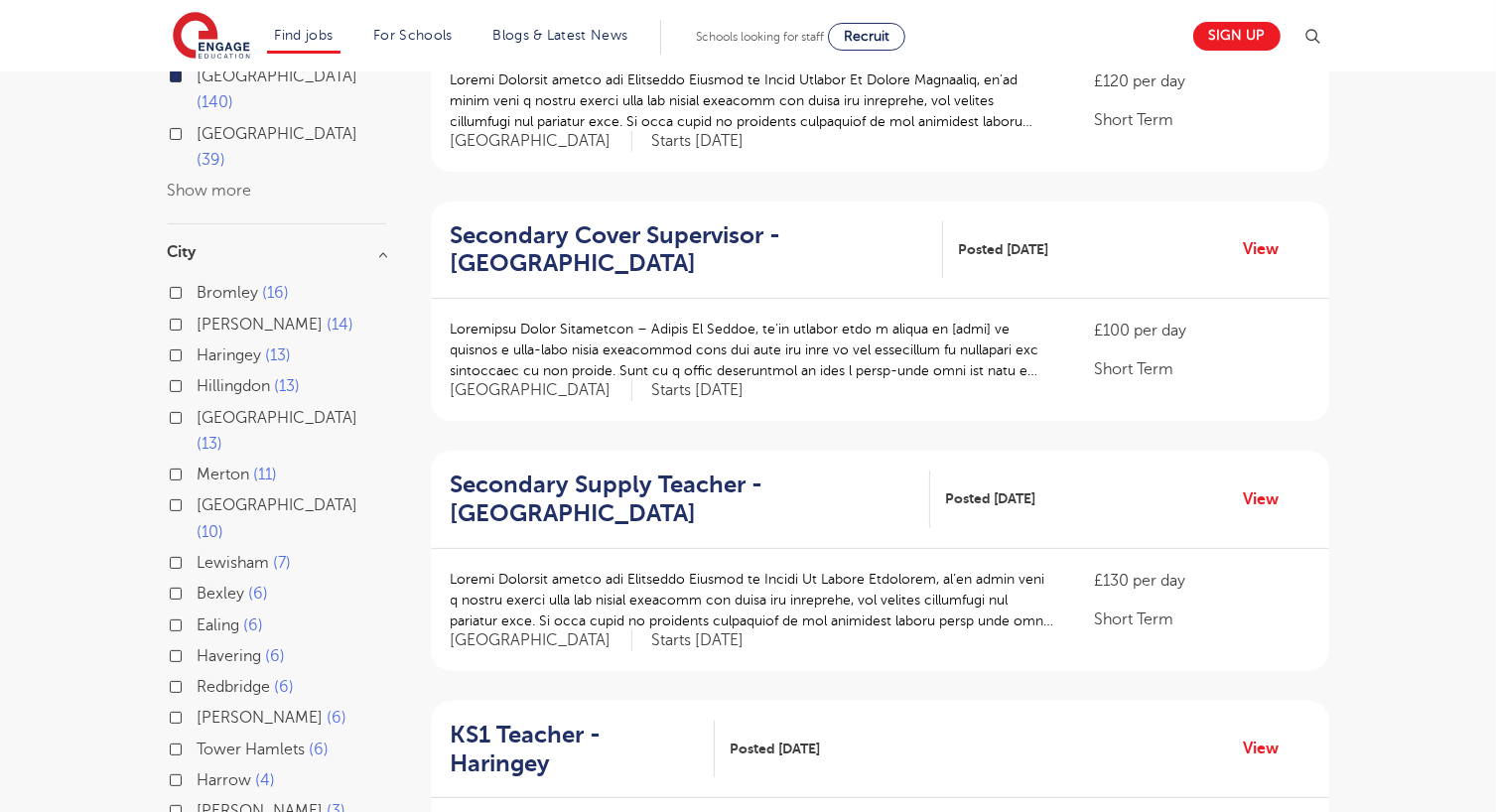
scroll to position [322, 0]
click at [1269, 252] on link "View" at bounding box center [1269, 248] width 51 height 26
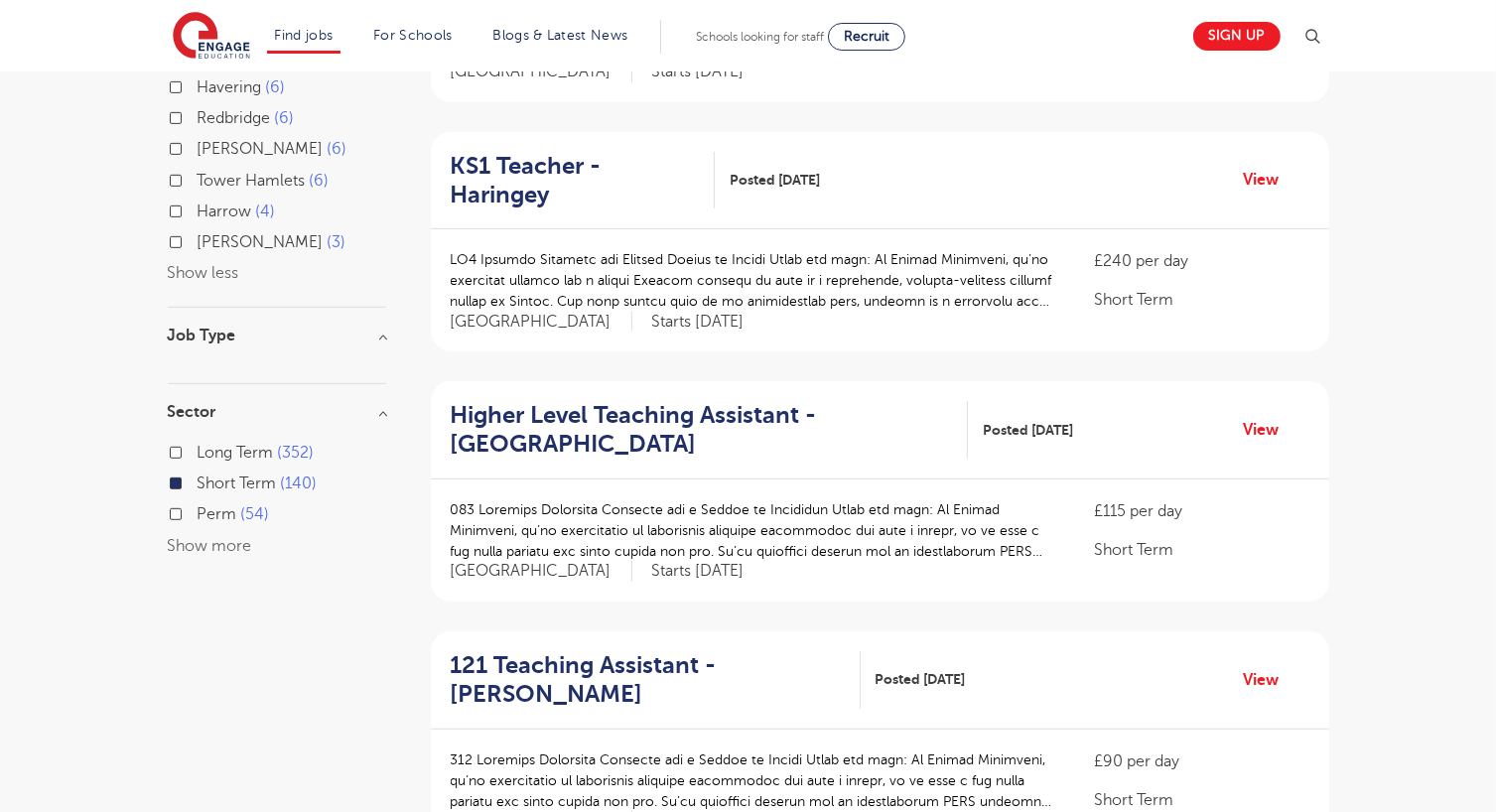
scroll to position [893, 0]
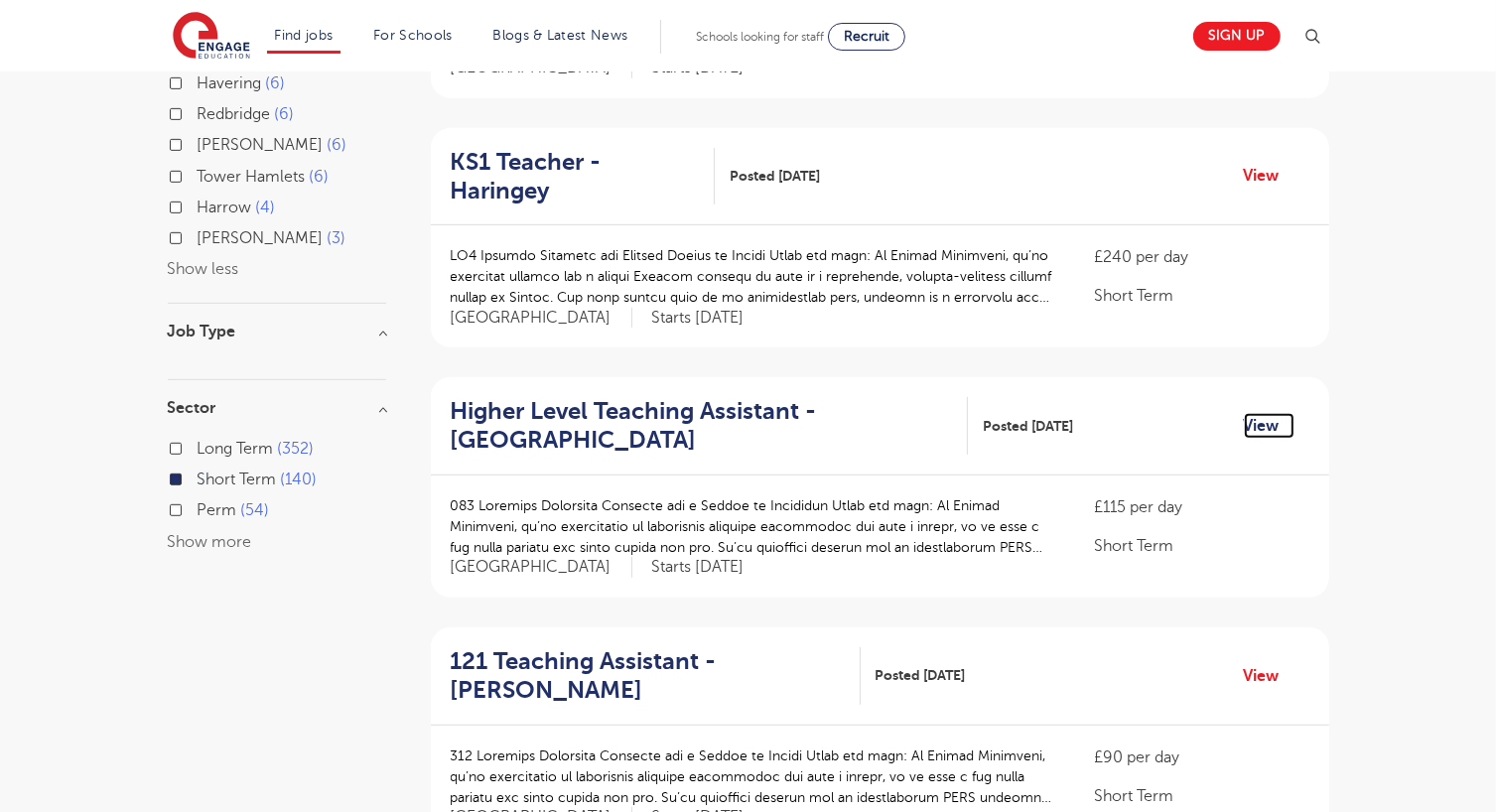
click at [1257, 412] on link "View" at bounding box center [1269, 425] width 51 height 26
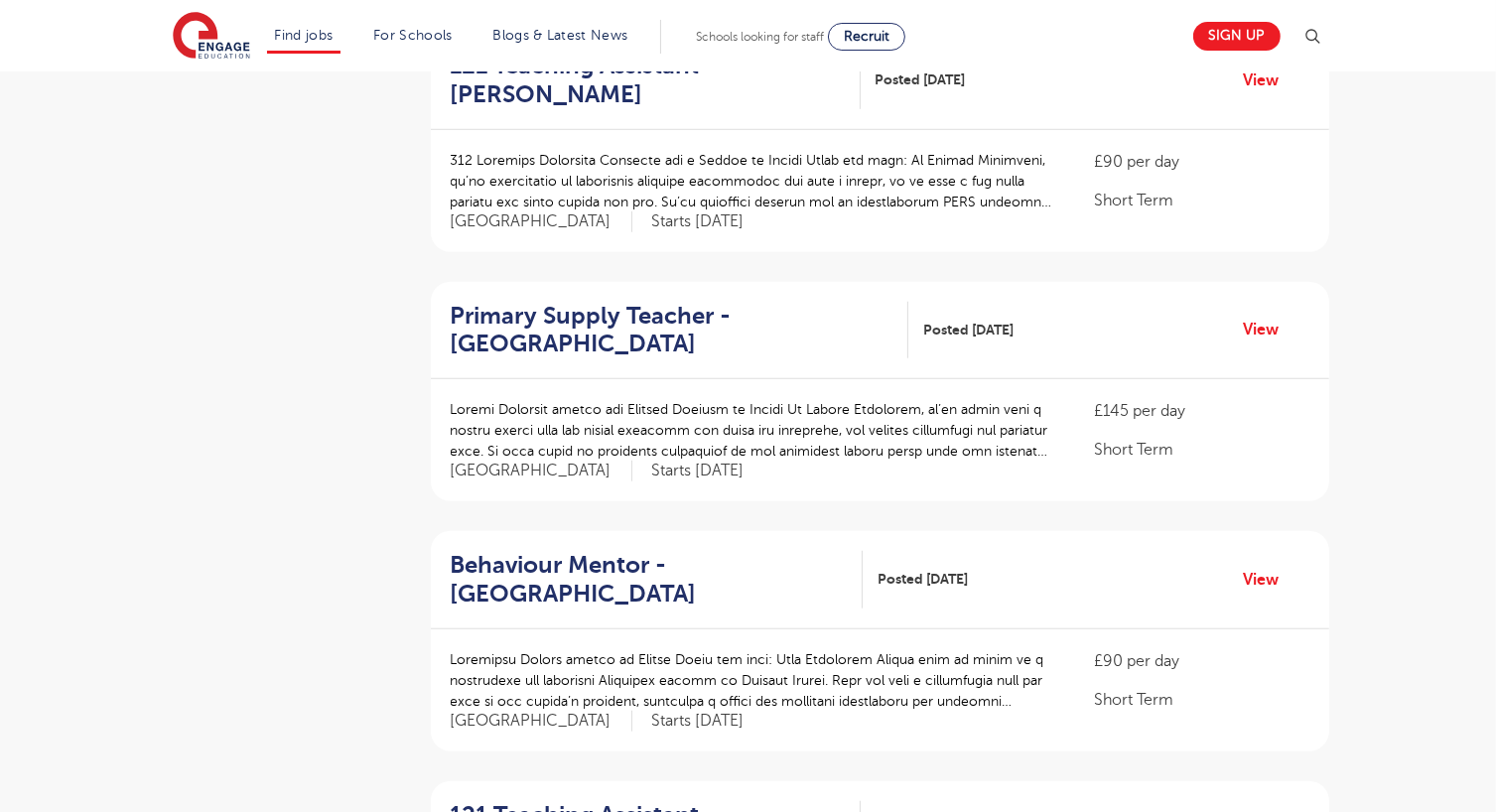
scroll to position [1492, 0]
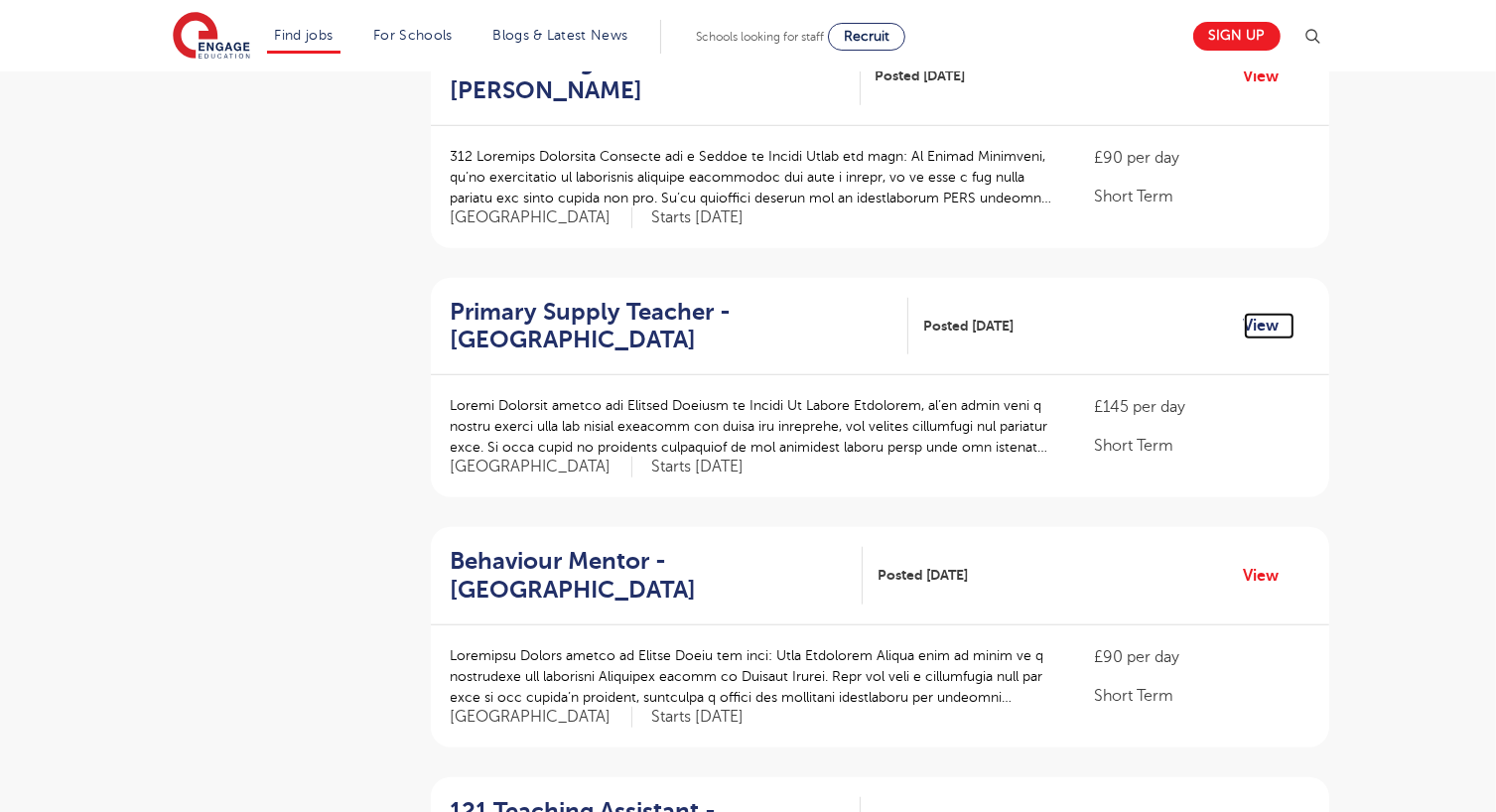
click at [1269, 313] on link "View" at bounding box center [1269, 326] width 51 height 26
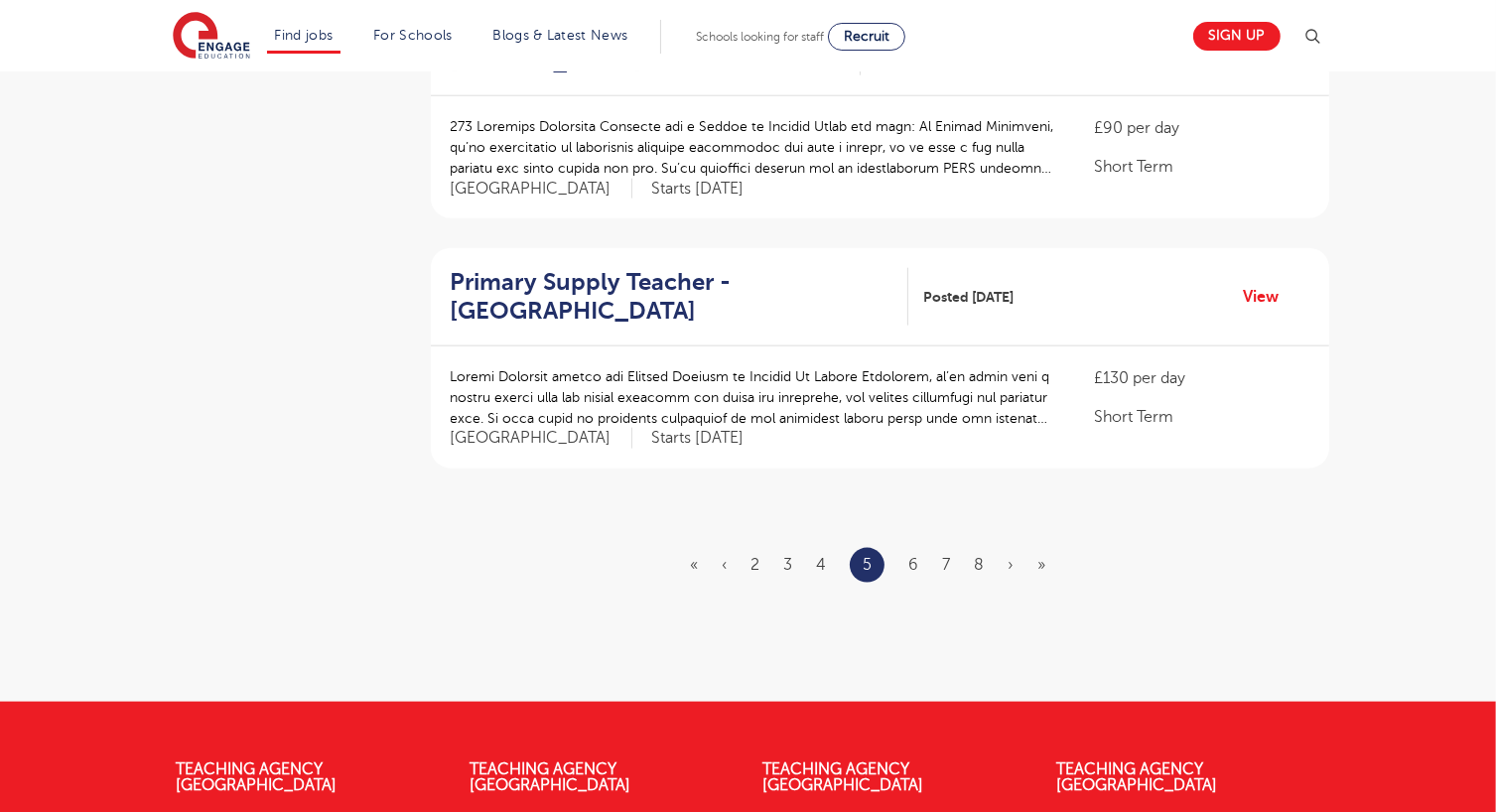
scroll to position [2272, 0]
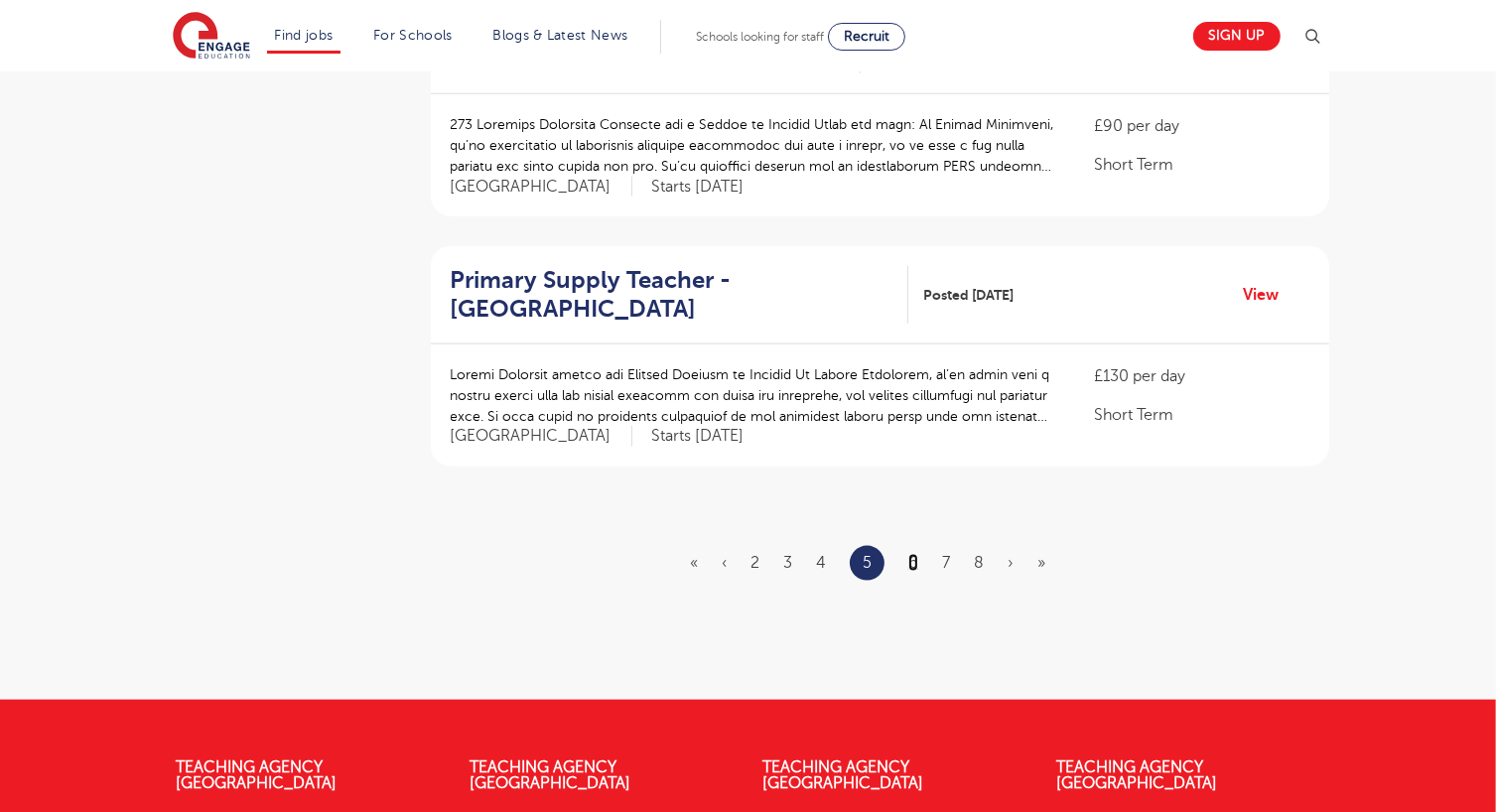
click at [912, 553] on link "6" at bounding box center [913, 562] width 10 height 18
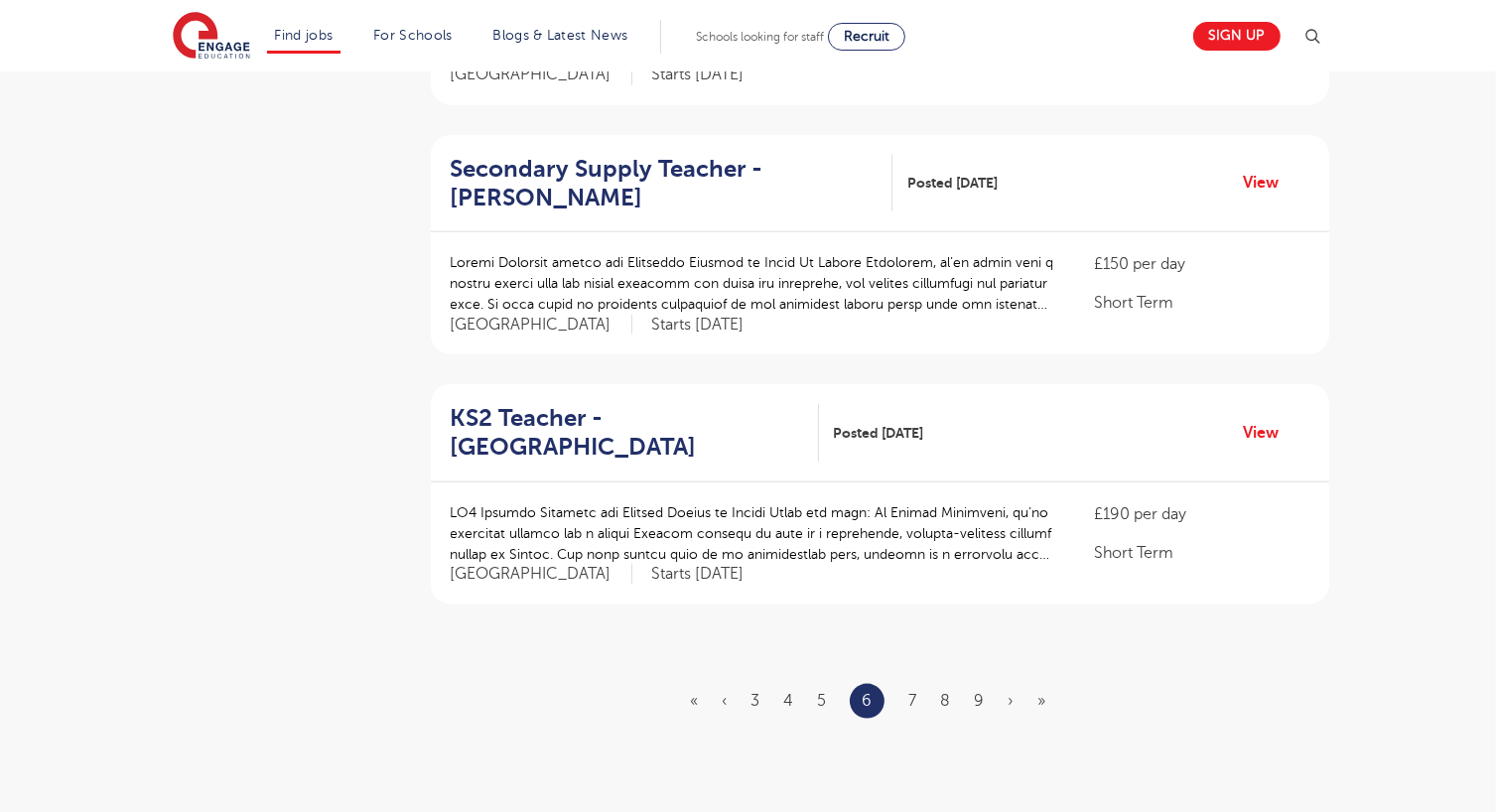
scroll to position [2155, 0]
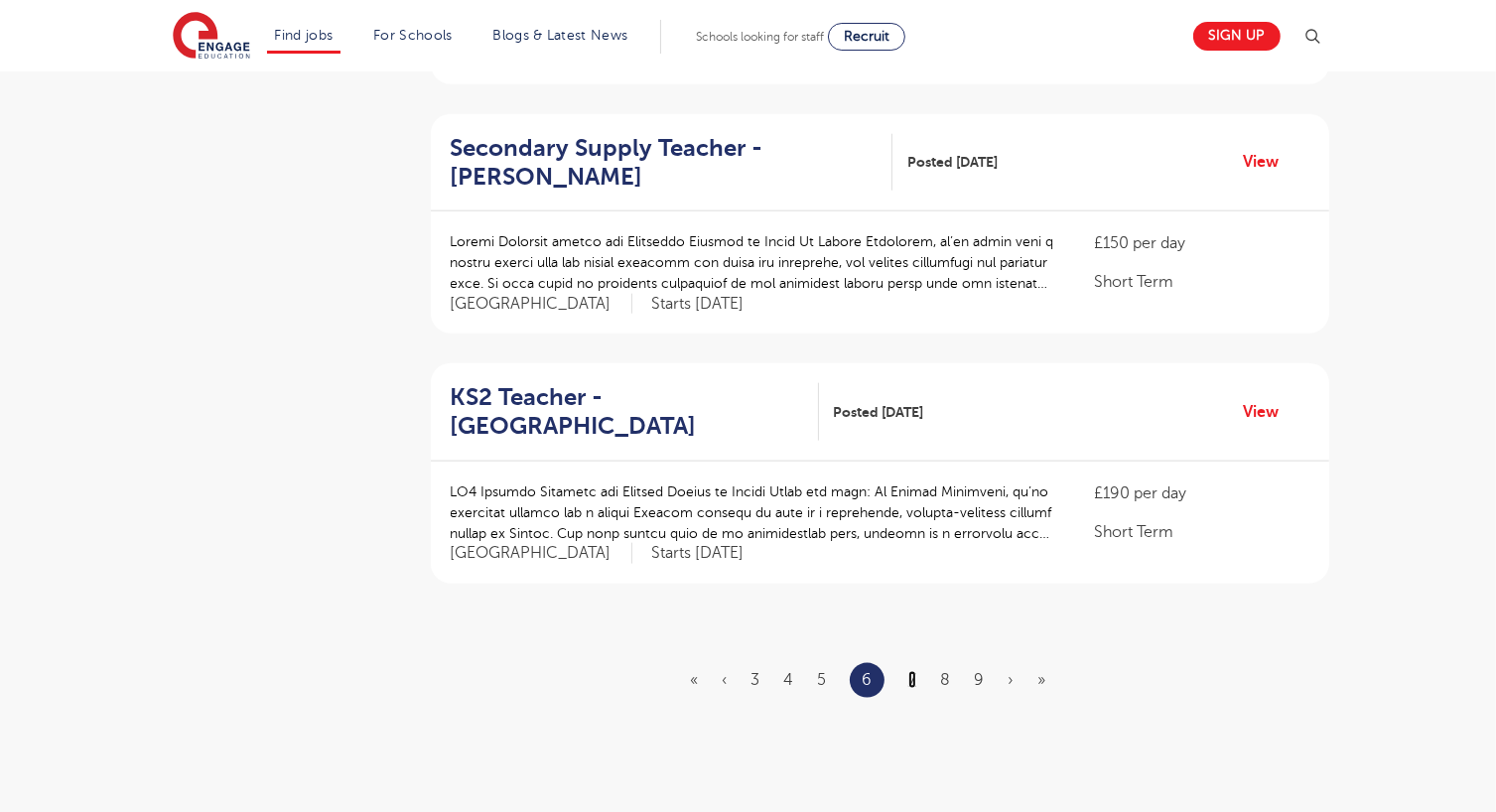
click at [914, 678] on link "7" at bounding box center [912, 680] width 8 height 18
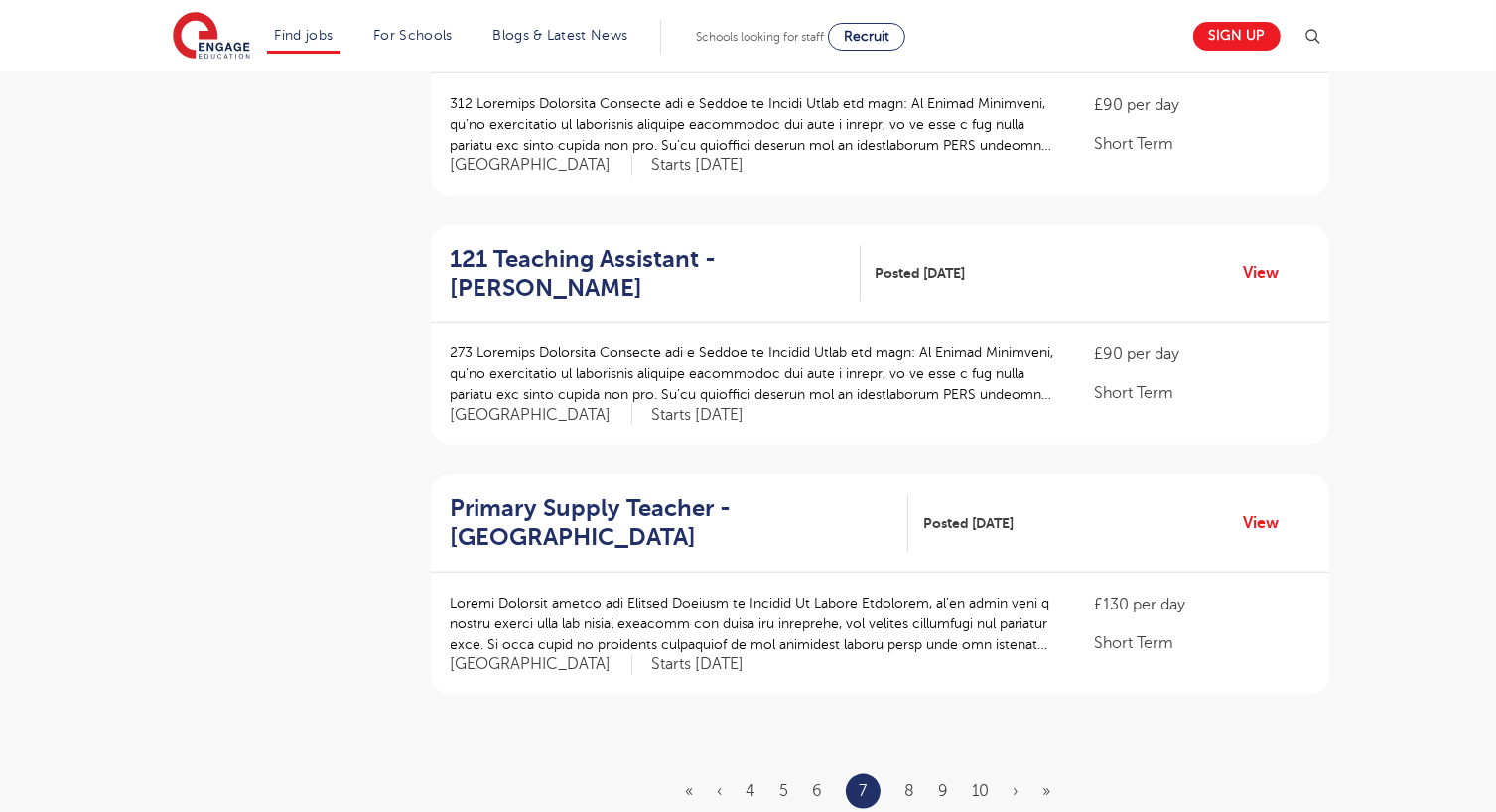
scroll to position [2050, 0]
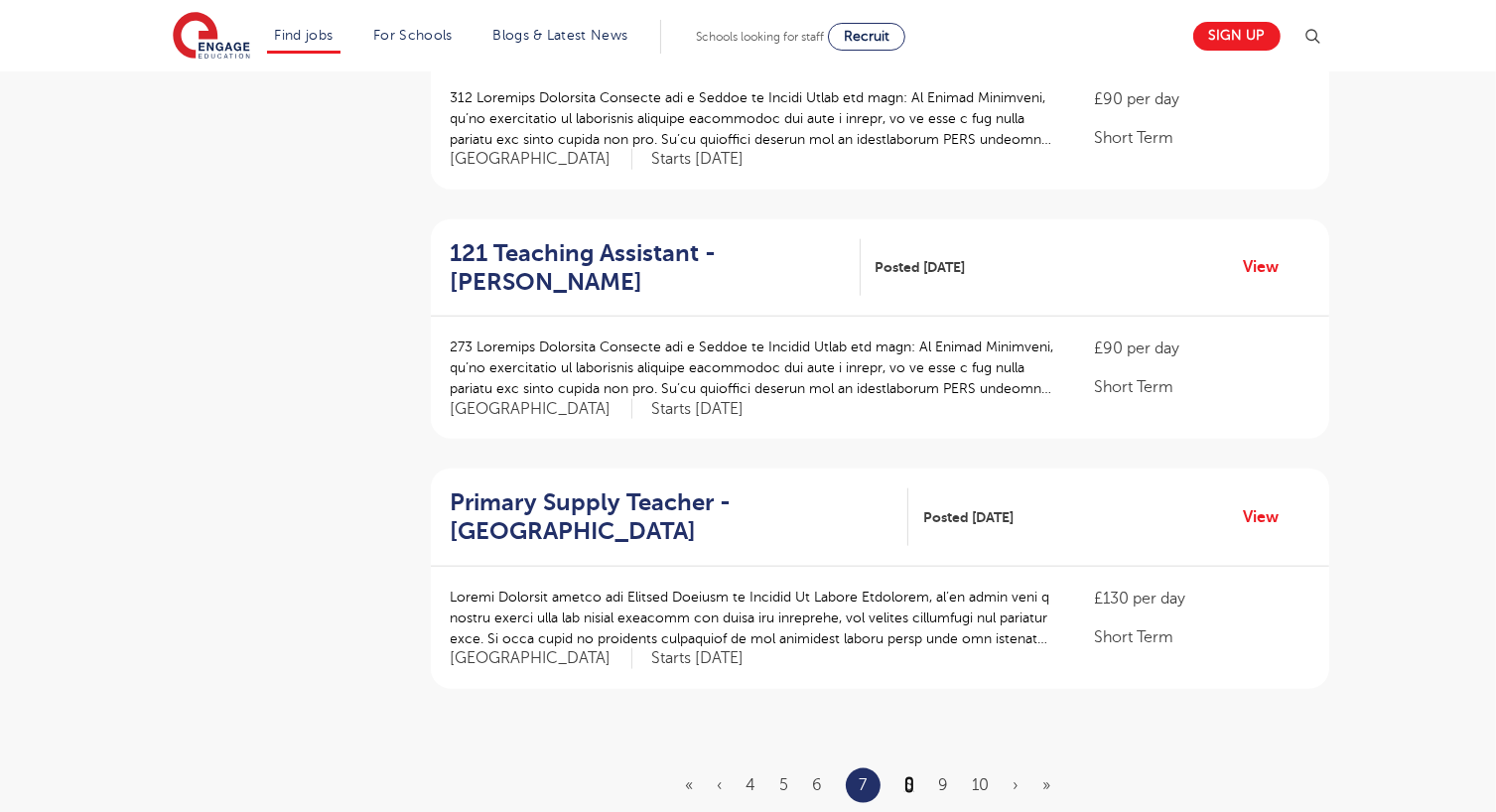
click at [913, 776] on link "8" at bounding box center [909, 785] width 10 height 18
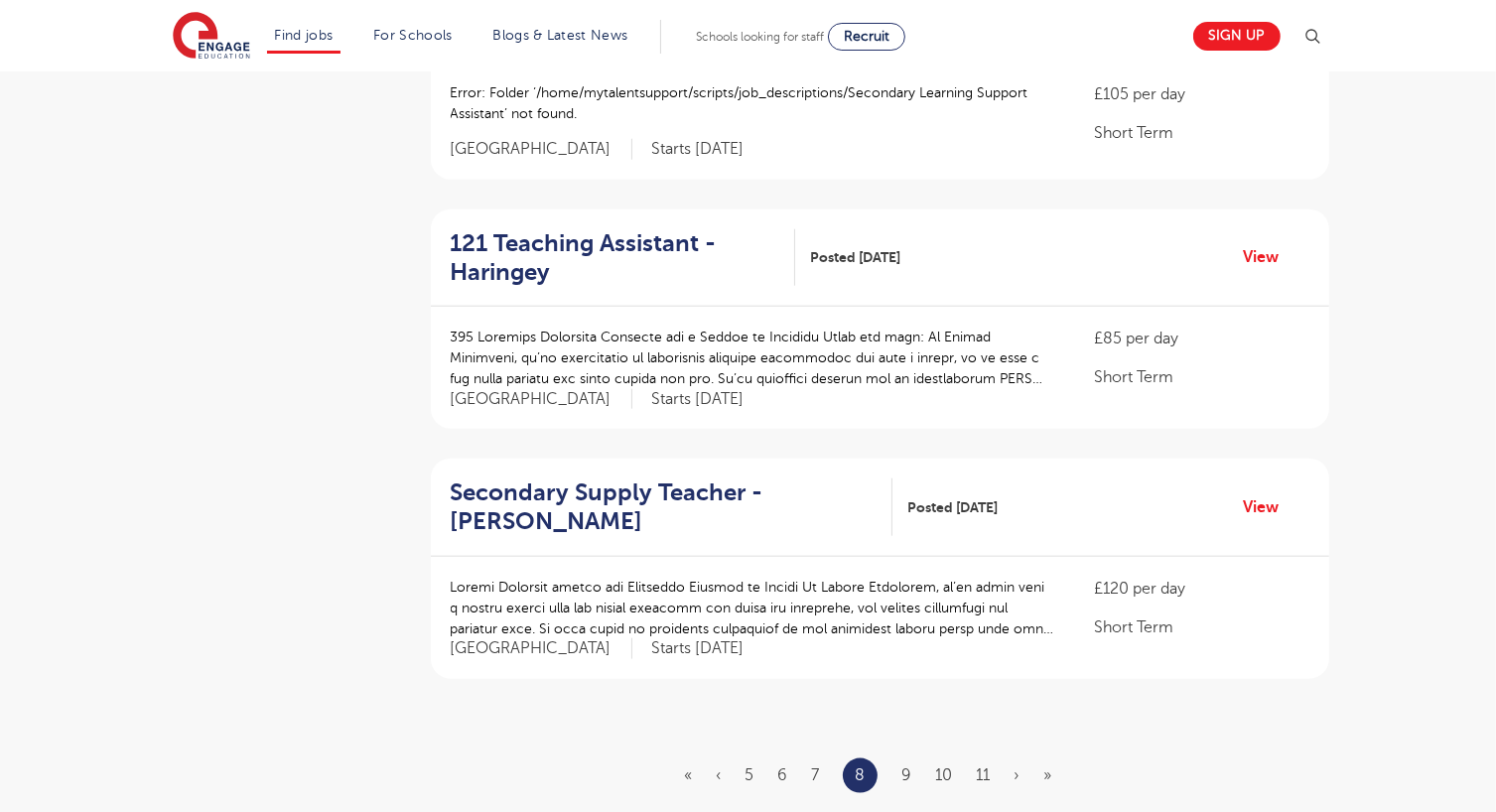
scroll to position [2056, 0]
click at [904, 765] on link "9" at bounding box center [906, 774] width 10 height 18
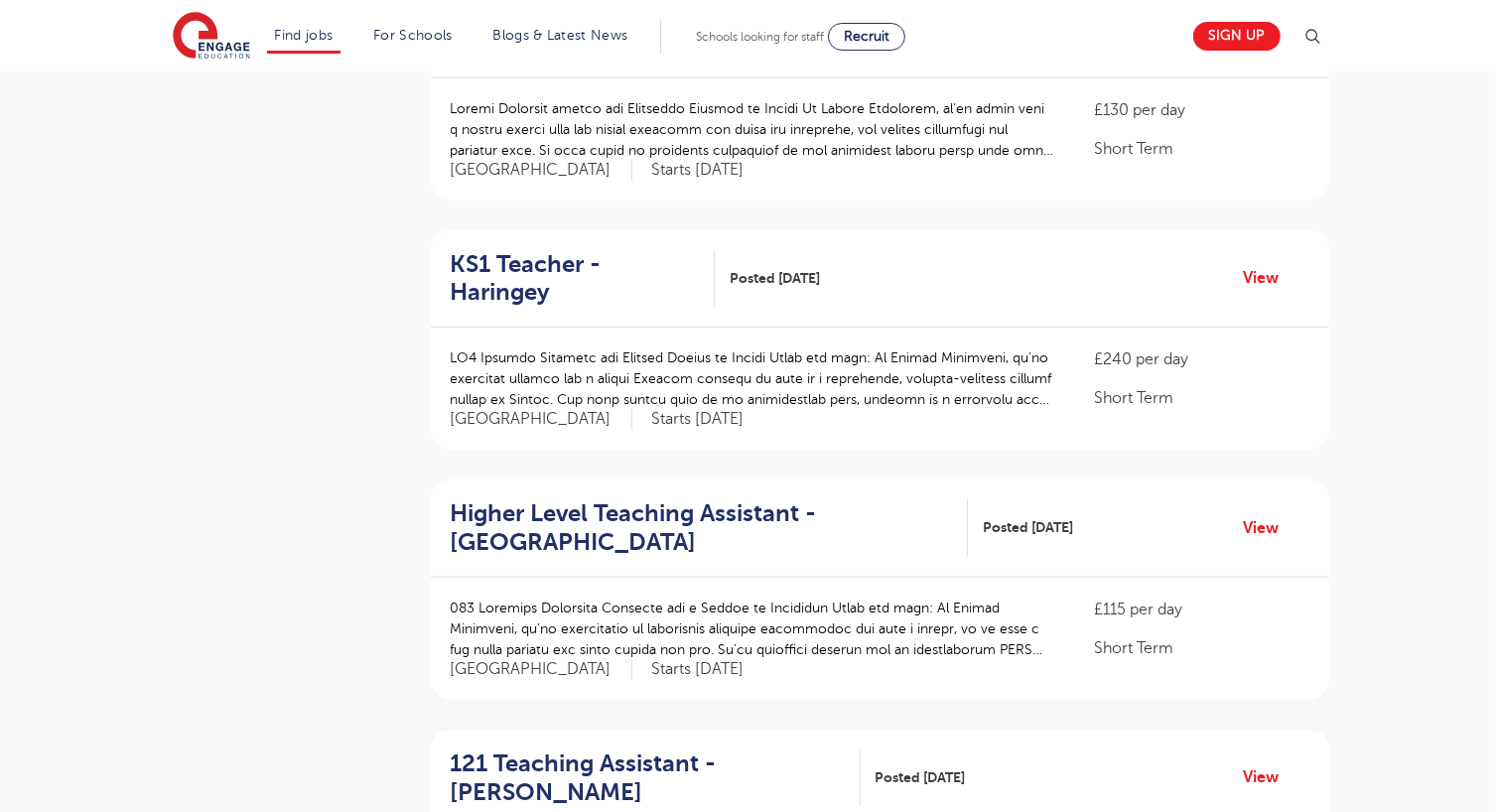
scroll to position [2154, 0]
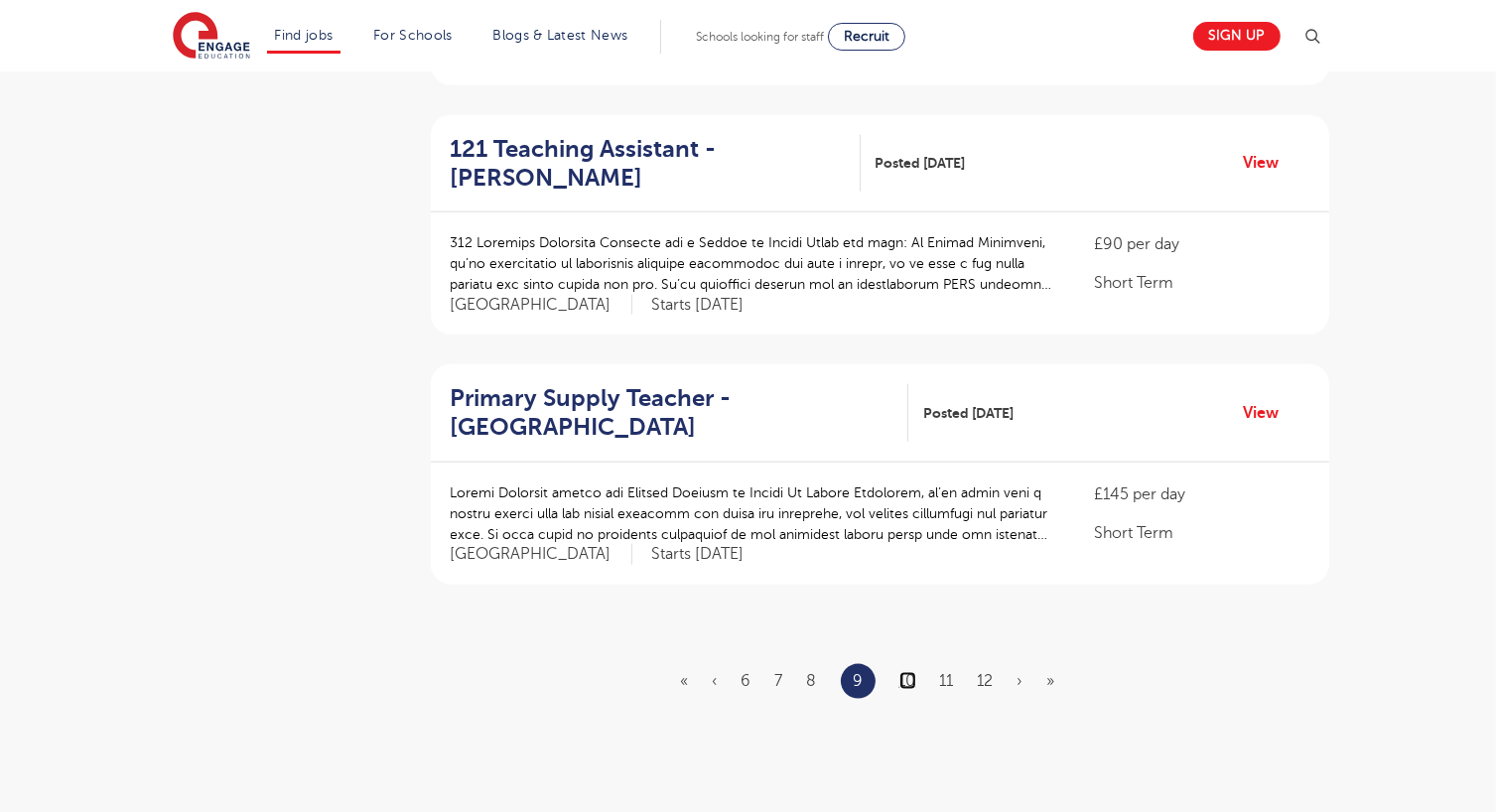
click at [910, 672] on link "10" at bounding box center [907, 681] width 17 height 18
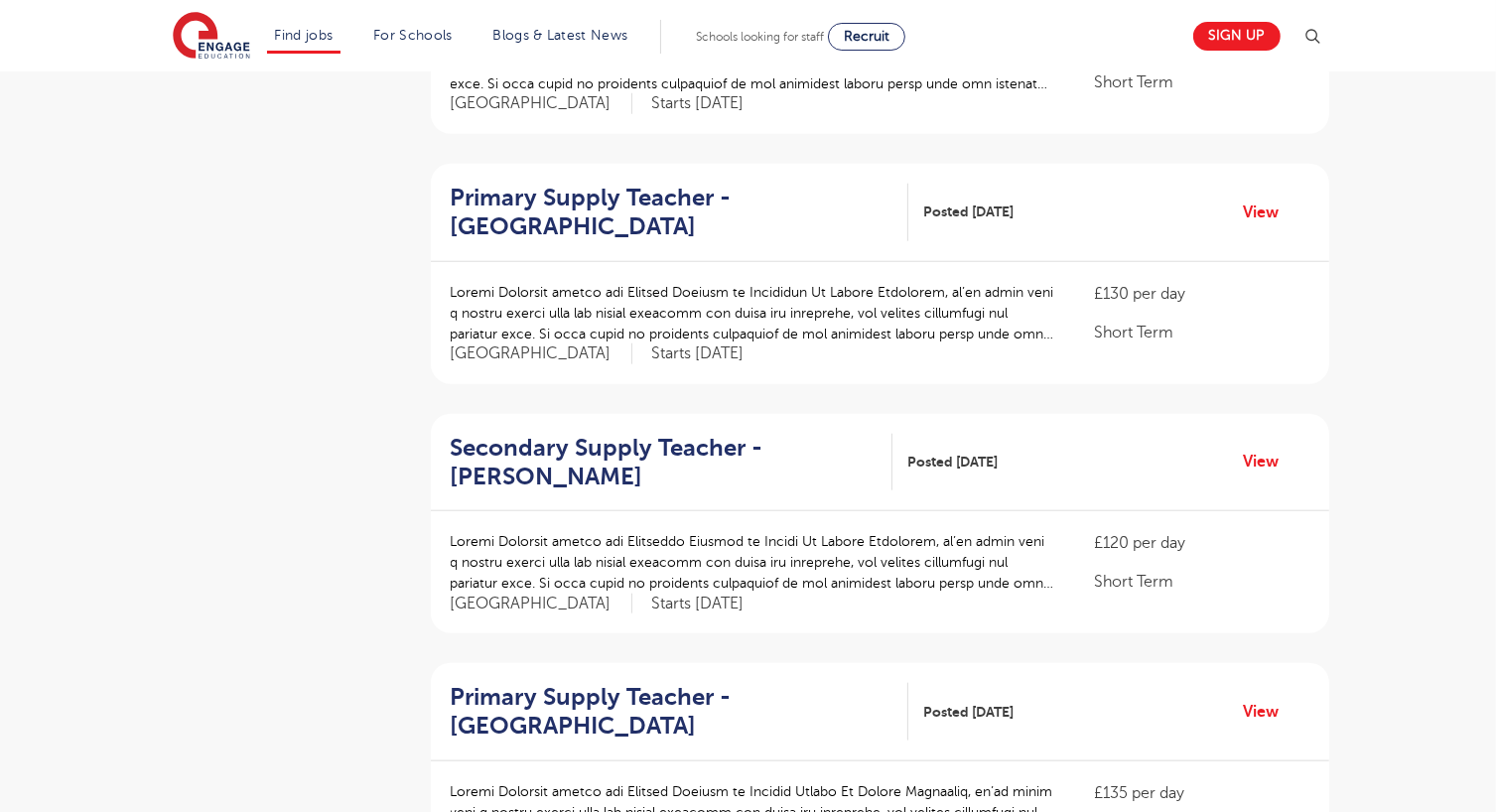
scroll to position [2091, 0]
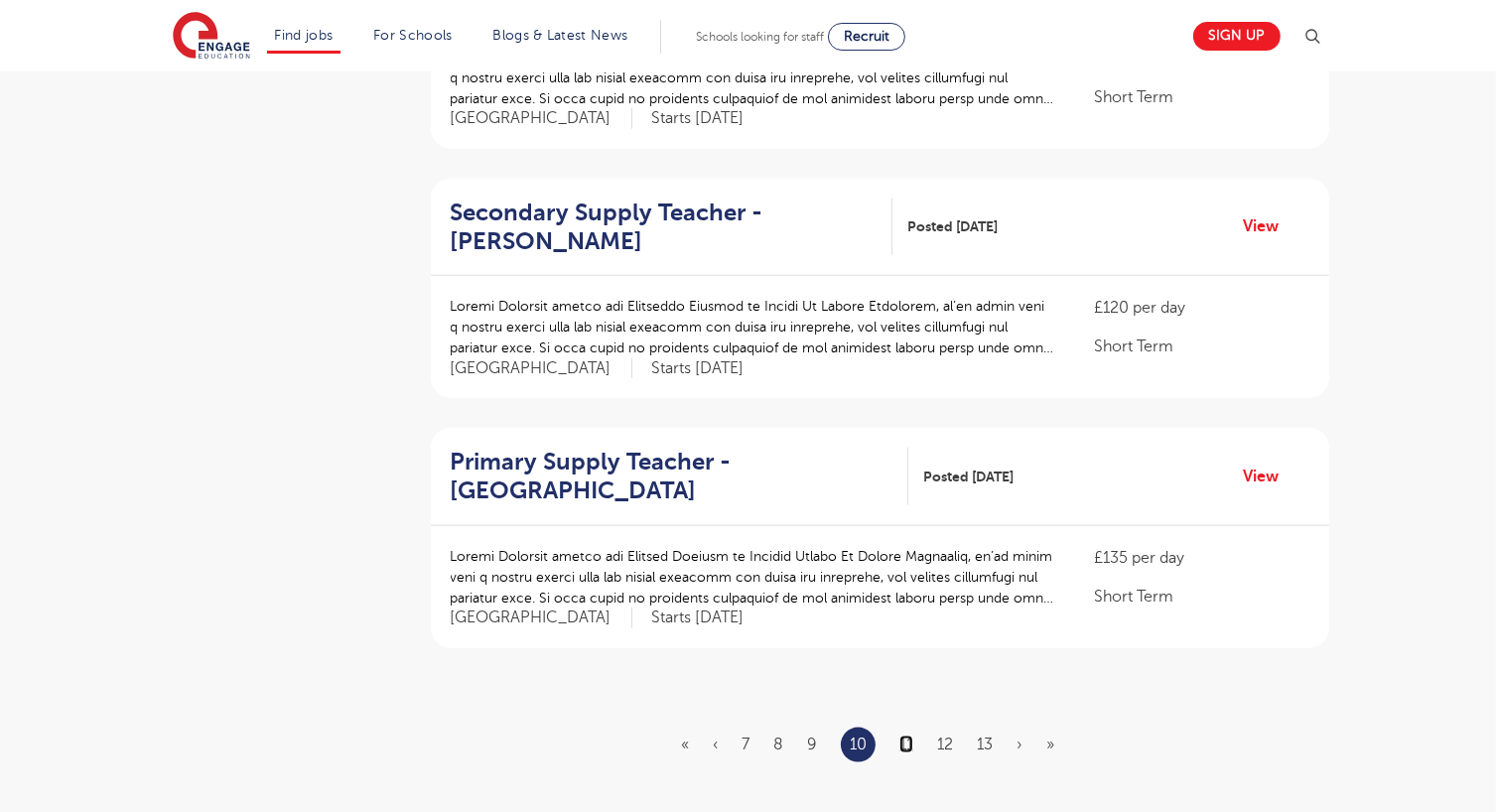
click at [904, 739] on link "11" at bounding box center [906, 744] width 14 height 18
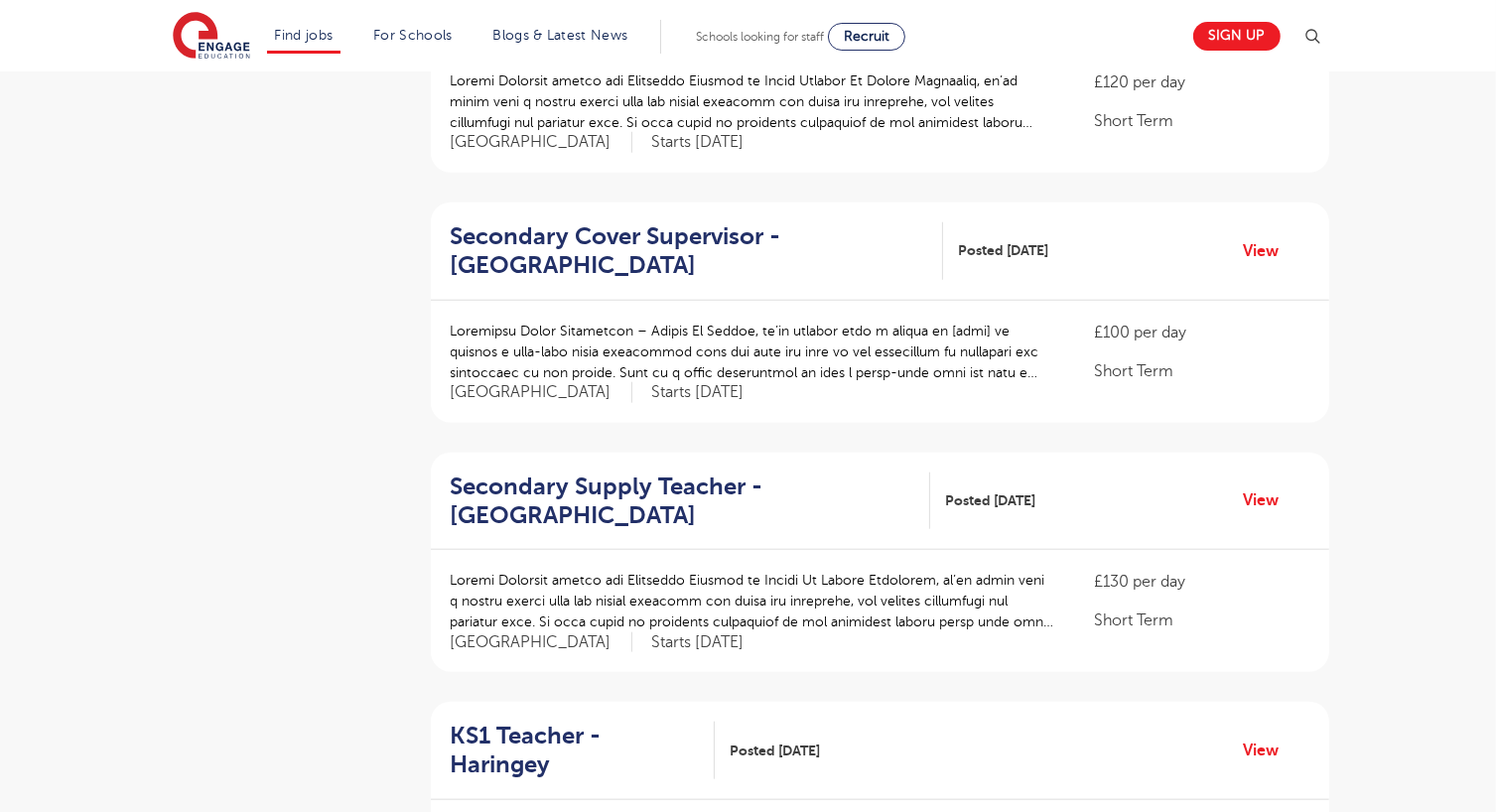
scroll to position [1806, 0]
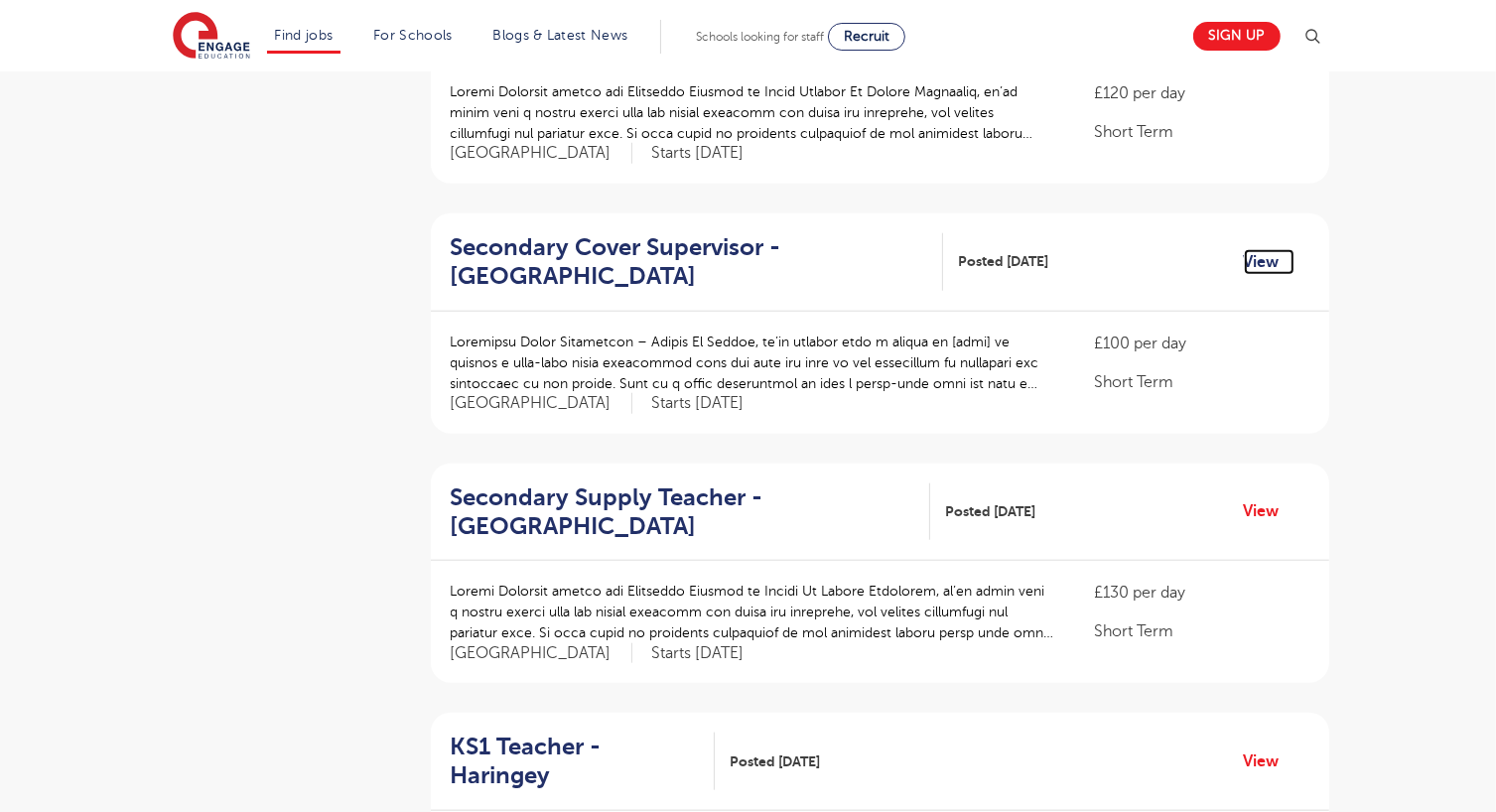
click at [1245, 249] on link "View" at bounding box center [1269, 262] width 51 height 26
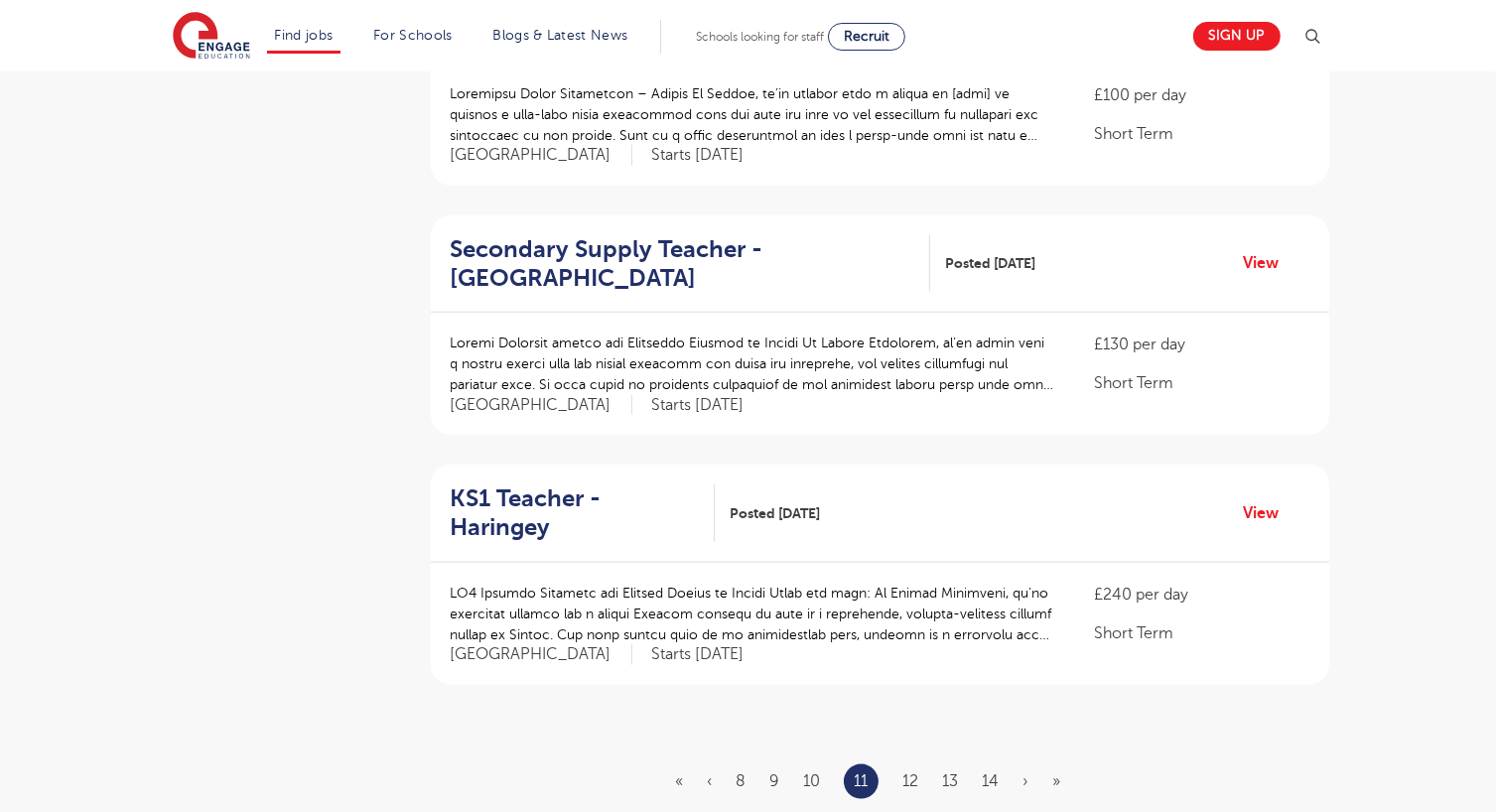
scroll to position [2157, 0]
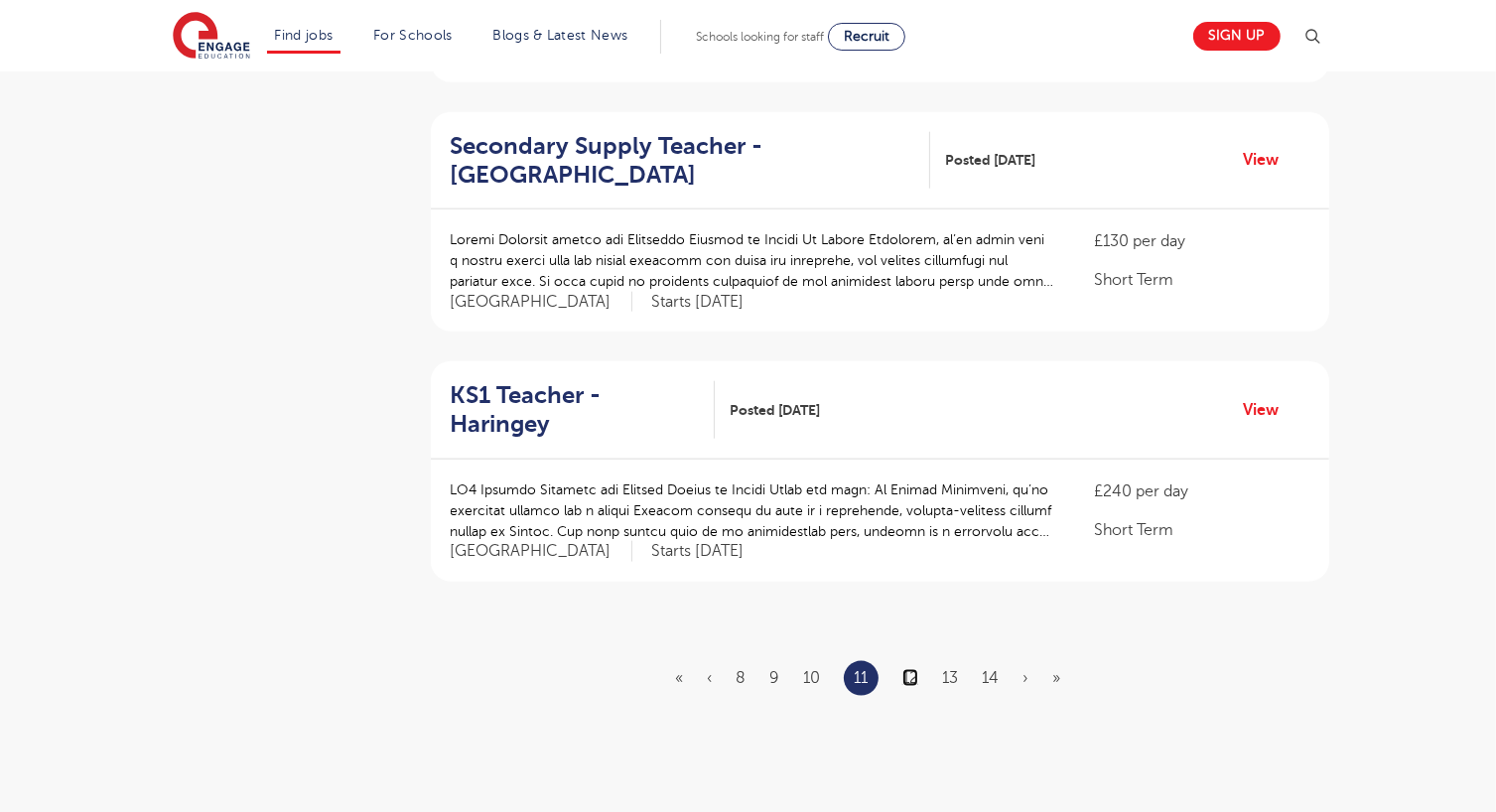
click at [905, 669] on link "12" at bounding box center [910, 678] width 16 height 18
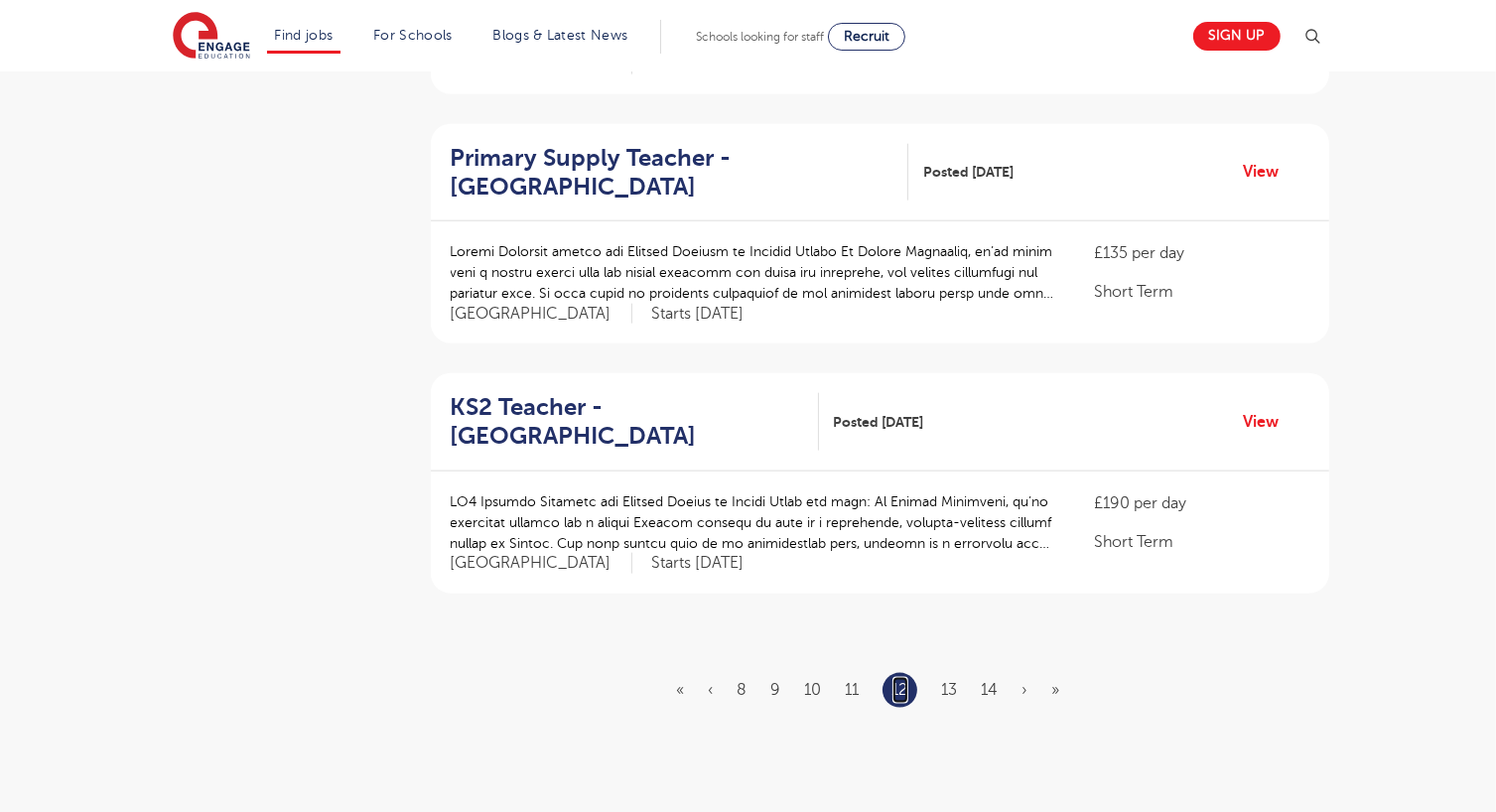
scroll to position [2394, 0]
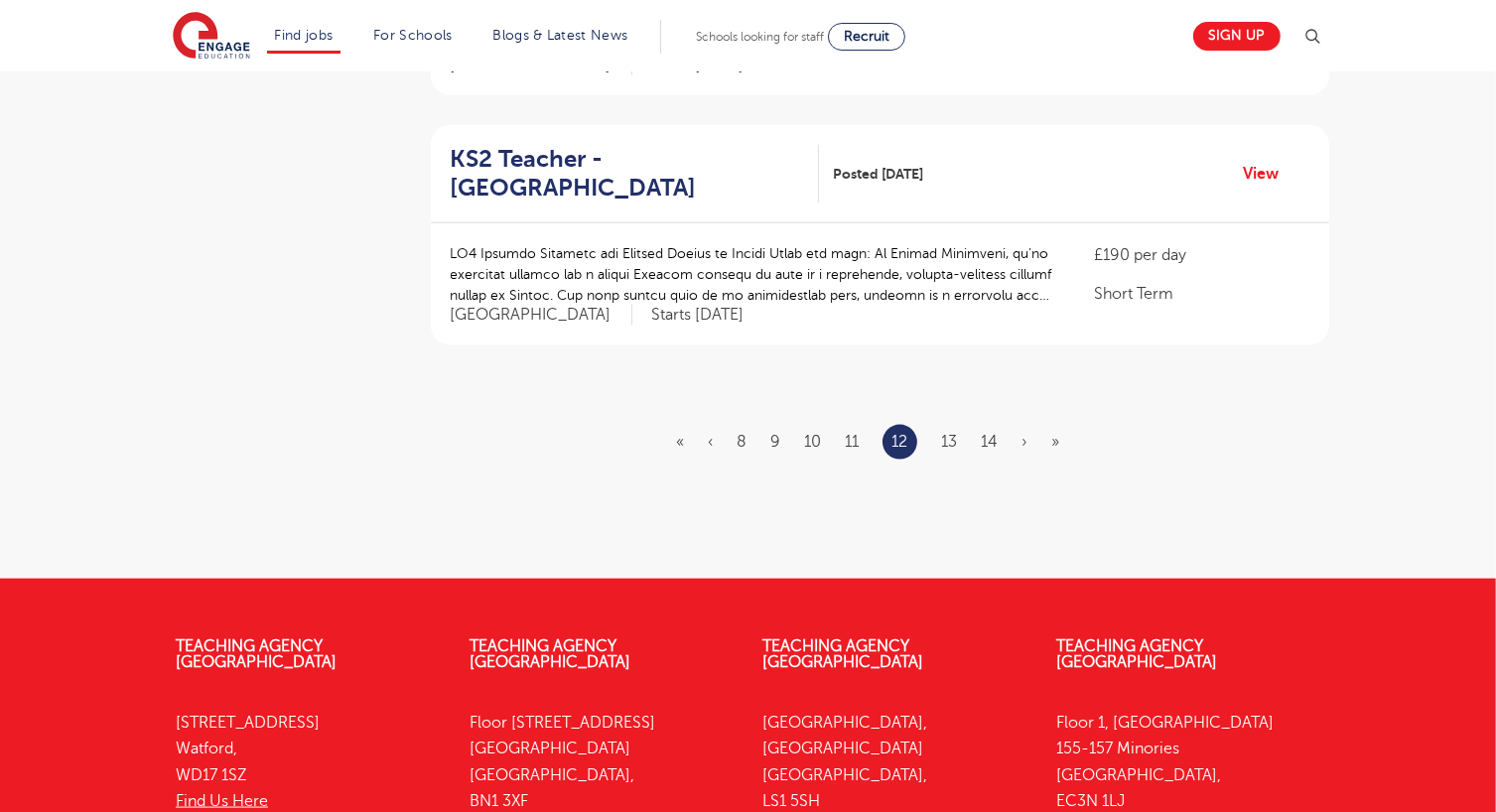
click at [954, 428] on li "13" at bounding box center [949, 441] width 16 height 26
click at [954, 432] on link "13" at bounding box center [949, 441] width 16 height 18
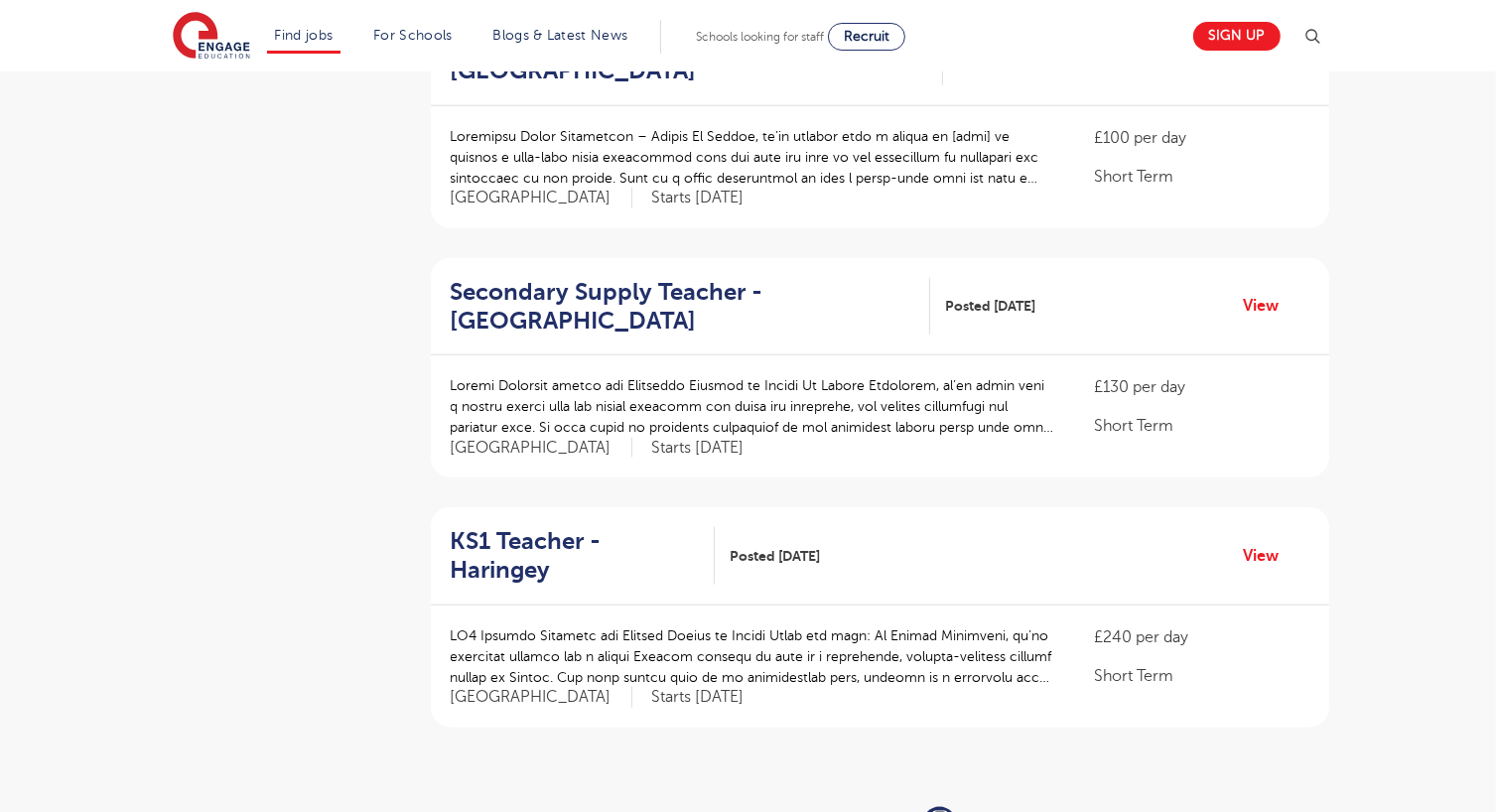
scroll to position [2212, 0]
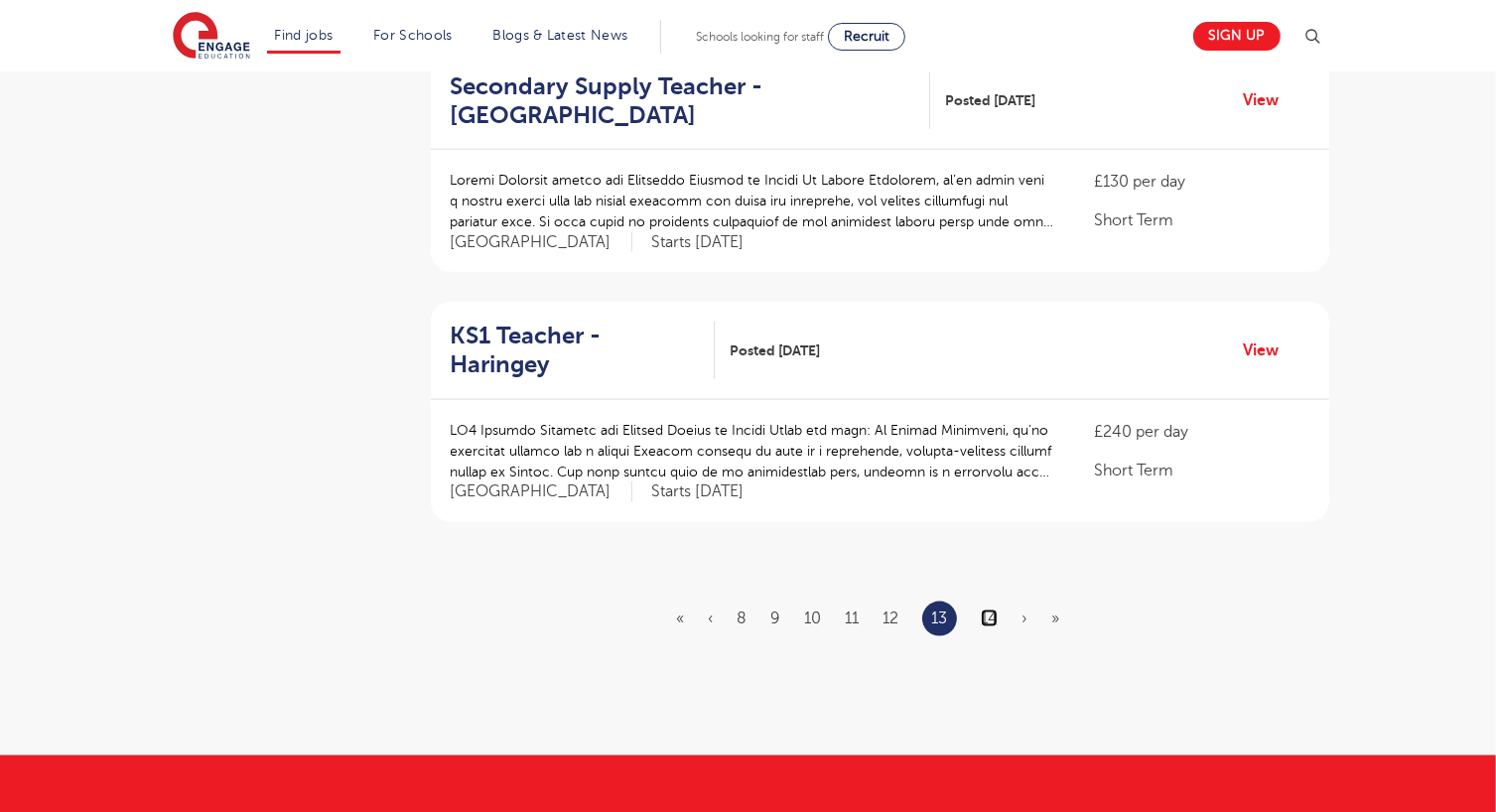
click at [987, 609] on link "14" at bounding box center [989, 618] width 17 height 18
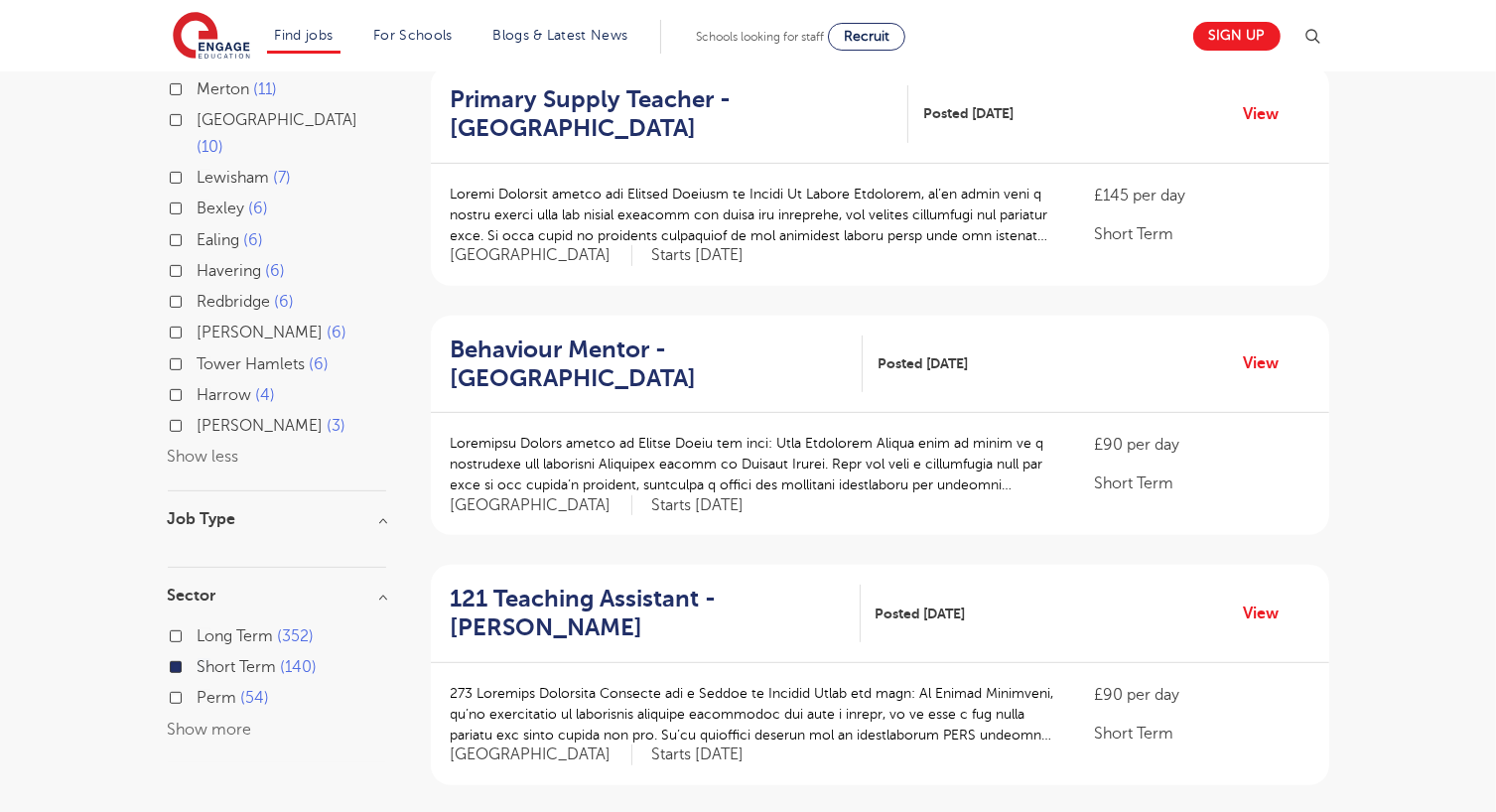
scroll to position [706, 0]
click at [1245, 110] on link "View" at bounding box center [1269, 113] width 51 height 26
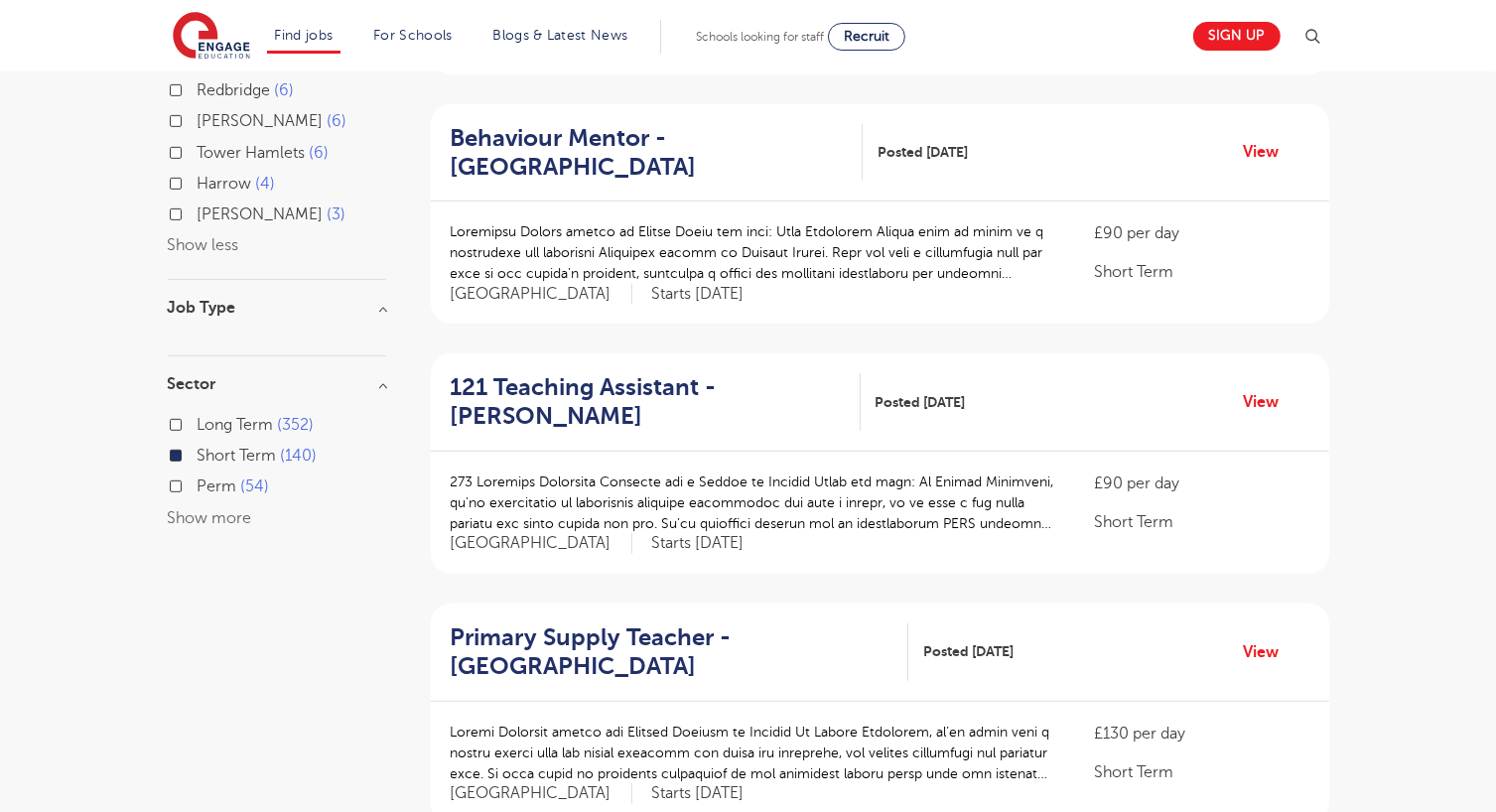
scroll to position [0, 0]
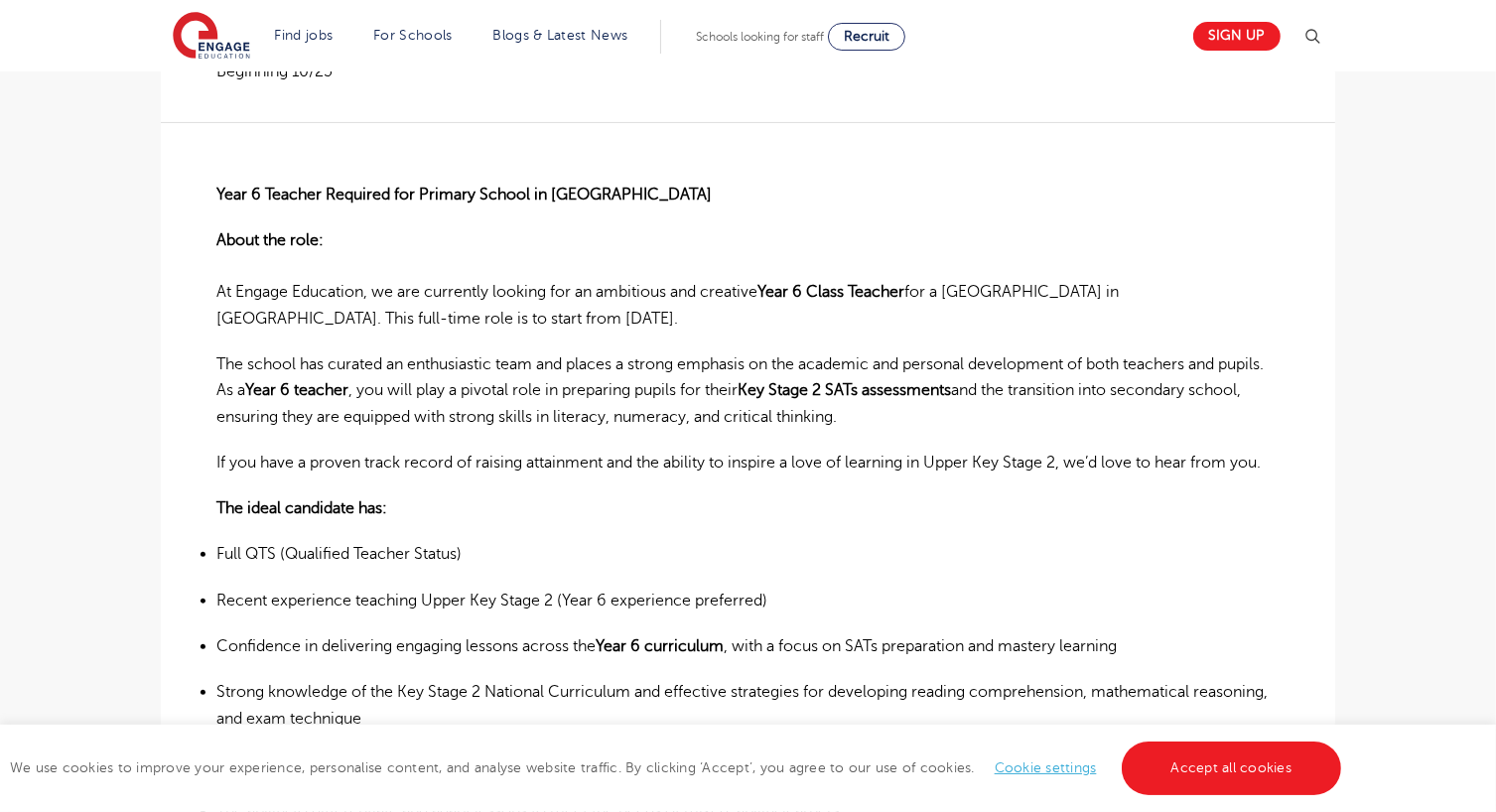
scroll to position [456, 0]
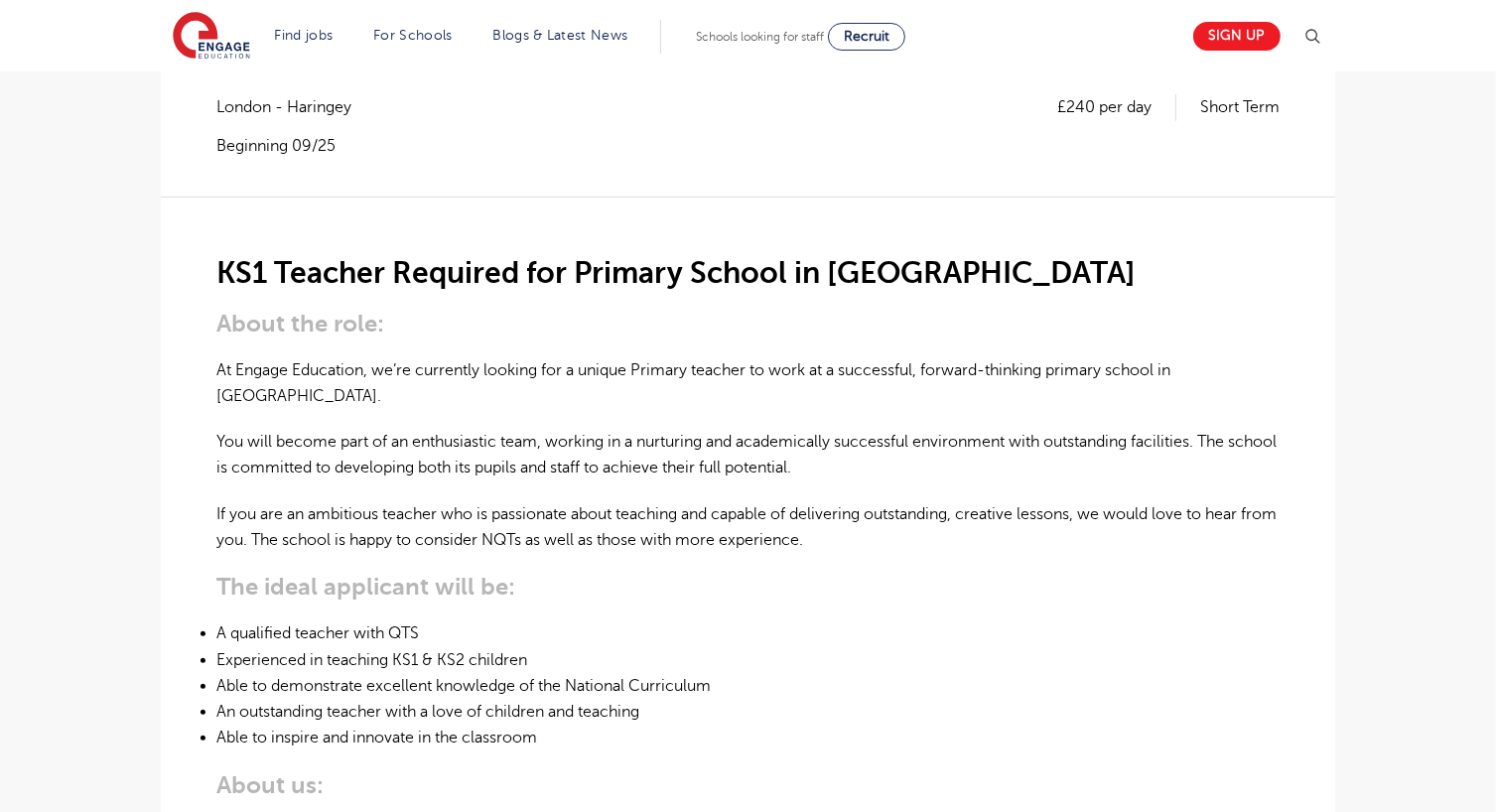
scroll to position [378, 0]
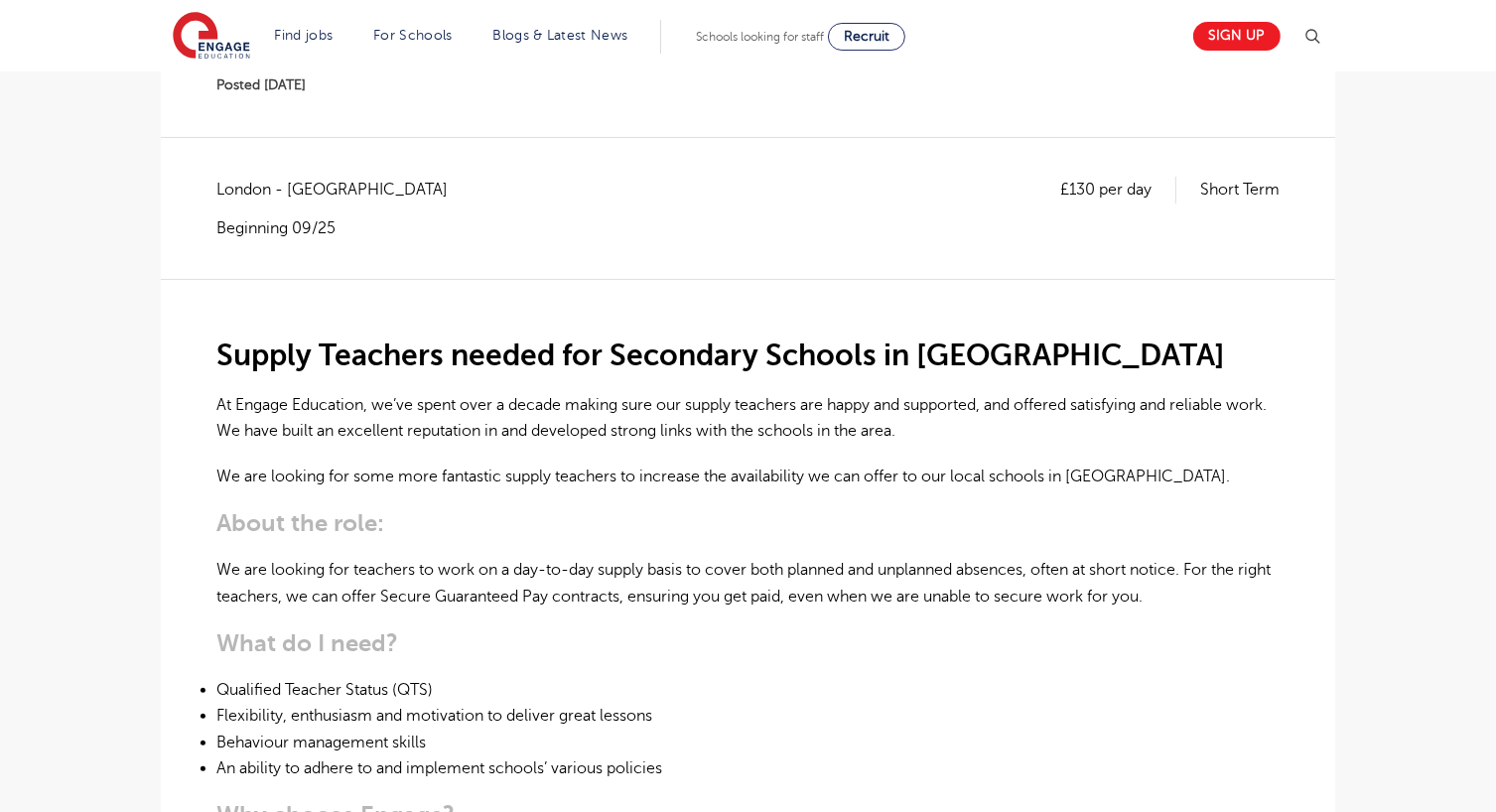
scroll to position [345, 0]
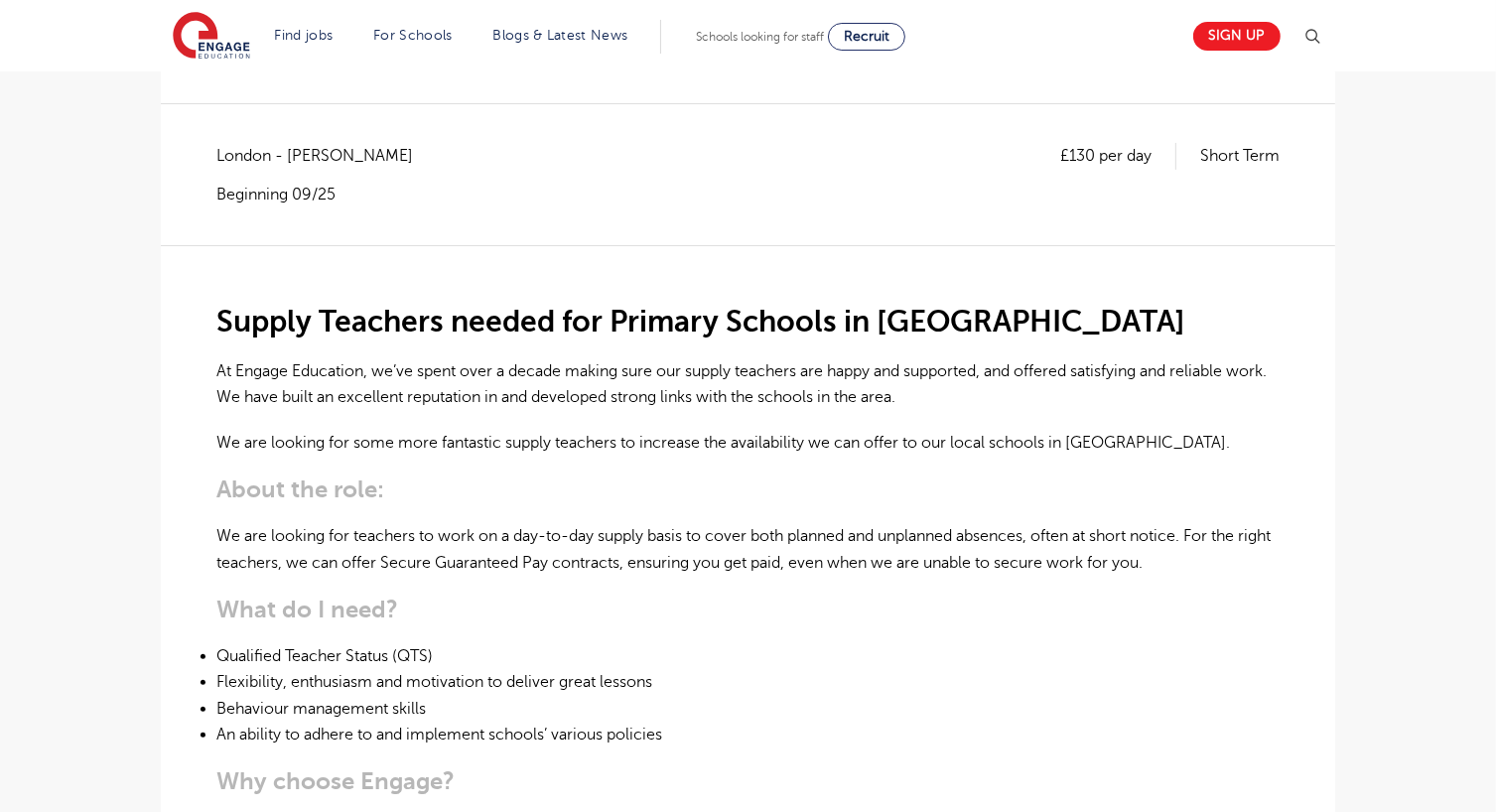
scroll to position [380, 0]
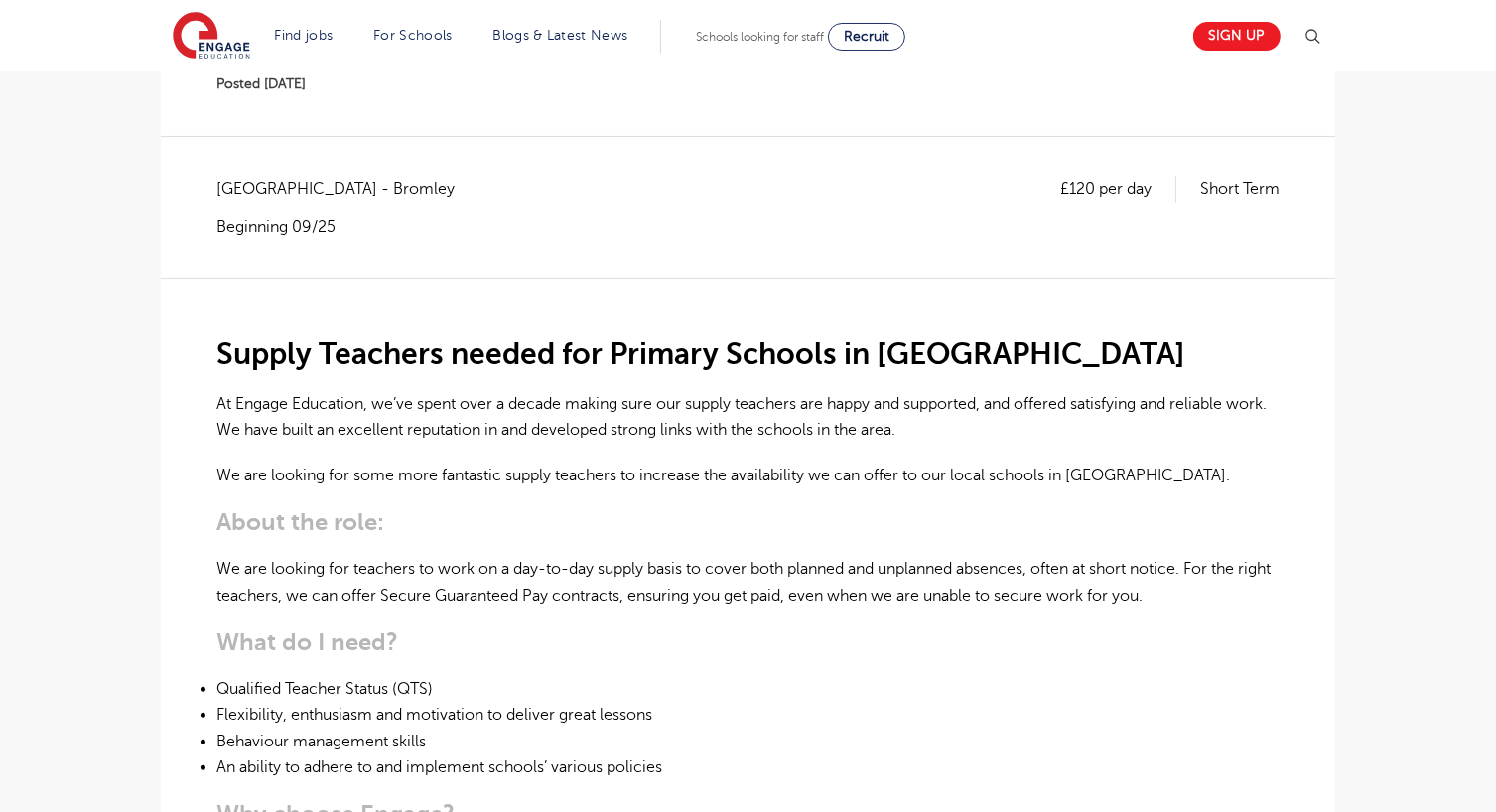
scroll to position [502, 0]
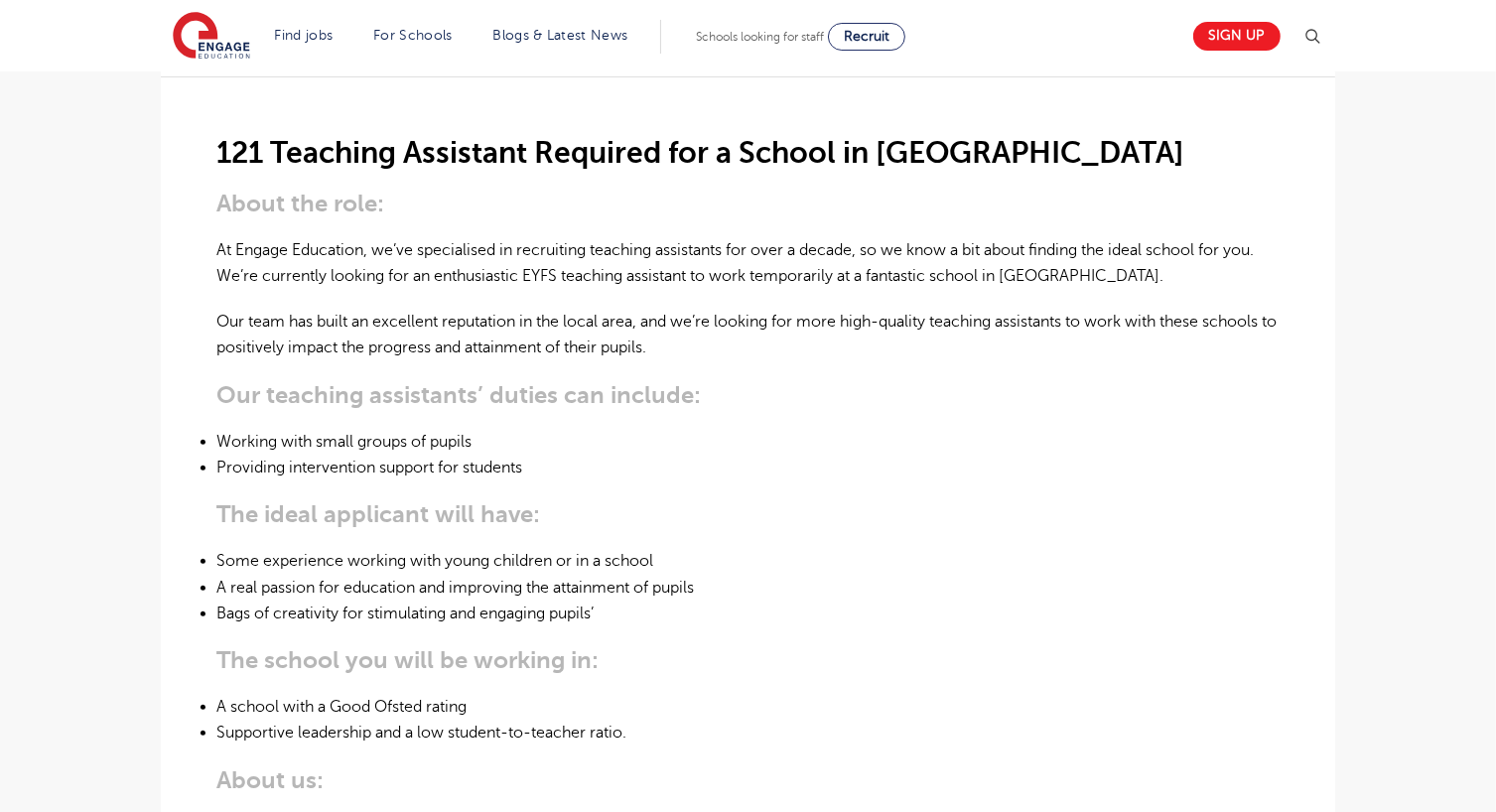
scroll to position [523, 0]
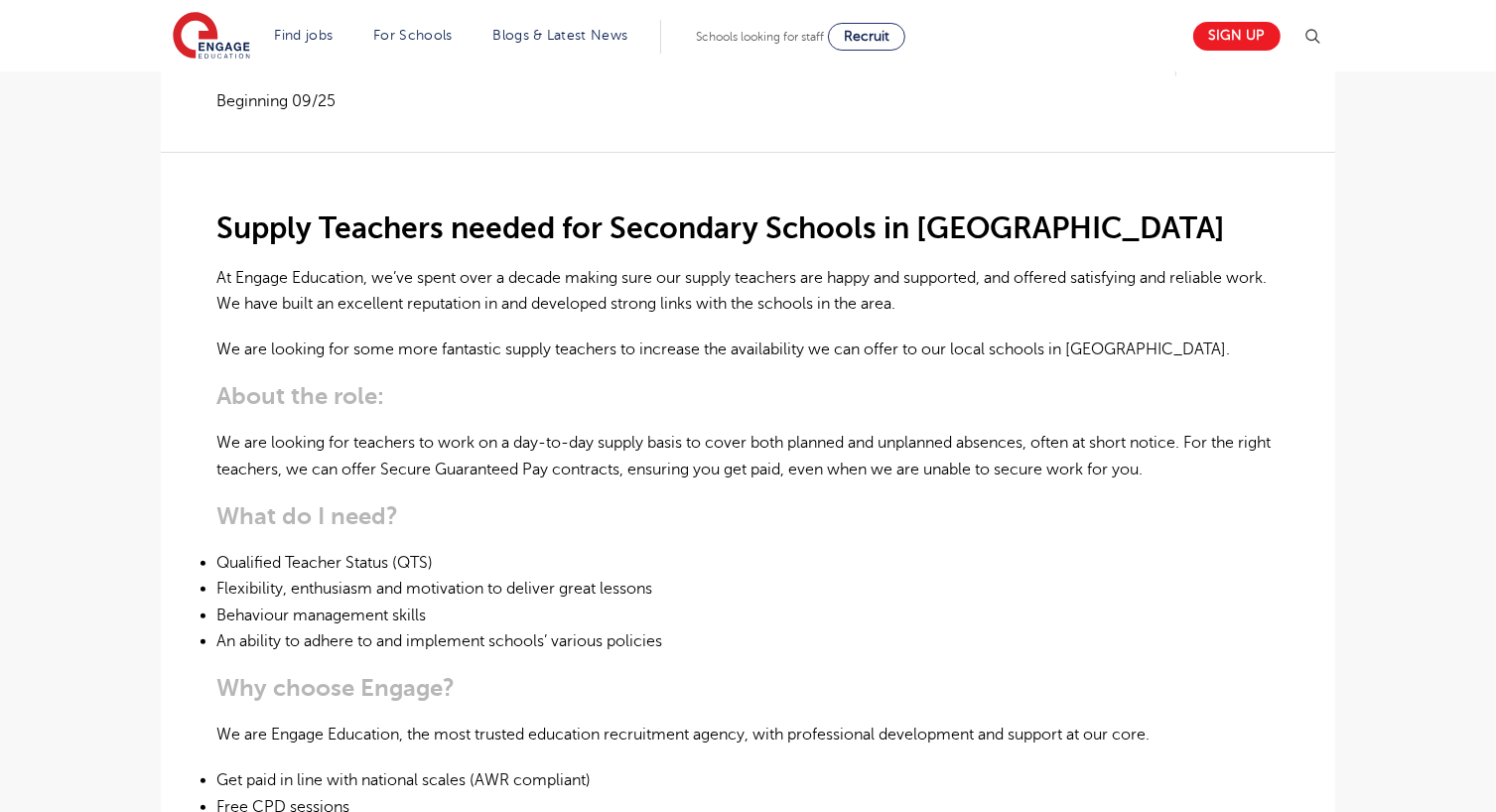
scroll to position [468, 0]
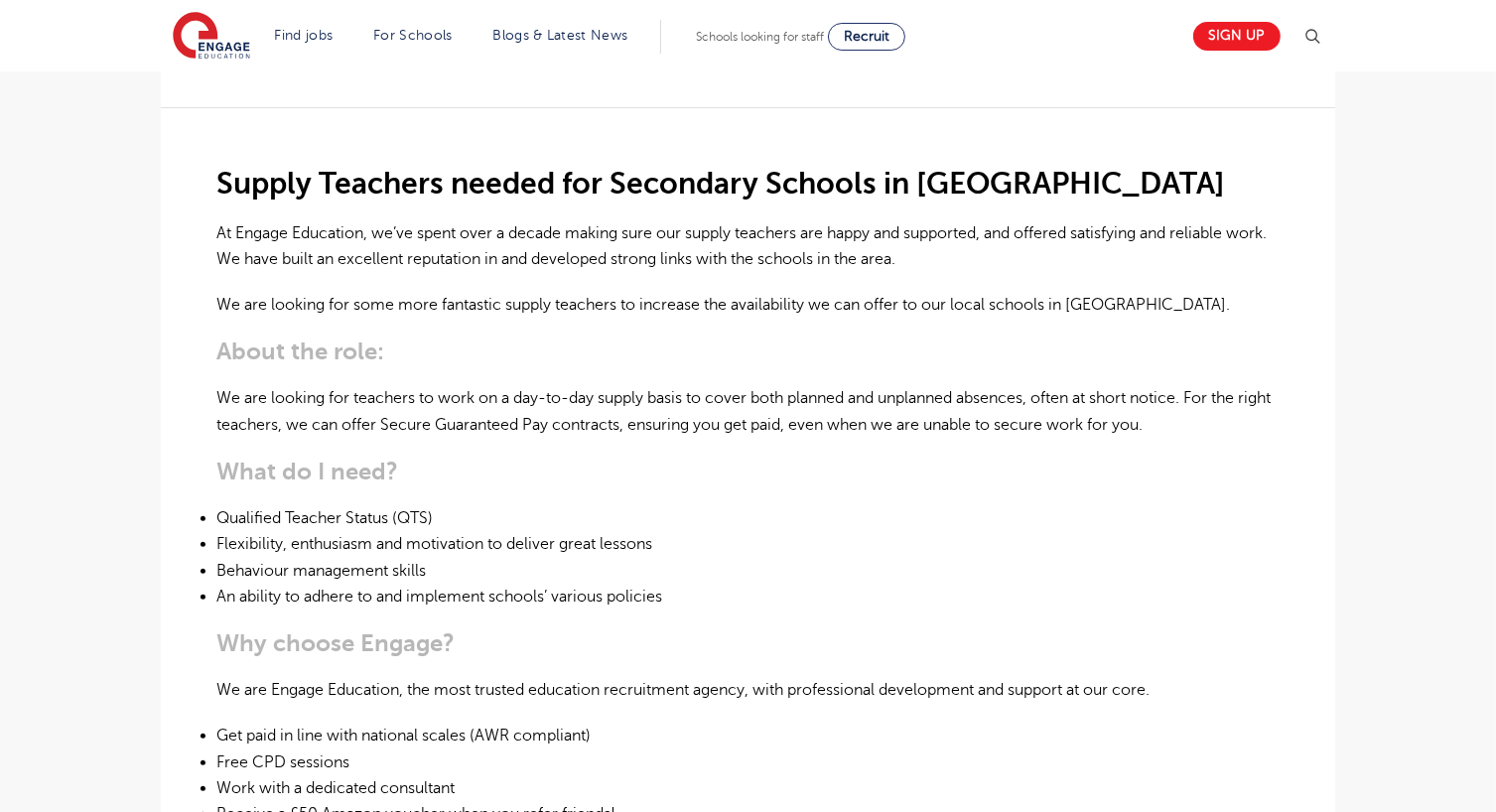
scroll to position [516, 0]
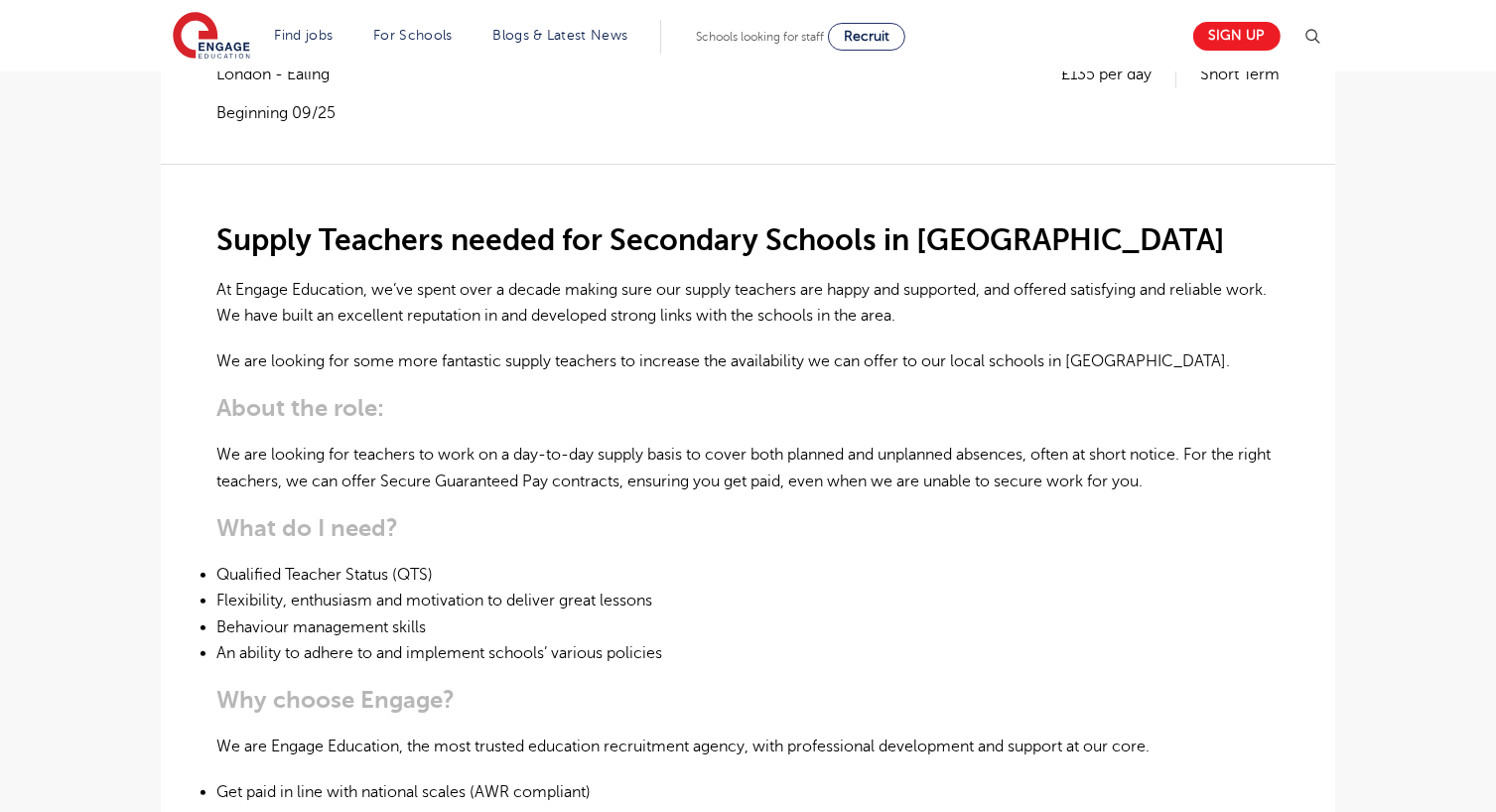
scroll to position [667, 0]
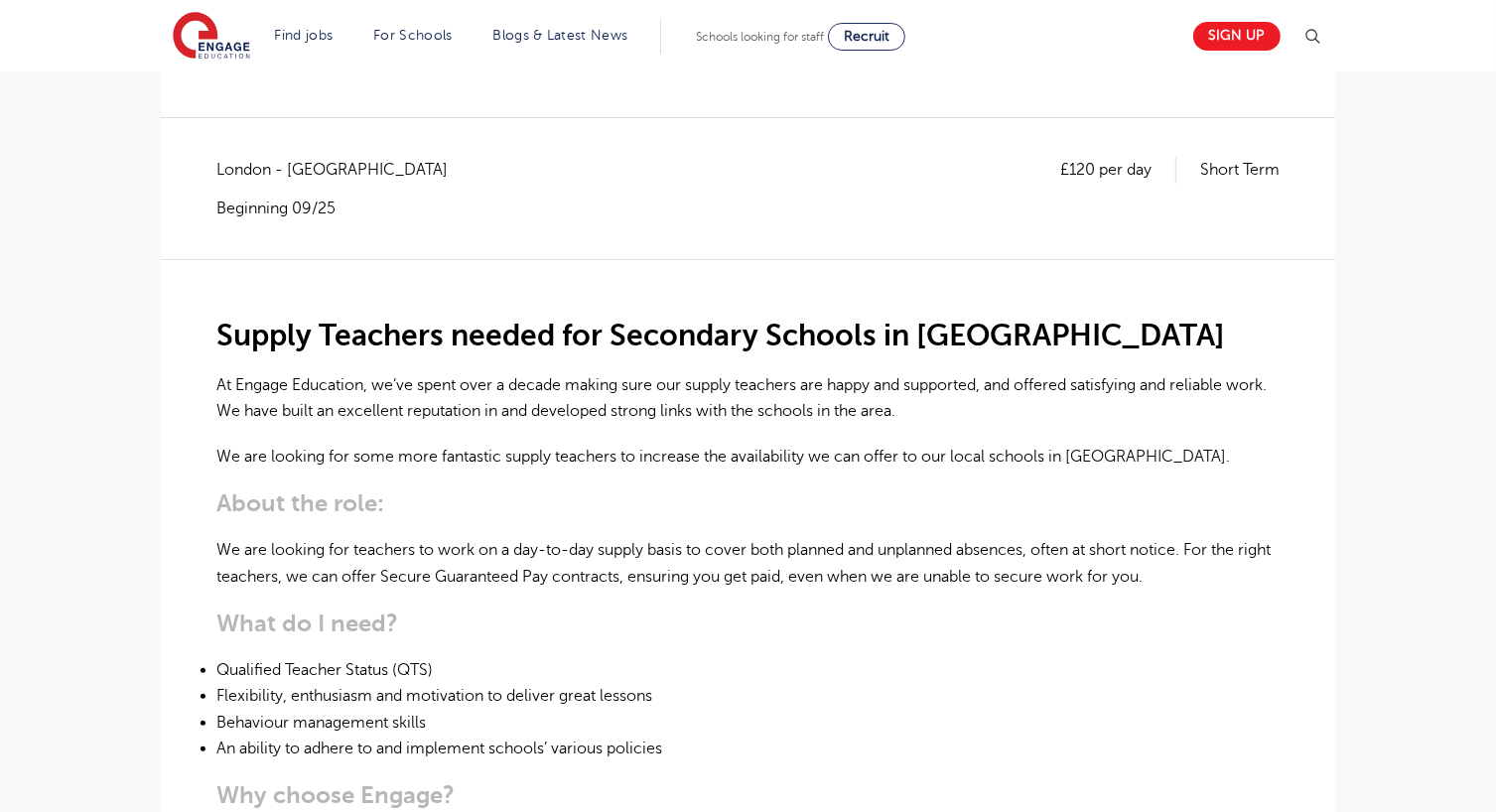
scroll to position [365, 0]
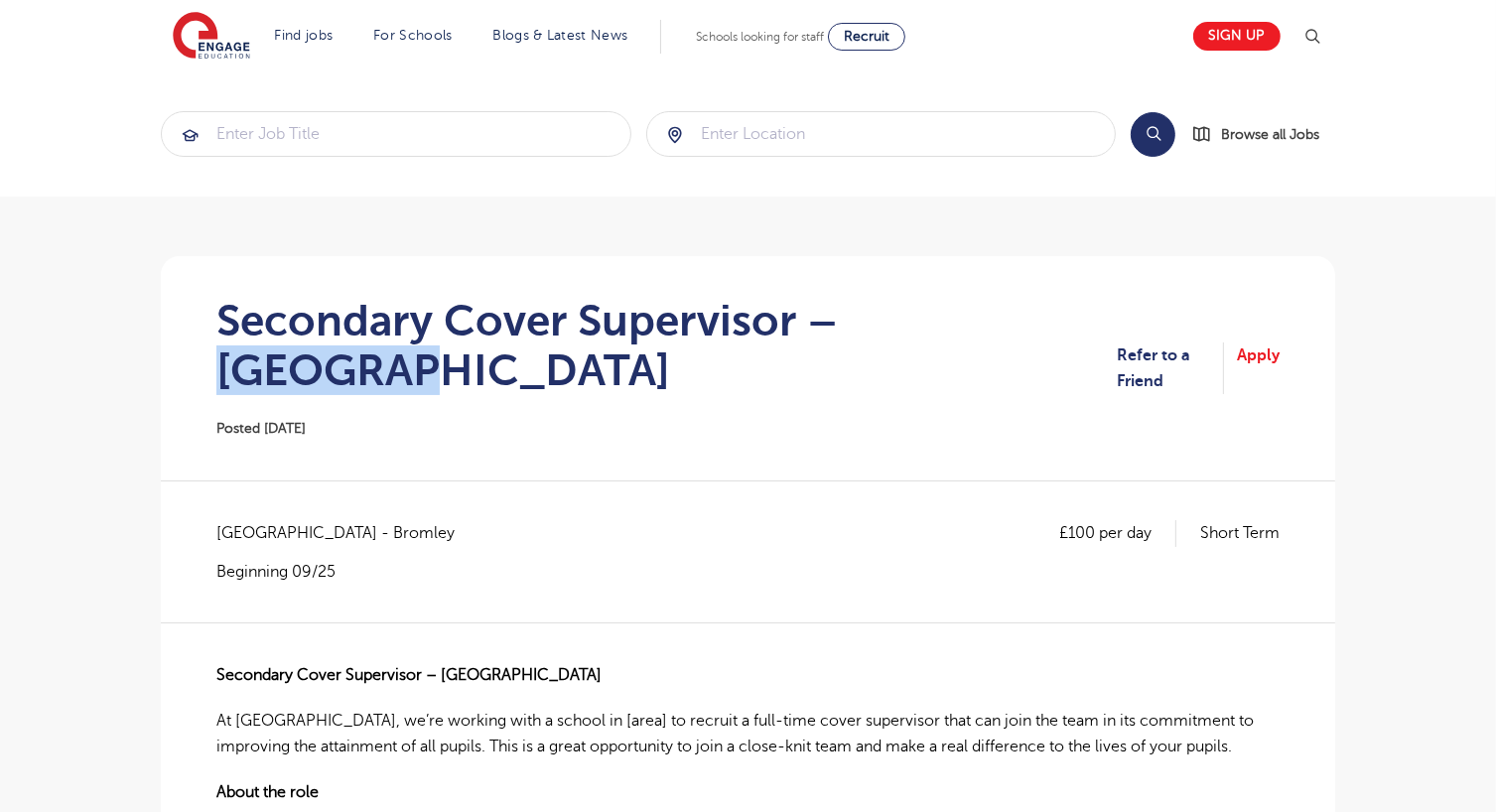
drag, startPoint x: 1048, startPoint y: 323, endPoint x: 853, endPoint y: 315, distance: 195.2
click at [853, 315] on h1 "Secondary Cover Supervisor – [GEOGRAPHIC_DATA]" at bounding box center [667, 345] width 900 height 99
copy h1 "Lewisham"
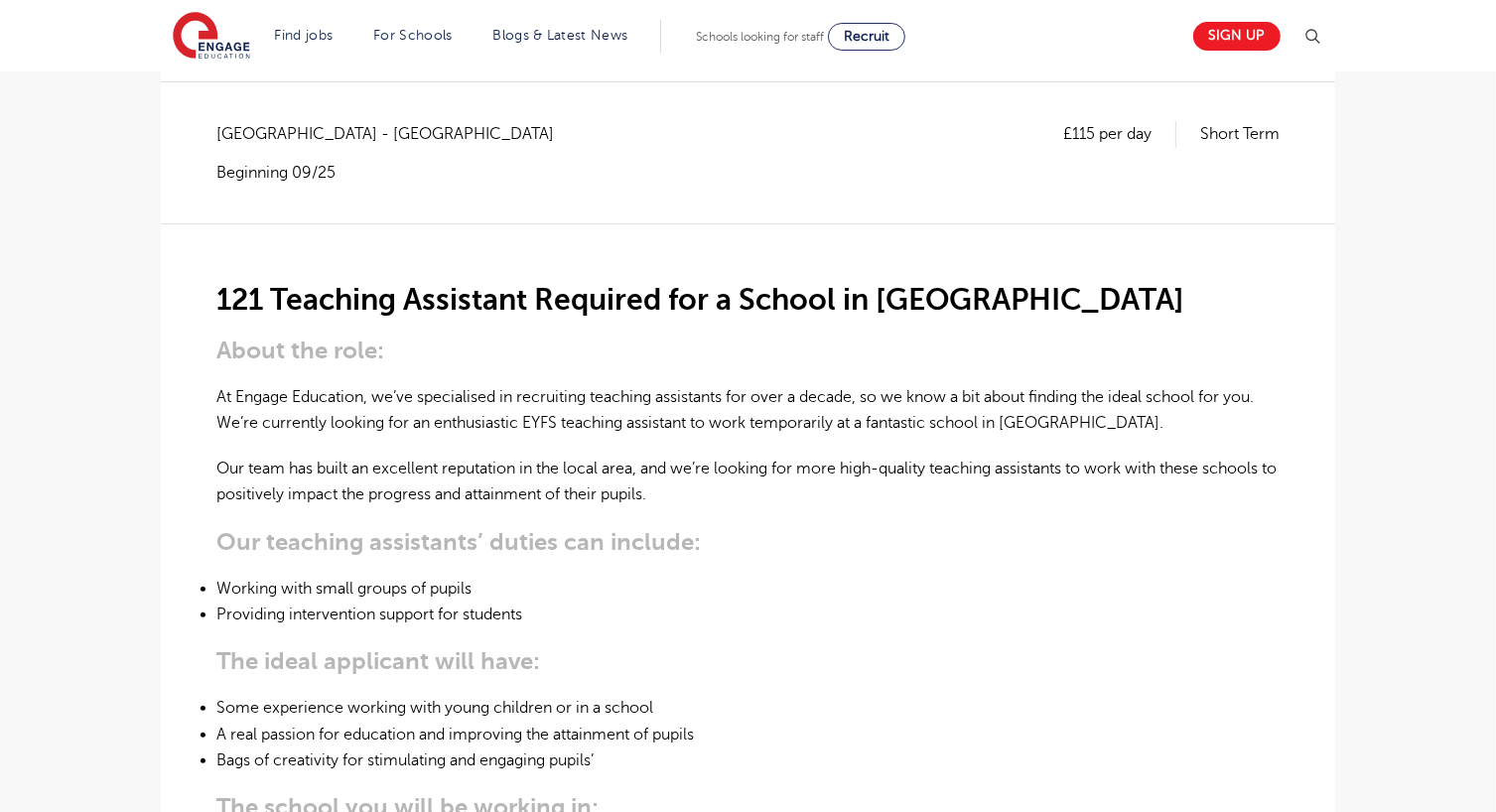
scroll to position [555, 0]
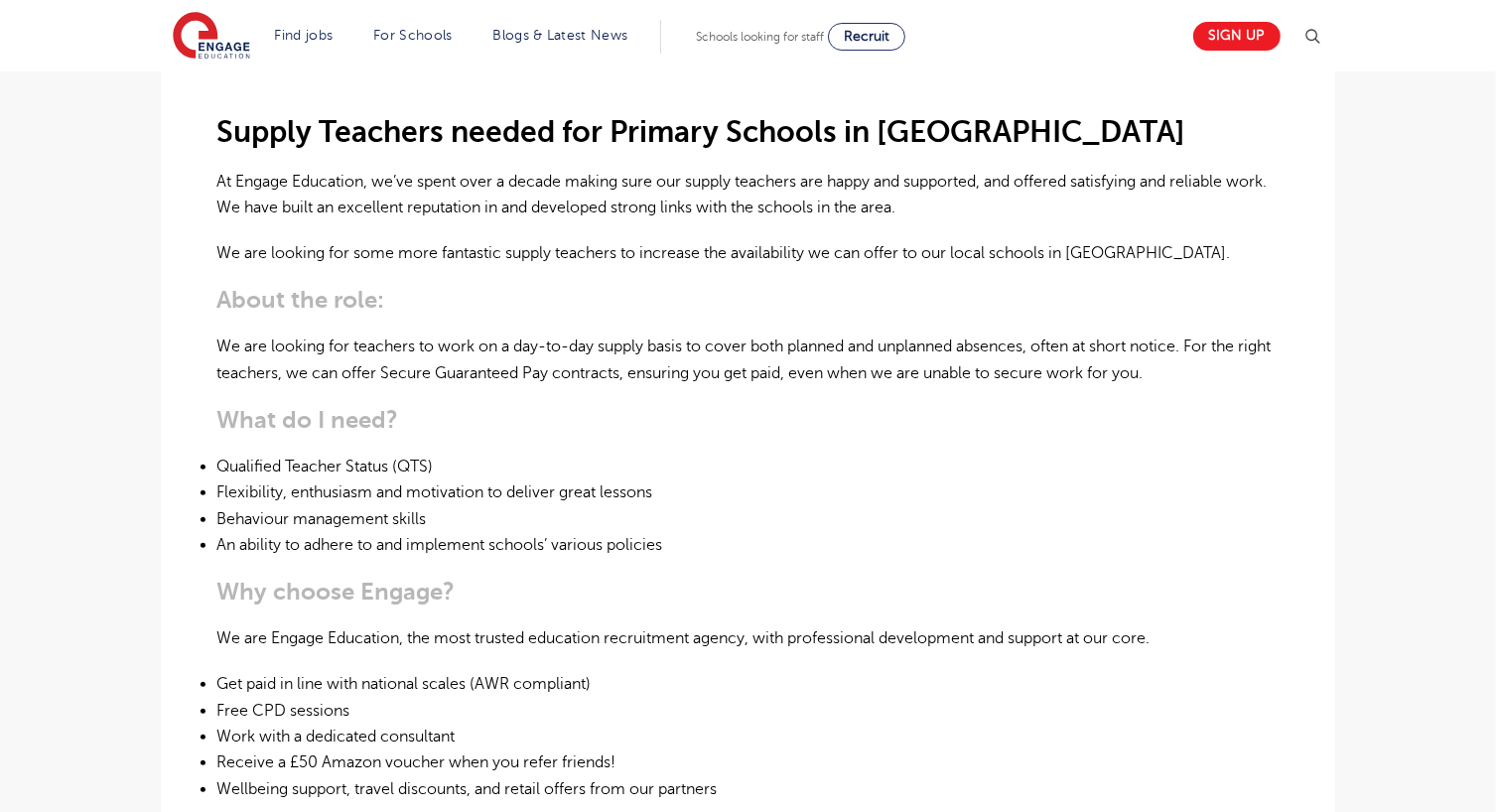
scroll to position [567, 0]
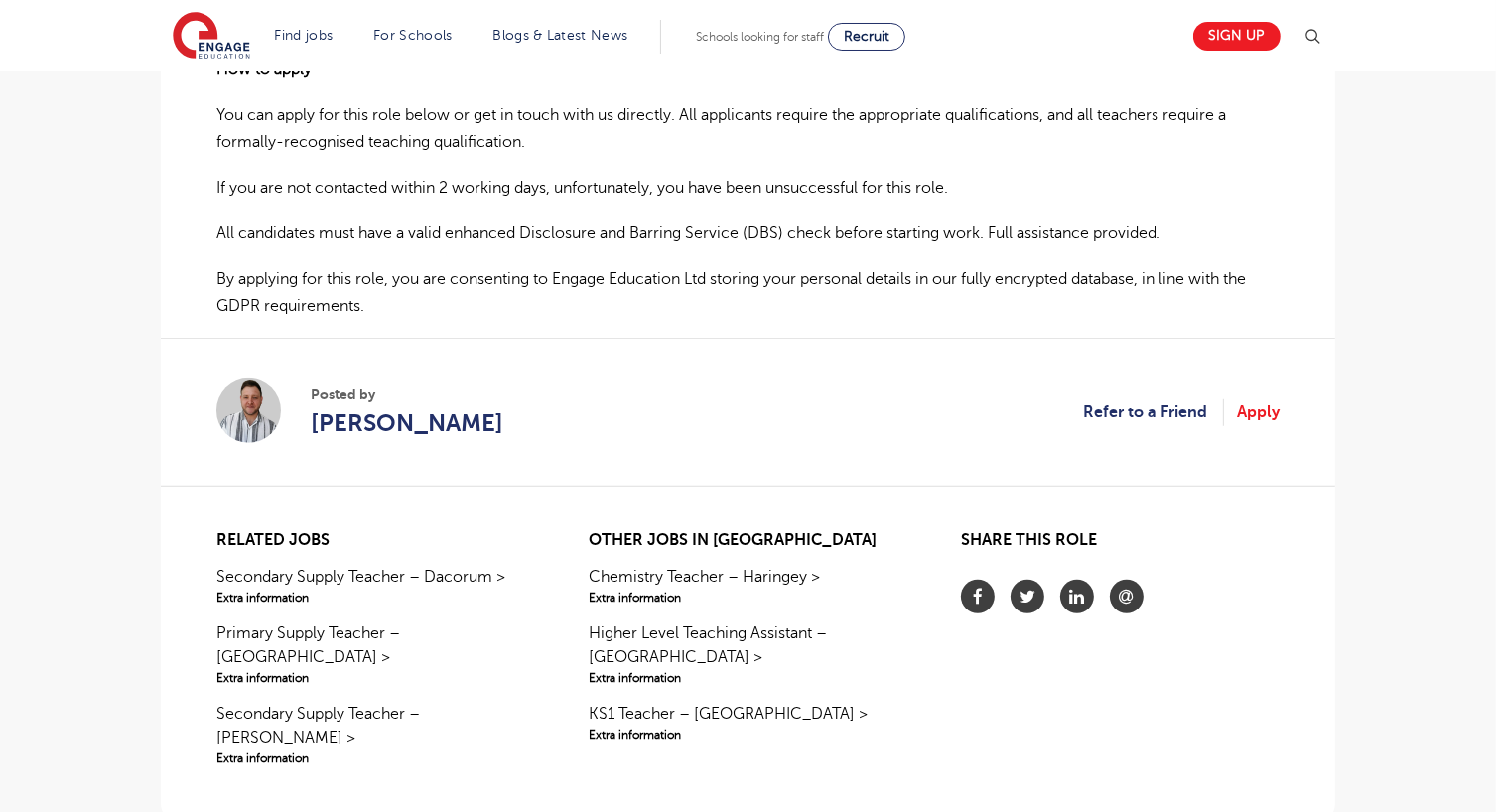
scroll to position [1402, 0]
click at [1246, 400] on link "Apply" at bounding box center [1258, 412] width 43 height 26
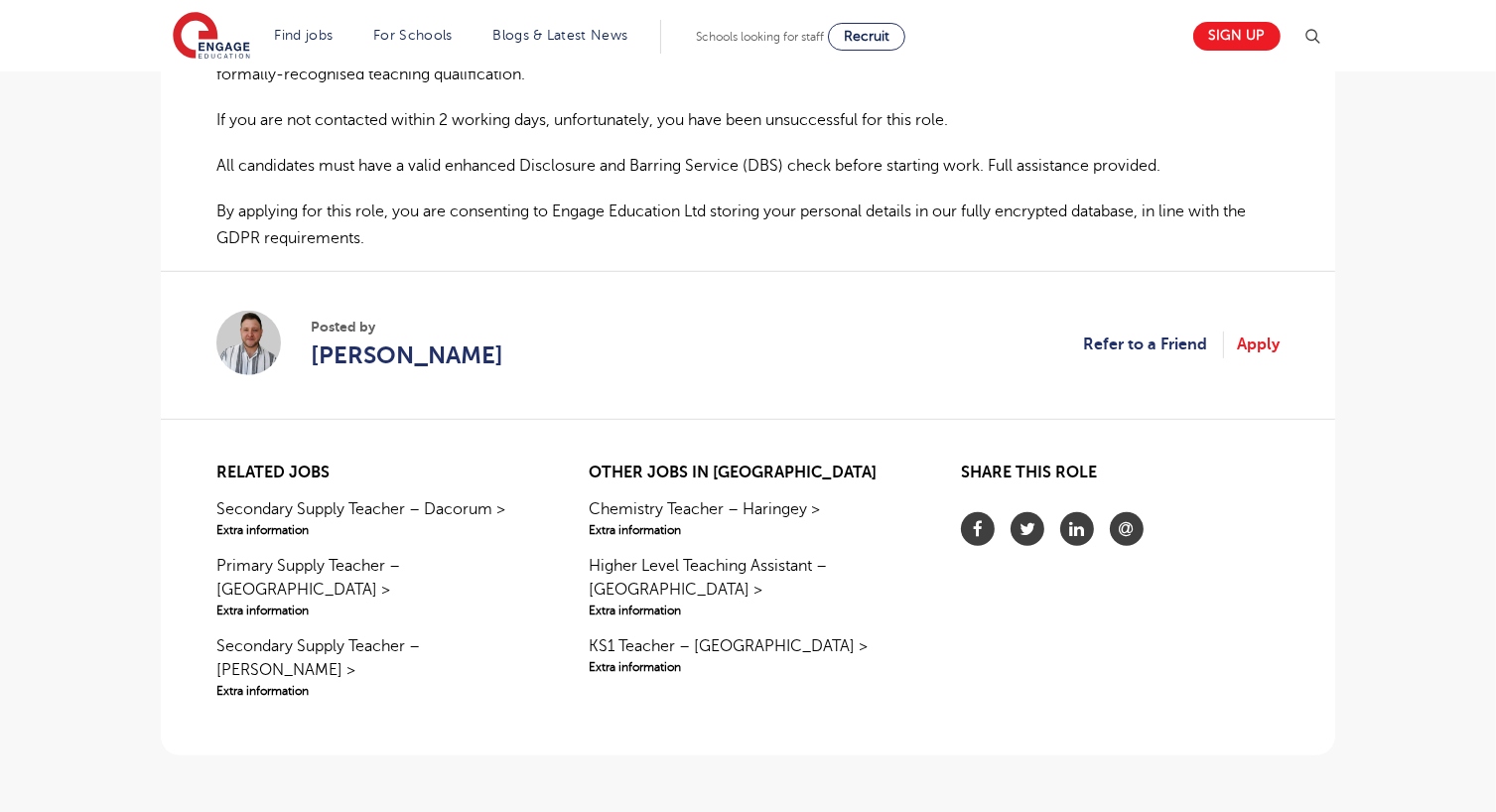
scroll to position [1466, 0]
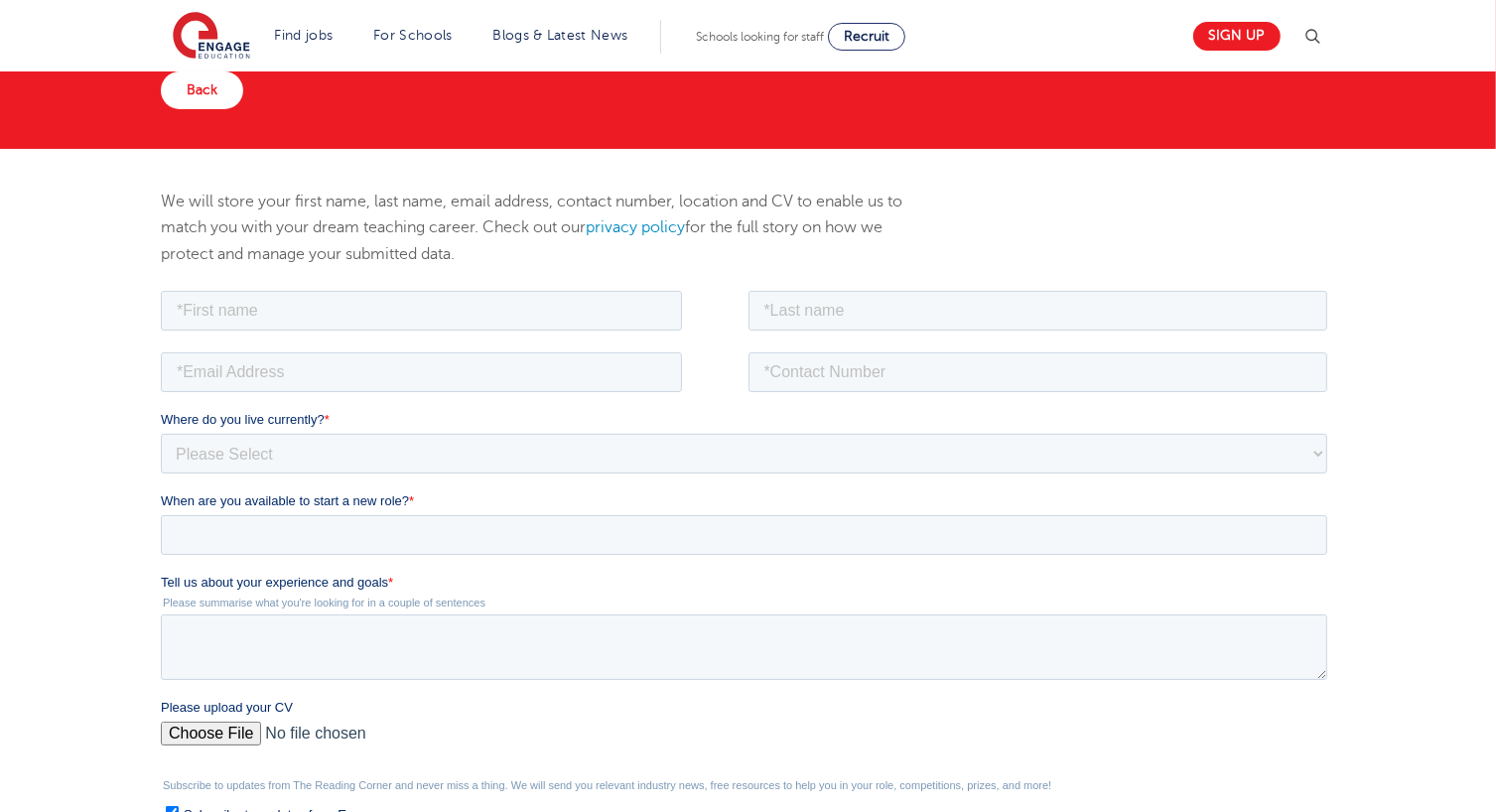
scroll to position [187, 0]
click at [507, 308] on input "text" at bounding box center [421, 310] width 522 height 40
type input "[MEDICAL_DATA]"
click at [407, 379] on input "email" at bounding box center [421, 372] width 522 height 40
type input "[EMAIL_ADDRESS][DOMAIN_NAME]"
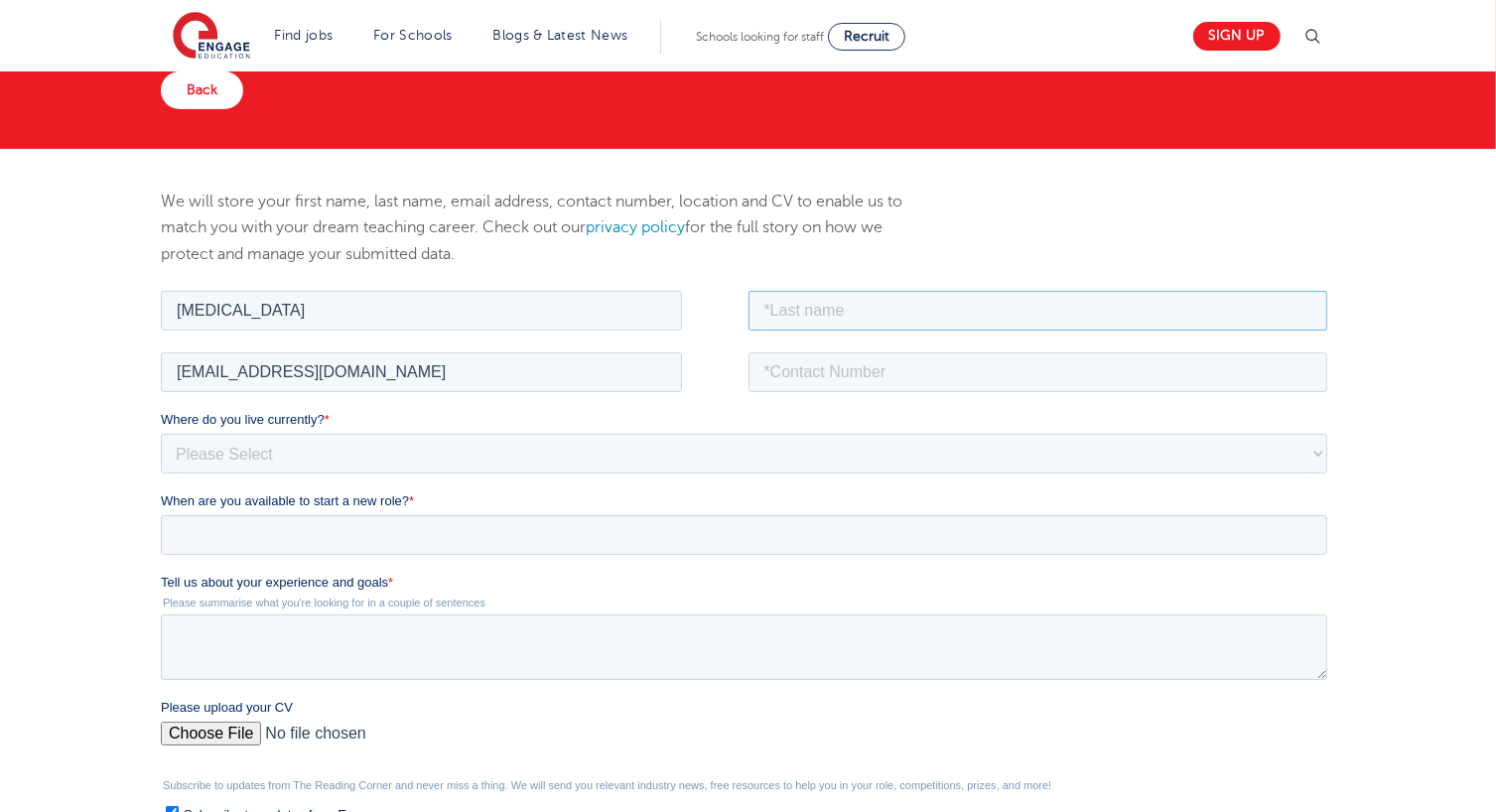
click at [796, 315] on input "text" at bounding box center [1037, 310] width 580 height 40
type input "Gedall"
click at [795, 376] on input "tel" at bounding box center [1037, 372] width 580 height 40
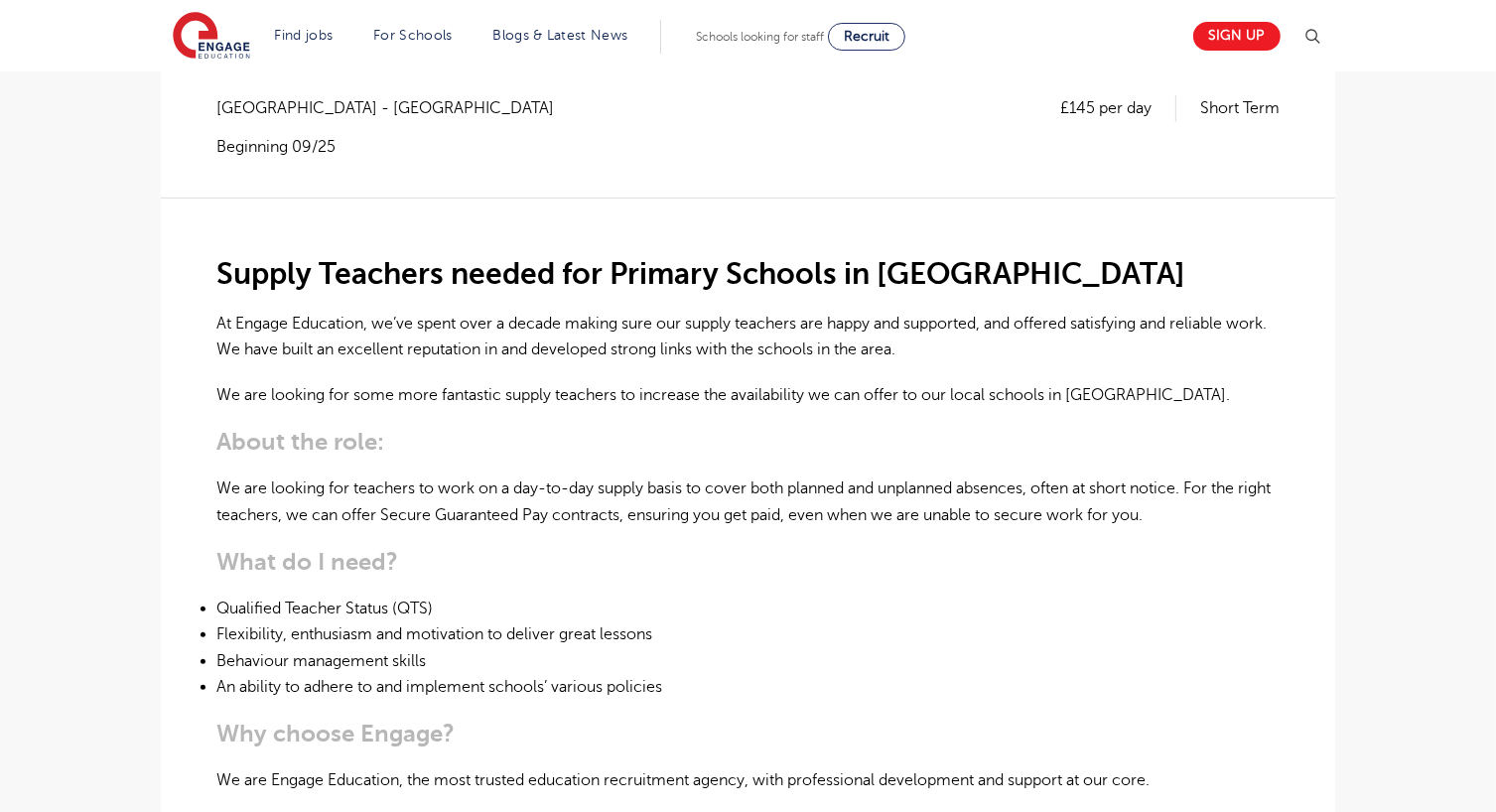
scroll to position [424, 0]
